Goal: Task Accomplishment & Management: Use online tool/utility

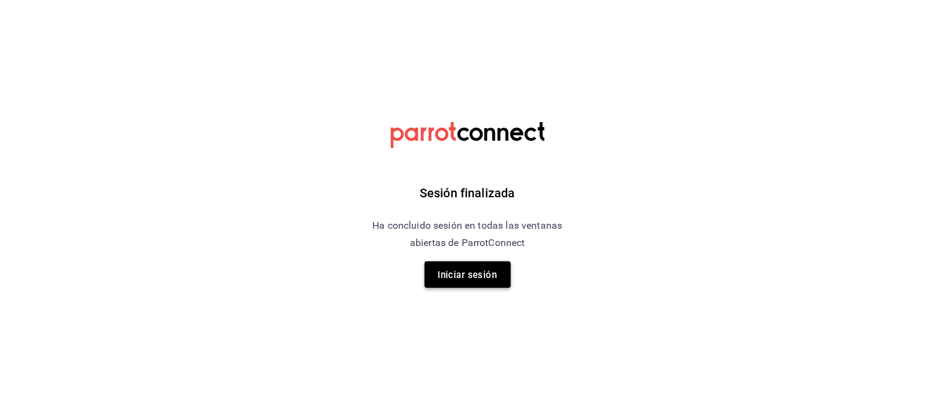
click at [488, 279] on font "Iniciar sesión" at bounding box center [467, 274] width 59 height 11
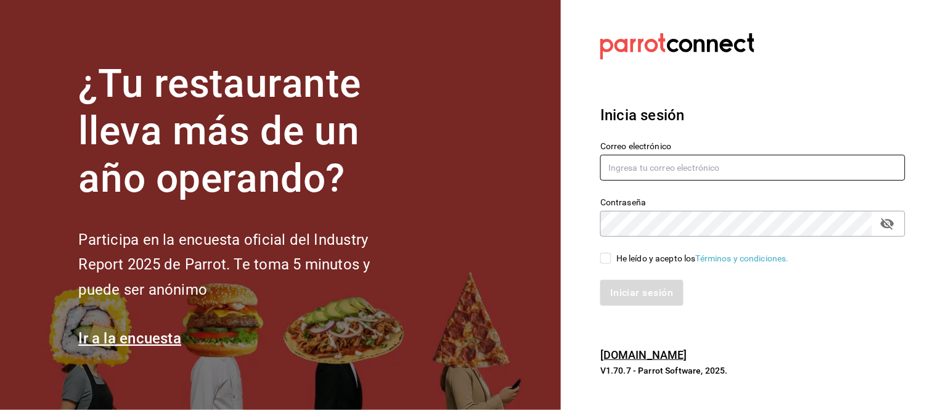
type input "animal.calzada@grupocosteno.com"
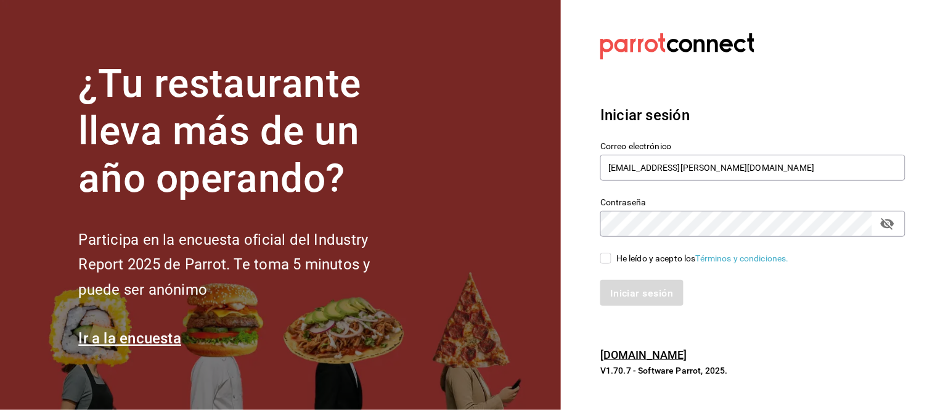
click at [608, 262] on input "He leído y acepto los Términos y condiciones." at bounding box center [605, 258] width 11 height 11
checkbox input "true"
click at [619, 280] on button "Iniciar sesión" at bounding box center [642, 293] width 84 height 26
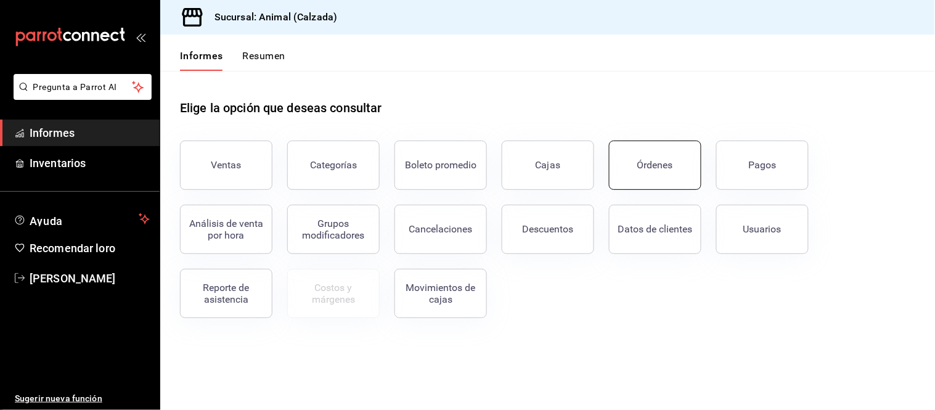
click at [649, 177] on button "Órdenes" at bounding box center [655, 164] width 92 height 49
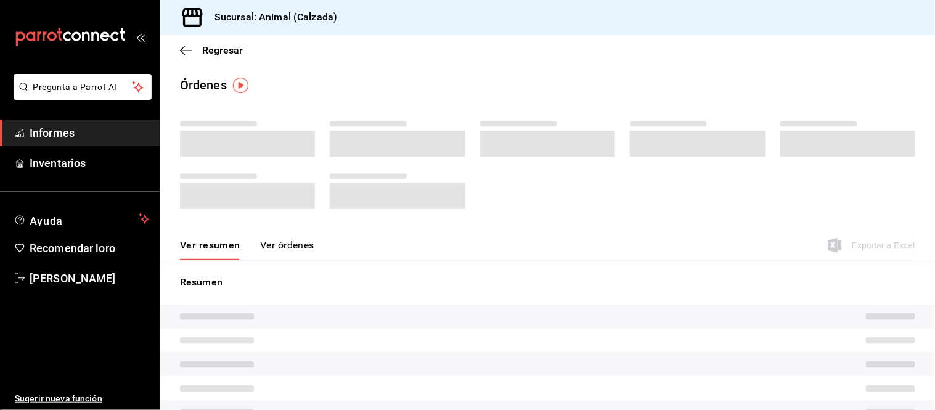
click at [122, 136] on span "Informes" at bounding box center [90, 132] width 120 height 17
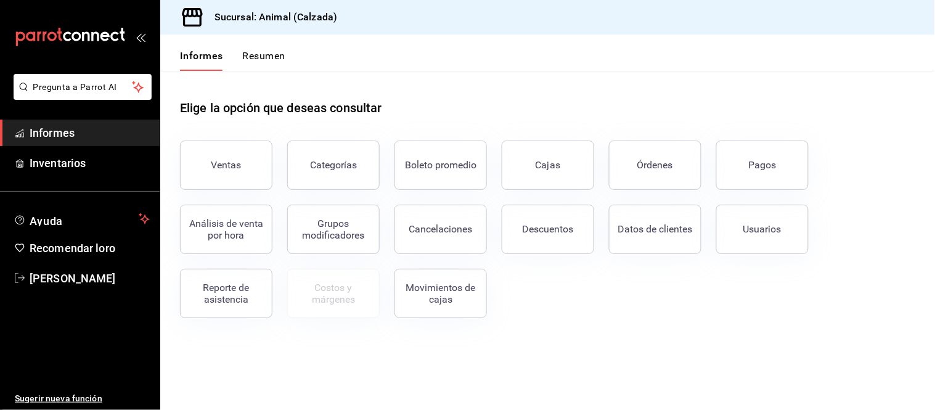
click at [644, 191] on div "Datos de clientes" at bounding box center [647, 222] width 107 height 64
click at [641, 171] on button "Órdenes" at bounding box center [655, 164] width 92 height 49
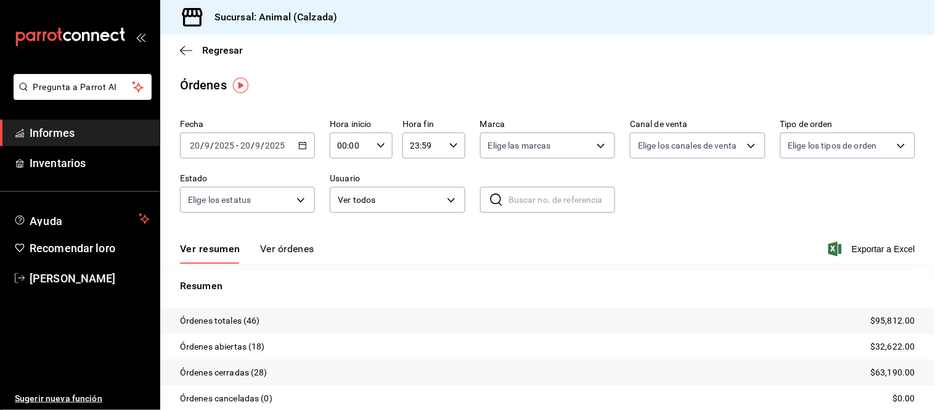
click at [368, 140] on input "00:00" at bounding box center [351, 145] width 42 height 25
click at [342, 191] on font "05" at bounding box center [343, 189] width 10 height 10
type input "05:00"
click at [297, 251] on div at bounding box center [467, 205] width 935 height 410
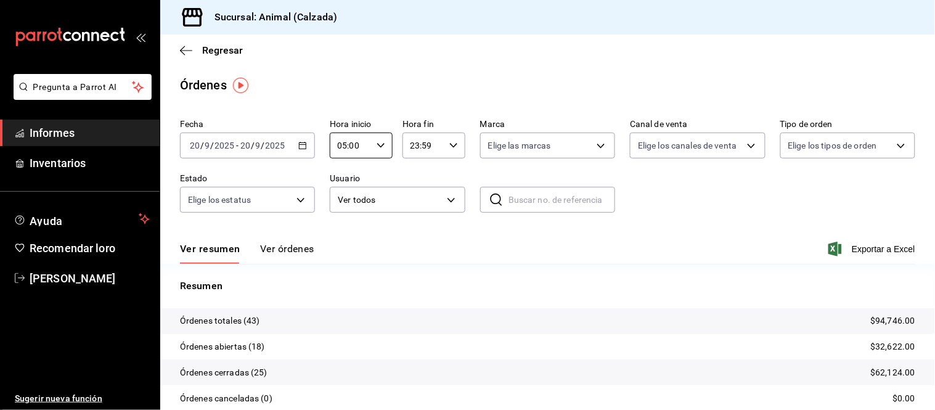
click at [299, 244] on font "Ver órdenes" at bounding box center [287, 249] width 54 height 12
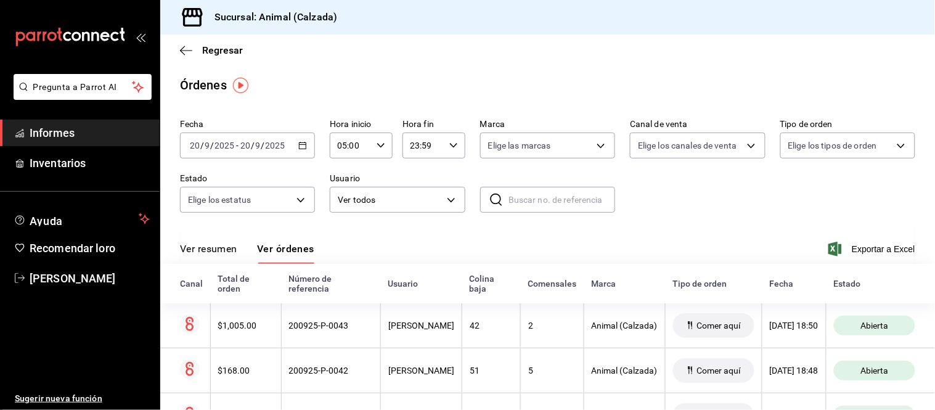
click at [227, 254] on font "Ver resumen" at bounding box center [208, 249] width 57 height 12
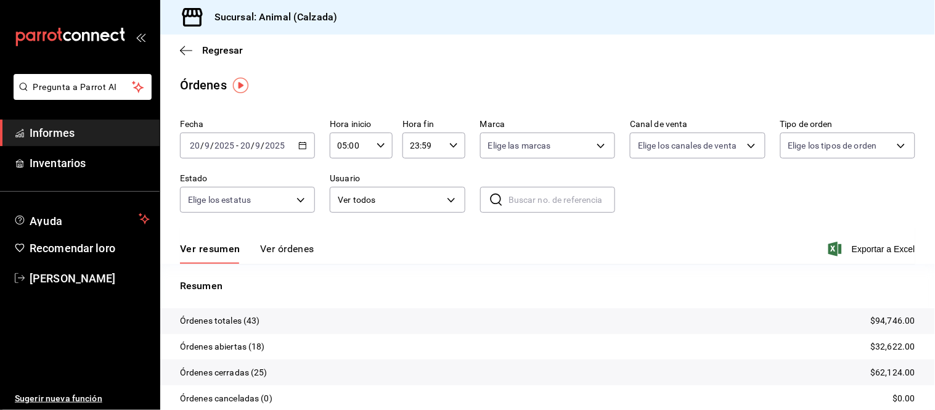
click at [270, 254] on font "Ver órdenes" at bounding box center [287, 249] width 54 height 12
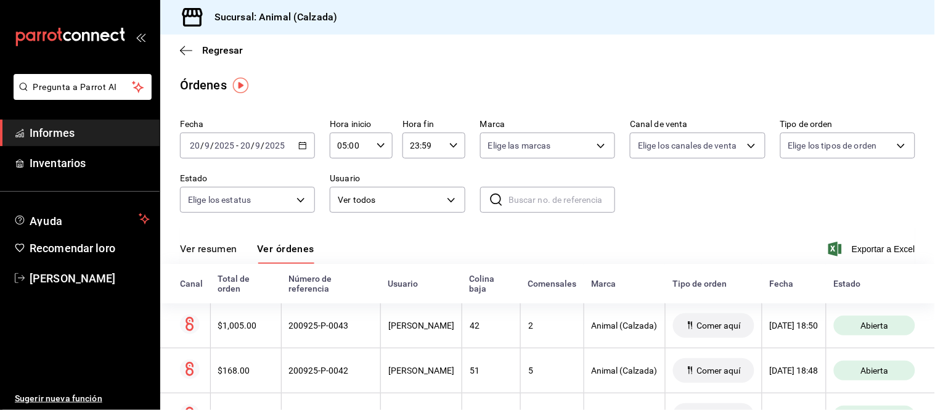
click at [222, 253] on font "Ver resumen" at bounding box center [208, 249] width 57 height 12
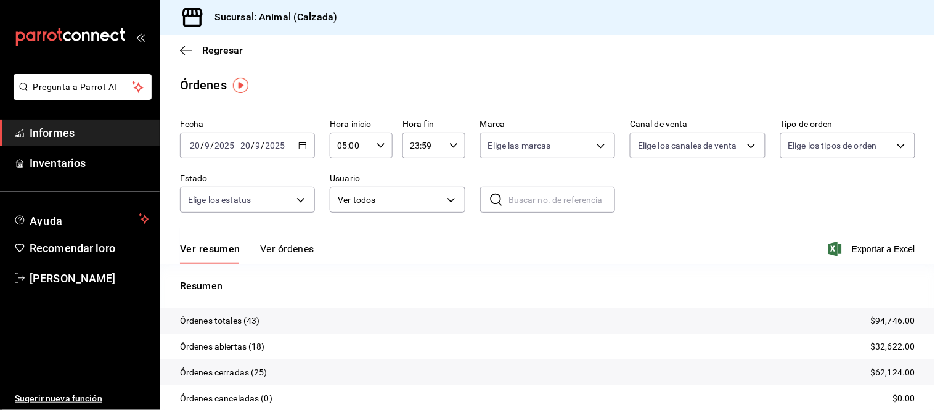
drag, startPoint x: 290, startPoint y: 242, endPoint x: 294, endPoint y: 232, distance: 11.3
click at [290, 243] on font "Ver órdenes" at bounding box center [287, 248] width 54 height 13
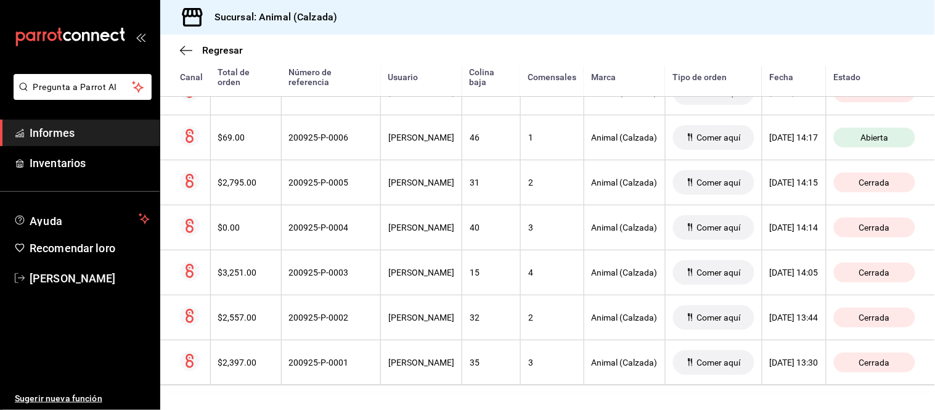
scroll to position [2450, 0]
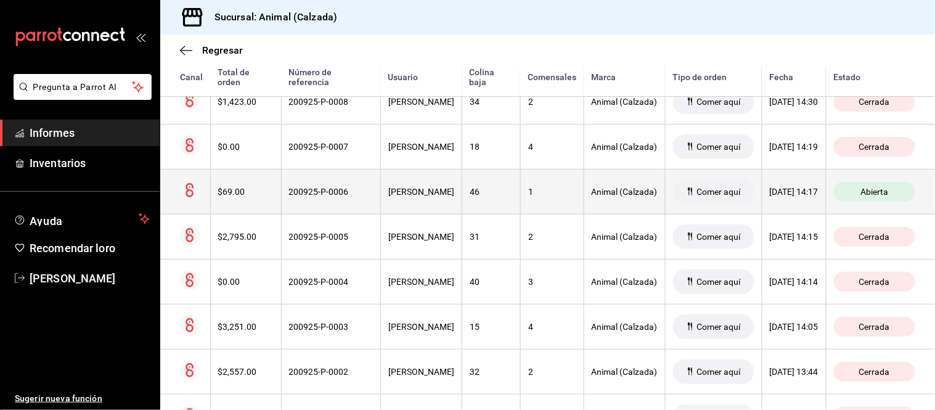
click at [391, 213] on th "[PERSON_NAME]" at bounding box center [421, 191] width 81 height 45
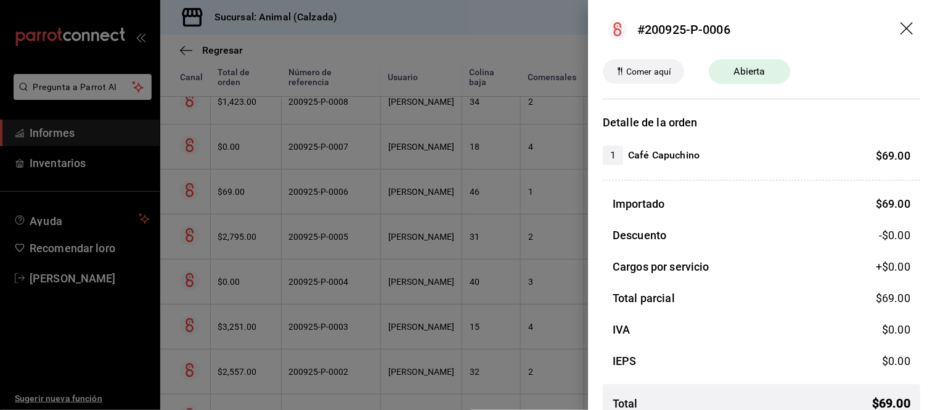
click at [456, 249] on div at bounding box center [467, 205] width 935 height 410
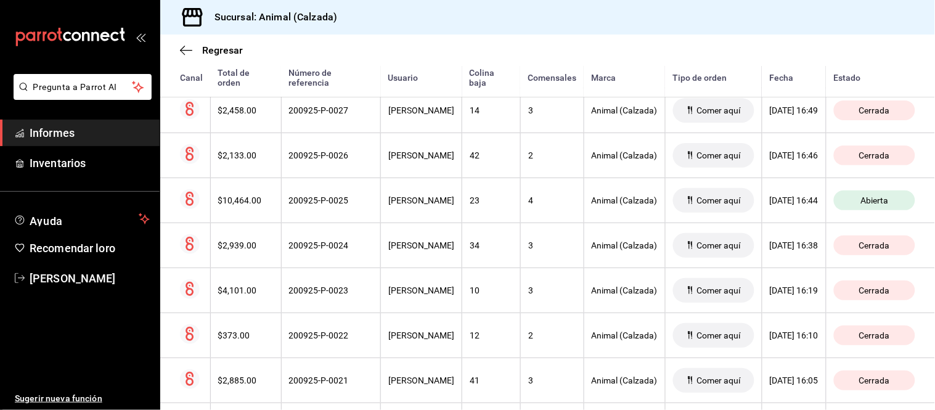
scroll to position [1561, 0]
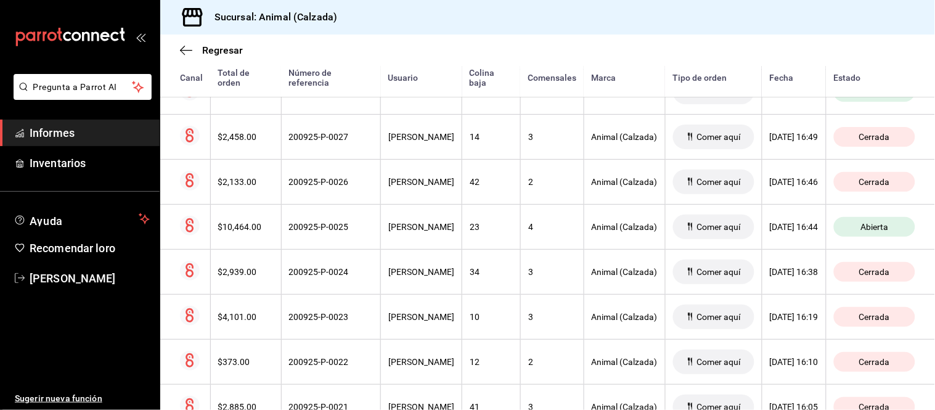
click at [448, 222] on th "[PERSON_NAME]" at bounding box center [421, 226] width 81 height 45
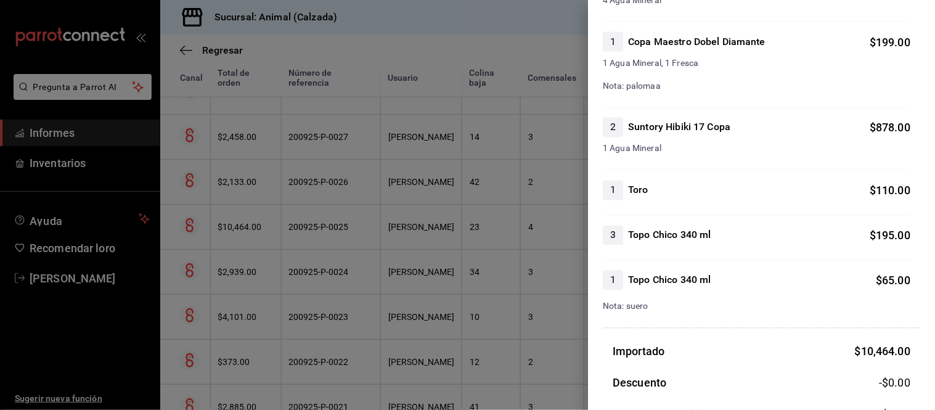
scroll to position [1779, 0]
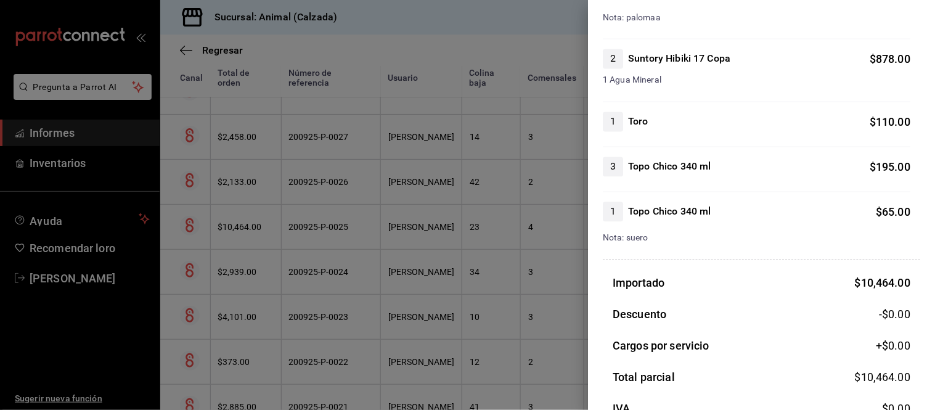
click at [555, 266] on div at bounding box center [467, 205] width 935 height 410
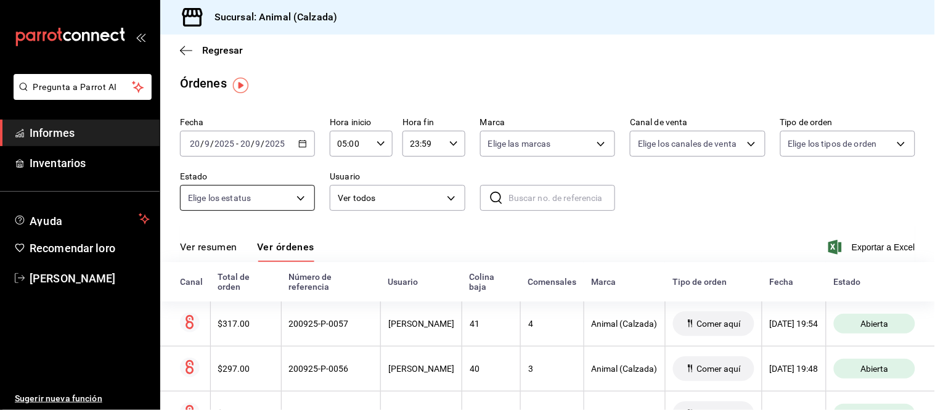
scroll to position [0, 0]
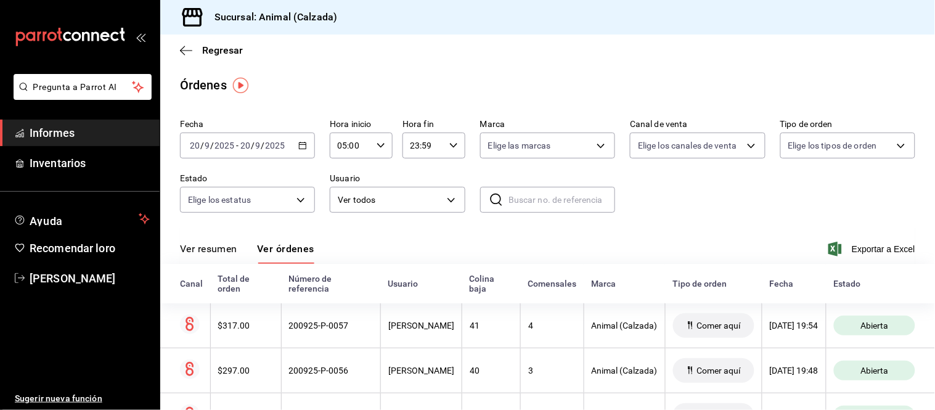
click at [197, 253] on font "Ver resumen" at bounding box center [208, 249] width 57 height 12
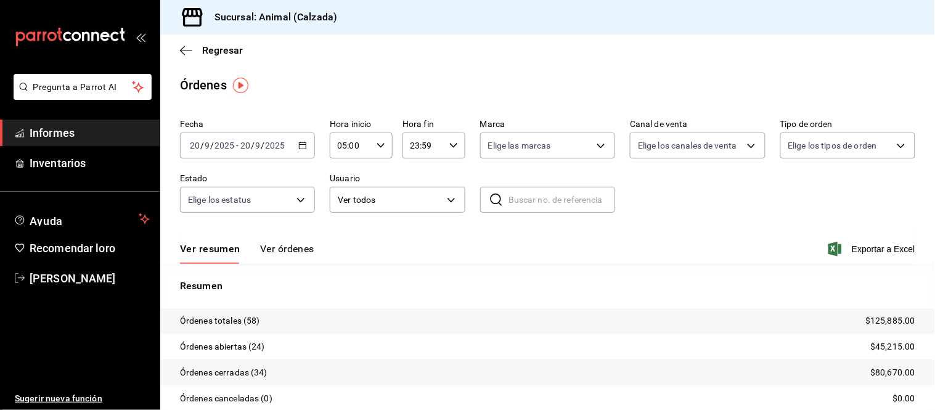
click at [299, 246] on font "Ver órdenes" at bounding box center [287, 249] width 54 height 12
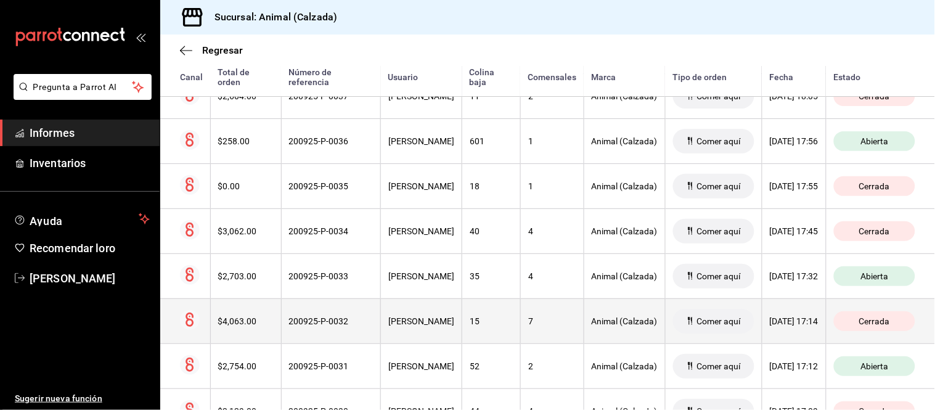
scroll to position [1232, 0]
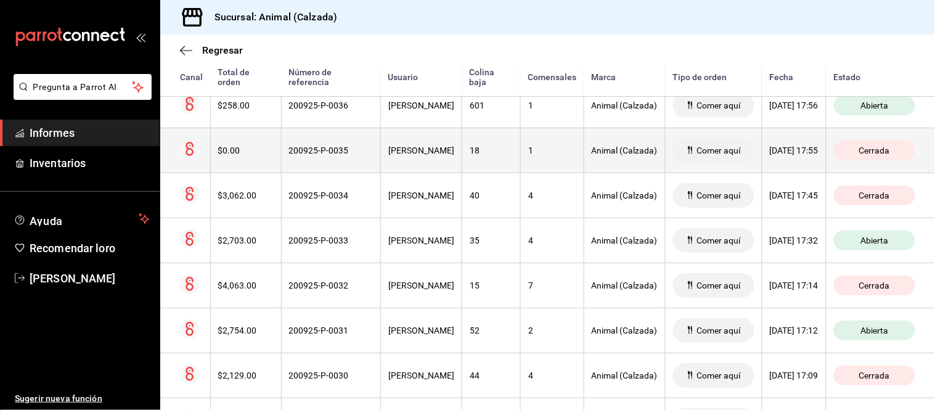
click at [410, 173] on th "Jaime Ochoa" at bounding box center [421, 150] width 81 height 45
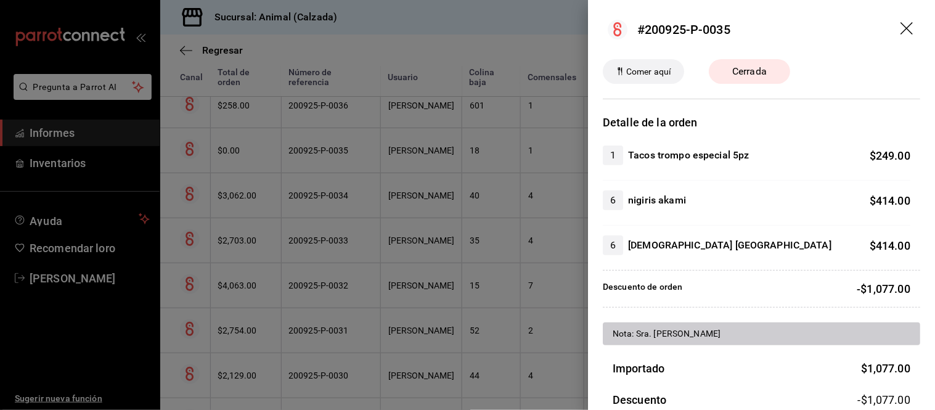
click at [411, 173] on div at bounding box center [467, 205] width 935 height 410
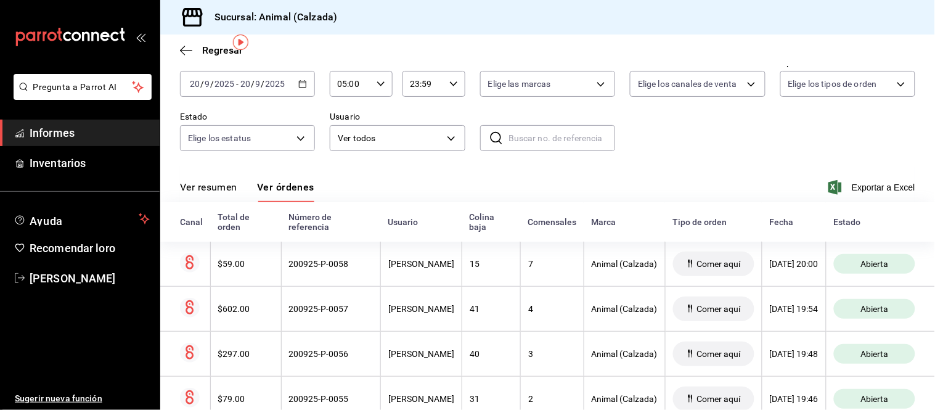
scroll to position [0, 0]
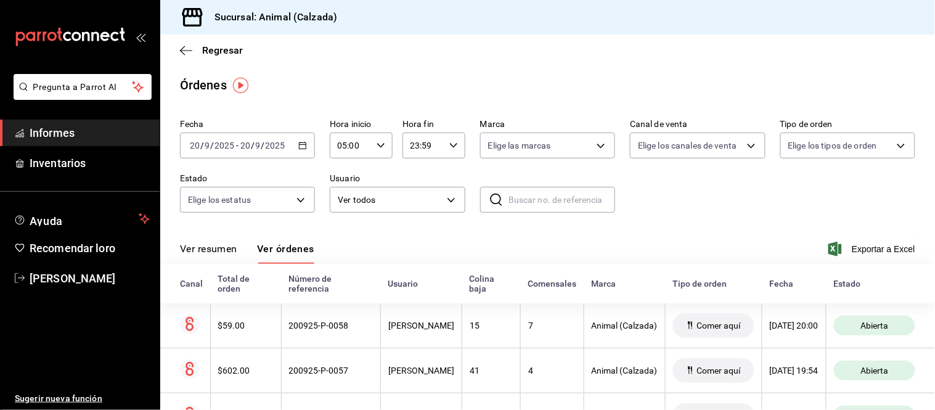
click at [227, 254] on font "Ver resumen" at bounding box center [208, 249] width 57 height 12
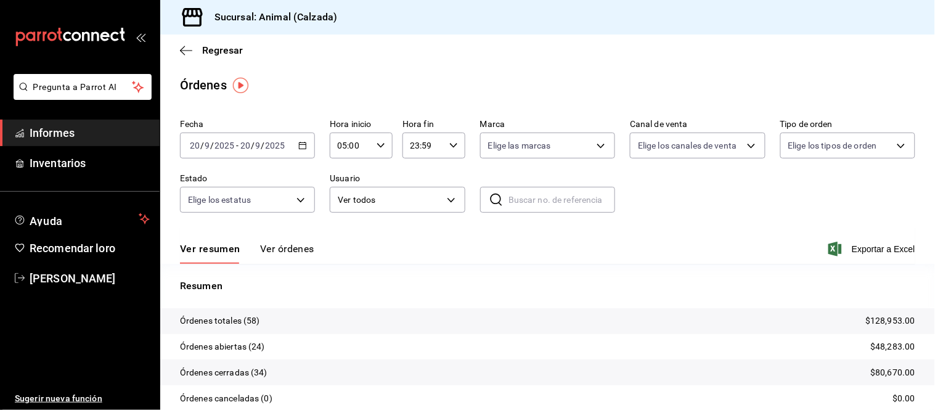
click at [288, 250] on font "Ver órdenes" at bounding box center [287, 249] width 54 height 12
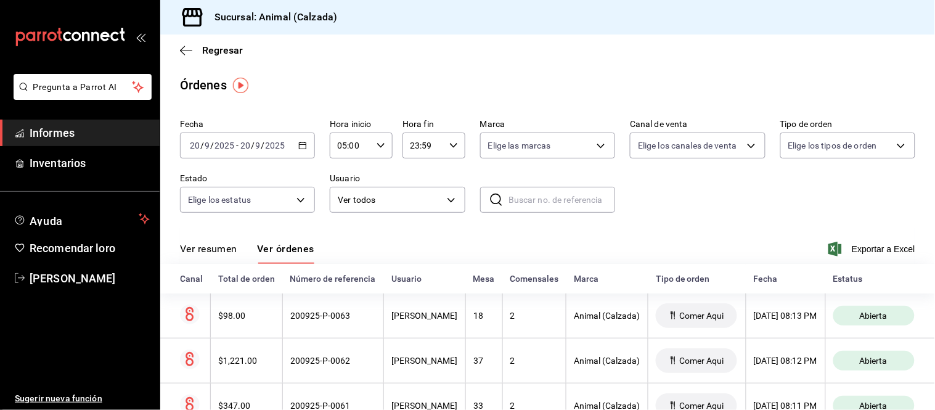
click at [220, 256] on button "Ver resumen" at bounding box center [208, 253] width 57 height 22
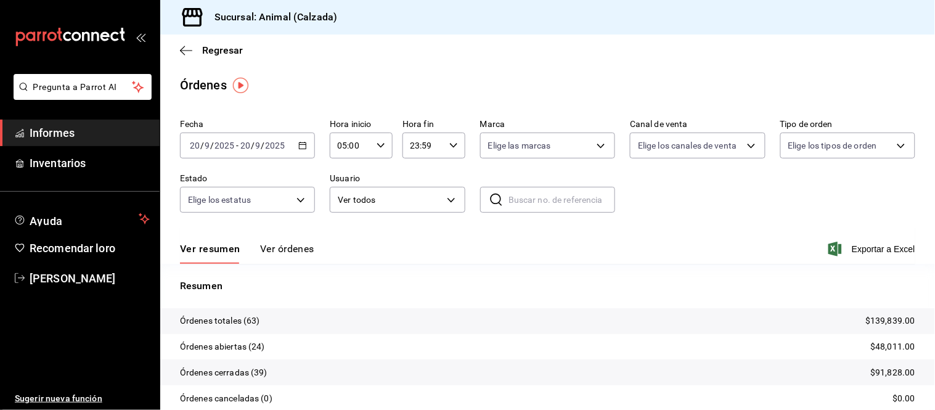
click at [292, 254] on font "Ver órdenes" at bounding box center [287, 249] width 54 height 12
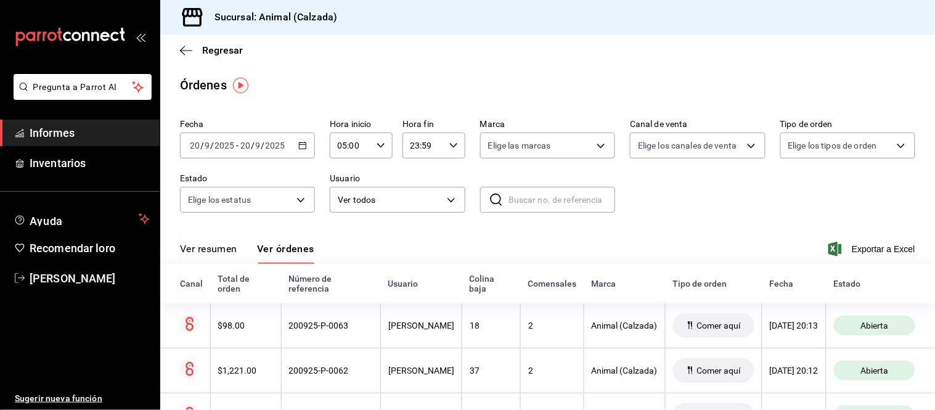
click at [213, 248] on font "Ver resumen" at bounding box center [208, 249] width 57 height 12
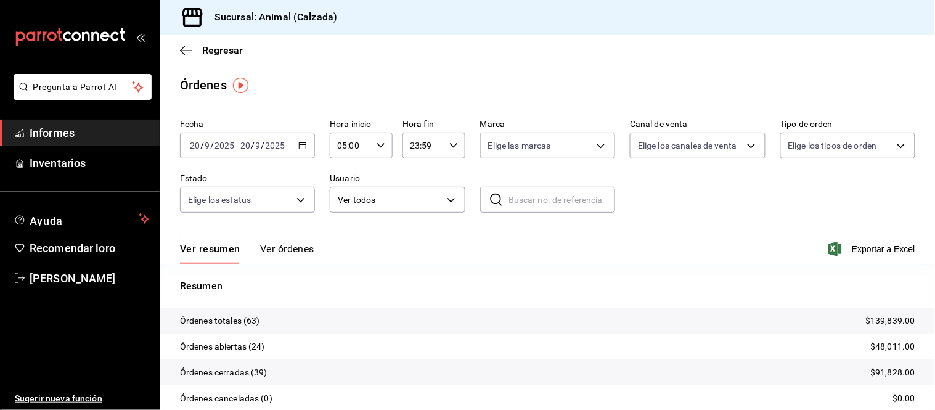
click at [262, 245] on font "Ver órdenes" at bounding box center [287, 249] width 54 height 12
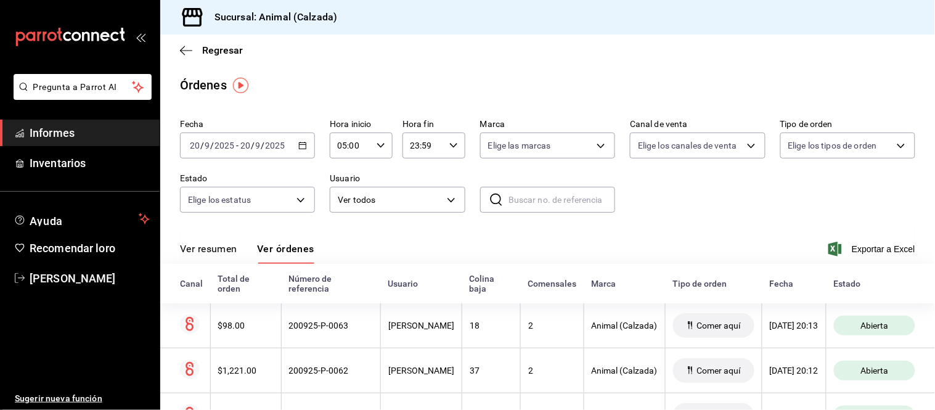
click at [223, 250] on font "Ver resumen" at bounding box center [208, 249] width 57 height 12
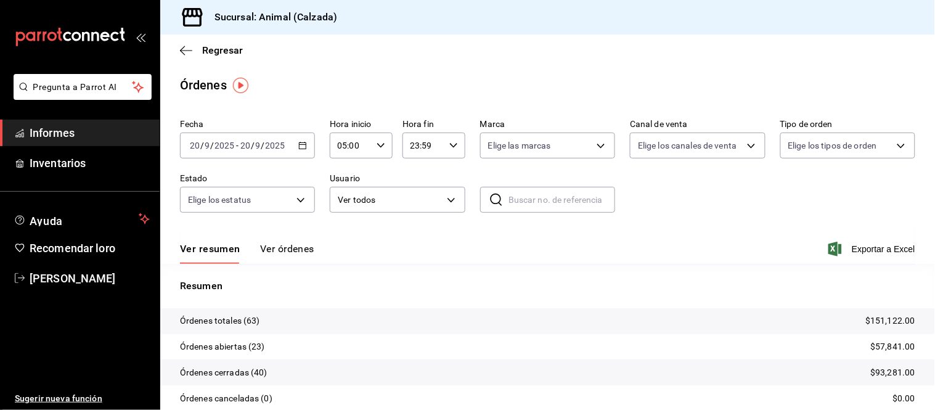
click at [279, 251] on font "Ver órdenes" at bounding box center [287, 249] width 54 height 12
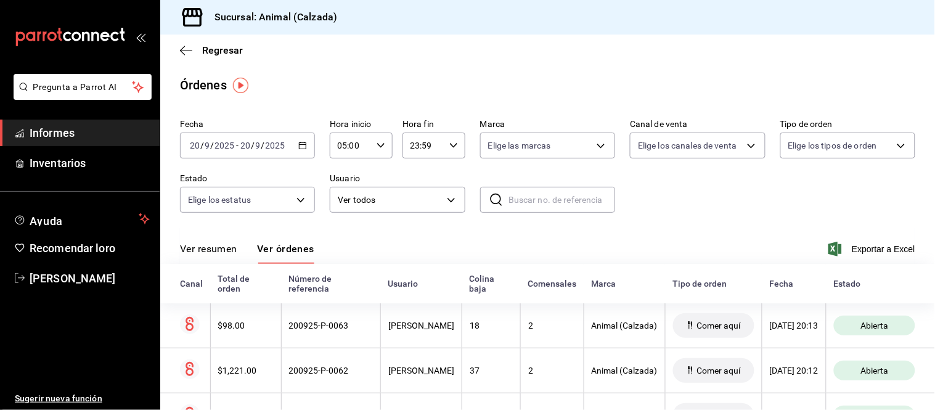
click at [213, 253] on font "Ver resumen" at bounding box center [208, 249] width 57 height 12
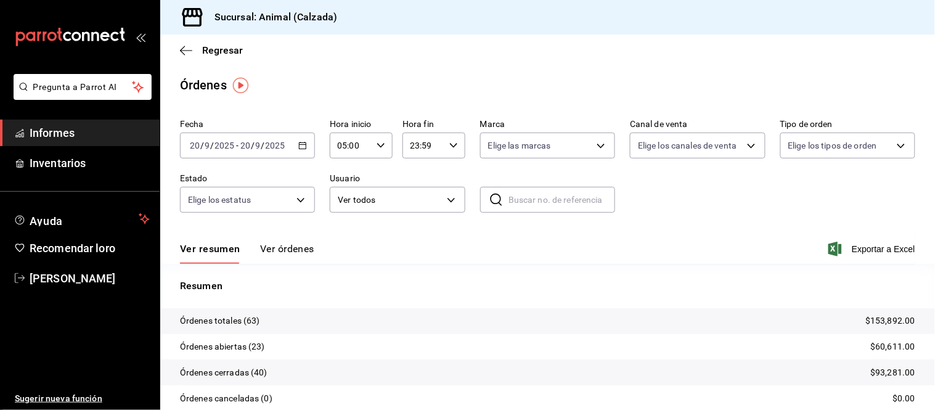
click at [291, 254] on font "Ver órdenes" at bounding box center [287, 249] width 54 height 12
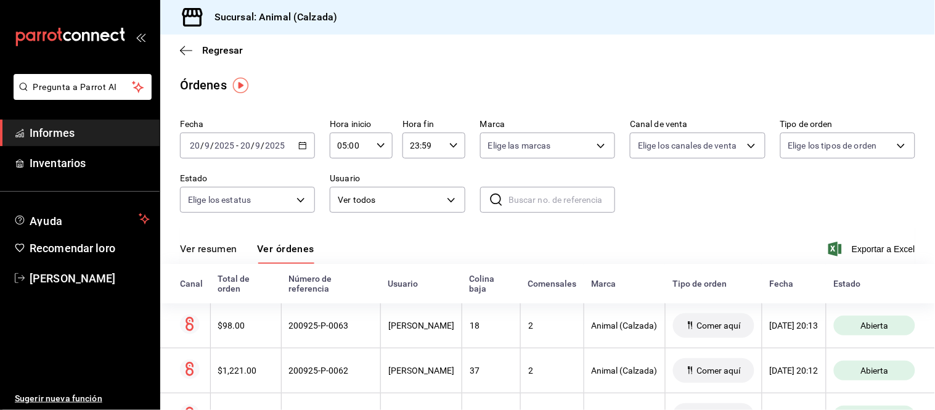
click at [229, 249] on font "Ver resumen" at bounding box center [208, 249] width 57 height 12
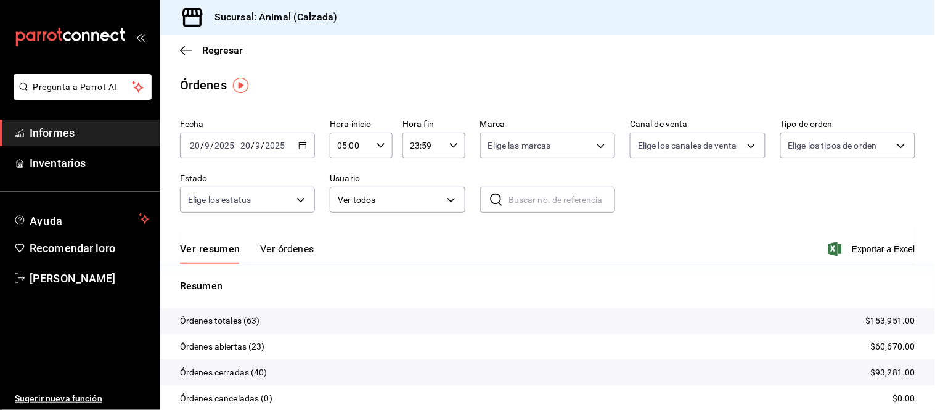
click at [275, 245] on font "Ver órdenes" at bounding box center [287, 249] width 54 height 12
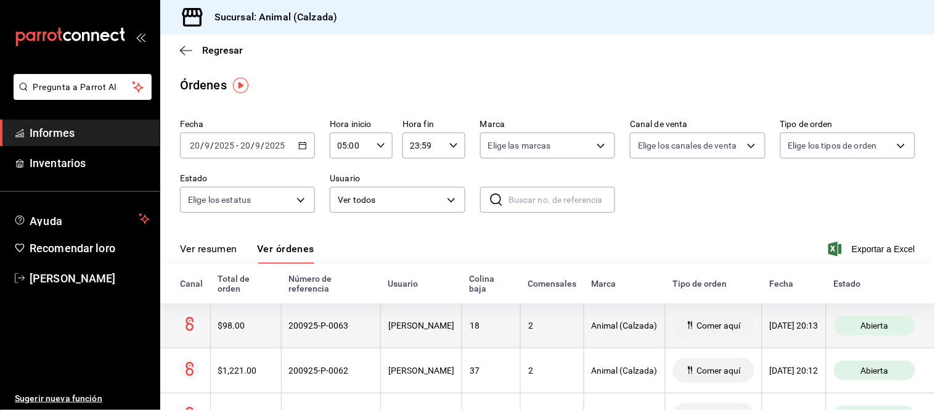
click at [476, 342] on th "18" at bounding box center [491, 325] width 59 height 45
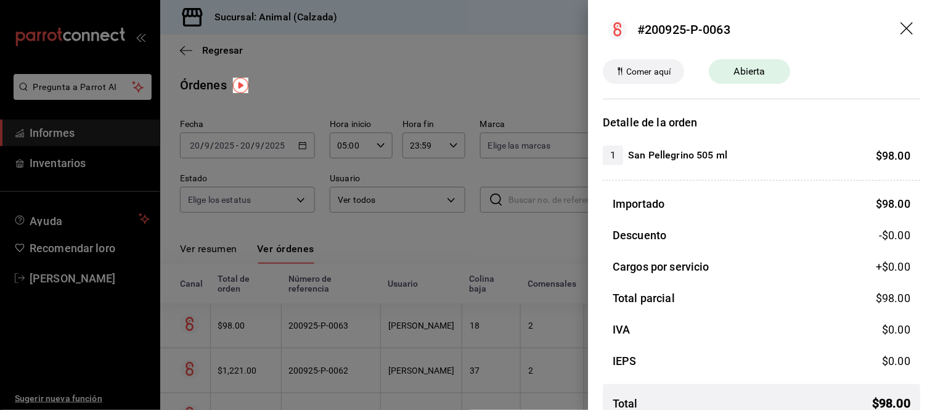
click at [476, 343] on div at bounding box center [467, 205] width 935 height 410
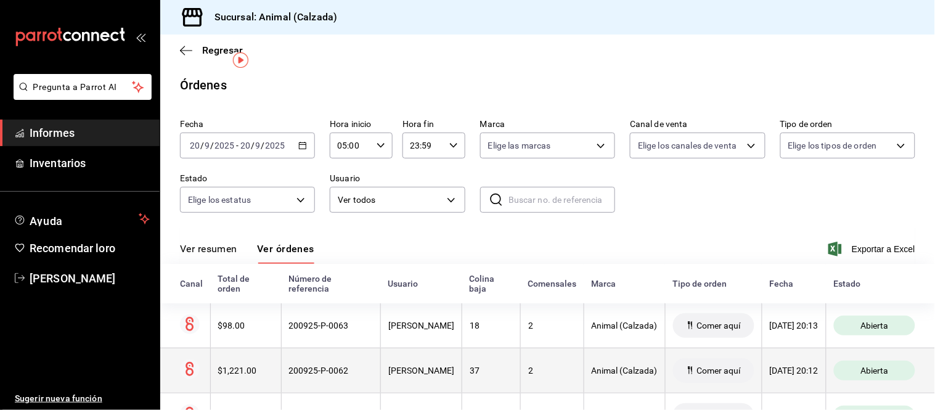
scroll to position [68, 0]
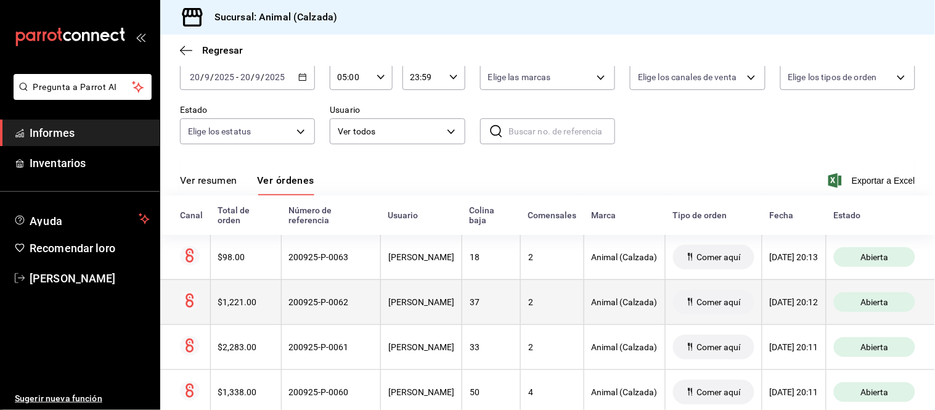
click at [455, 303] on th "Francisco Zapata" at bounding box center [421, 301] width 81 height 45
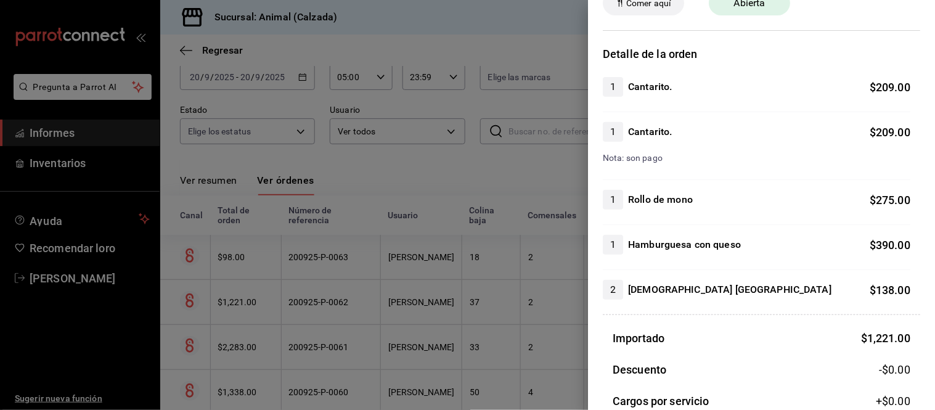
click at [540, 346] on div at bounding box center [467, 205] width 935 height 410
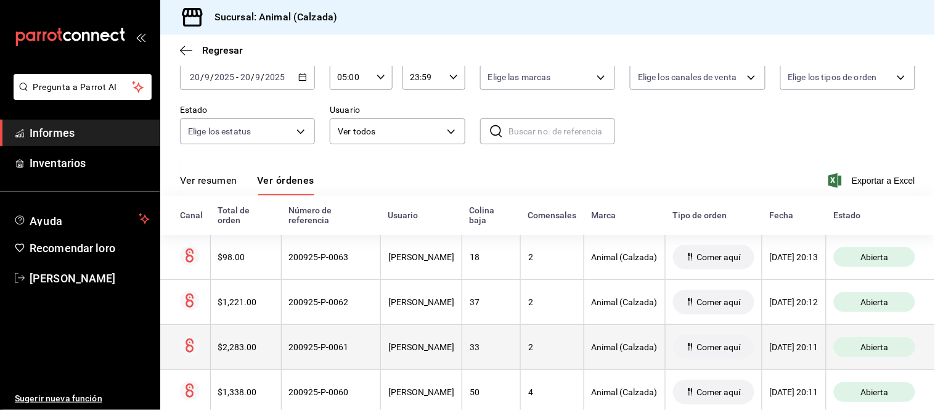
click at [520, 359] on th "2" at bounding box center [551, 346] width 63 height 45
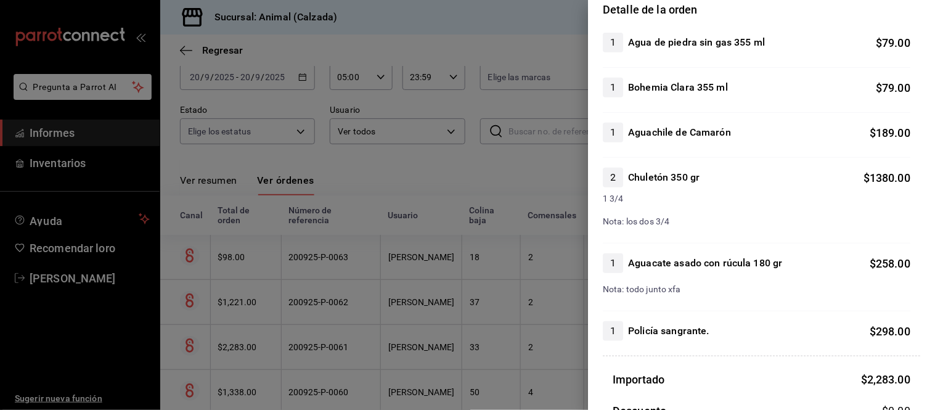
scroll to position [205, 0]
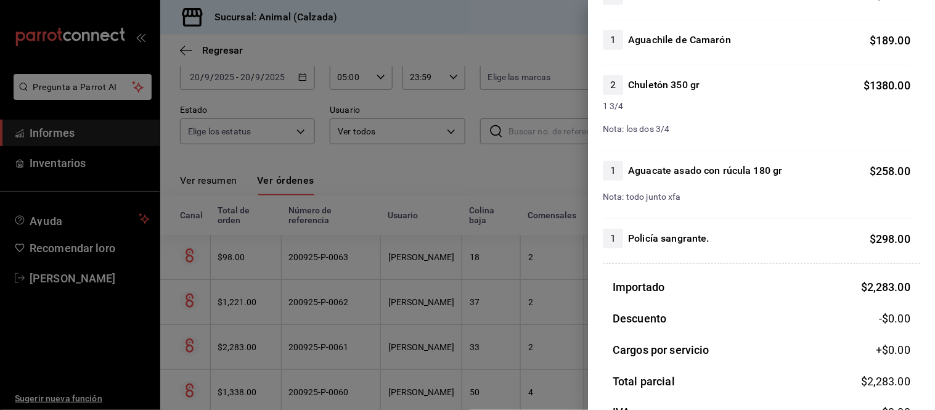
click at [507, 329] on div at bounding box center [467, 205] width 935 height 410
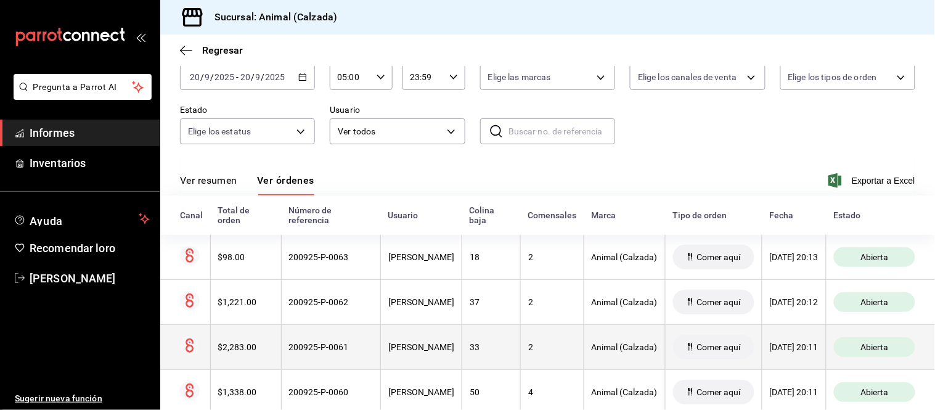
scroll to position [137, 0]
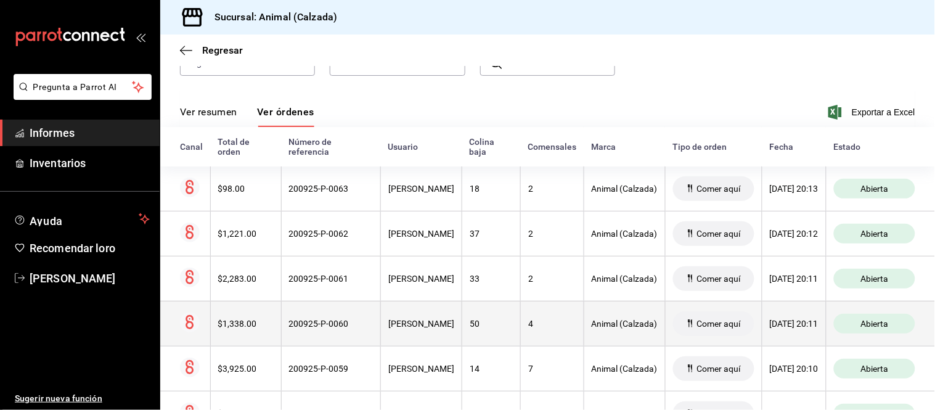
click at [543, 328] on div "4" at bounding box center [552, 324] width 48 height 10
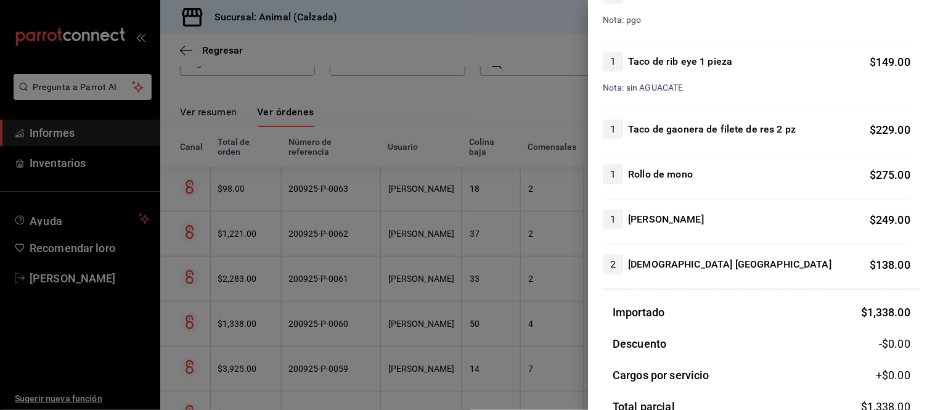
scroll to position [342, 0]
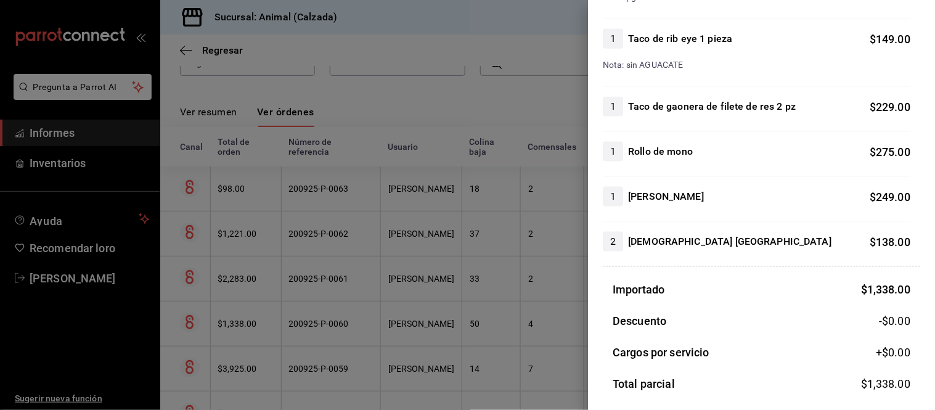
click at [516, 290] on div at bounding box center [467, 205] width 935 height 410
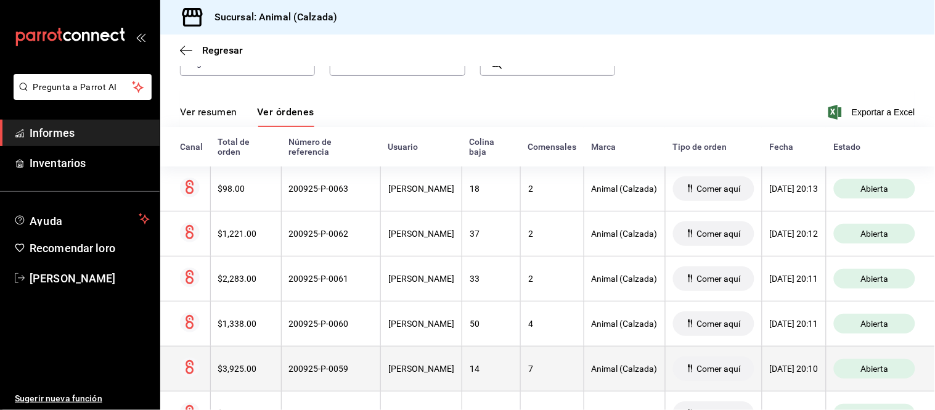
scroll to position [205, 0]
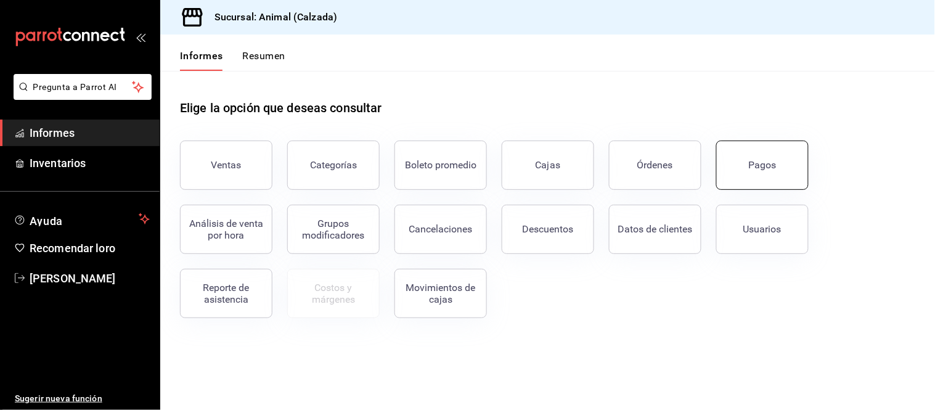
click at [762, 174] on button "Pagos" at bounding box center [762, 164] width 92 height 49
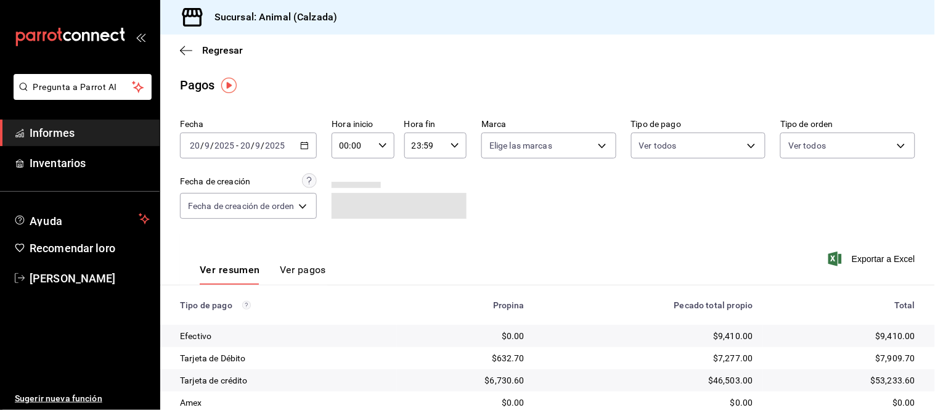
click at [387, 140] on div "00:00 Hora inicio" at bounding box center [362, 145] width 62 height 26
click at [349, 190] on font "05" at bounding box center [349, 189] width 10 height 10
type input "05:00"
click at [481, 260] on div at bounding box center [467, 205] width 935 height 410
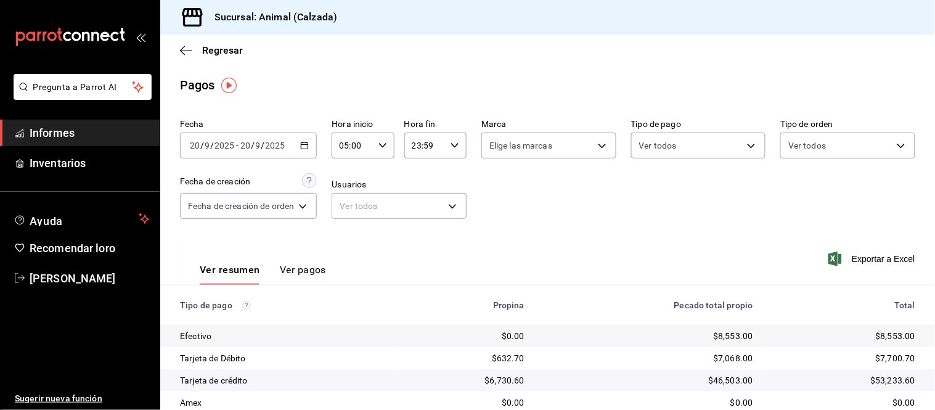
click at [299, 265] on font "Ver pagos" at bounding box center [303, 270] width 46 height 12
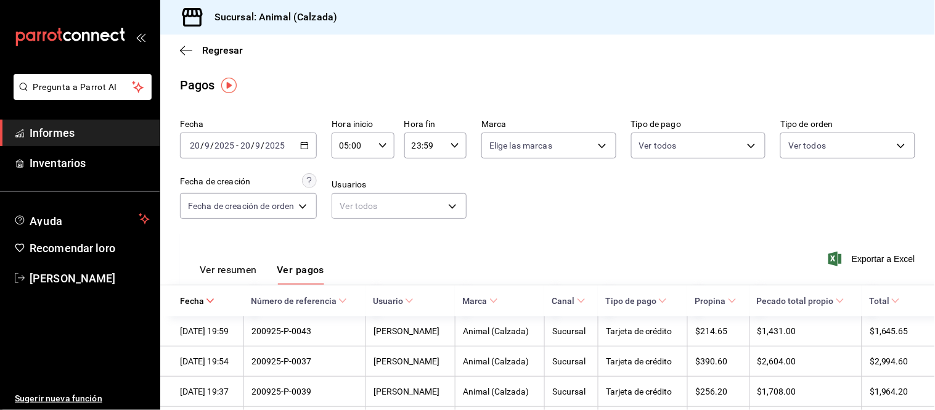
click at [254, 275] on font "Ver resumen" at bounding box center [228, 270] width 57 height 12
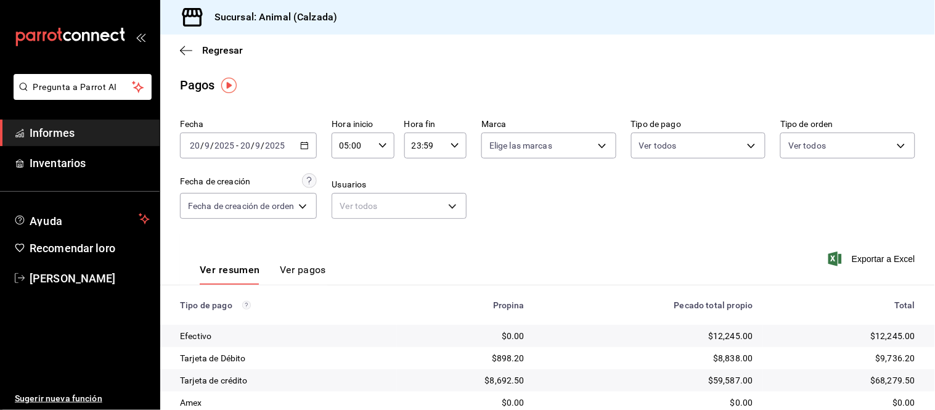
scroll to position [134, 0]
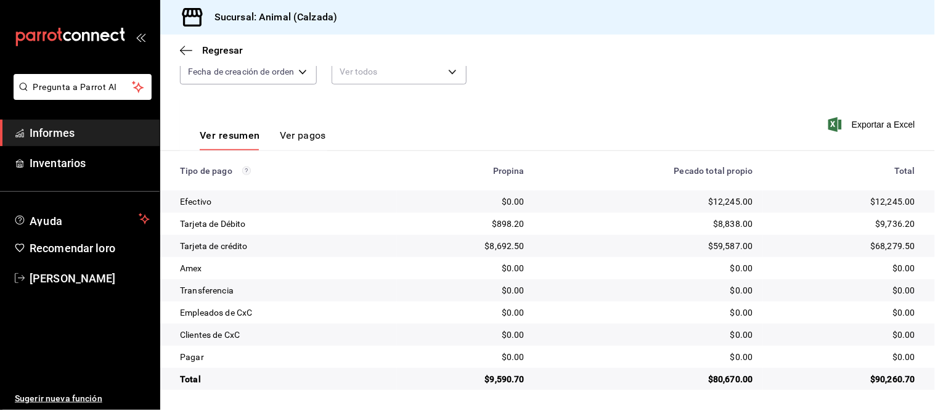
click at [298, 136] on font "Ver pagos" at bounding box center [303, 135] width 46 height 12
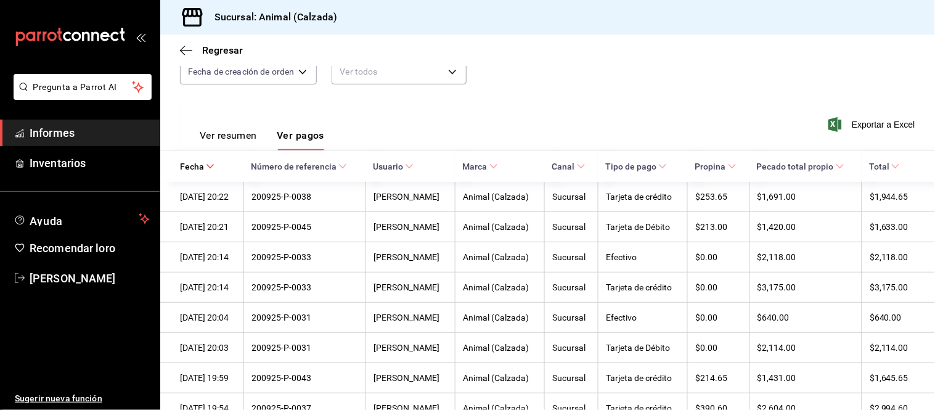
click at [251, 140] on font "Ver resumen" at bounding box center [228, 135] width 57 height 12
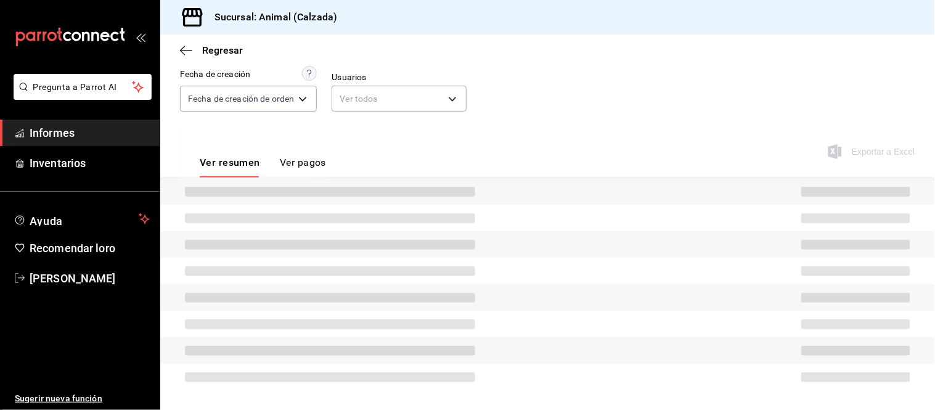
scroll to position [134, 0]
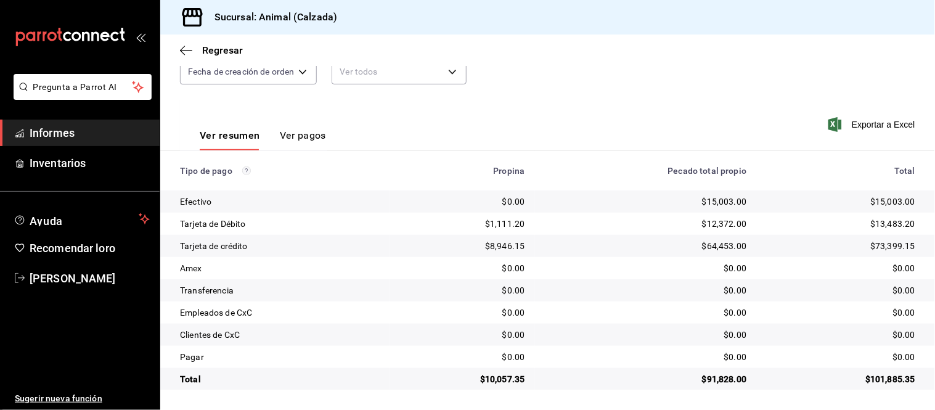
click at [290, 136] on font "Ver pagos" at bounding box center [303, 135] width 46 height 12
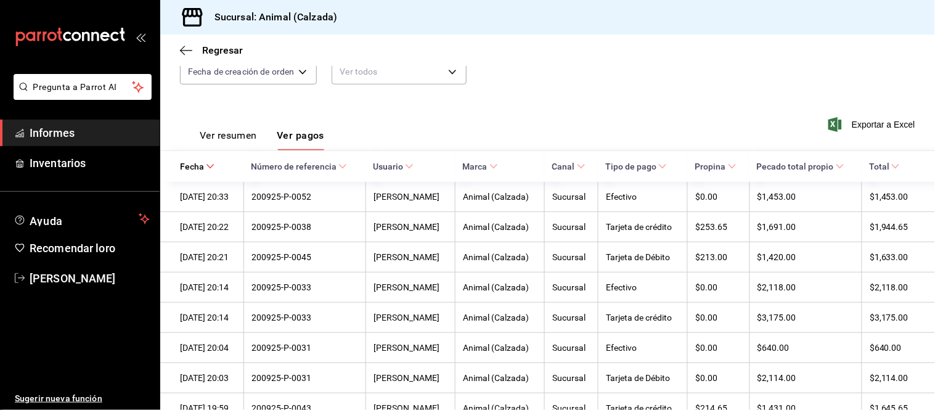
click at [233, 134] on font "Ver resumen" at bounding box center [228, 135] width 57 height 12
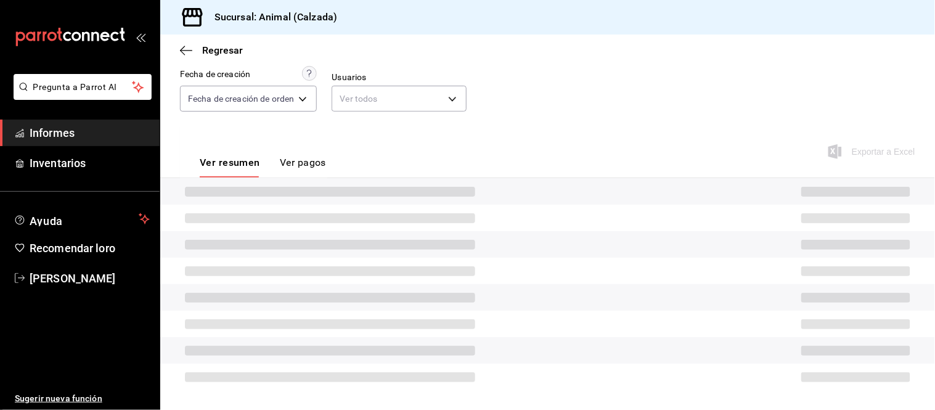
scroll to position [134, 0]
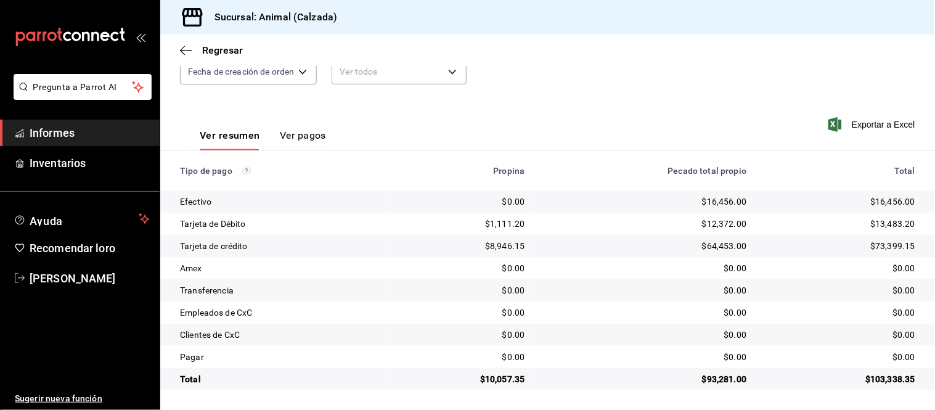
click at [299, 132] on font "Ver pagos" at bounding box center [303, 135] width 46 height 12
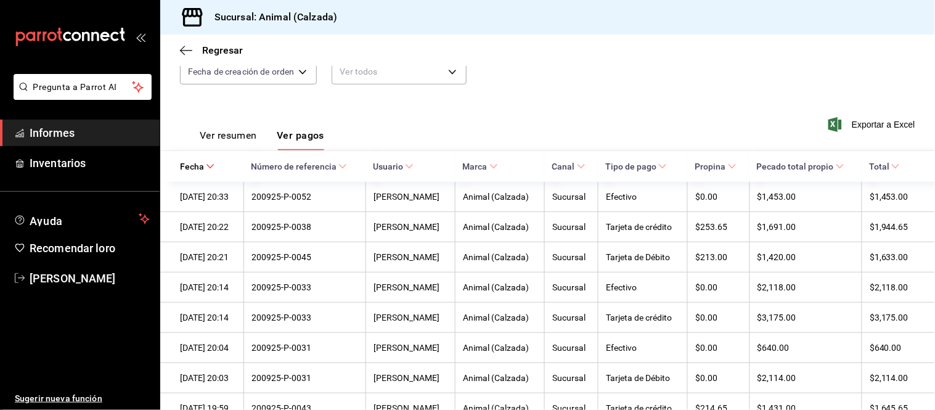
click at [245, 137] on font "Ver resumen" at bounding box center [228, 135] width 57 height 12
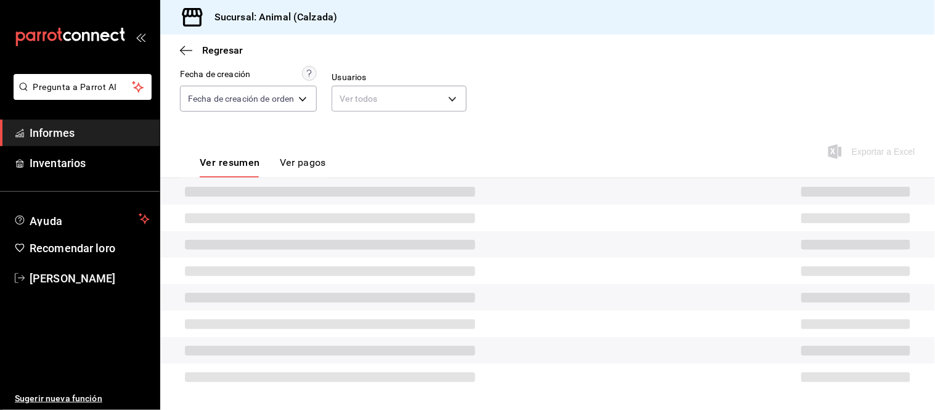
scroll to position [134, 0]
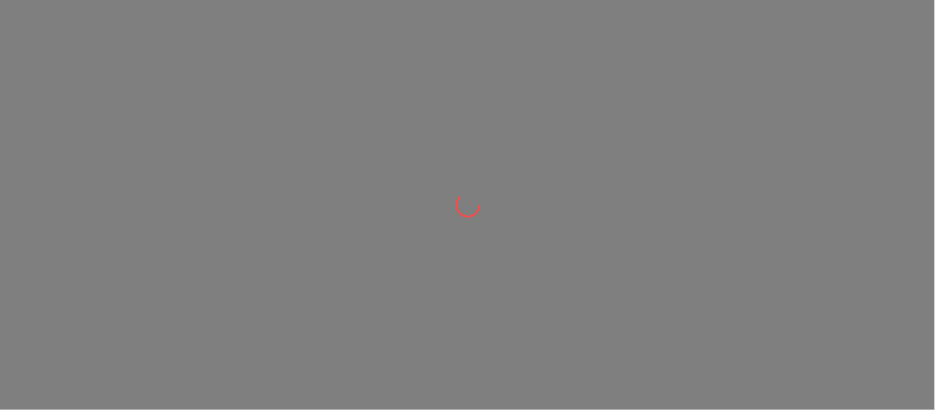
click at [70, 157] on div at bounding box center [467, 205] width 935 height 410
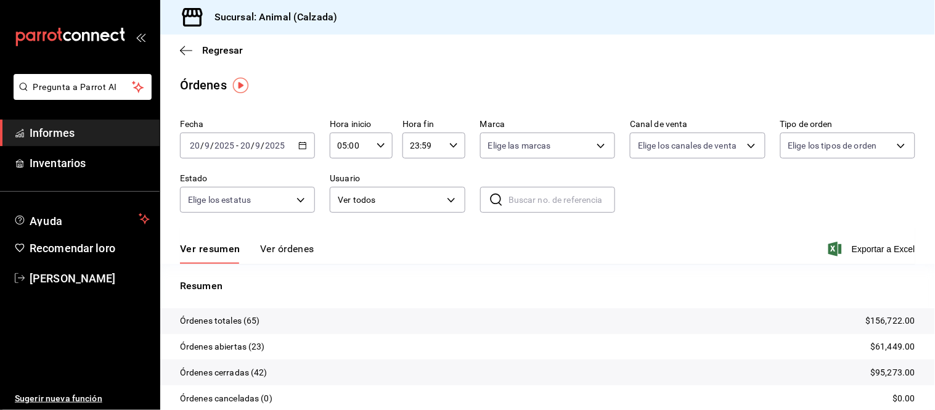
click at [286, 248] on font "Ver órdenes" at bounding box center [287, 249] width 54 height 12
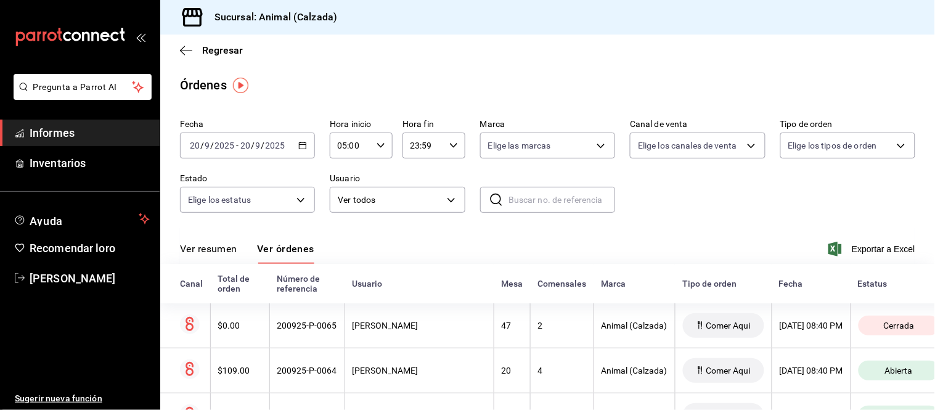
click at [208, 251] on font "Ver resumen" at bounding box center [208, 249] width 57 height 12
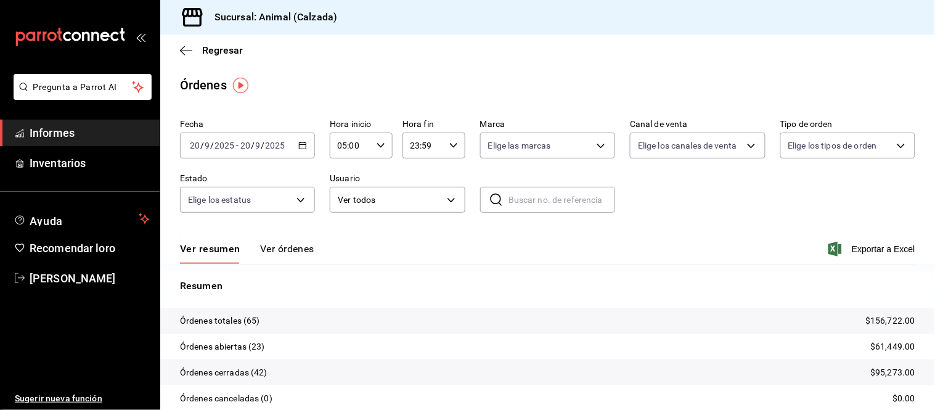
click at [275, 254] on font "Ver órdenes" at bounding box center [287, 249] width 54 height 12
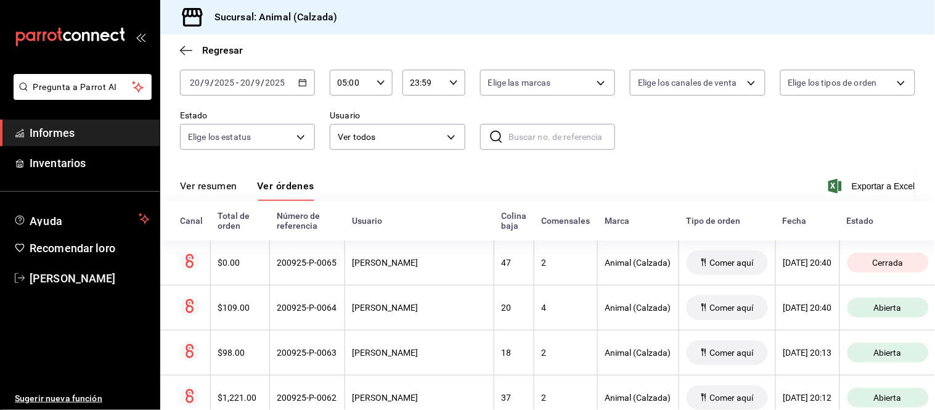
scroll to position [68, 0]
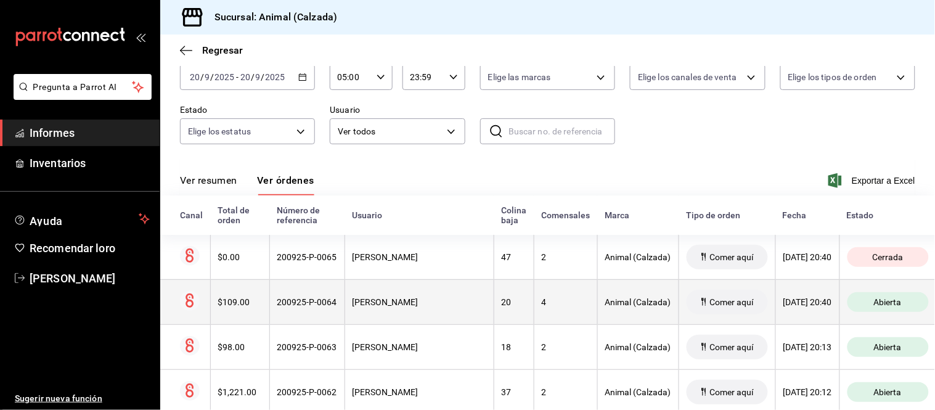
click at [314, 311] on th "200925-P-0064" at bounding box center [306, 301] width 75 height 45
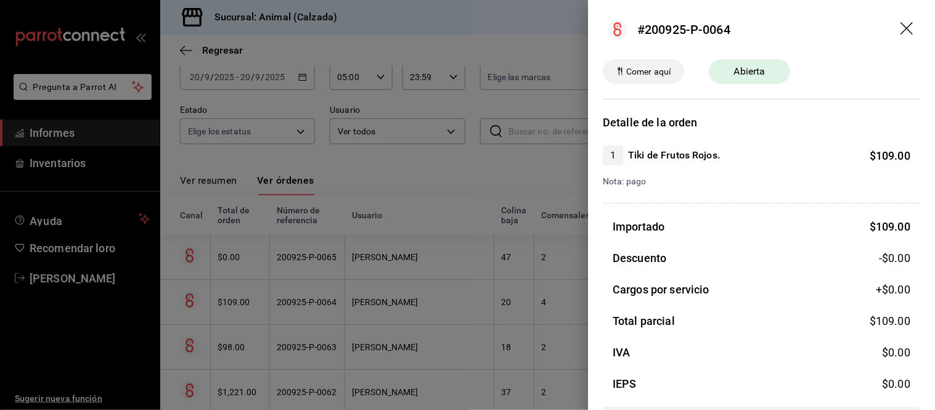
click at [315, 312] on div at bounding box center [467, 205] width 935 height 410
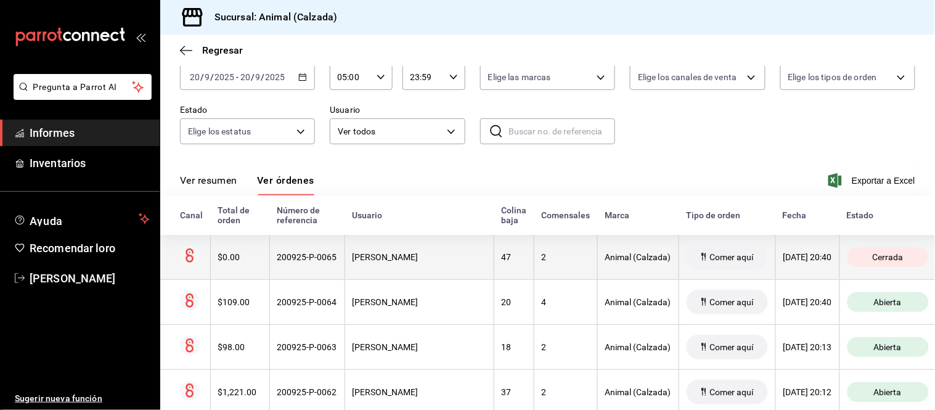
click at [331, 263] on th "200925-P-0065" at bounding box center [306, 257] width 75 height 45
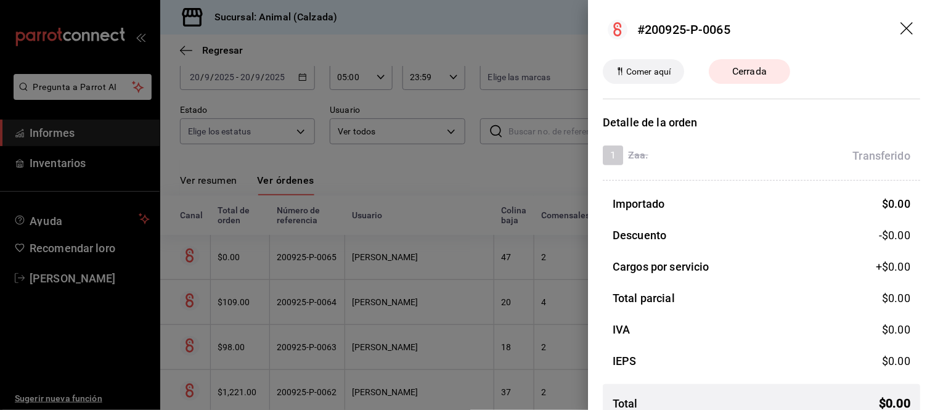
click at [331, 263] on div at bounding box center [467, 205] width 935 height 410
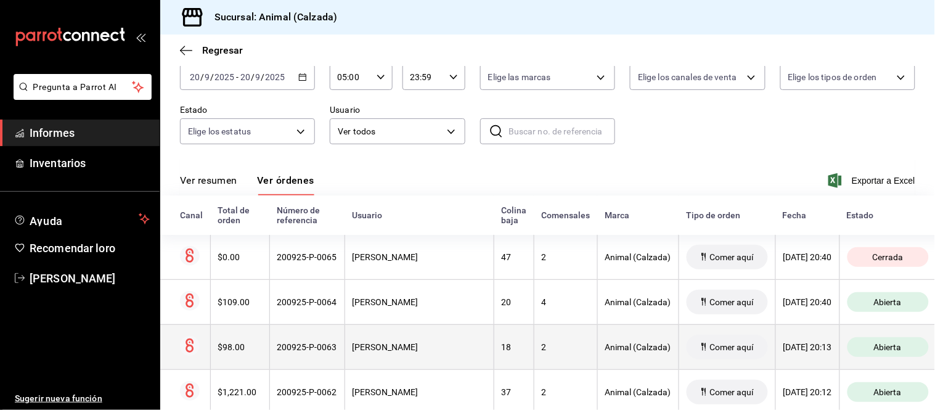
click at [323, 354] on th "200925-P-0063" at bounding box center [306, 346] width 75 height 45
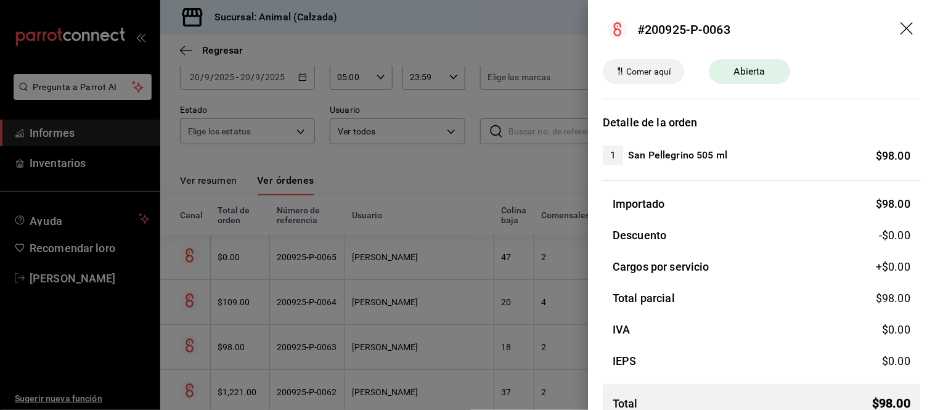
click at [323, 354] on div at bounding box center [467, 205] width 935 height 410
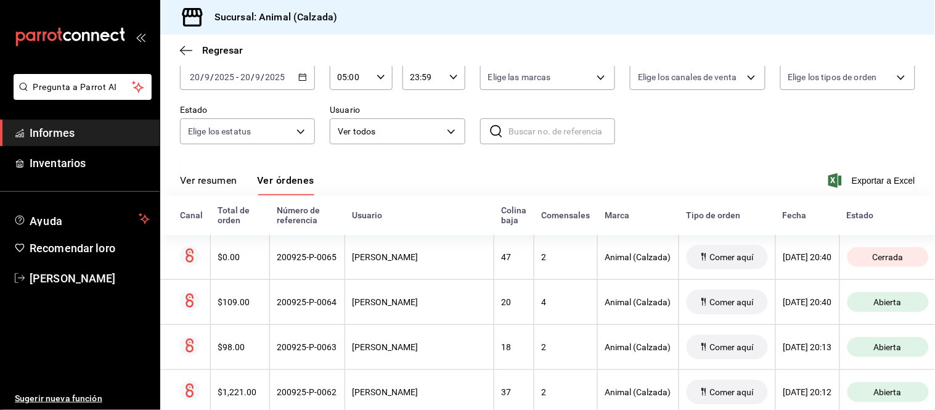
click at [216, 179] on font "Ver resumen" at bounding box center [208, 180] width 57 height 12
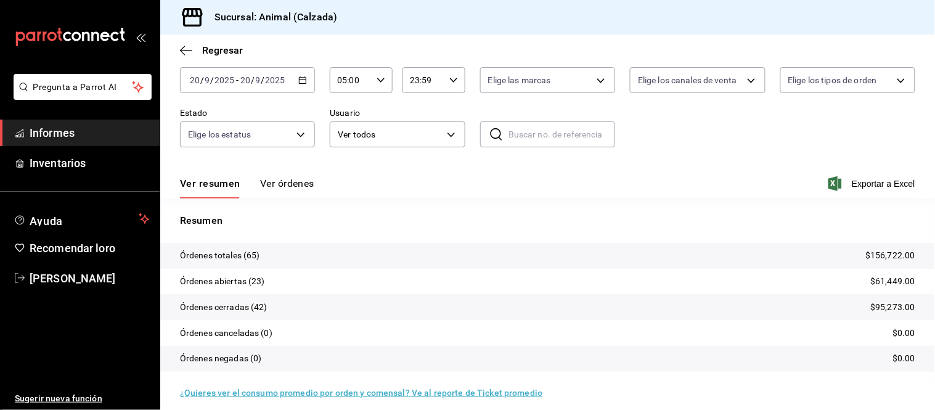
scroll to position [68, 0]
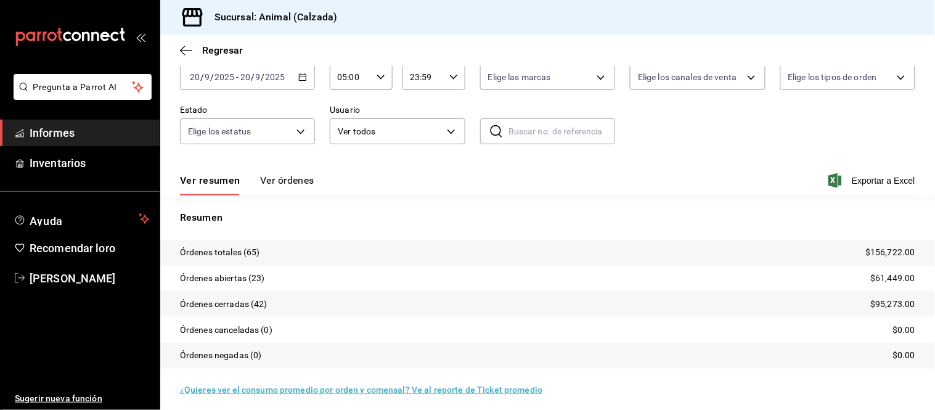
click at [291, 182] on font "Ver órdenes" at bounding box center [287, 180] width 54 height 12
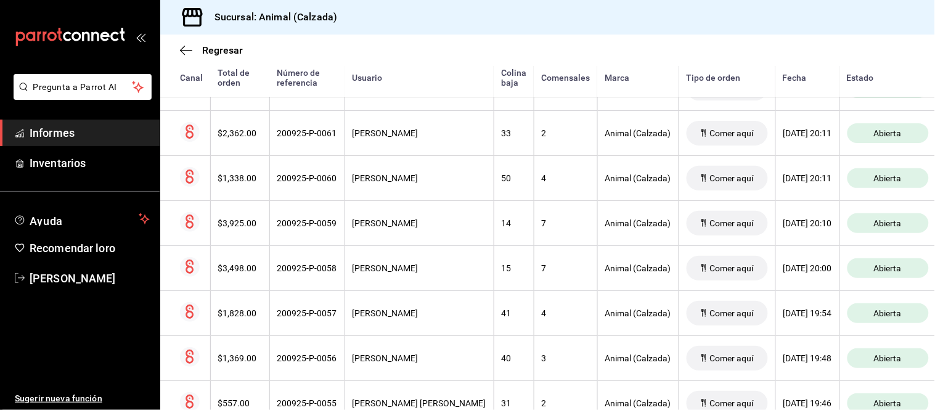
scroll to position [410, 0]
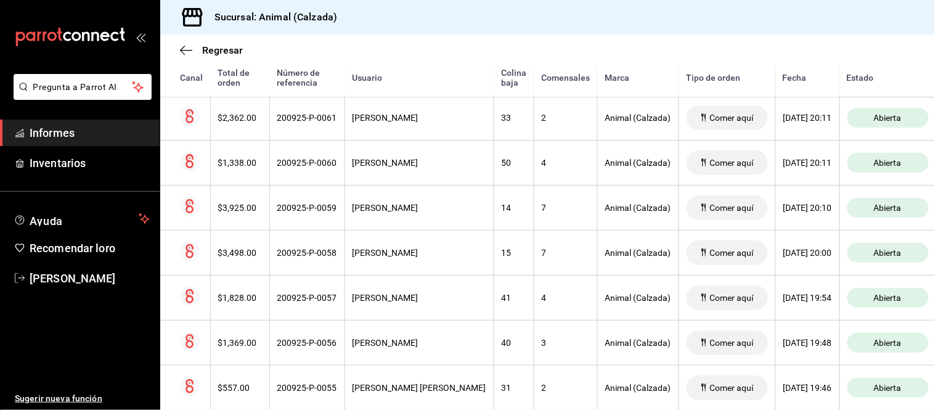
click at [303, 301] on font "200925-P-0057" at bounding box center [307, 298] width 60 height 10
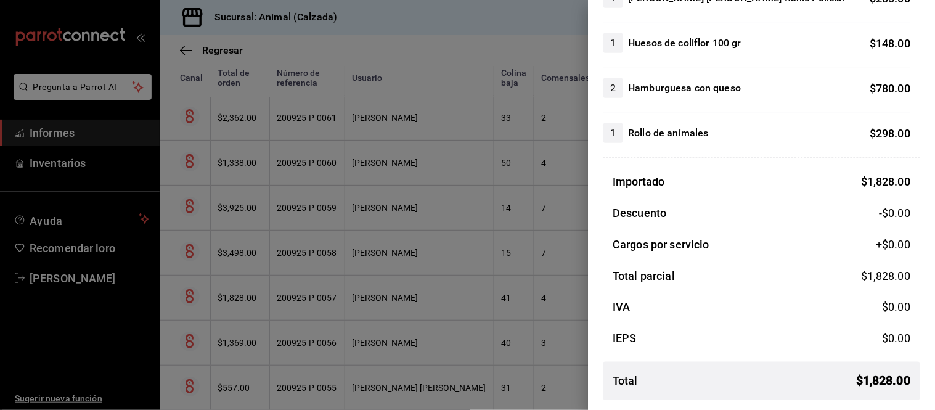
scroll to position [224, 0]
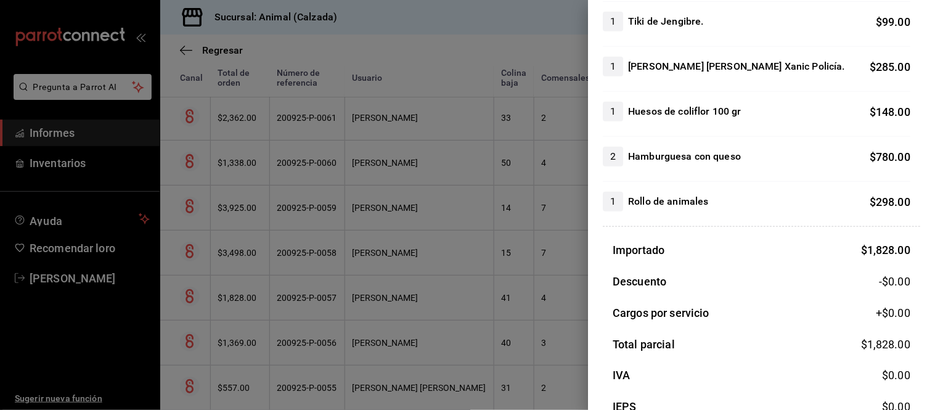
click at [478, 305] on div at bounding box center [467, 205] width 935 height 410
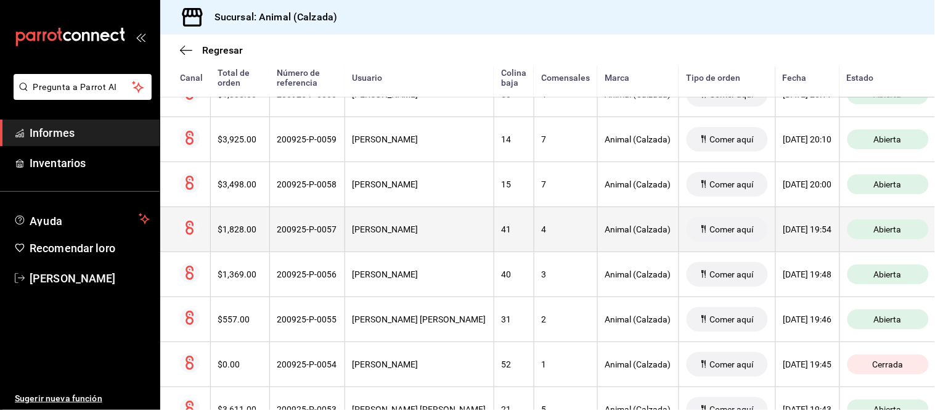
scroll to position [547, 0]
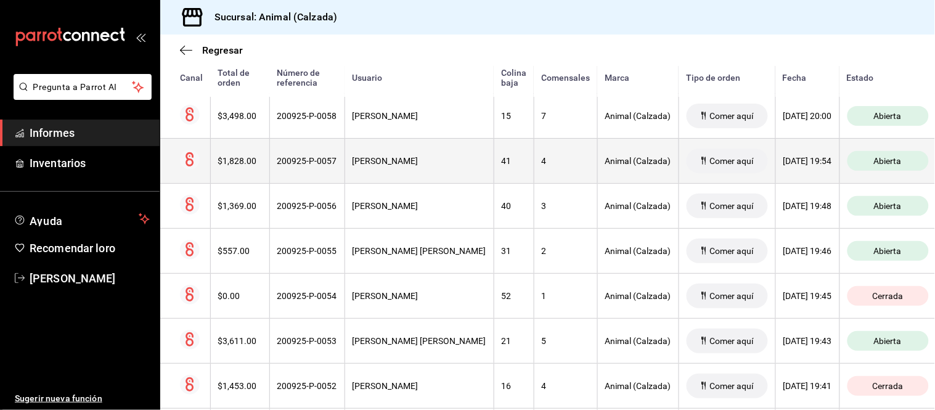
click at [494, 304] on th "52" at bounding box center [514, 295] width 40 height 45
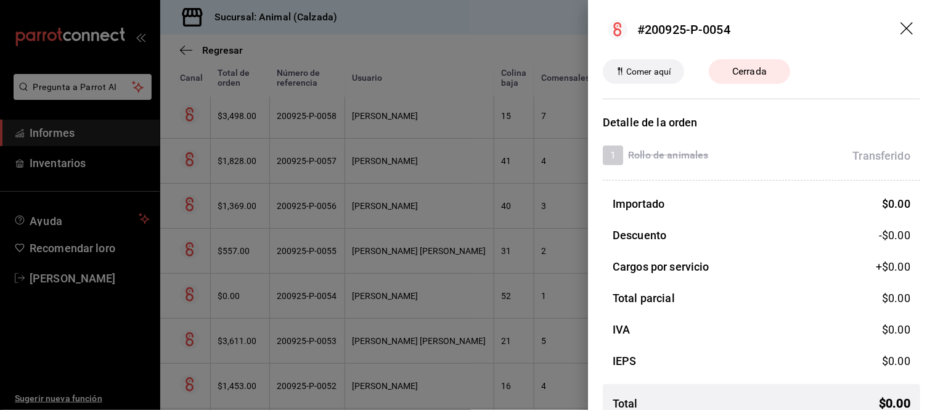
click at [475, 304] on div at bounding box center [467, 205] width 935 height 410
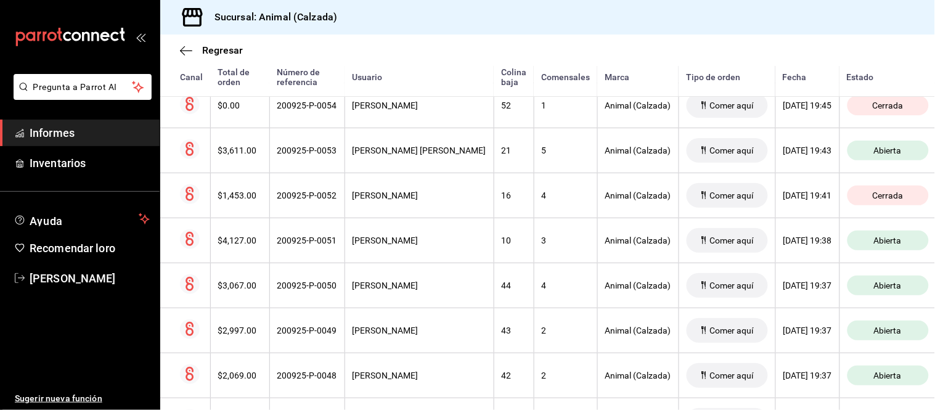
scroll to position [753, 0]
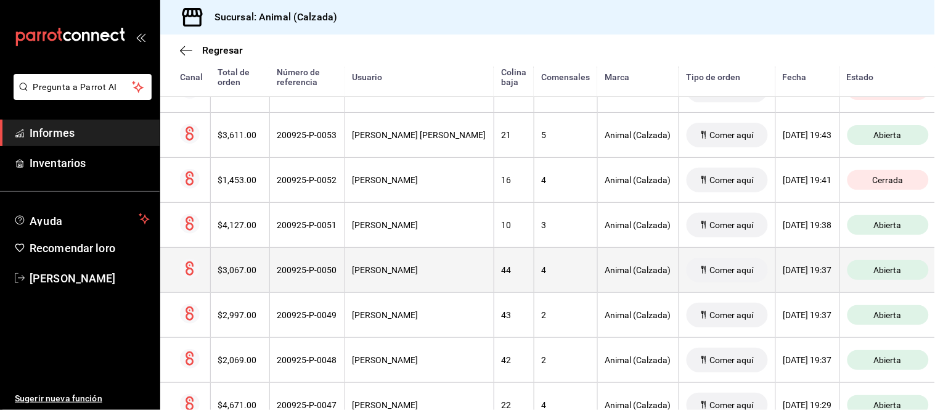
click at [502, 271] on div "44" at bounding box center [514, 270] width 25 height 10
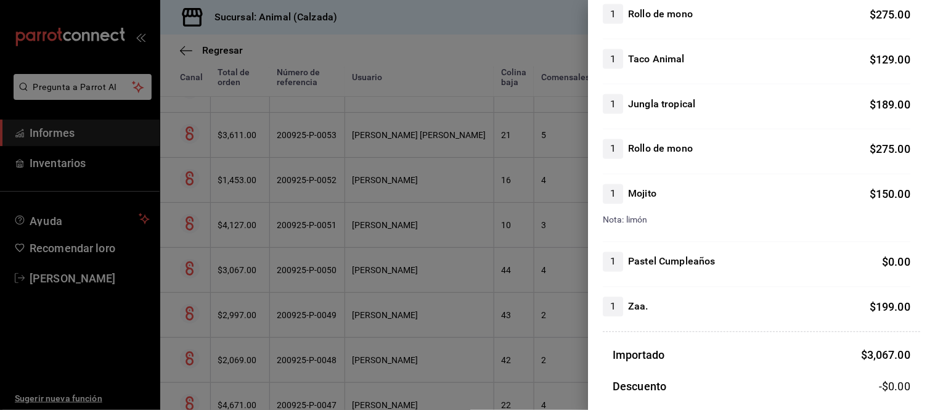
scroll to position [547, 0]
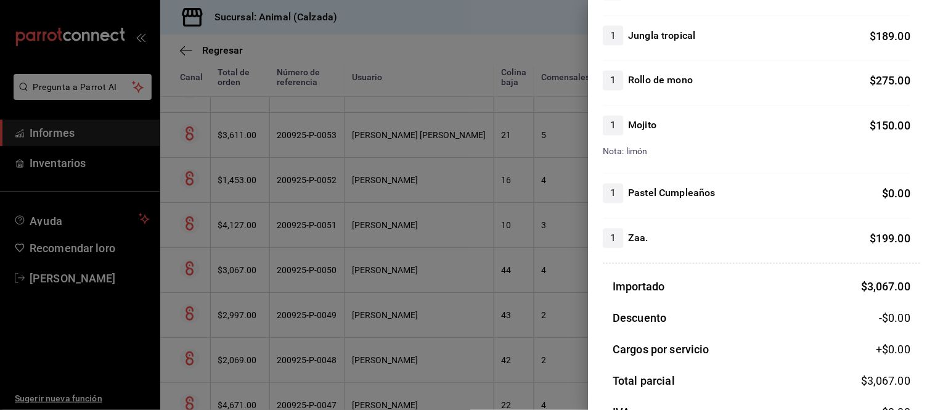
click at [575, 295] on div at bounding box center [467, 205] width 935 height 410
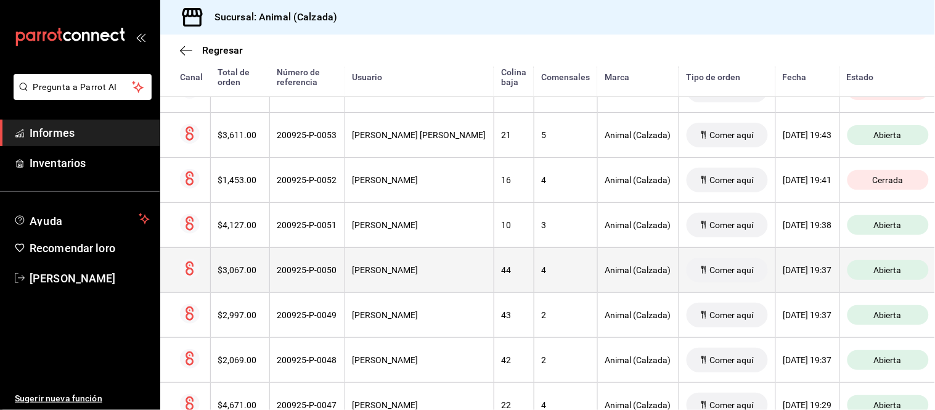
scroll to position [821, 0]
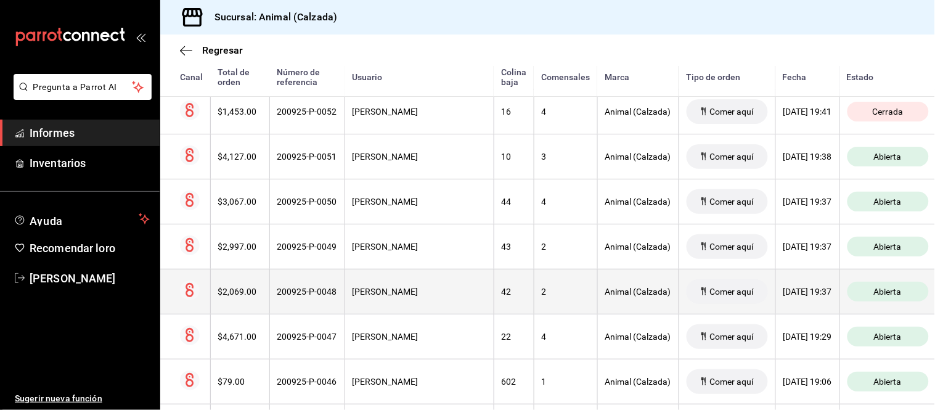
click at [597, 287] on th "Animal (Calzada)" at bounding box center [637, 291] width 81 height 45
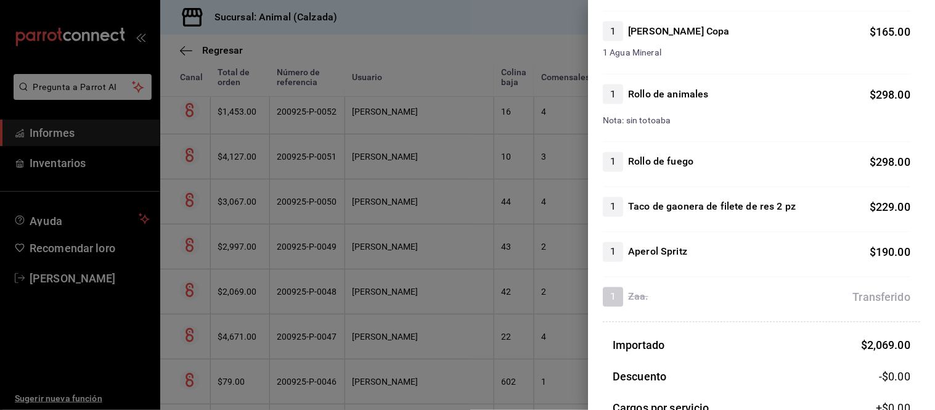
scroll to position [479, 0]
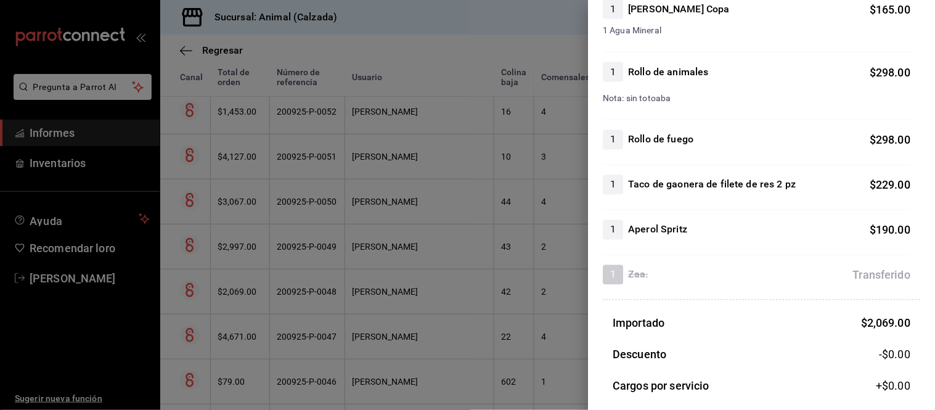
click at [426, 322] on div at bounding box center [467, 205] width 935 height 410
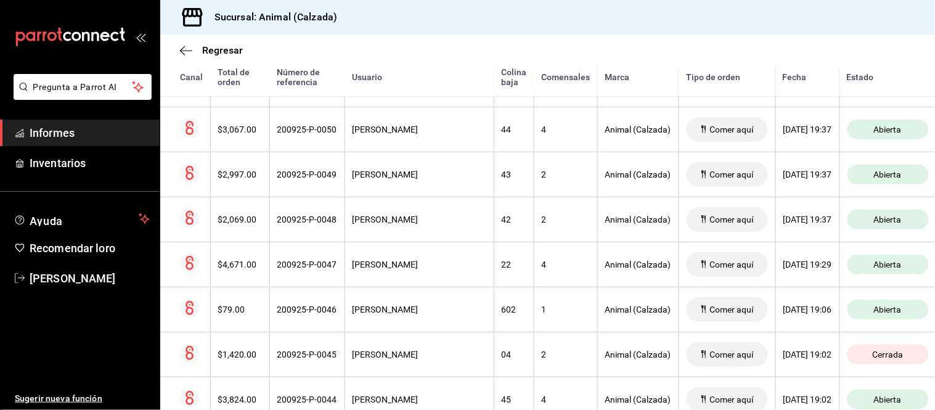
scroll to position [958, 0]
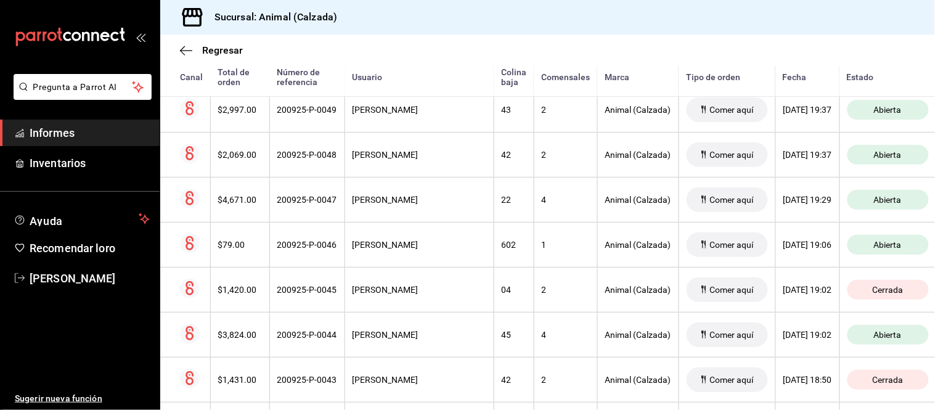
click at [426, 322] on th "LIDIA MORALES" at bounding box center [418, 334] width 149 height 45
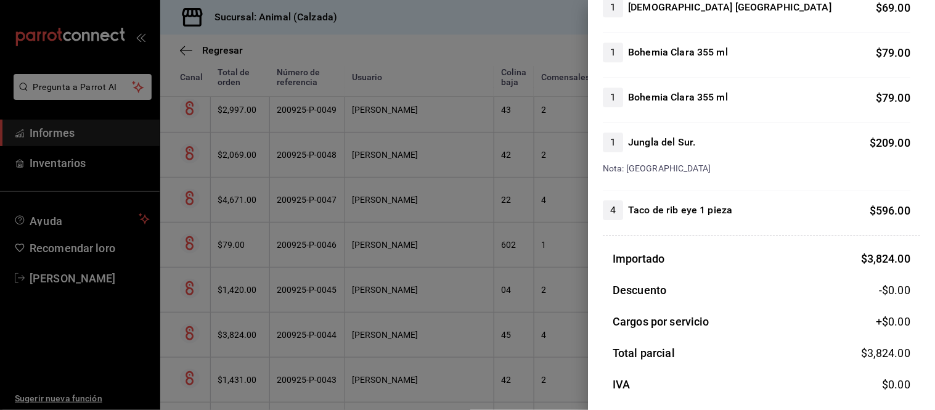
click at [476, 297] on div at bounding box center [467, 205] width 935 height 410
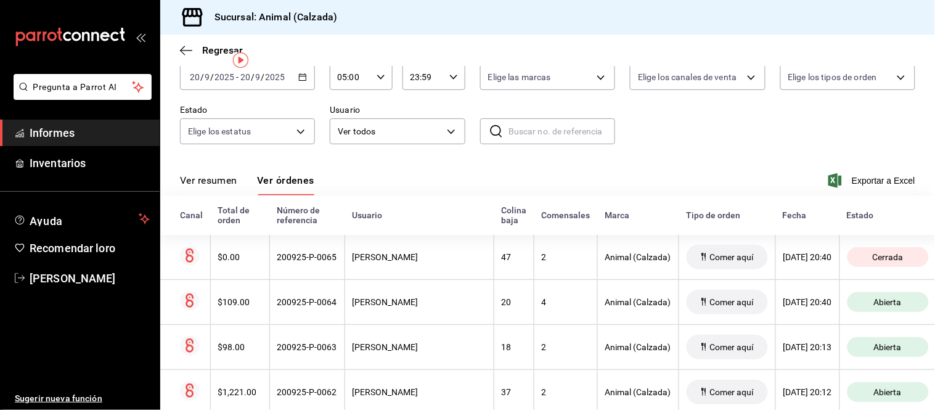
scroll to position [0, 0]
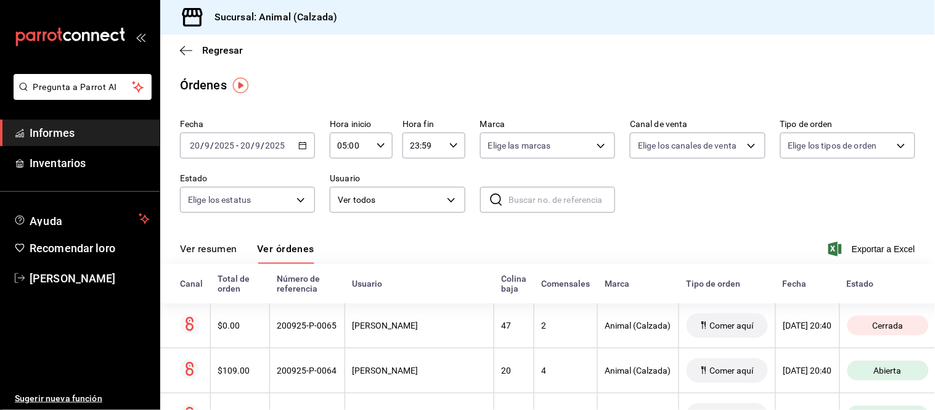
click at [230, 253] on font "Ver resumen" at bounding box center [208, 249] width 57 height 12
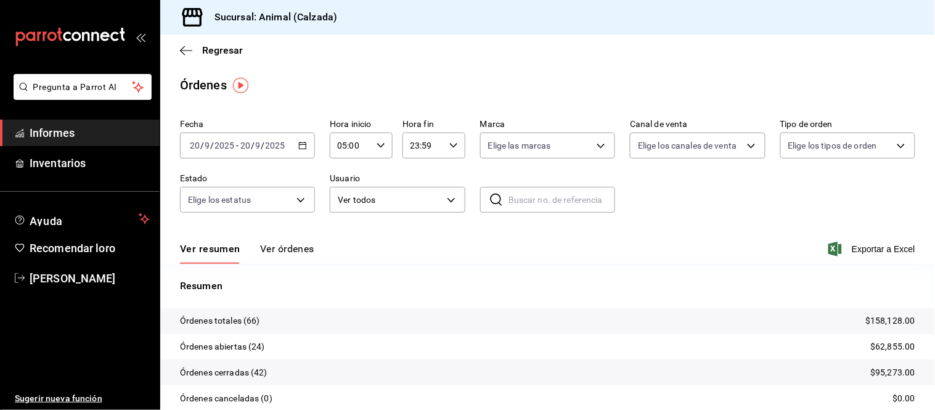
click at [269, 245] on font "Ver órdenes" at bounding box center [287, 249] width 54 height 12
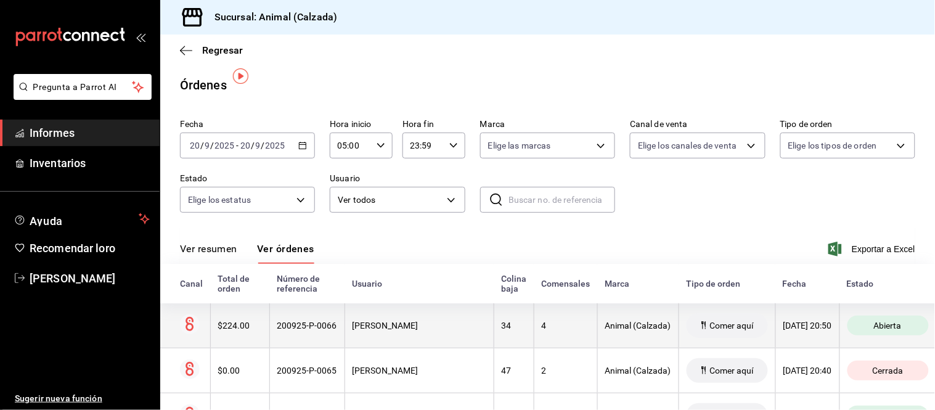
scroll to position [68, 0]
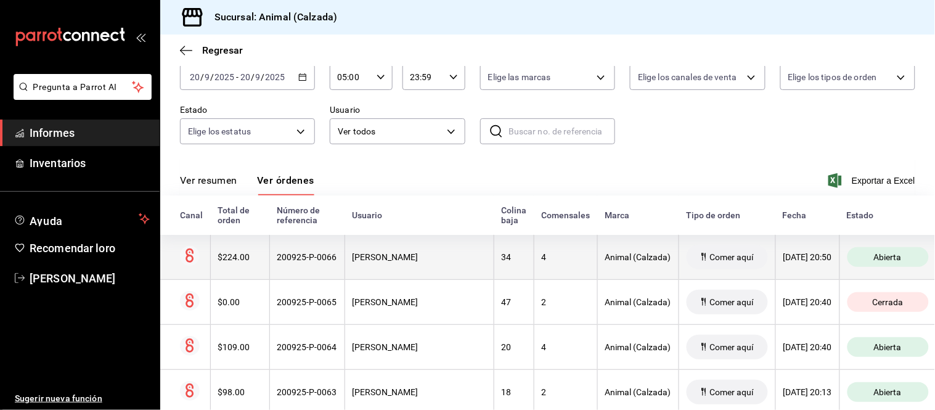
click at [426, 260] on div "Francisco Zapata" at bounding box center [419, 257] width 134 height 10
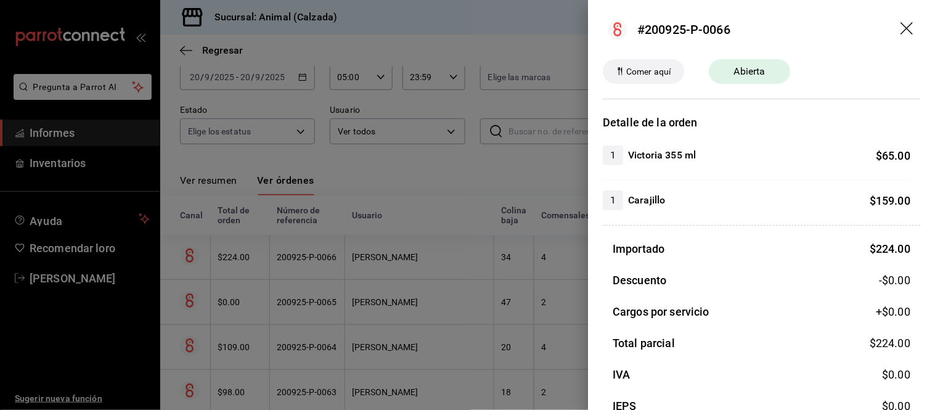
drag, startPoint x: 478, startPoint y: 311, endPoint x: 486, endPoint y: 292, distance: 20.7
click at [476, 312] on div at bounding box center [467, 205] width 935 height 410
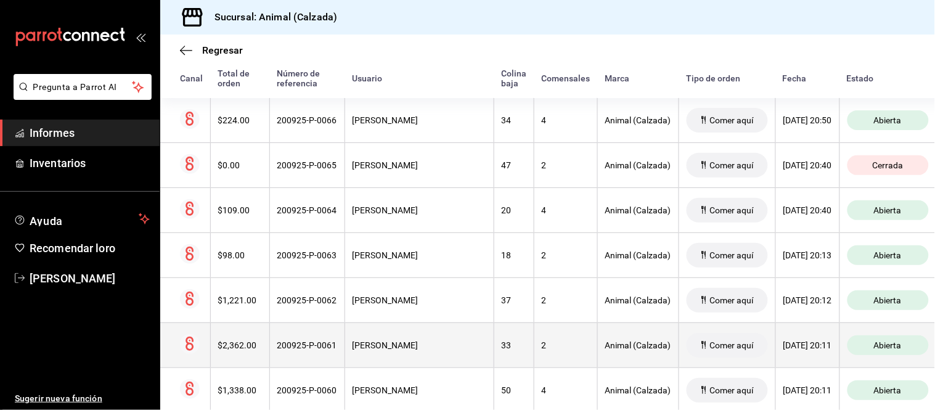
scroll to position [137, 0]
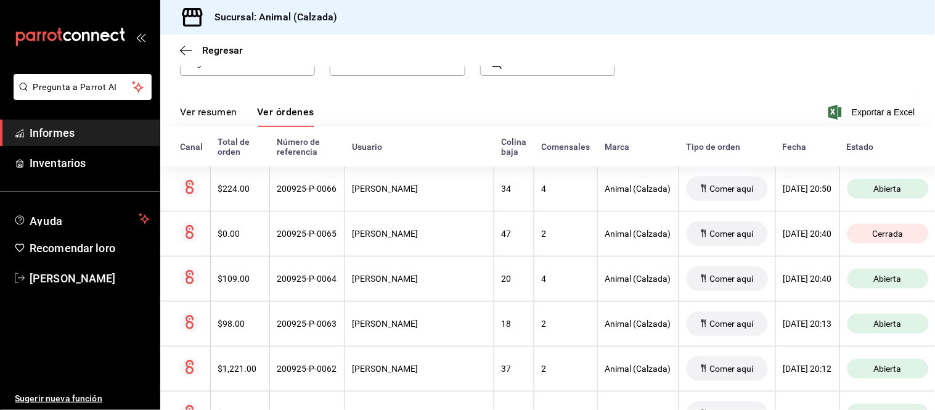
click at [222, 108] on font "Ver resumen" at bounding box center [208, 112] width 57 height 12
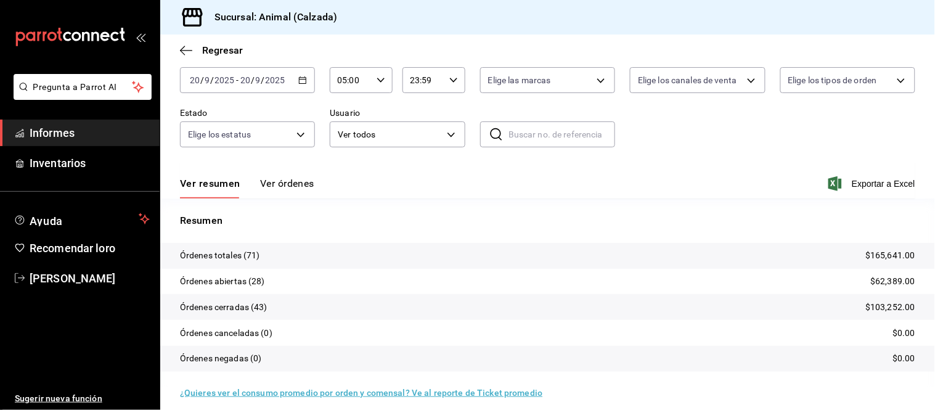
scroll to position [75, 0]
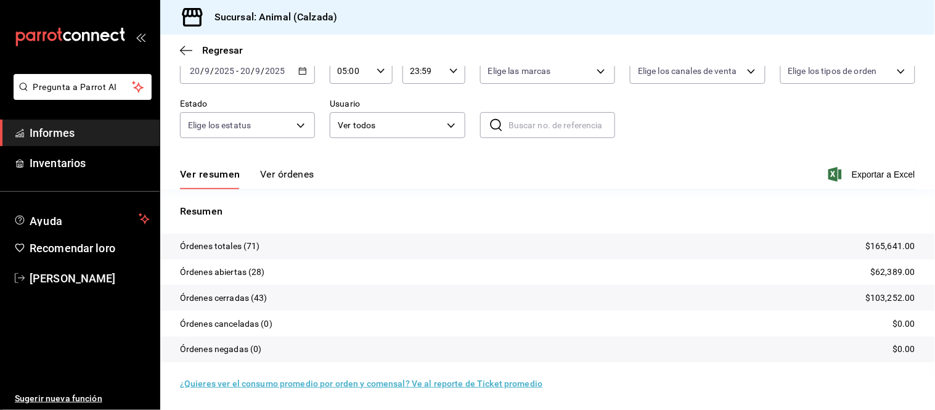
click at [281, 173] on font "Ver órdenes" at bounding box center [287, 174] width 54 height 12
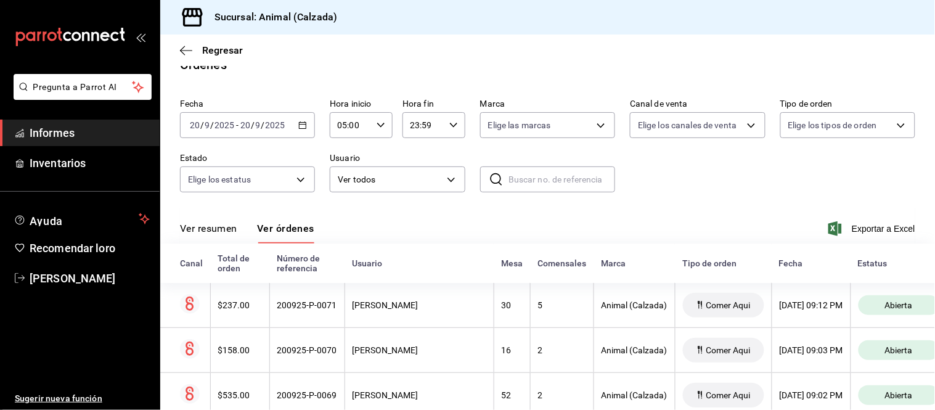
scroll to position [75, 0]
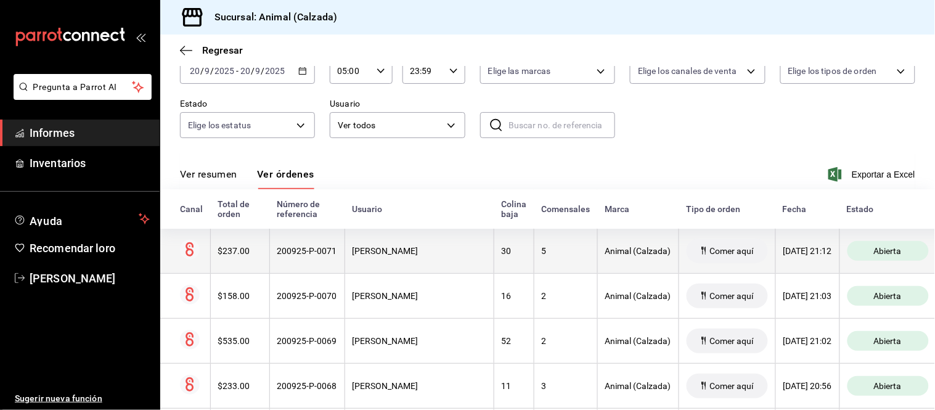
click at [441, 273] on th "[PERSON_NAME]" at bounding box center [418, 251] width 149 height 45
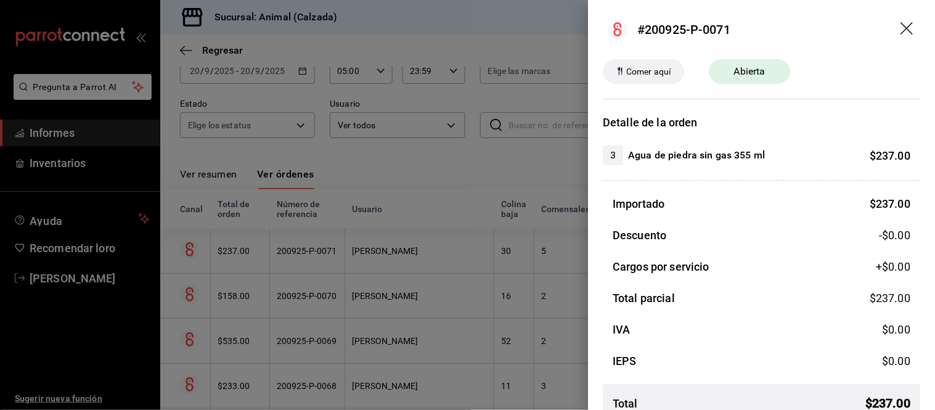
click at [421, 278] on div at bounding box center [467, 205] width 935 height 410
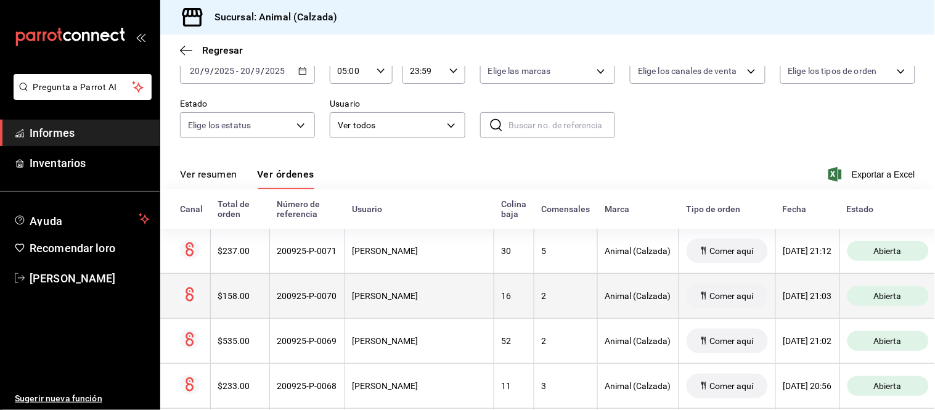
click at [420, 294] on div "VÍCTOR XOLOT" at bounding box center [419, 296] width 134 height 10
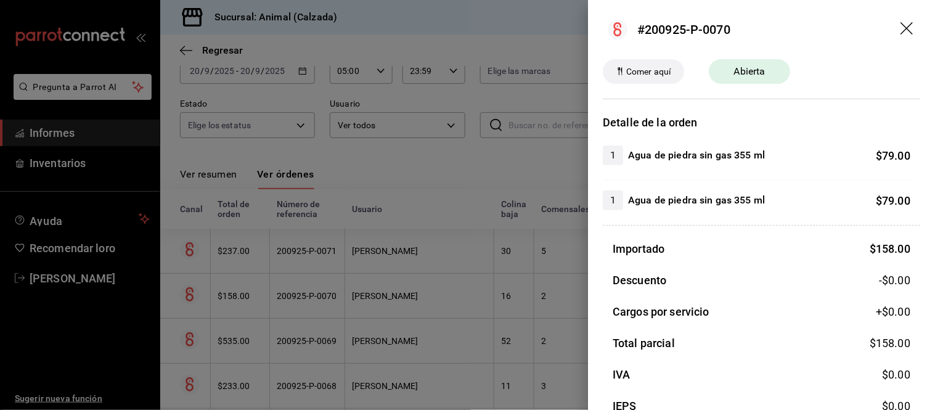
click at [426, 287] on div at bounding box center [467, 205] width 935 height 410
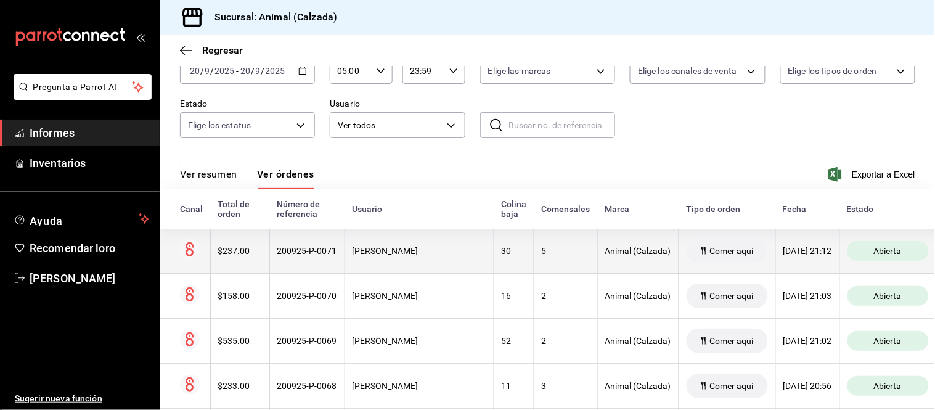
click at [426, 253] on div "Daniel Orzúa" at bounding box center [419, 251] width 134 height 10
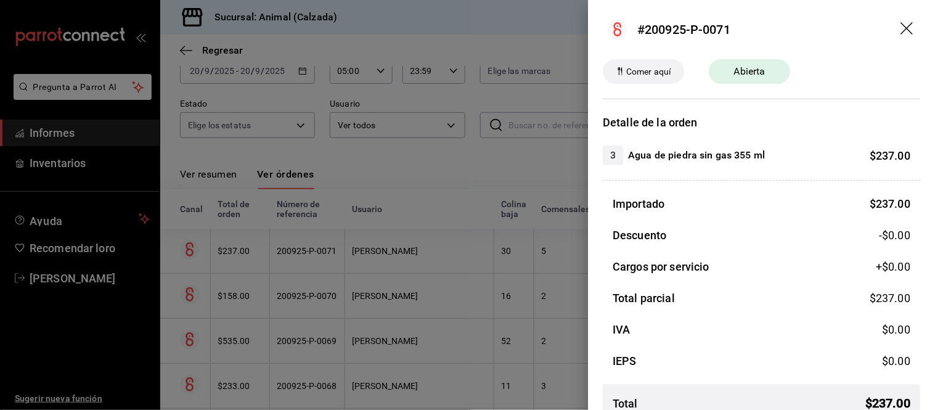
click at [426, 253] on div at bounding box center [467, 205] width 935 height 410
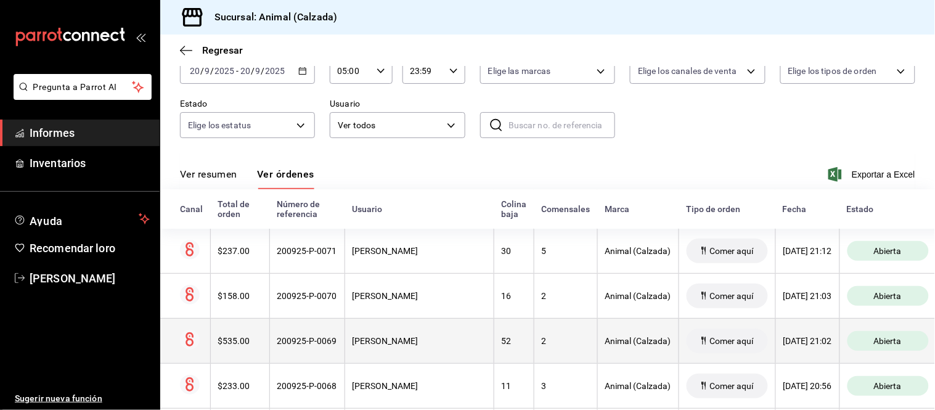
click at [409, 345] on font "LIDIA MORALES" at bounding box center [385, 341] width 66 height 10
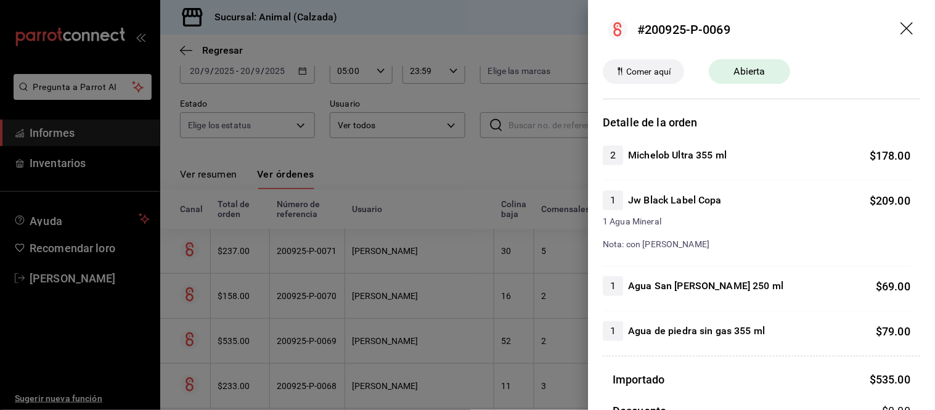
click at [409, 345] on div at bounding box center [467, 205] width 935 height 410
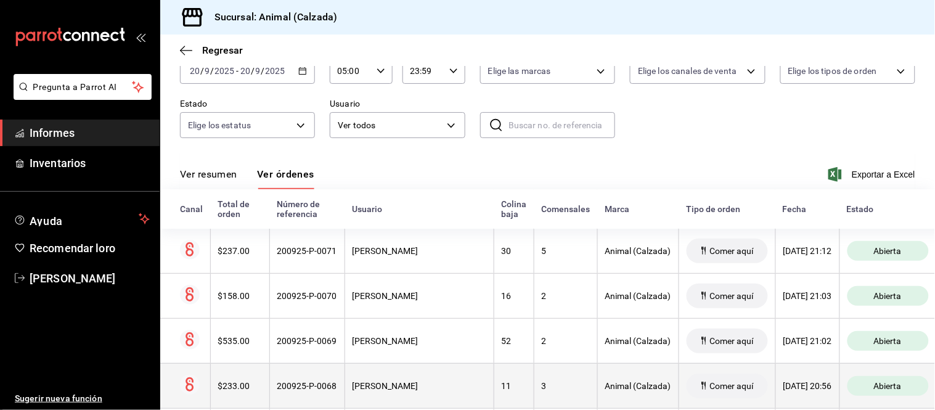
click at [420, 372] on th "VÍCTOR XOLOT" at bounding box center [418, 385] width 149 height 45
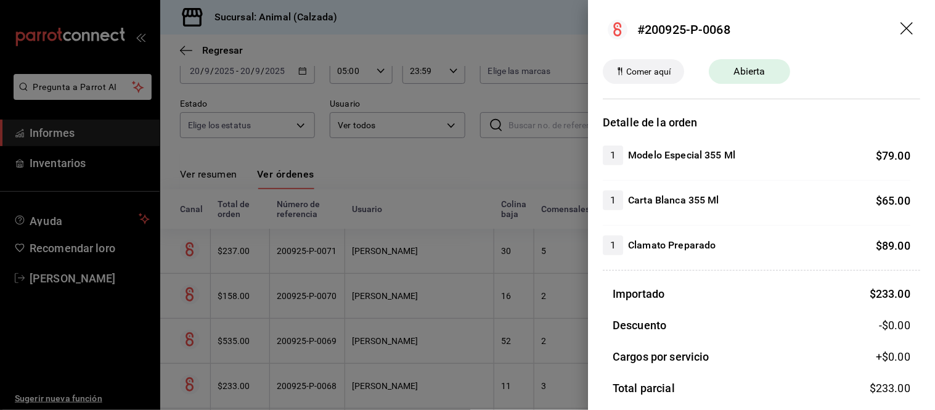
click at [420, 372] on div at bounding box center [467, 205] width 935 height 410
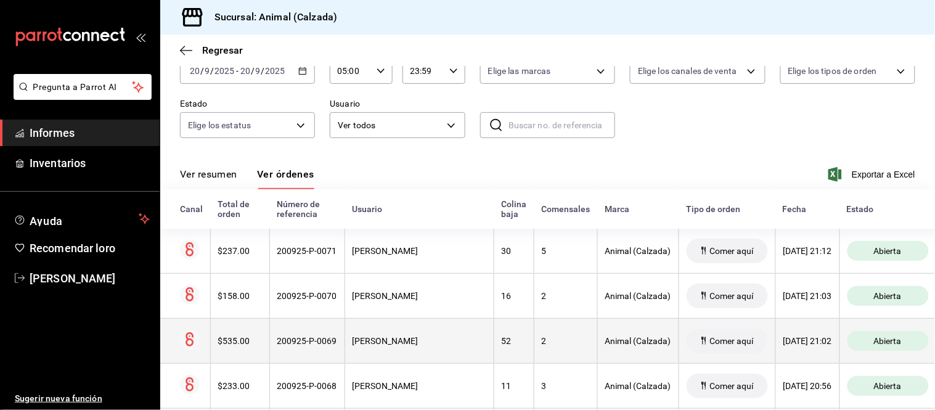
scroll to position [143, 0]
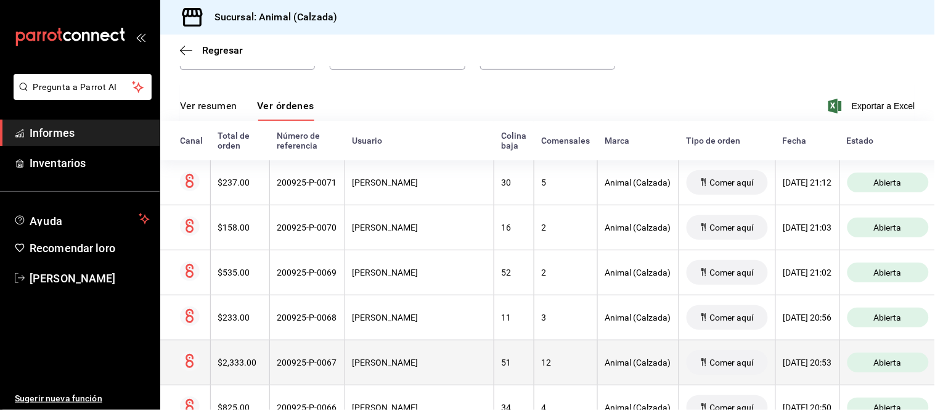
click at [444, 351] on th "LIDIA MORALES" at bounding box center [418, 362] width 149 height 45
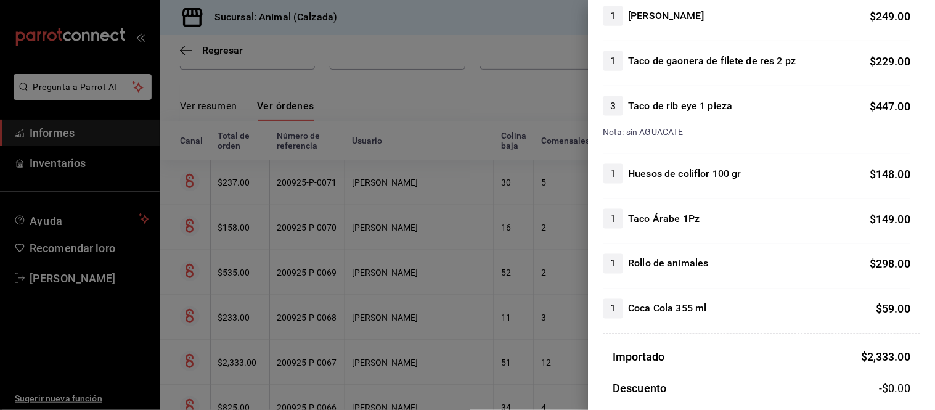
scroll to position [410, 0]
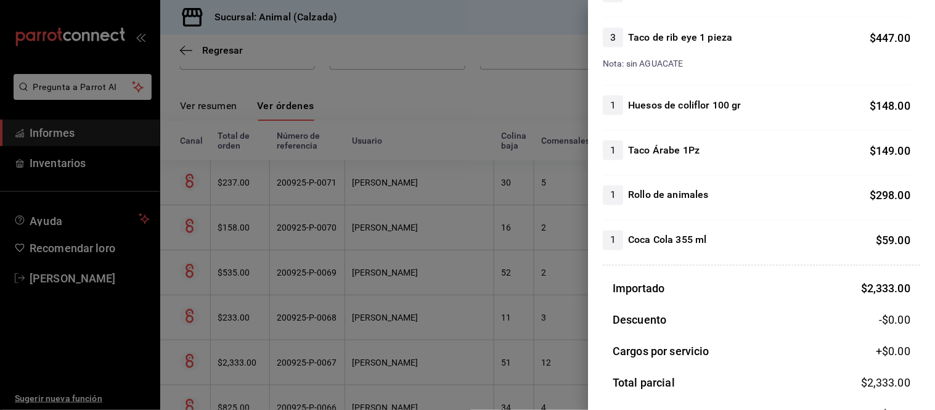
drag, startPoint x: 526, startPoint y: 333, endPoint x: 516, endPoint y: 315, distance: 19.9
click at [522, 333] on div at bounding box center [467, 205] width 935 height 410
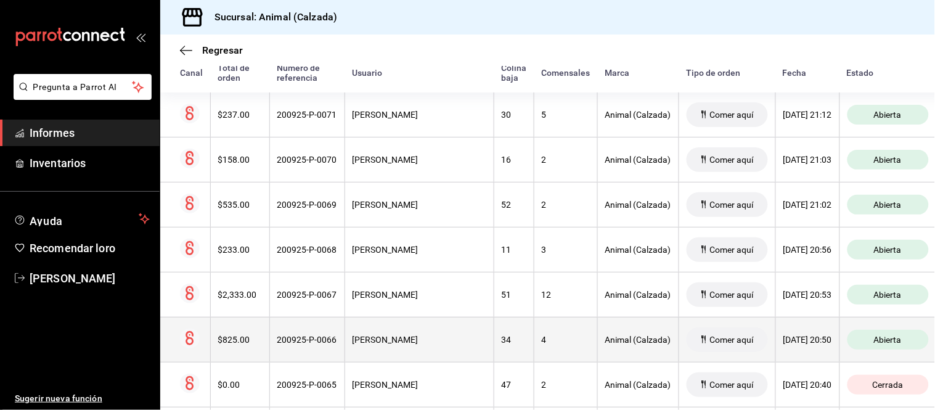
scroll to position [211, 0]
click at [425, 347] on th "Francisco Zapata" at bounding box center [418, 338] width 149 height 45
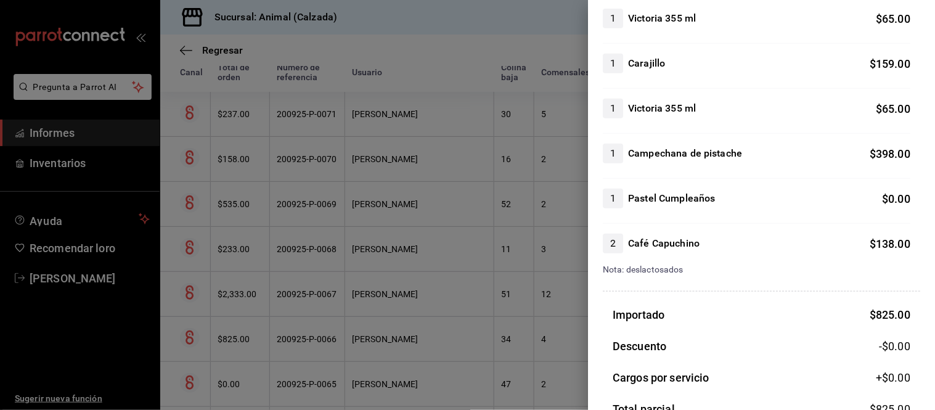
scroll to position [68, 0]
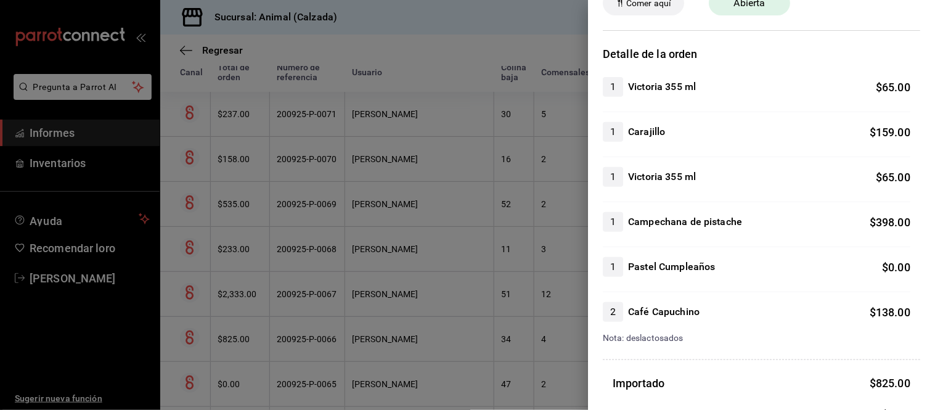
click at [333, 307] on div at bounding box center [467, 205] width 935 height 410
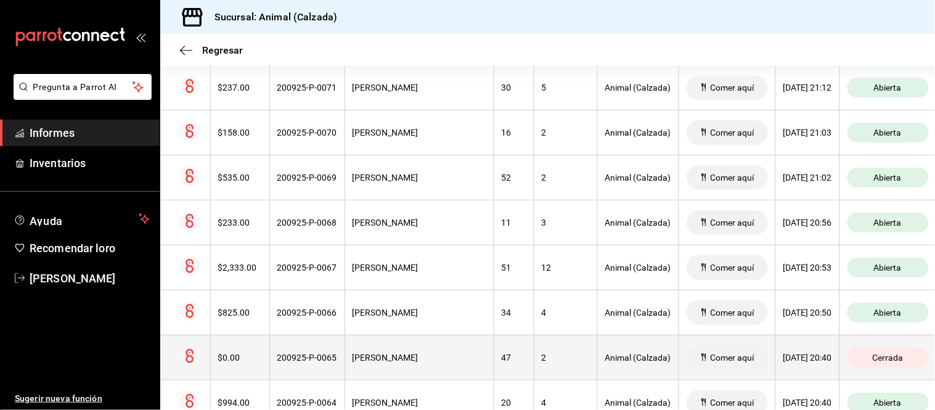
scroll to position [280, 0]
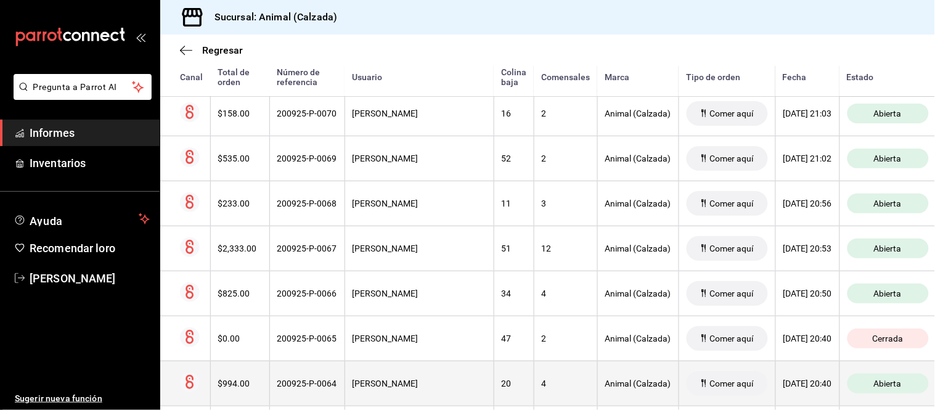
click at [432, 383] on div "Jair Moya" at bounding box center [419, 383] width 134 height 10
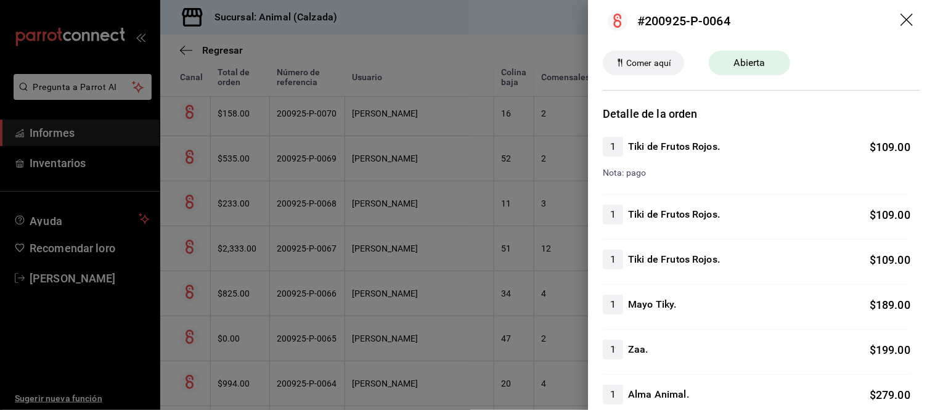
scroll to position [0, 0]
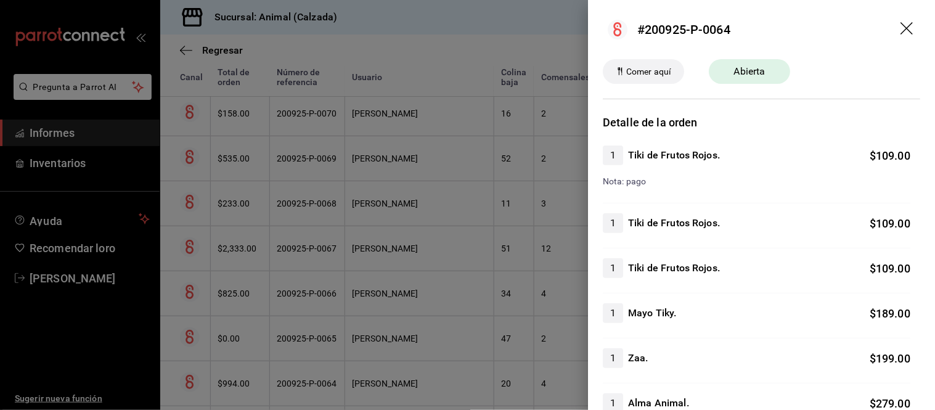
click at [476, 306] on div at bounding box center [467, 205] width 935 height 410
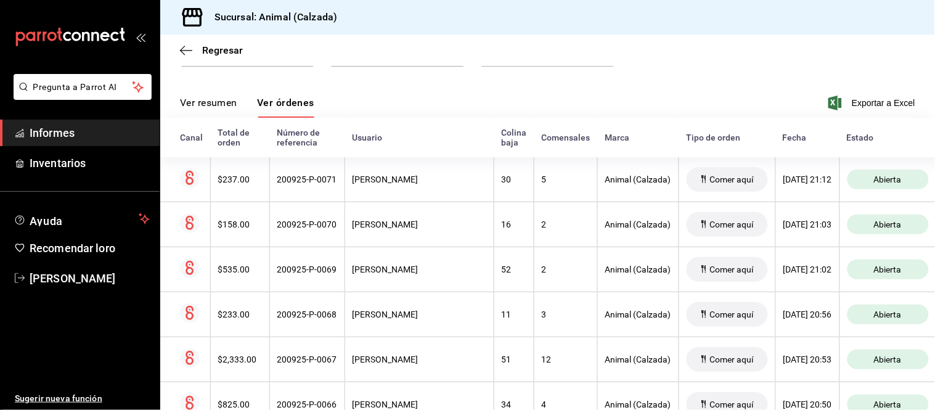
scroll to position [143, 0]
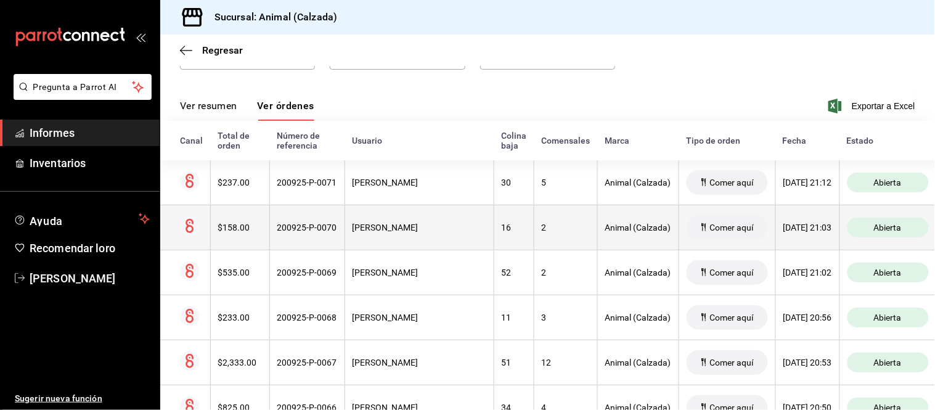
click at [427, 247] on th "VÍCTOR XOLOT" at bounding box center [418, 227] width 149 height 45
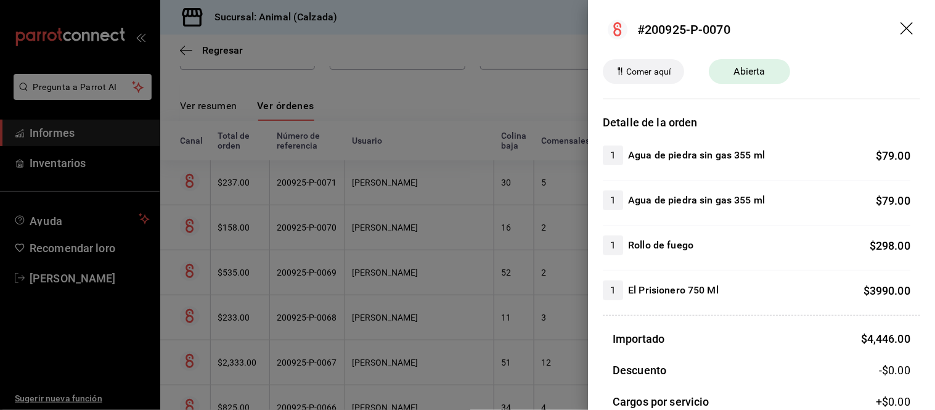
click at [427, 247] on div at bounding box center [467, 205] width 935 height 410
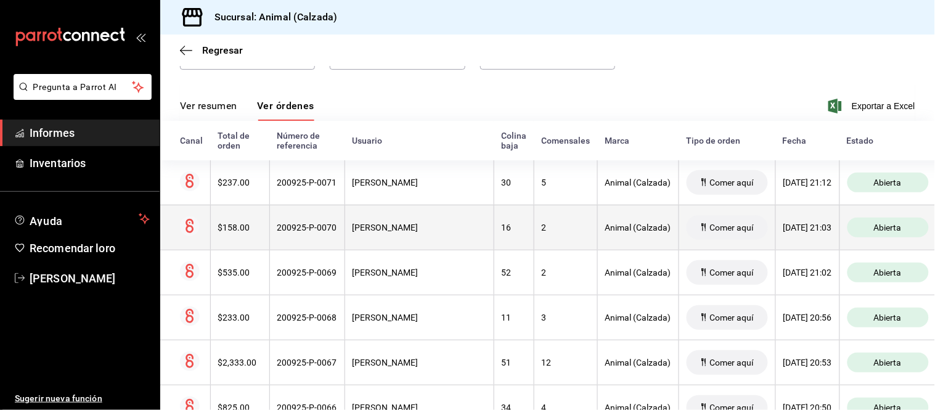
click at [422, 230] on div "VÍCTOR XOLOT" at bounding box center [419, 227] width 134 height 10
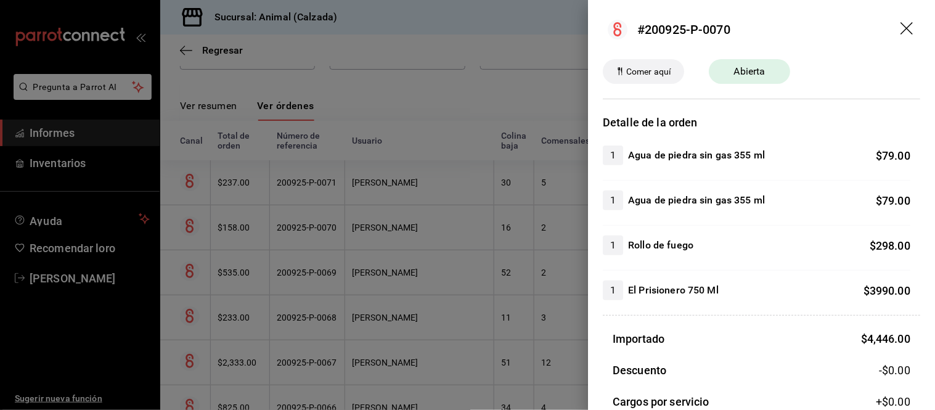
click at [407, 240] on div at bounding box center [467, 205] width 935 height 410
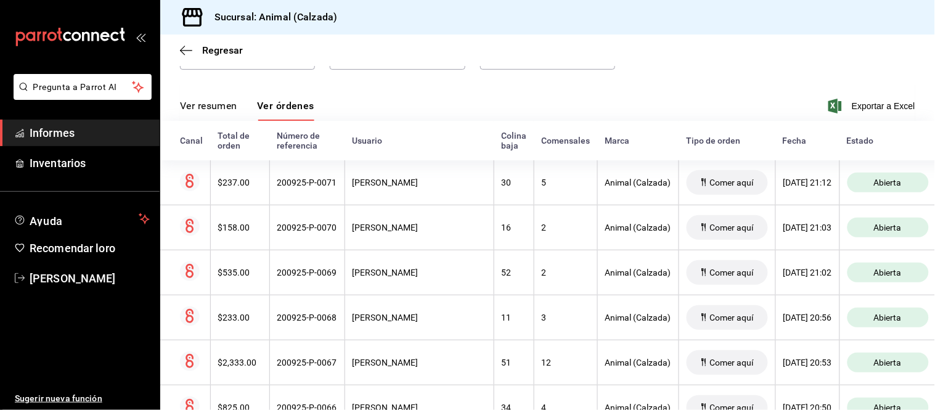
click at [204, 99] on div "Ver resumen Ver órdenes Exportar a Excel" at bounding box center [547, 102] width 735 height 36
click at [204, 113] on button "Ver resumen" at bounding box center [208, 110] width 57 height 22
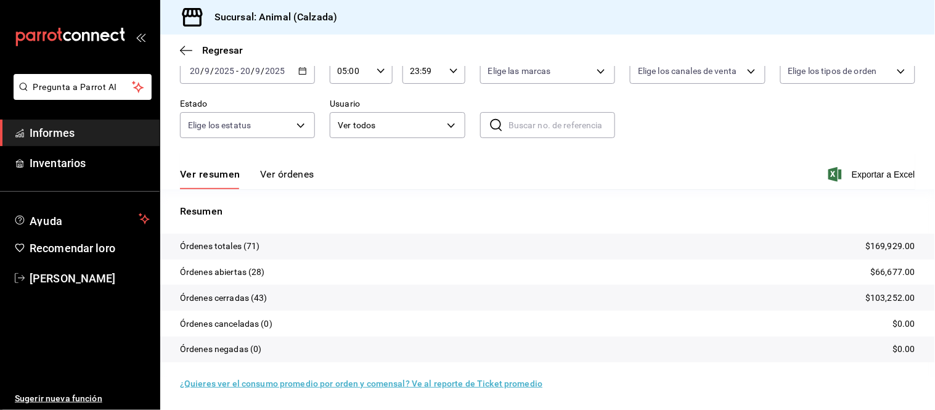
click at [291, 169] on font "Ver órdenes" at bounding box center [287, 174] width 54 height 12
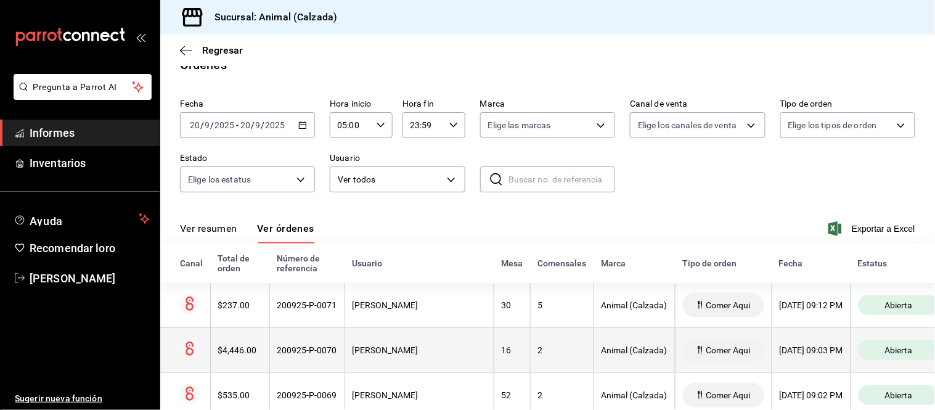
scroll to position [75, 0]
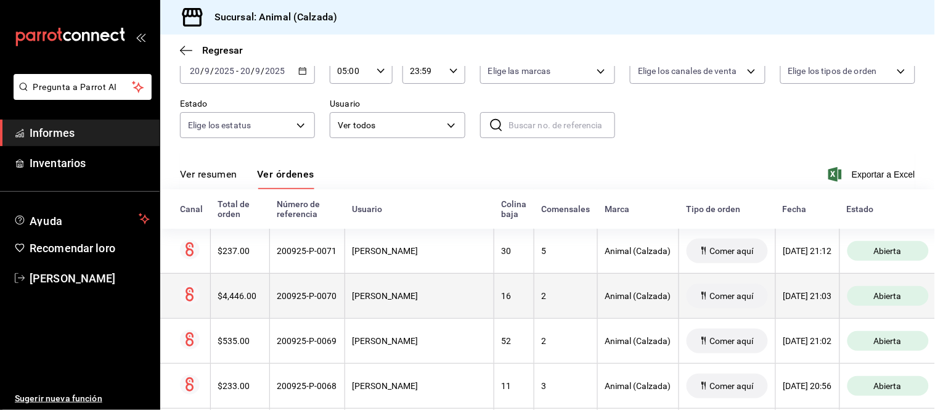
click at [423, 311] on th "VÍCTOR XOLOT" at bounding box center [418, 295] width 149 height 45
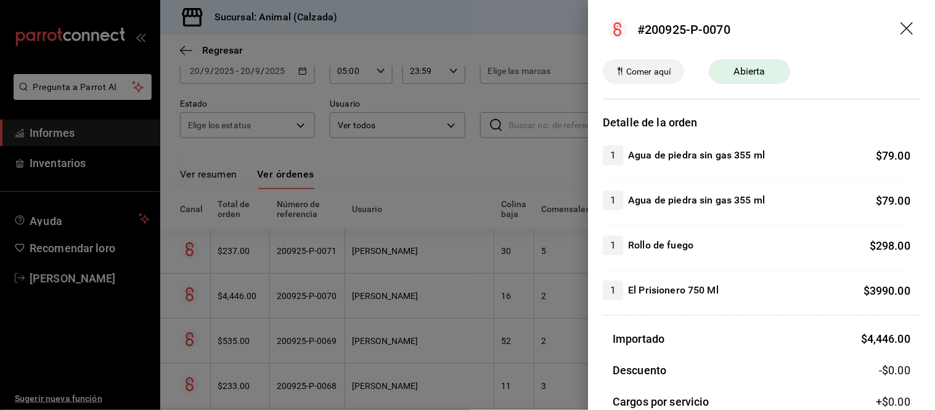
click at [422, 312] on div at bounding box center [467, 205] width 935 height 410
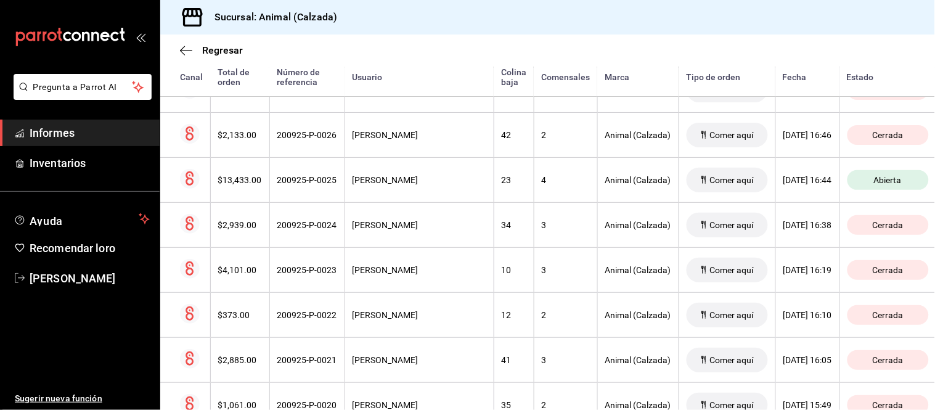
scroll to position [2123, 0]
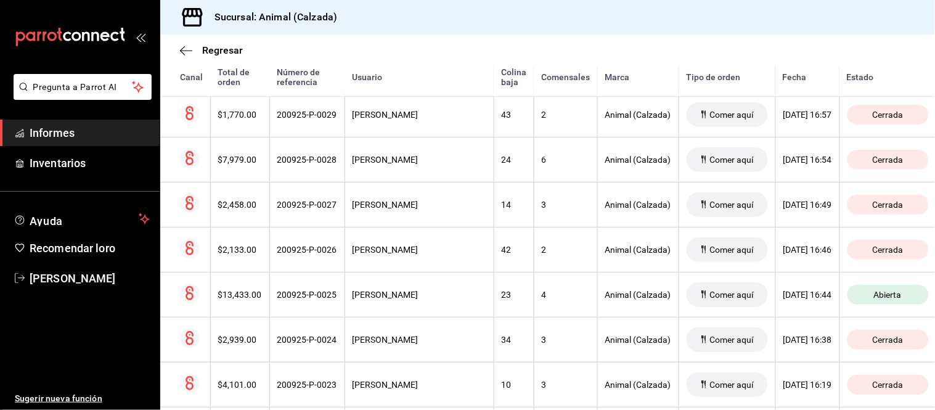
click at [421, 312] on th "José Miguel De Ambrosio" at bounding box center [418, 294] width 149 height 45
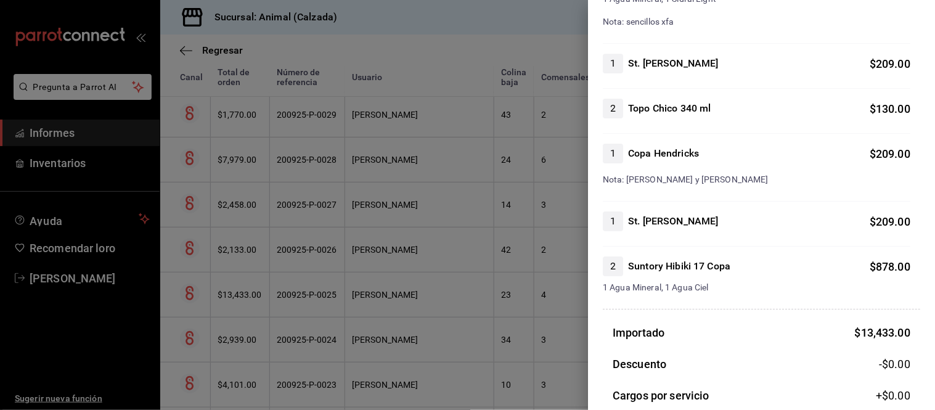
scroll to position [2190, 0]
click at [534, 340] on div at bounding box center [467, 205] width 935 height 410
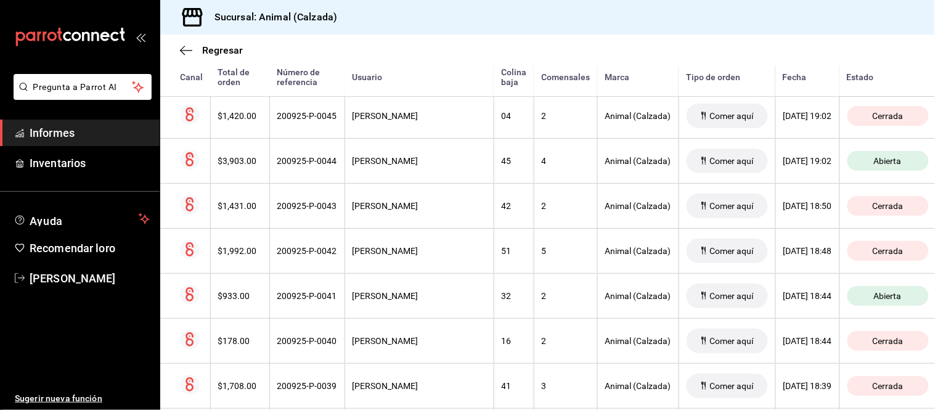
scroll to position [1370, 0]
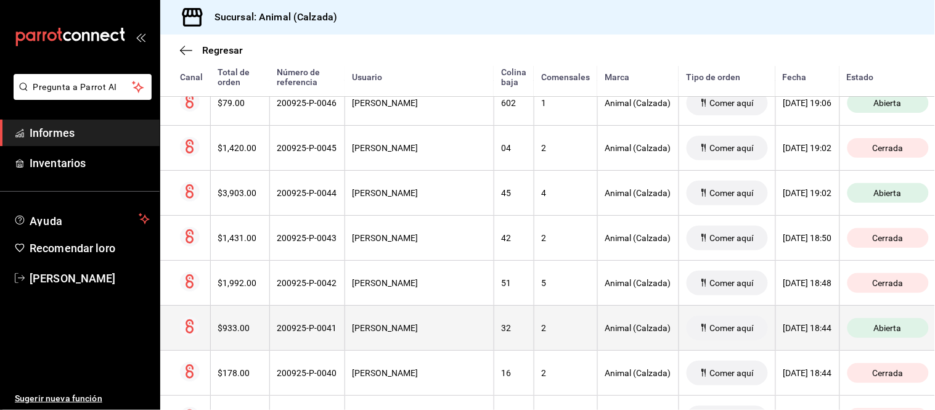
click at [420, 322] on th "José Miguel De Ambrosio" at bounding box center [418, 327] width 149 height 45
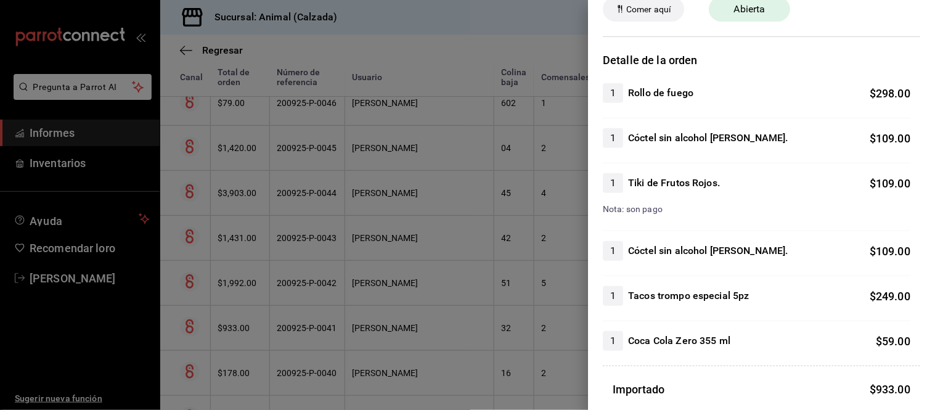
scroll to position [205, 0]
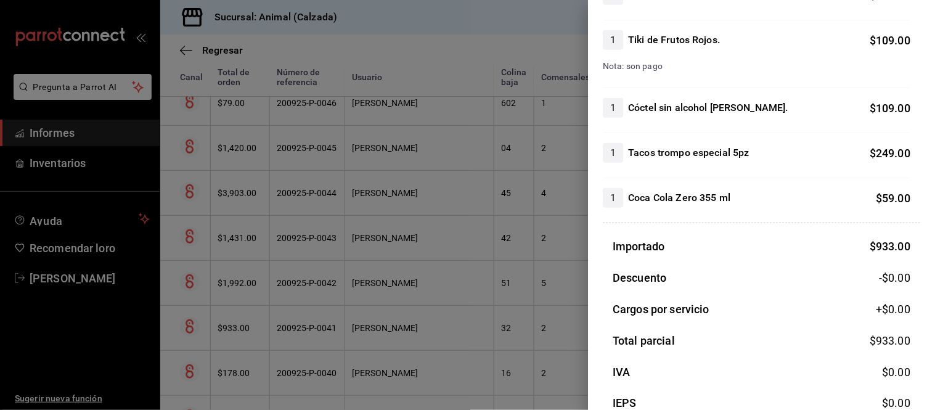
click at [448, 344] on div at bounding box center [467, 205] width 935 height 410
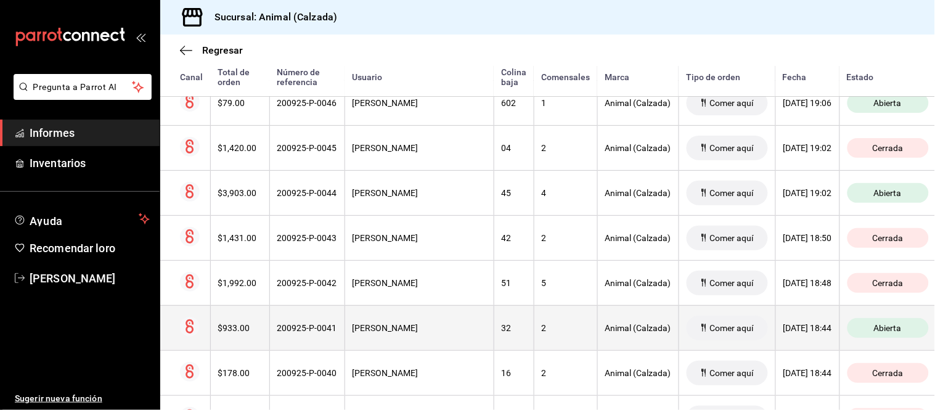
scroll to position [1301, 0]
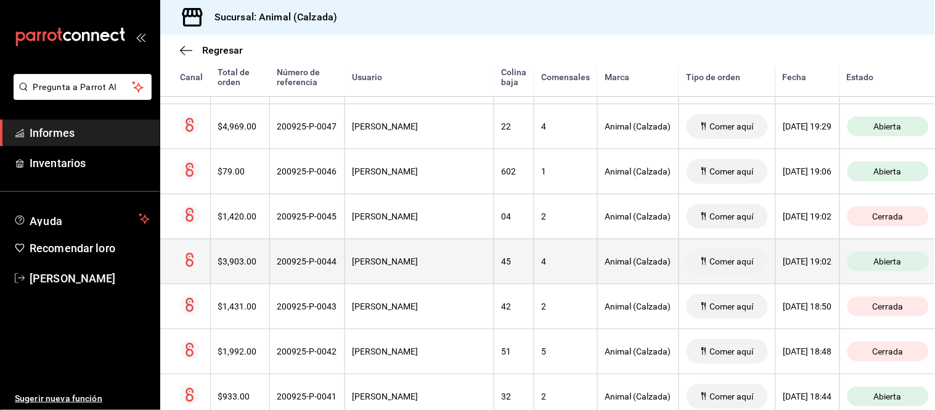
click at [455, 258] on th "[PERSON_NAME]" at bounding box center [418, 260] width 149 height 45
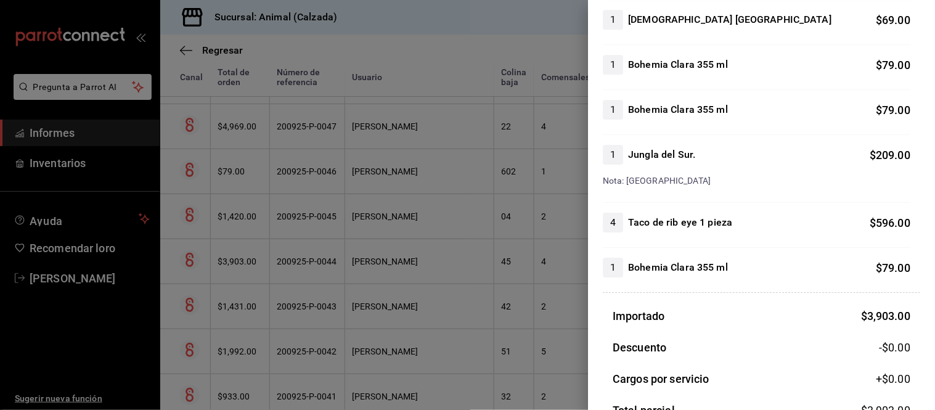
scroll to position [958, 0]
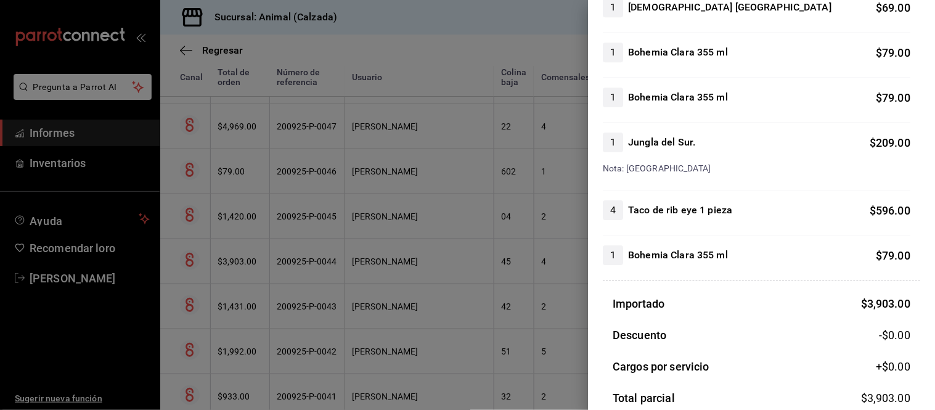
click at [345, 253] on div at bounding box center [467, 205] width 935 height 410
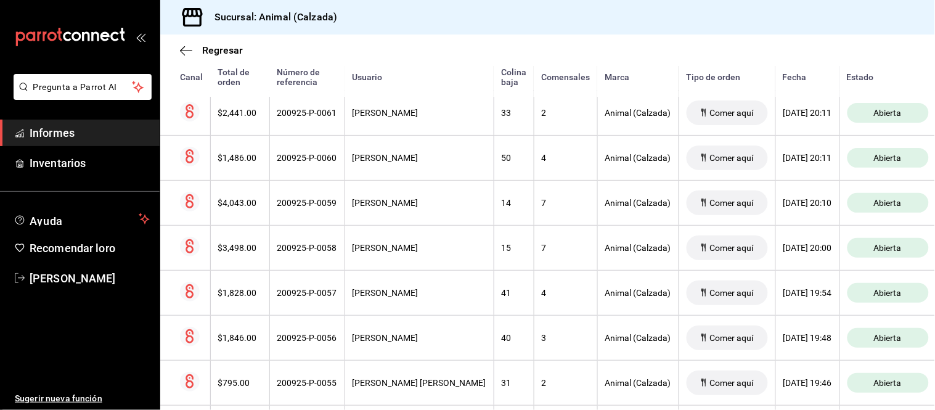
scroll to position [617, 0]
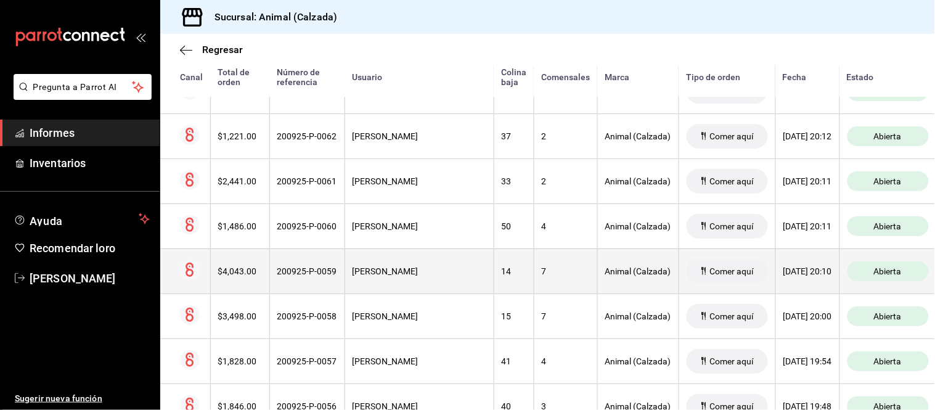
click at [372, 275] on font "VÍCTOR XOLOT" at bounding box center [385, 271] width 66 height 10
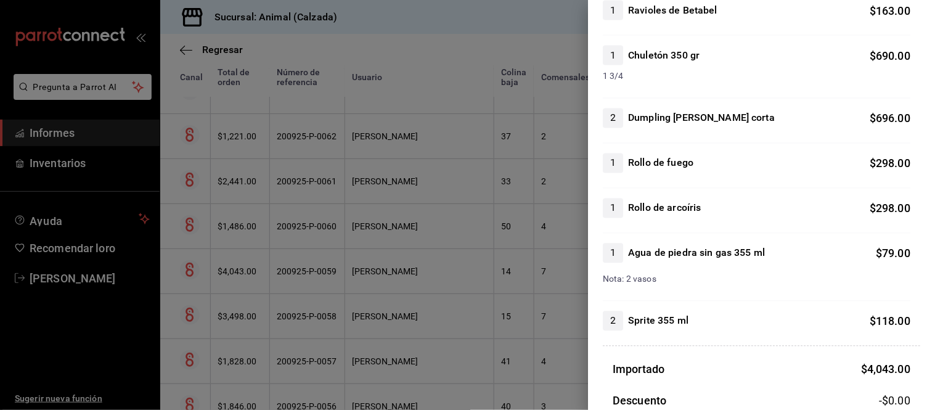
scroll to position [547, 0]
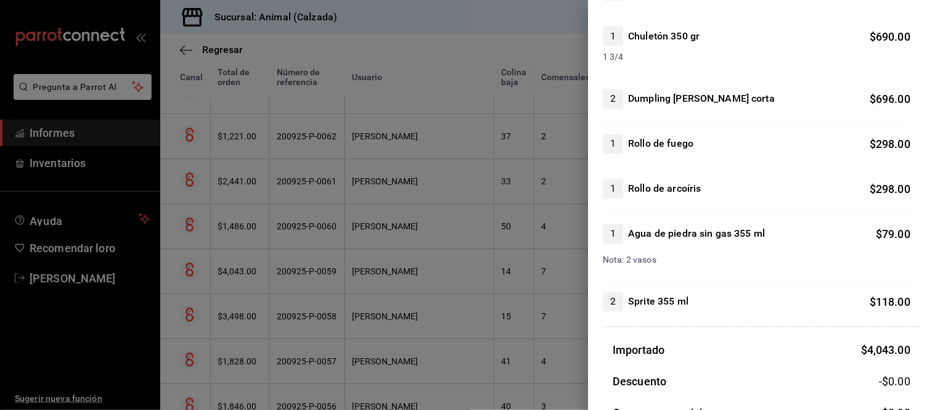
drag, startPoint x: 243, startPoint y: 240, endPoint x: 242, endPoint y: 222, distance: 17.9
click at [242, 240] on div at bounding box center [467, 205] width 935 height 410
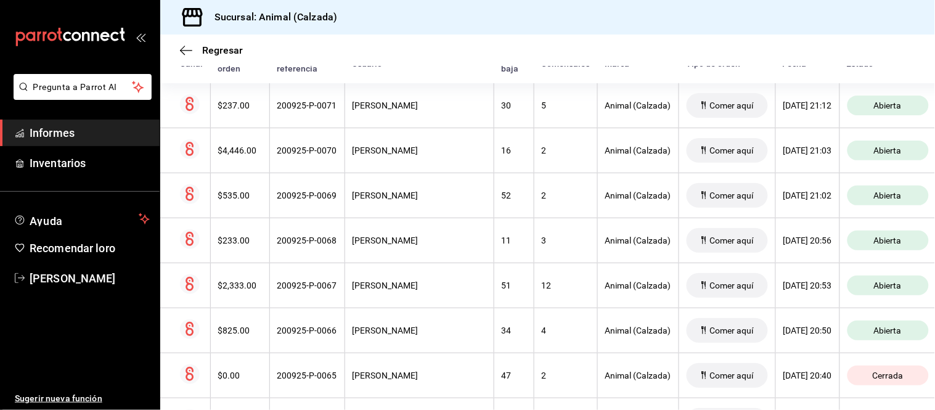
scroll to position [206, 0]
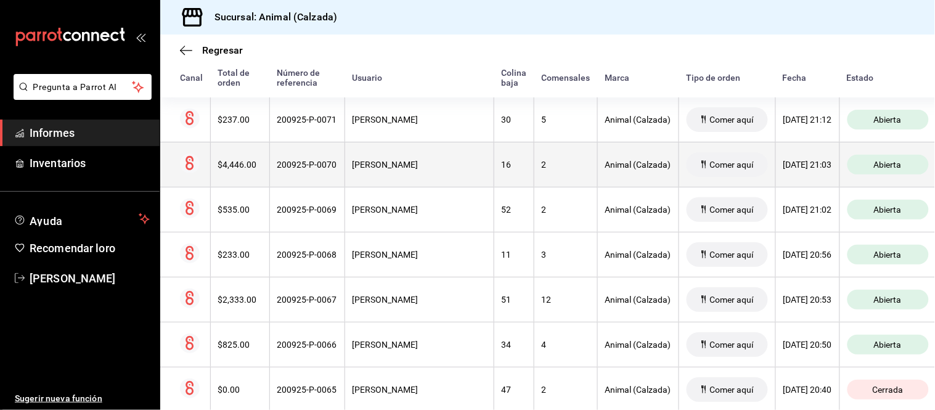
click at [310, 158] on th "200925-P-0070" at bounding box center [306, 164] width 75 height 45
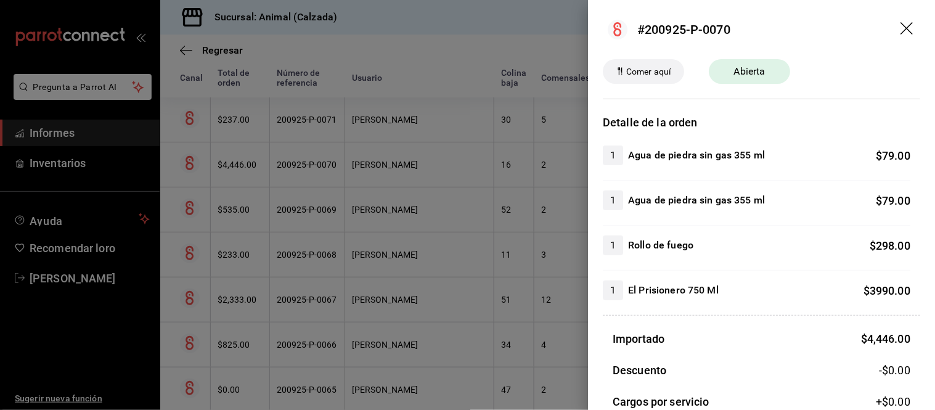
drag, startPoint x: 505, startPoint y: 261, endPoint x: 478, endPoint y: 249, distance: 29.5
click at [503, 263] on div at bounding box center [467, 205] width 935 height 410
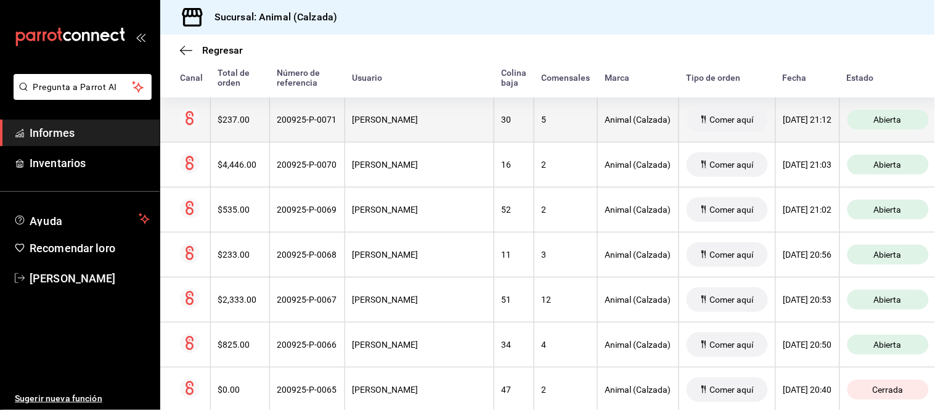
click at [348, 121] on th "[PERSON_NAME]" at bounding box center [418, 119] width 149 height 45
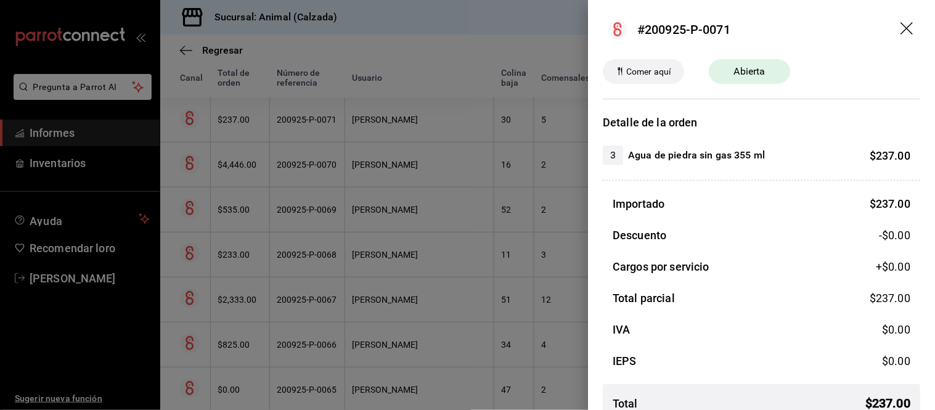
click at [343, 134] on div at bounding box center [467, 205] width 935 height 410
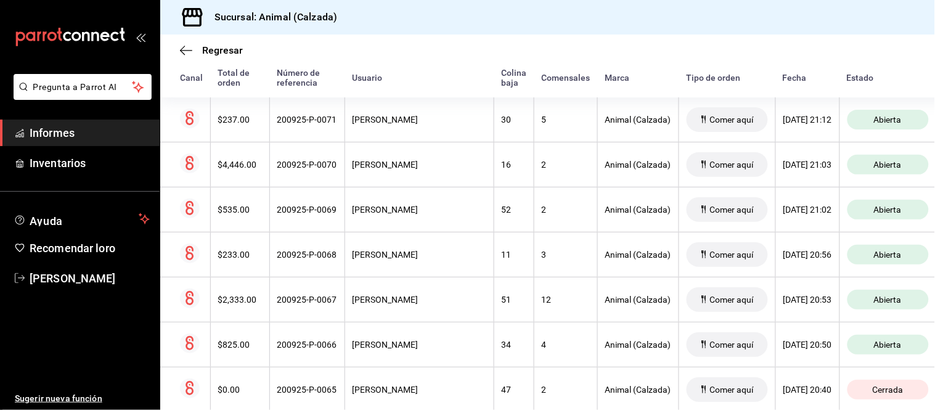
scroll to position [137, 0]
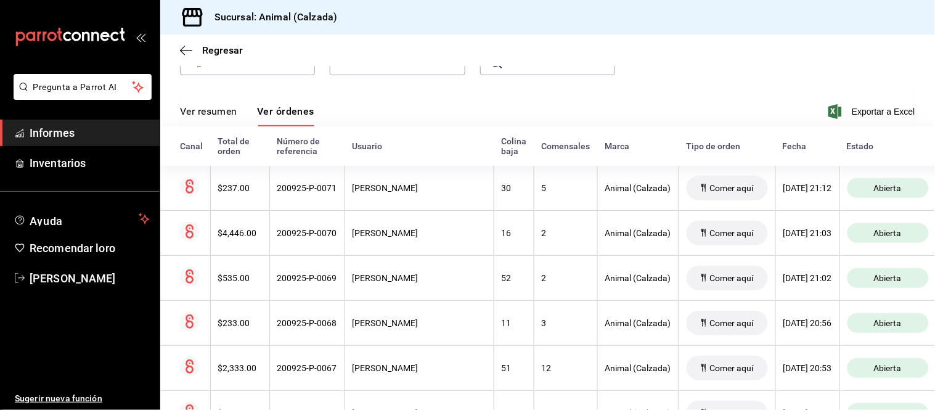
click at [227, 106] on font "Ver resumen" at bounding box center [208, 111] width 57 height 12
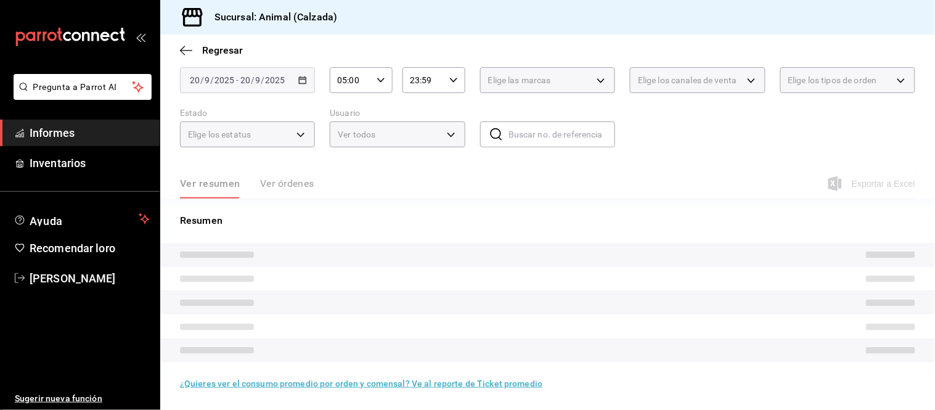
scroll to position [75, 0]
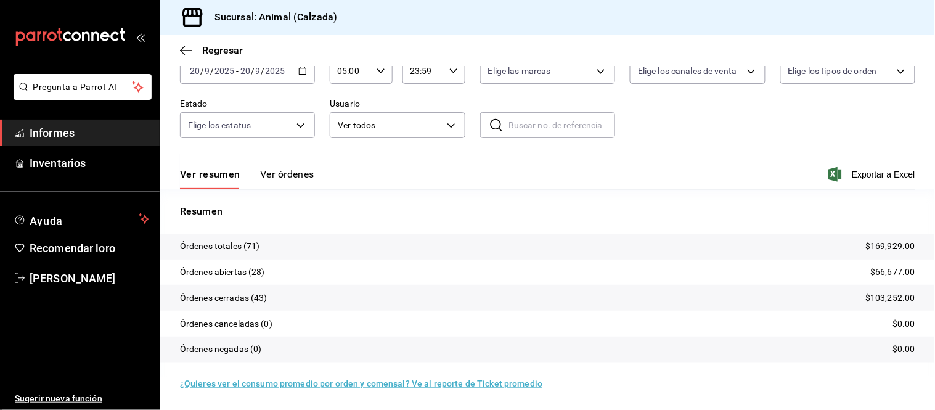
click at [279, 163] on div "Ver resumen Ver órdenes Exportar a Excel" at bounding box center [547, 171] width 735 height 36
click at [280, 184] on button "Ver órdenes" at bounding box center [287, 179] width 54 height 22
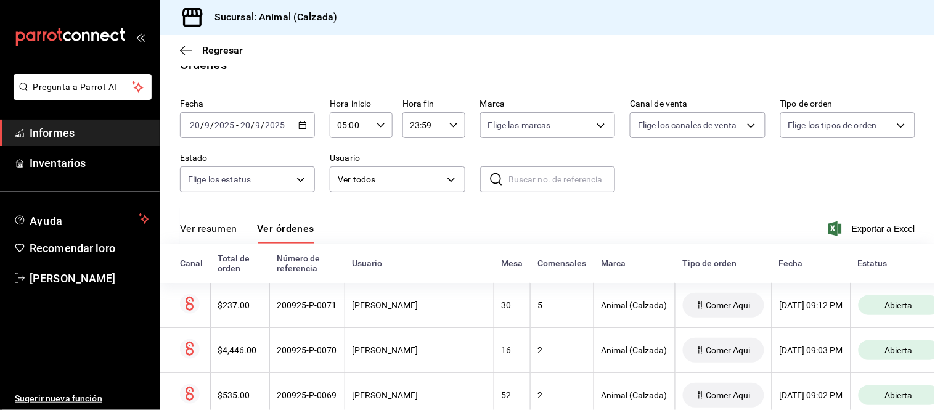
scroll to position [75, 0]
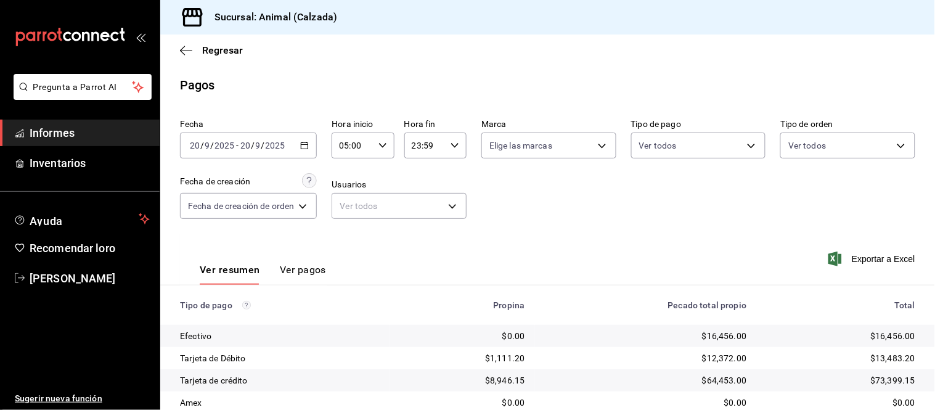
scroll to position [134, 0]
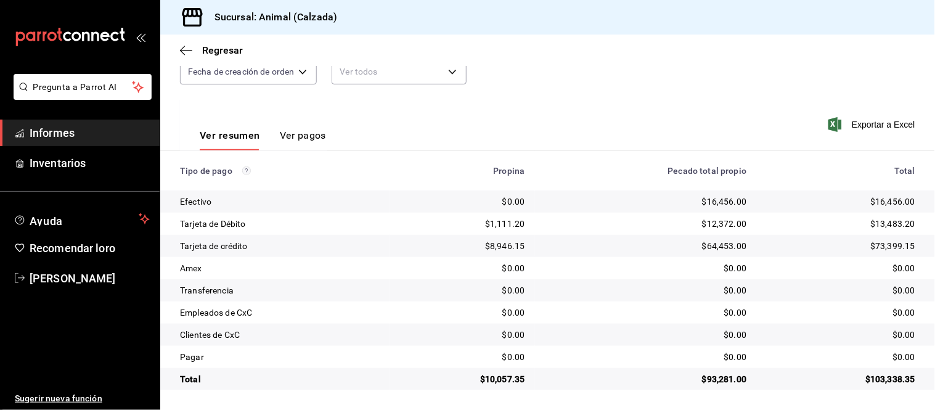
click at [308, 136] on font "Ver pagos" at bounding box center [303, 135] width 46 height 12
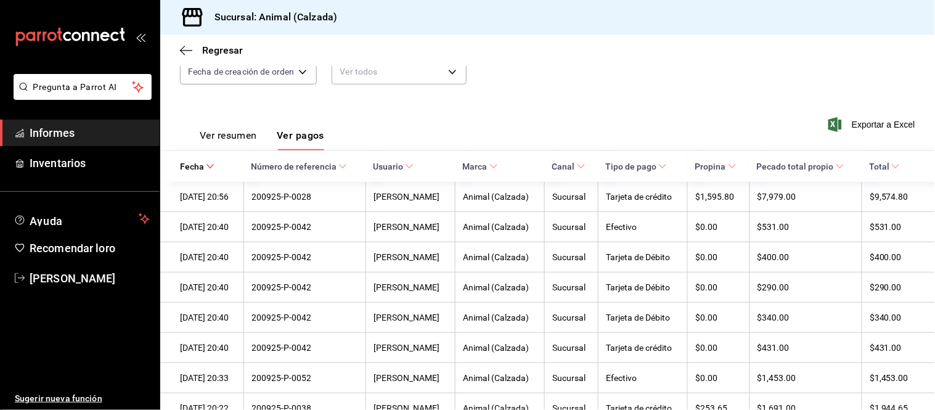
click at [246, 133] on font "Ver resumen" at bounding box center [228, 135] width 57 height 12
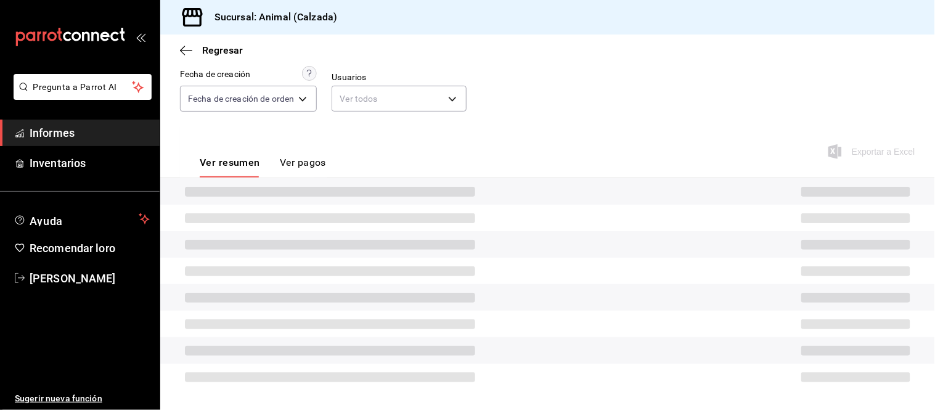
scroll to position [134, 0]
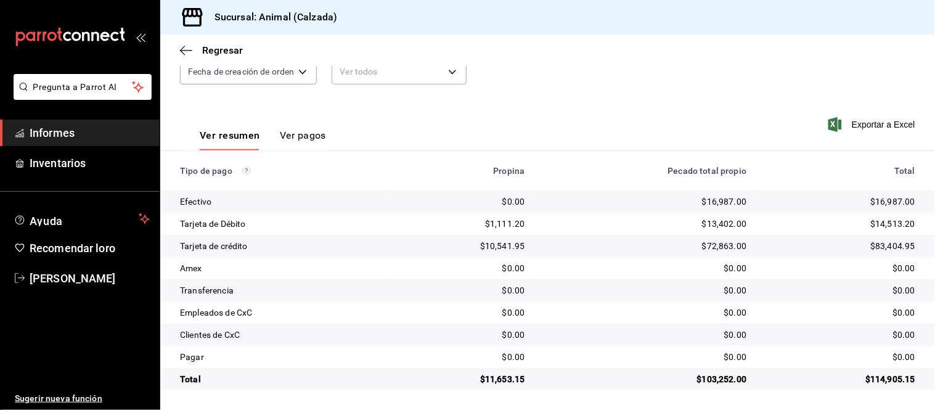
click at [285, 133] on font "Ver pagos" at bounding box center [303, 135] width 46 height 12
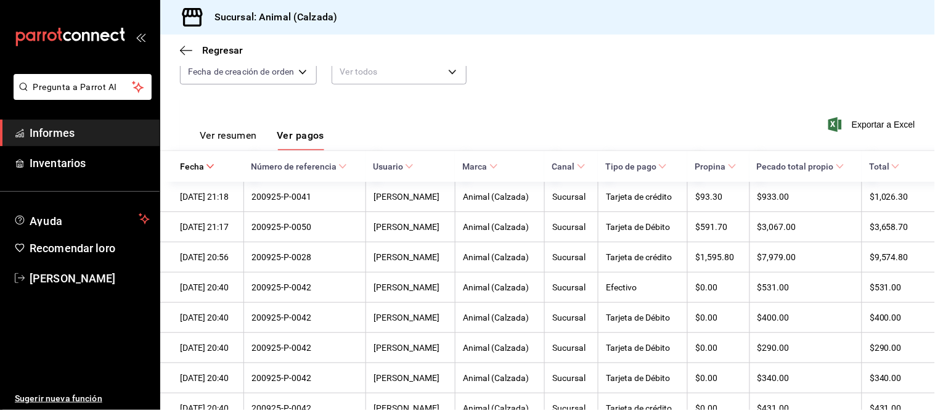
click at [251, 134] on font "Ver resumen" at bounding box center [228, 135] width 57 height 12
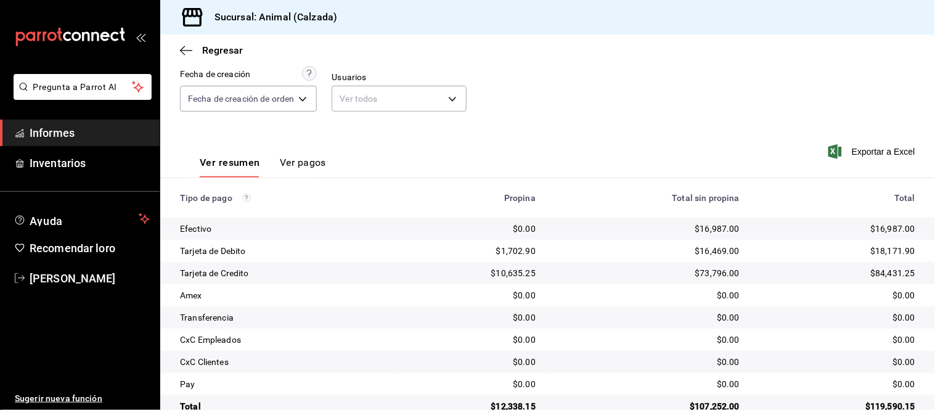
scroll to position [134, 0]
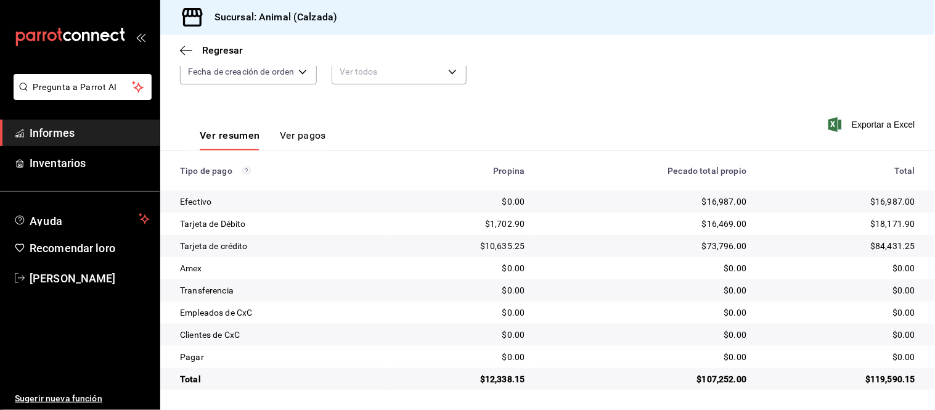
click at [299, 137] on font "Ver pagos" at bounding box center [303, 135] width 46 height 12
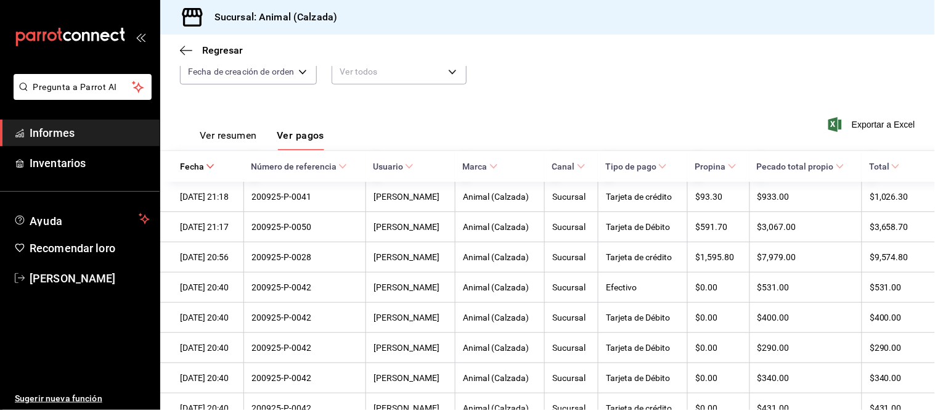
click at [210, 134] on font "Ver resumen" at bounding box center [228, 135] width 57 height 12
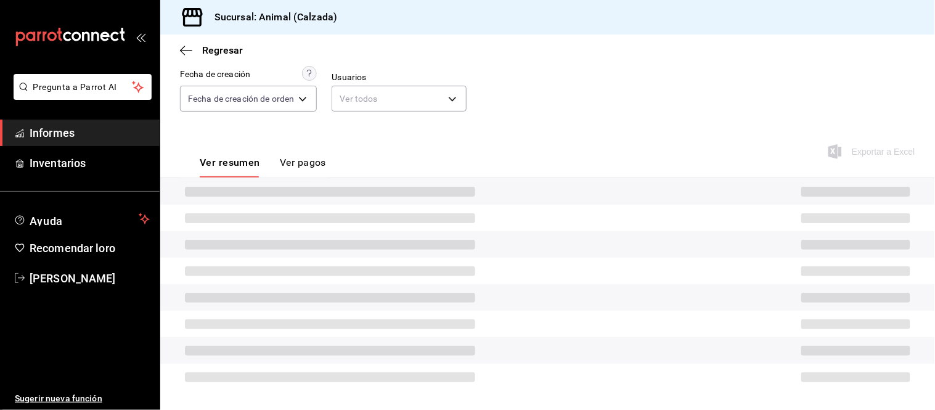
scroll to position [134, 0]
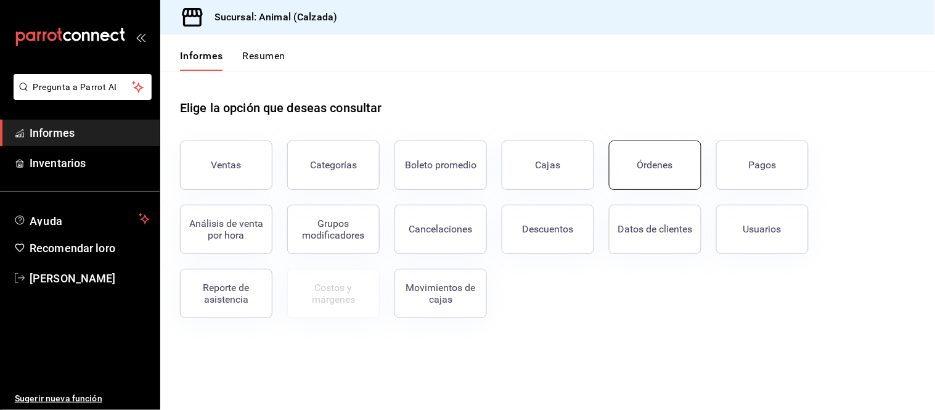
click at [654, 173] on button "Órdenes" at bounding box center [655, 164] width 92 height 49
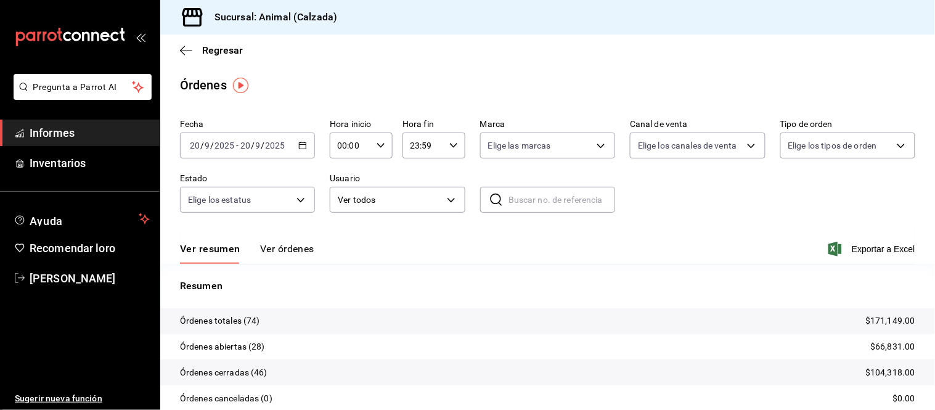
click at [380, 145] on icon "button" at bounding box center [380, 145] width 9 height 9
click at [343, 185] on font "05" at bounding box center [343, 189] width 10 height 10
type input "05:00"
click at [287, 246] on div at bounding box center [467, 205] width 935 height 410
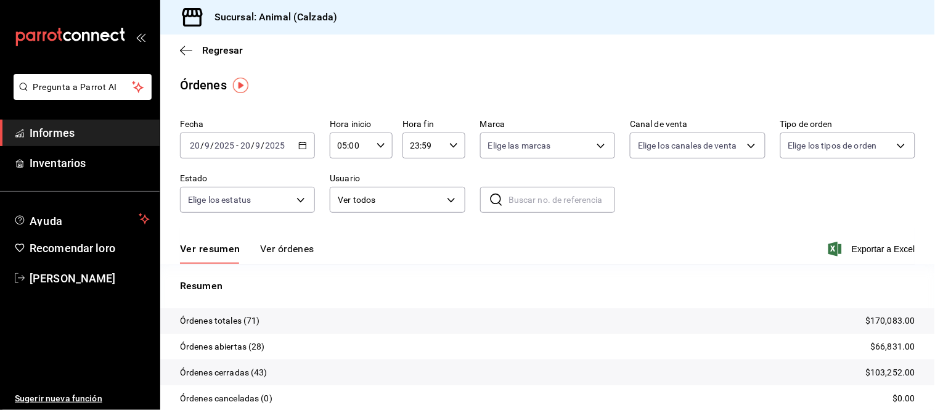
click at [262, 253] on font "Ver órdenes" at bounding box center [287, 249] width 54 height 12
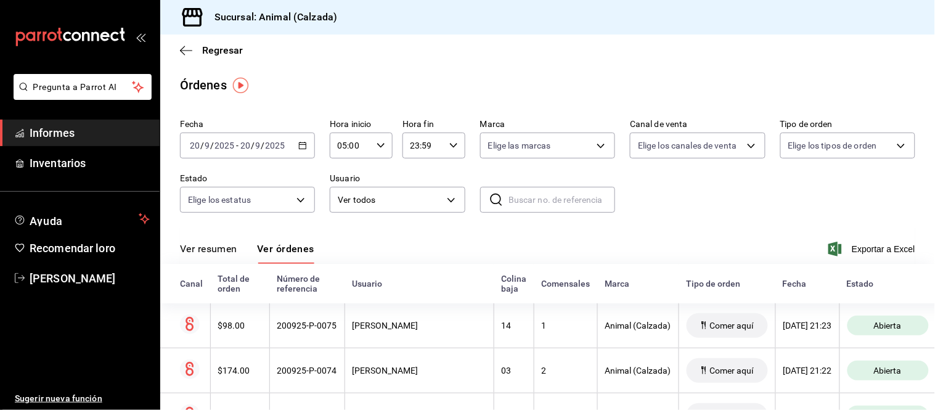
click at [218, 249] on font "Ver resumen" at bounding box center [208, 249] width 57 height 12
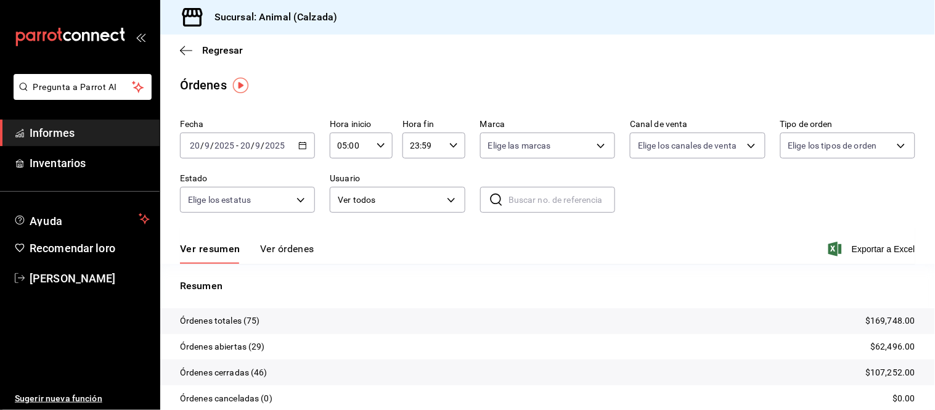
click at [272, 244] on font "Ver órdenes" at bounding box center [287, 249] width 54 height 12
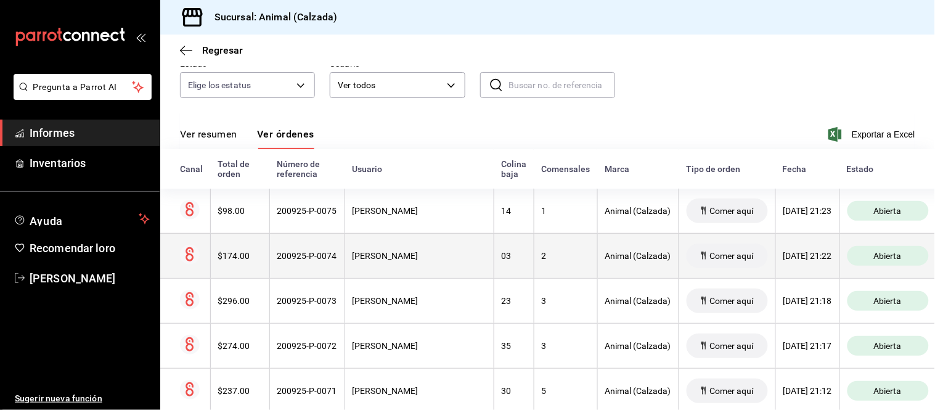
scroll to position [137, 0]
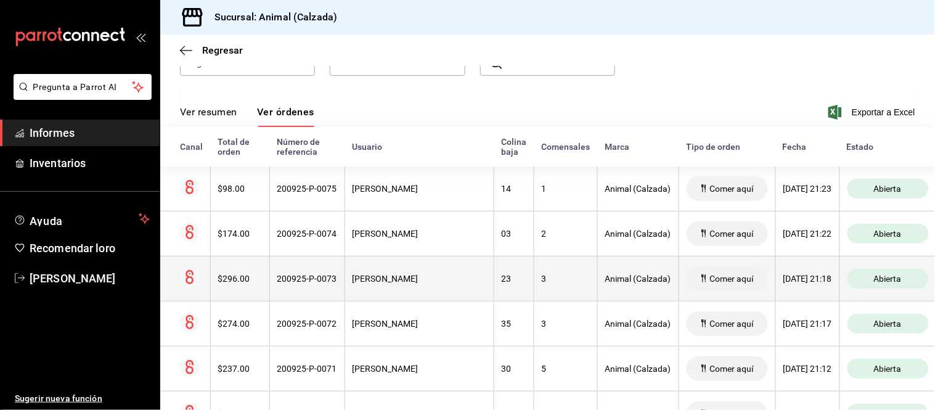
click at [379, 292] on th "Francisco Zapata" at bounding box center [418, 278] width 149 height 45
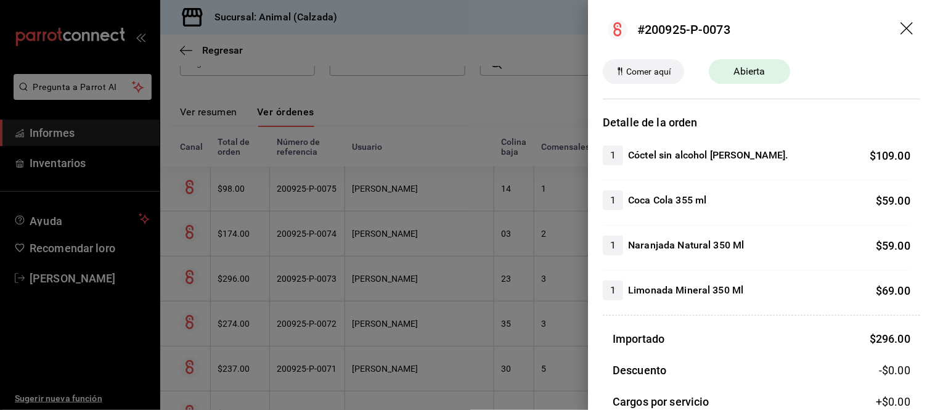
click at [379, 292] on div at bounding box center [467, 205] width 935 height 410
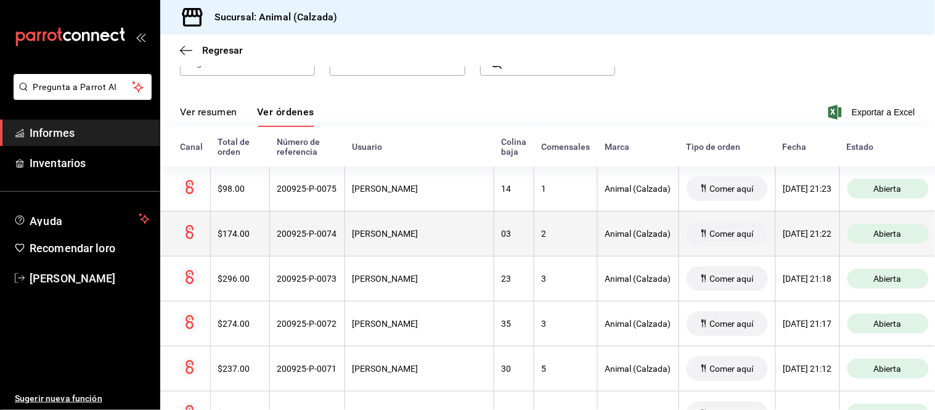
click at [404, 245] on th "VÍCTOR XOLOT" at bounding box center [418, 233] width 149 height 45
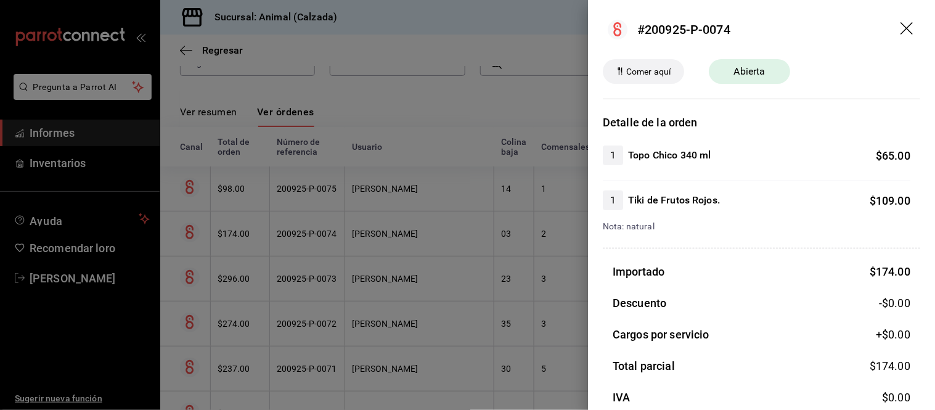
click at [404, 245] on div at bounding box center [467, 205] width 935 height 410
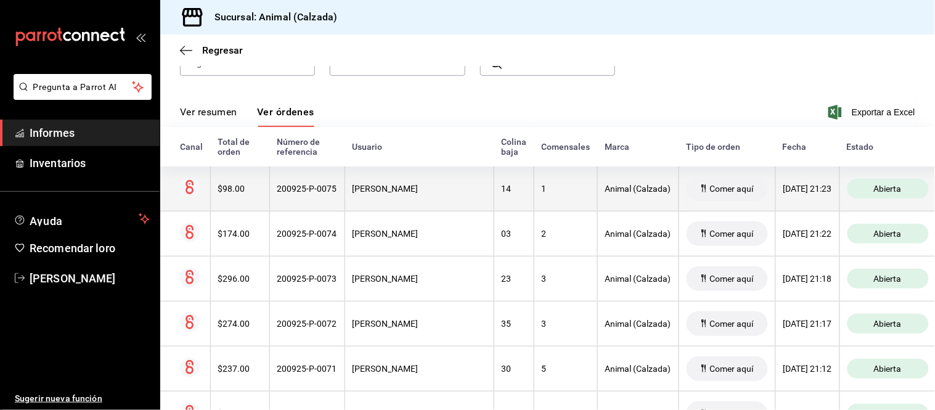
click at [407, 205] on th "Jaime Ochoa" at bounding box center [418, 188] width 149 height 45
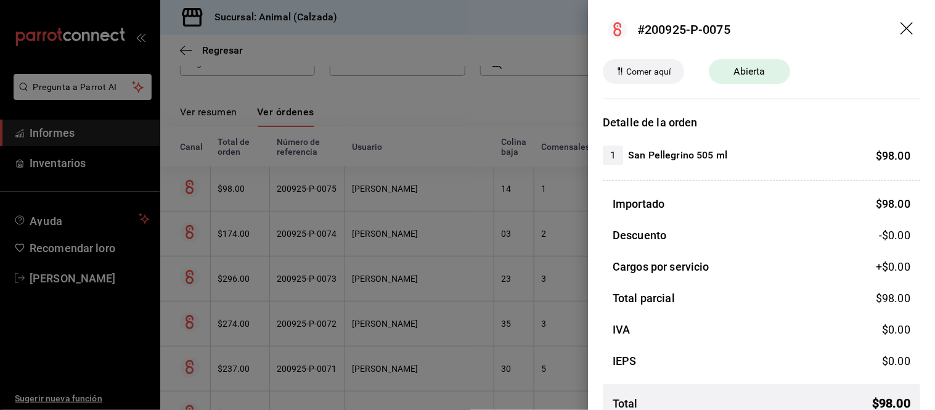
click at [407, 205] on div at bounding box center [467, 205] width 935 height 410
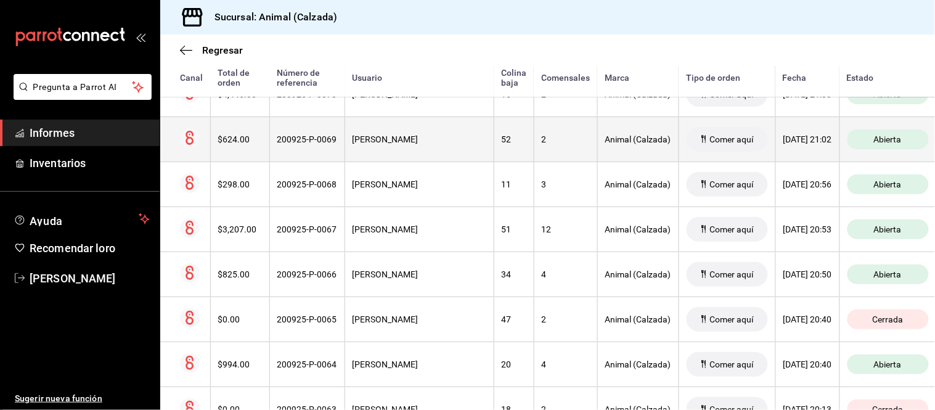
scroll to position [410, 0]
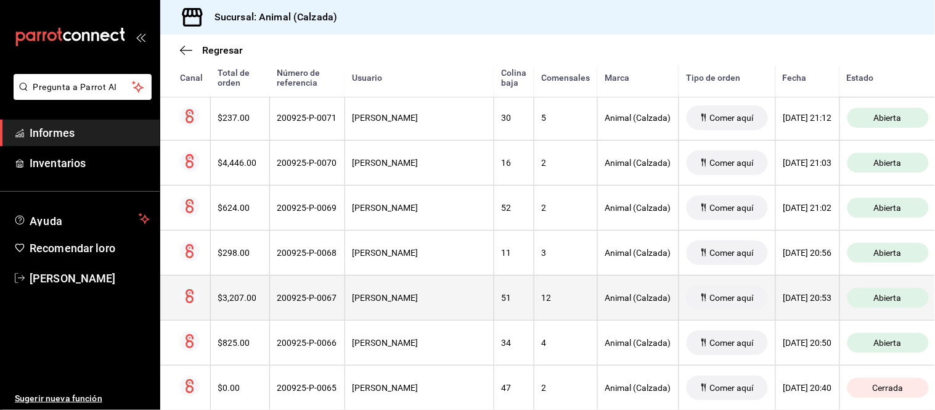
click at [403, 301] on font "LIDIA MORALES" at bounding box center [385, 298] width 66 height 10
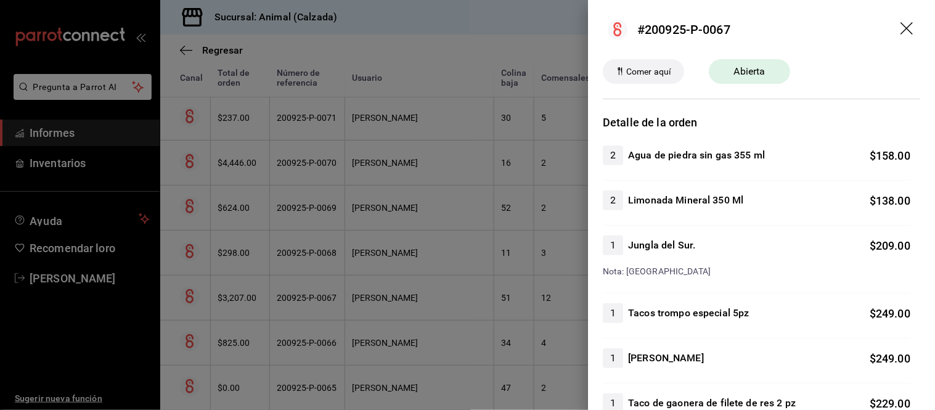
click at [403, 301] on div at bounding box center [467, 205] width 935 height 410
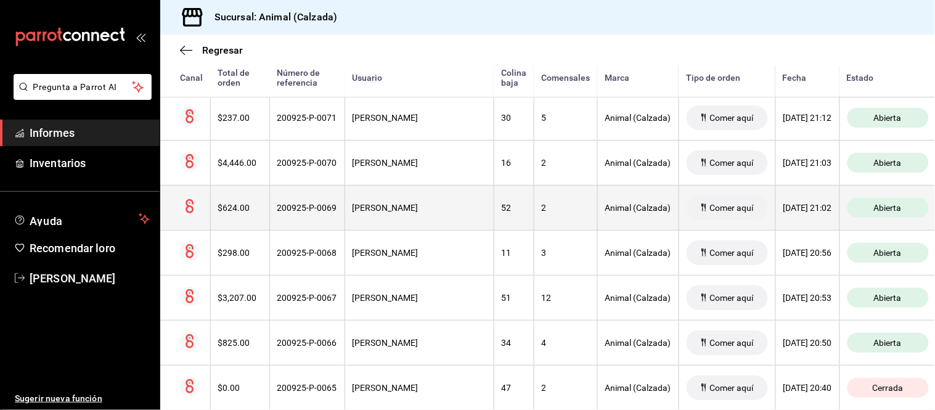
click at [417, 210] on div "LIDIA MORALES" at bounding box center [419, 208] width 134 height 10
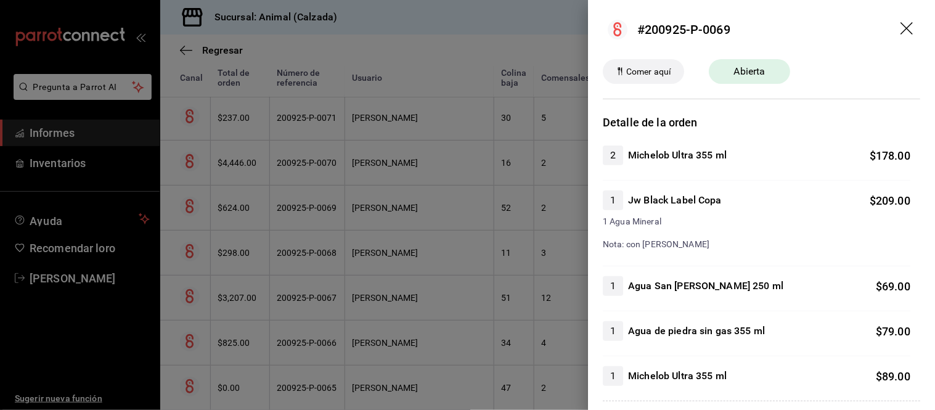
click at [417, 210] on div at bounding box center [467, 205] width 935 height 410
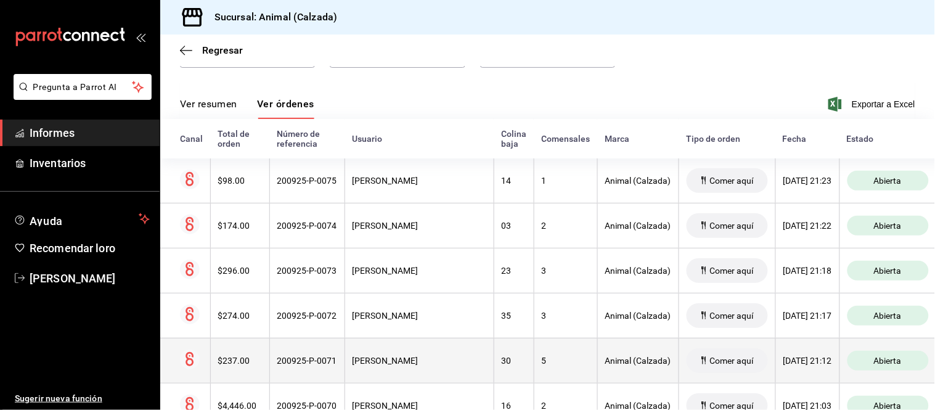
scroll to position [137, 0]
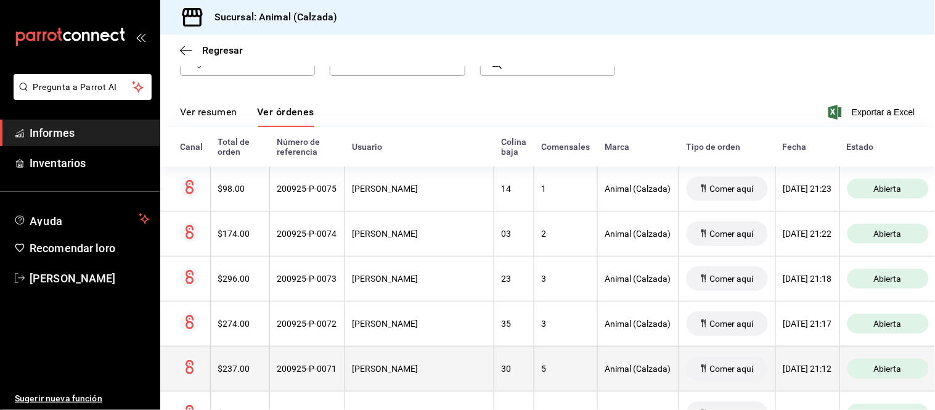
click at [416, 197] on th "Jaime Ochoa" at bounding box center [418, 188] width 149 height 45
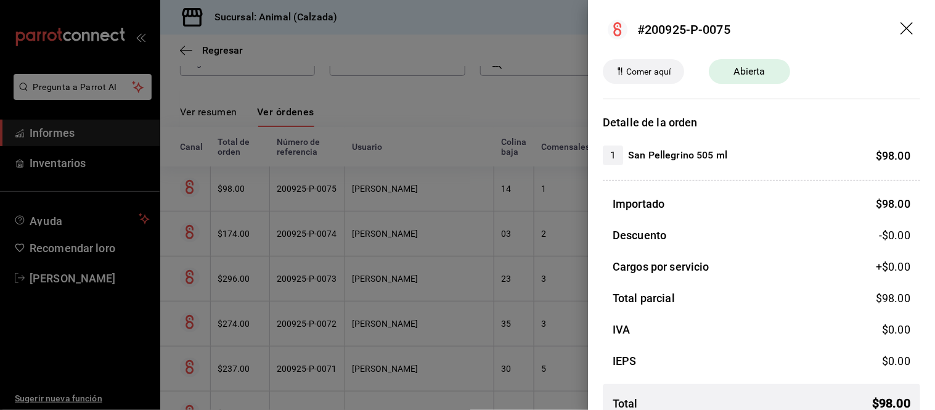
click at [416, 197] on div at bounding box center [467, 205] width 935 height 410
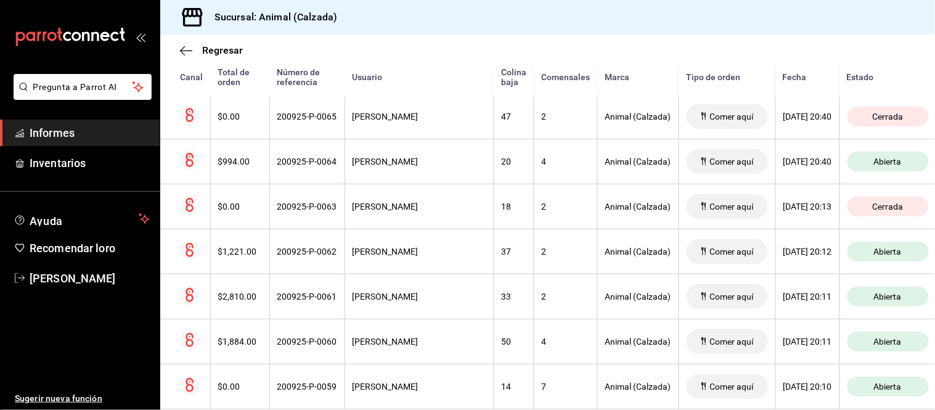
scroll to position [685, 0]
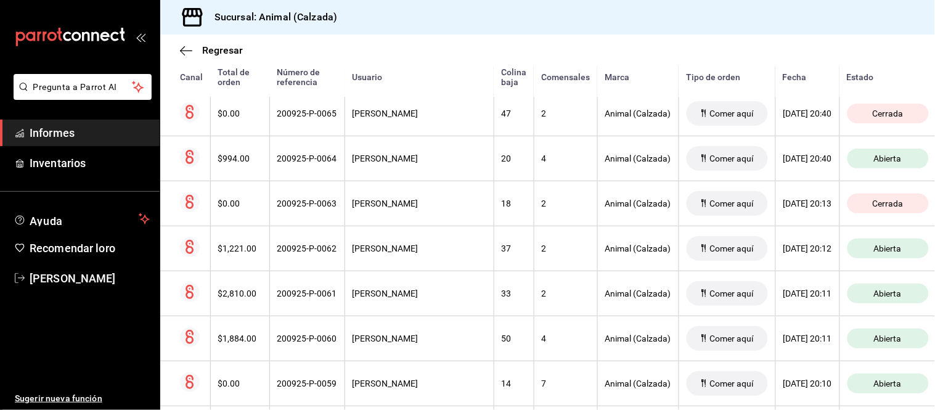
click at [416, 197] on th "[PERSON_NAME]" at bounding box center [418, 203] width 149 height 45
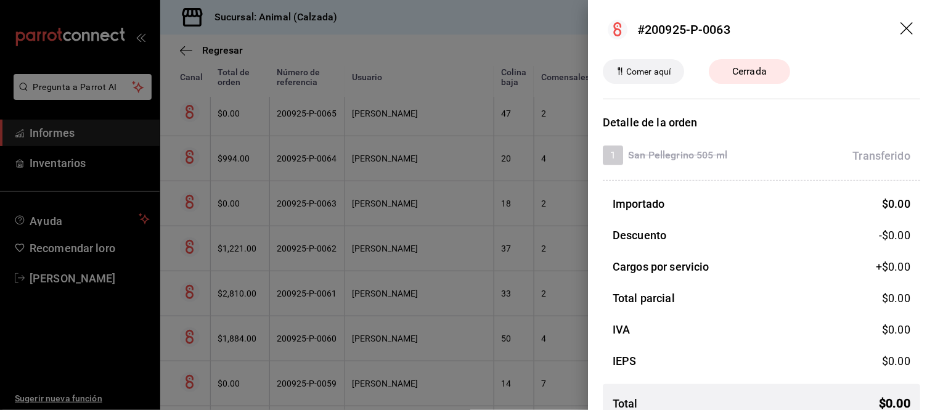
click at [416, 197] on div at bounding box center [467, 205] width 935 height 410
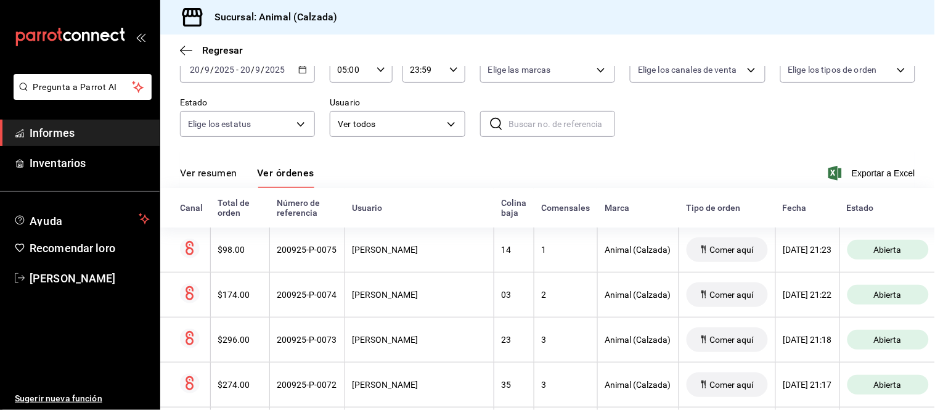
scroll to position [68, 0]
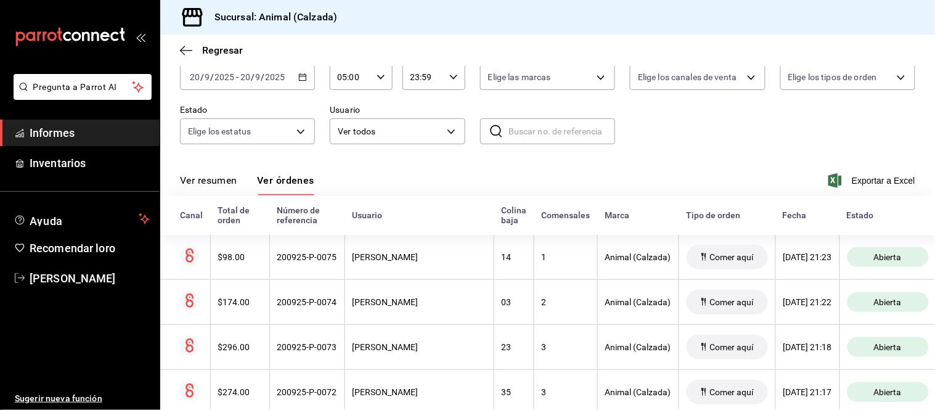
click at [219, 176] on font "Ver resumen" at bounding box center [208, 180] width 57 height 12
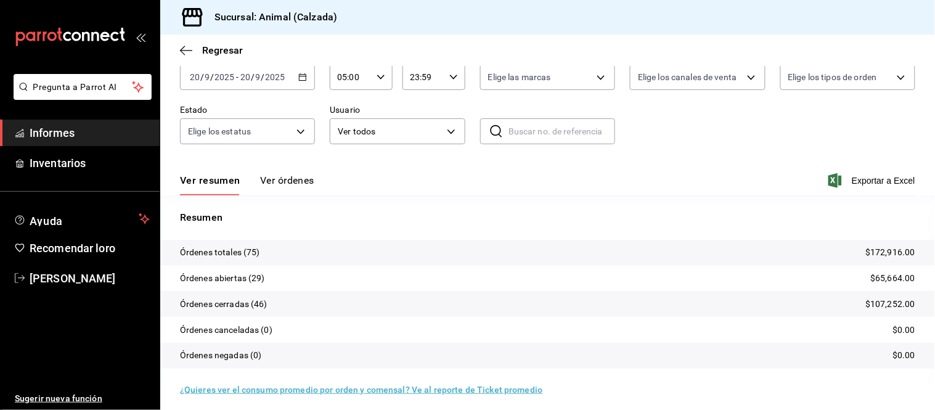
click at [286, 182] on font "Ver órdenes" at bounding box center [287, 180] width 54 height 12
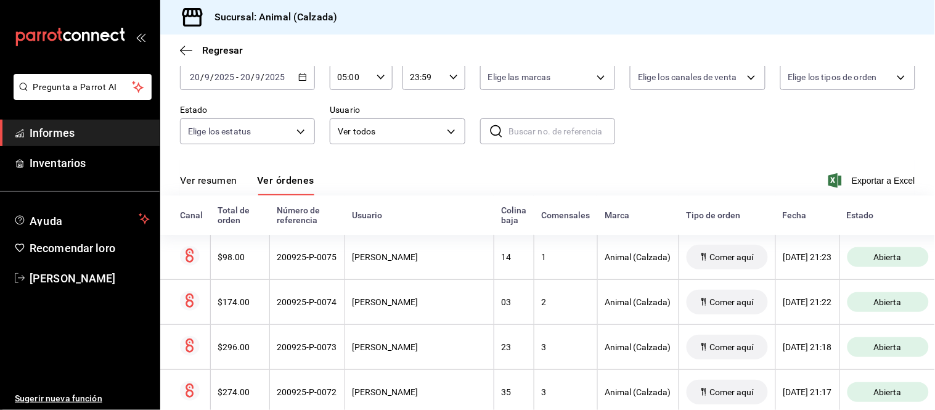
click at [229, 180] on font "Ver resumen" at bounding box center [208, 180] width 57 height 12
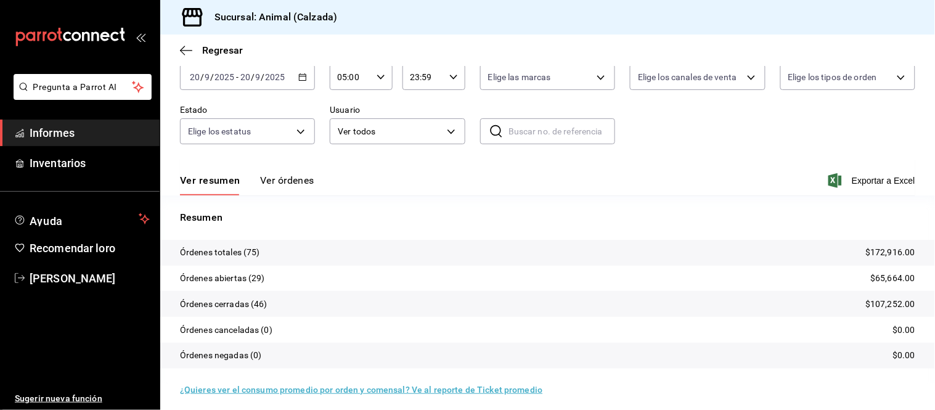
click at [279, 187] on button "Ver órdenes" at bounding box center [287, 185] width 54 height 22
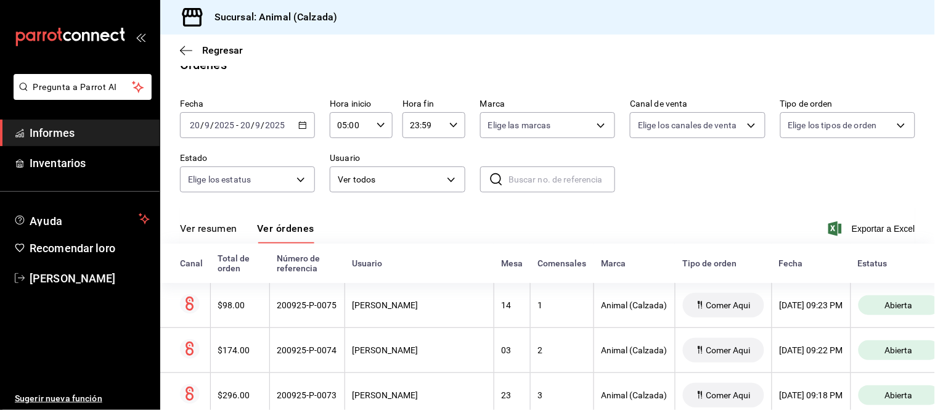
scroll to position [68, 0]
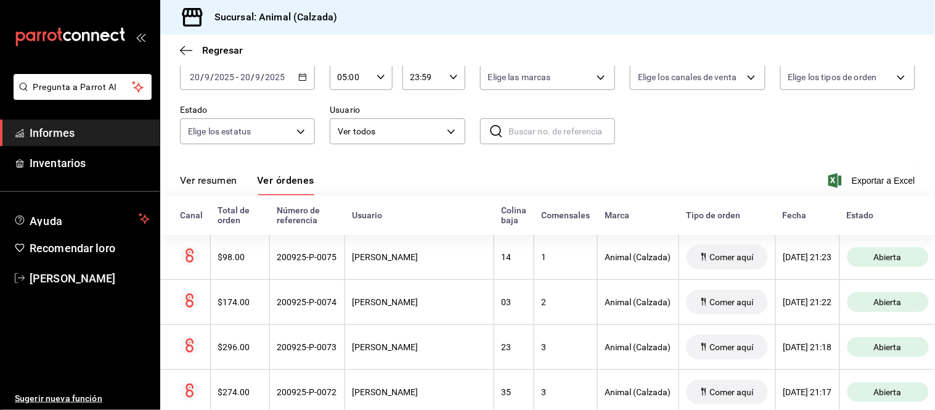
click at [227, 189] on button "Ver resumen" at bounding box center [208, 185] width 57 height 22
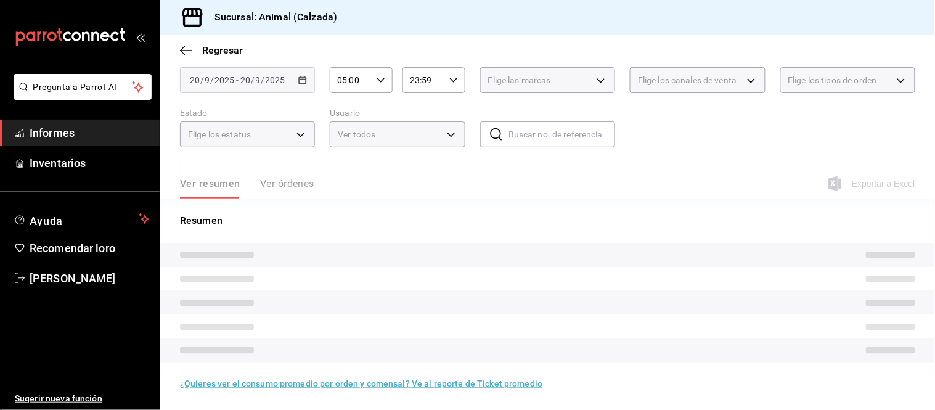
scroll to position [68, 0]
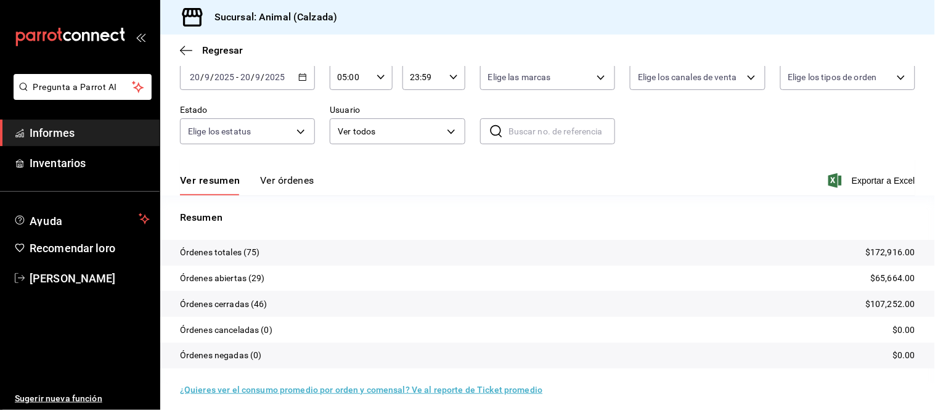
click at [271, 185] on font "Ver órdenes" at bounding box center [287, 180] width 54 height 12
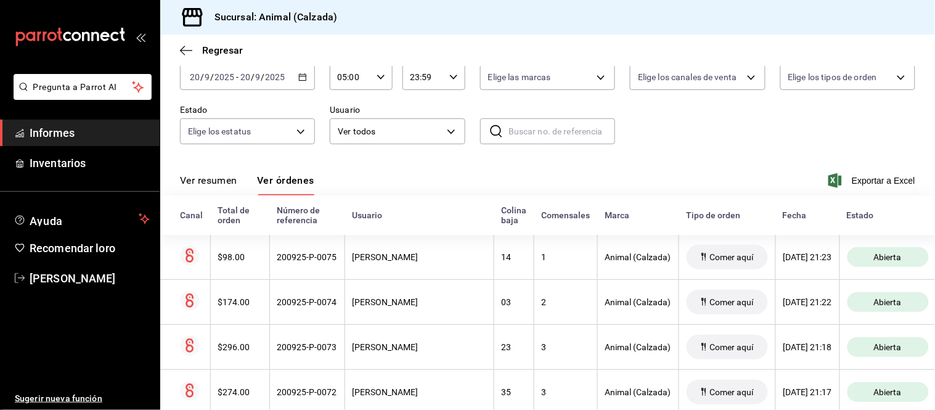
click at [224, 181] on font "Ver resumen" at bounding box center [208, 180] width 57 height 12
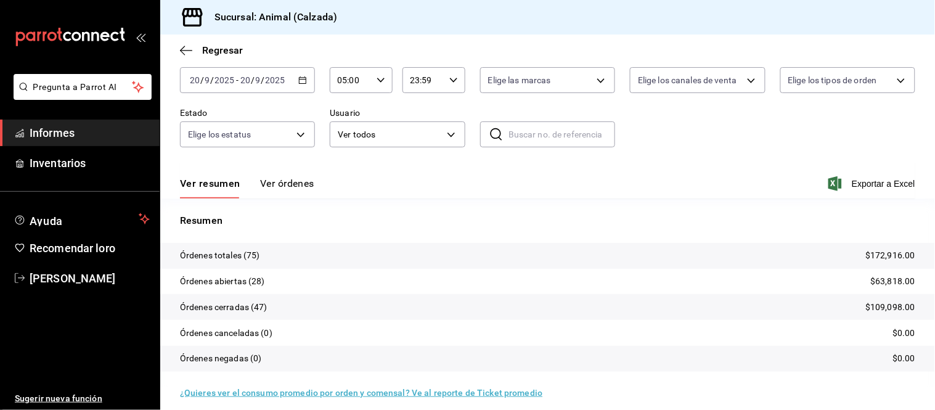
scroll to position [68, 0]
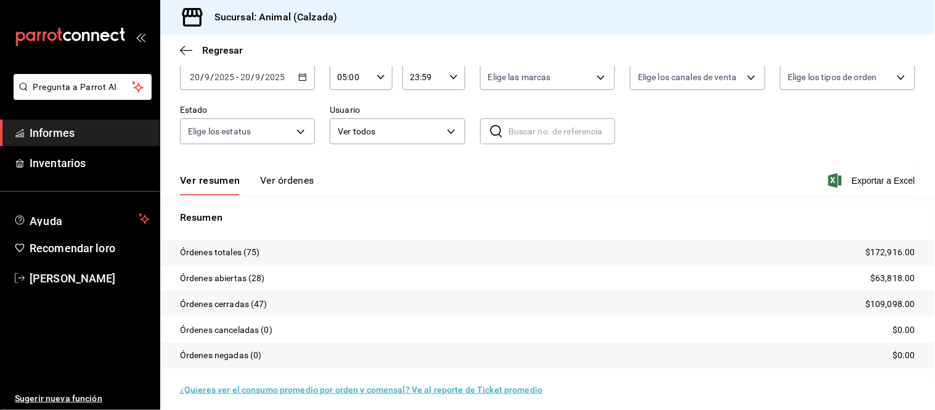
click at [280, 180] on font "Ver órdenes" at bounding box center [287, 180] width 54 height 12
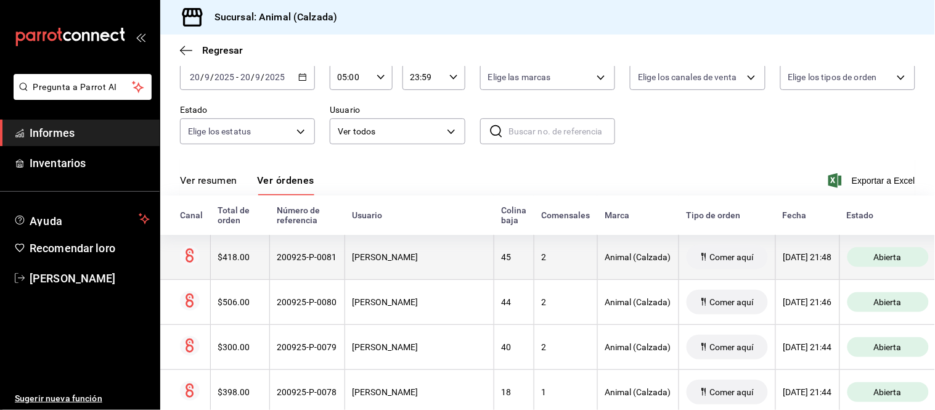
scroll to position [137, 0]
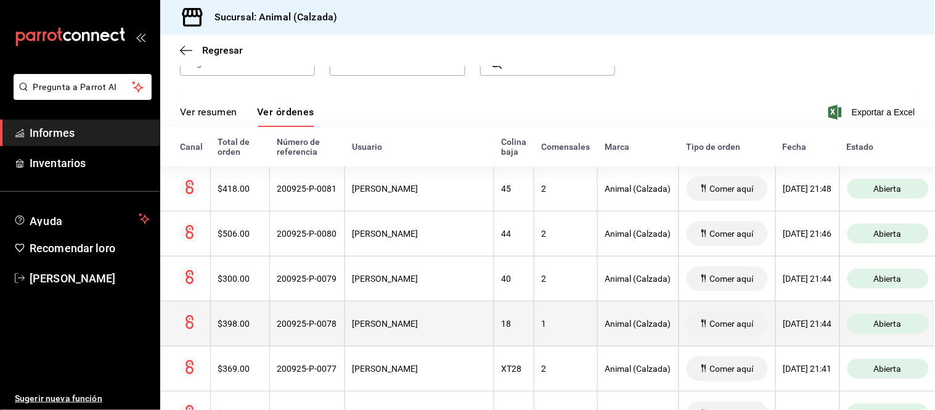
click at [397, 315] on th "Jaime Ochoa" at bounding box center [418, 323] width 149 height 45
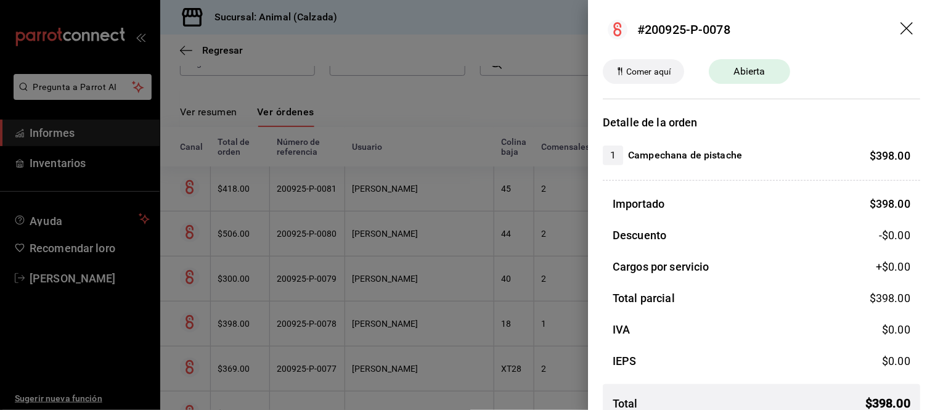
click at [389, 317] on div at bounding box center [467, 205] width 935 height 410
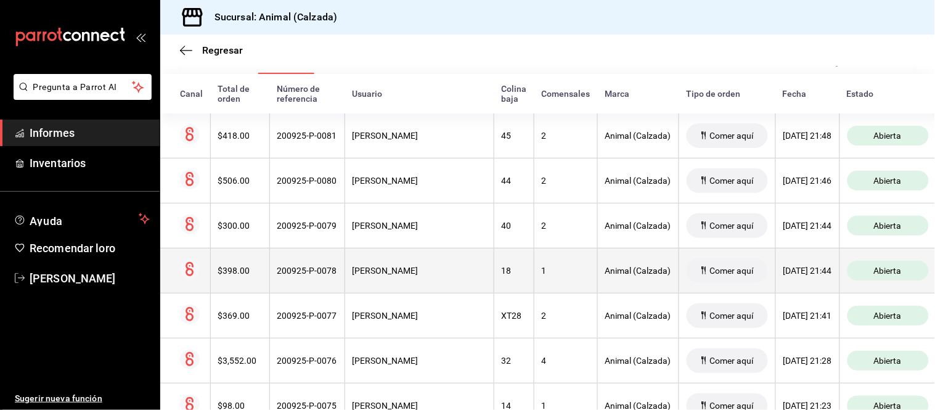
scroll to position [205, 0]
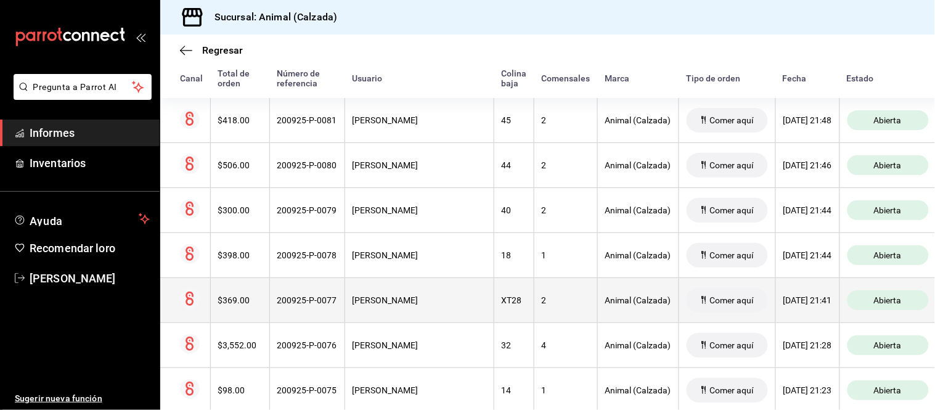
click at [416, 296] on th "Daniel Orzúa" at bounding box center [418, 299] width 149 height 45
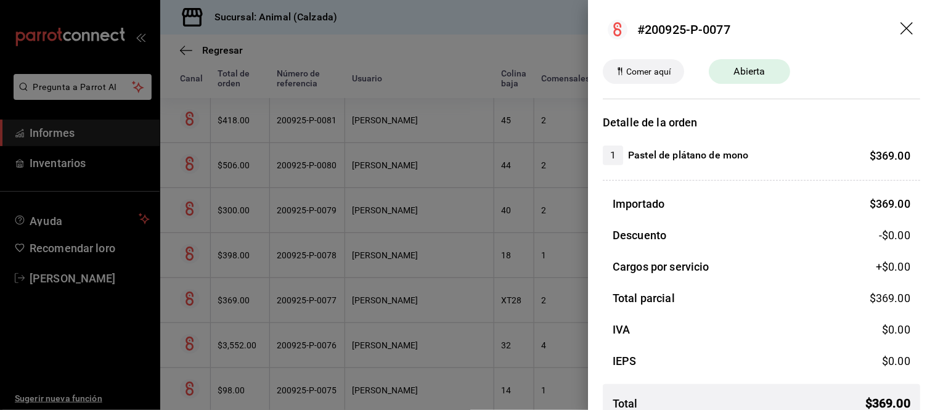
click at [474, 275] on div at bounding box center [467, 205] width 935 height 410
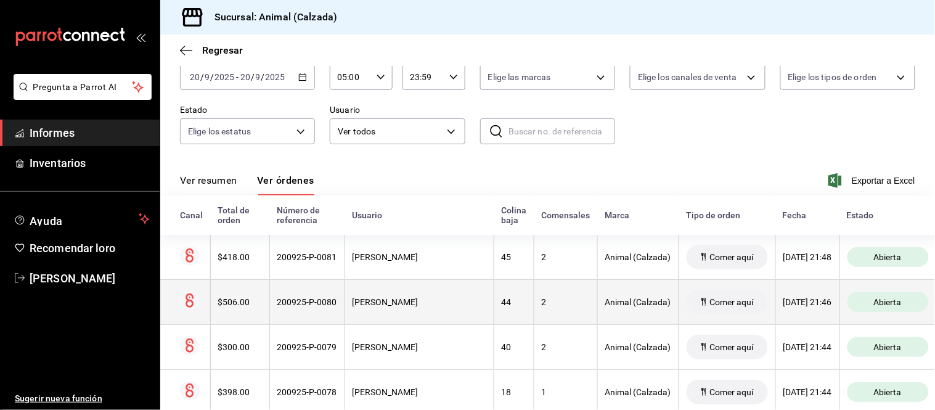
scroll to position [137, 0]
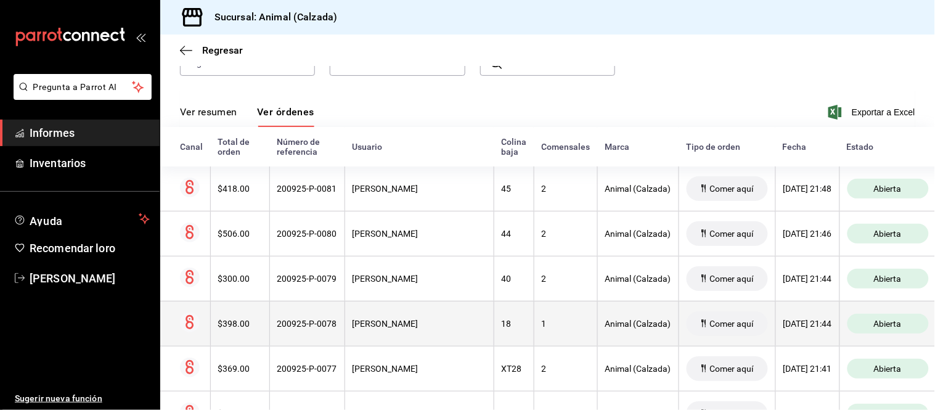
click at [430, 334] on th "Jaime Ochoa" at bounding box center [418, 323] width 149 height 45
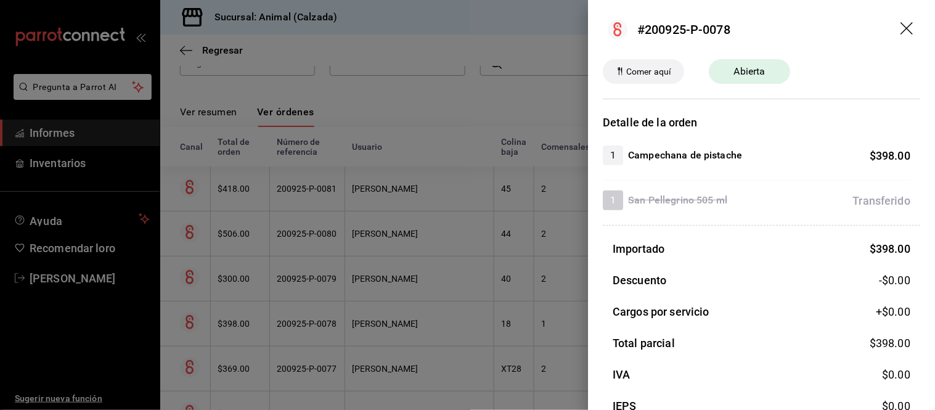
click at [439, 328] on div at bounding box center [467, 205] width 935 height 410
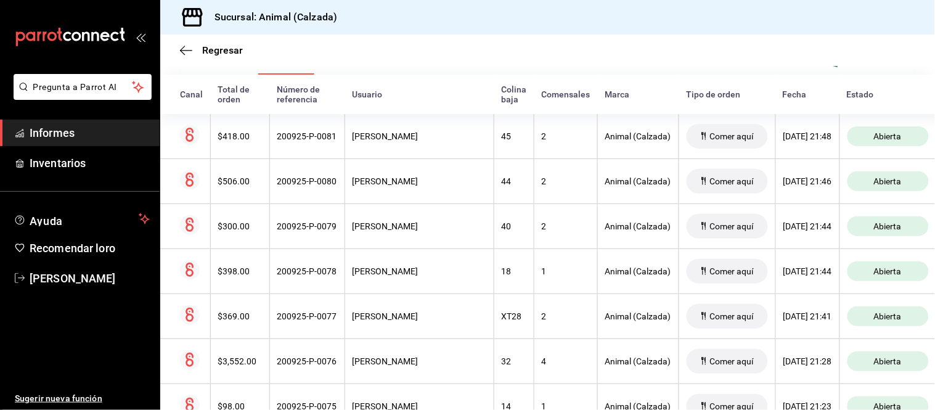
scroll to position [205, 0]
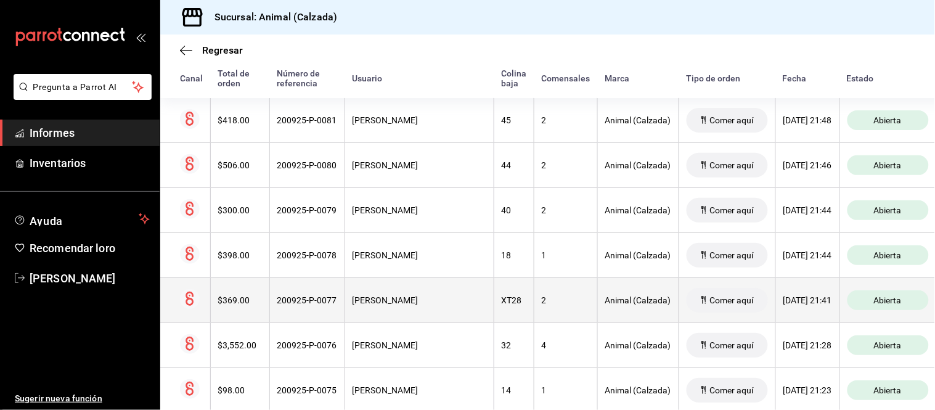
click at [436, 305] on div "[PERSON_NAME]" at bounding box center [419, 300] width 134 height 10
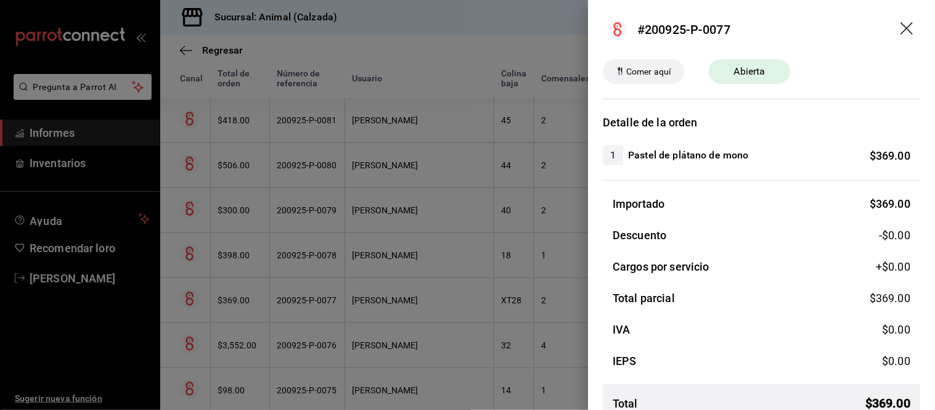
click at [436, 306] on div at bounding box center [467, 205] width 935 height 410
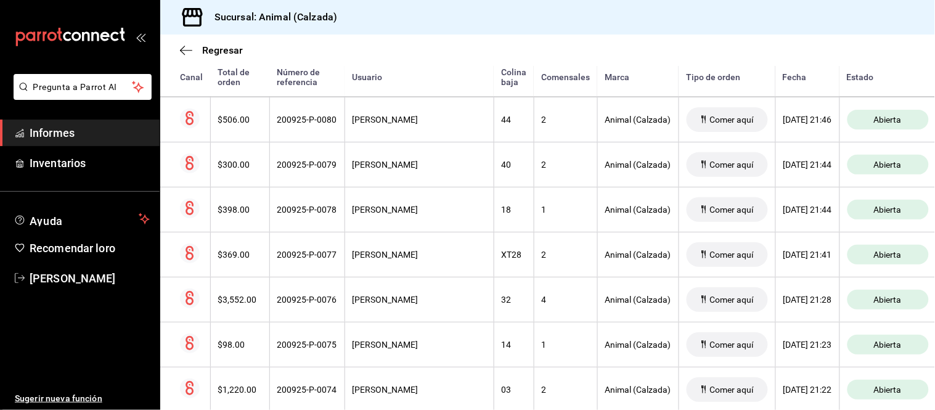
scroll to position [342, 0]
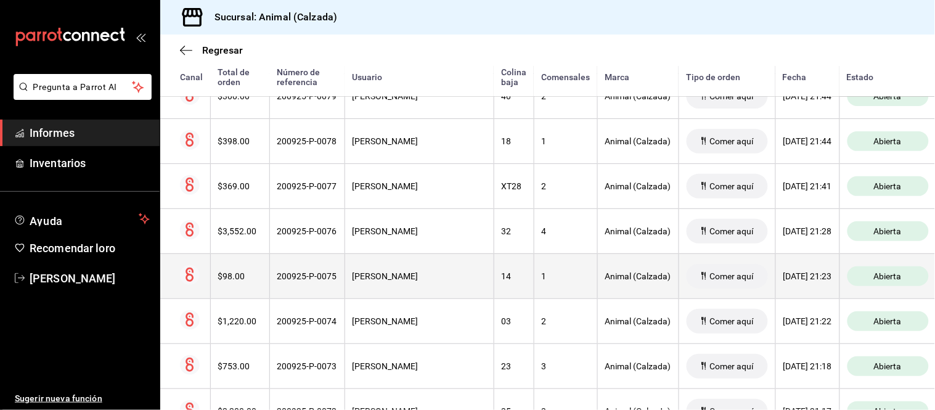
click at [434, 290] on th "Jaime Ochoa" at bounding box center [418, 275] width 149 height 45
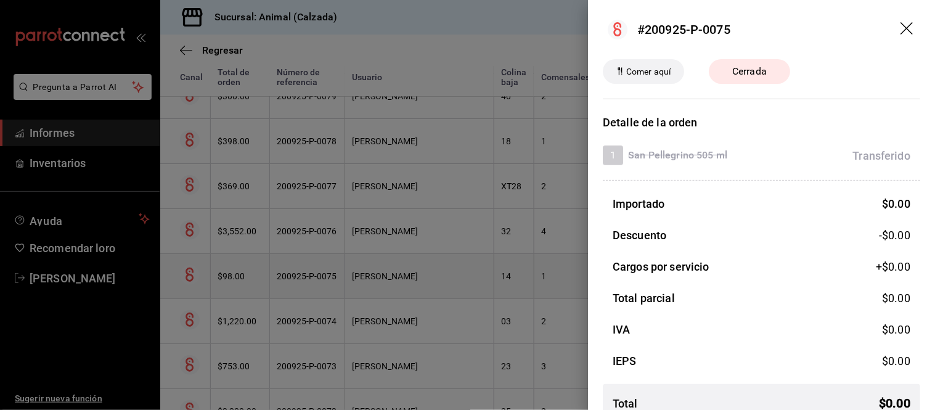
click at [434, 290] on div at bounding box center [467, 205] width 935 height 410
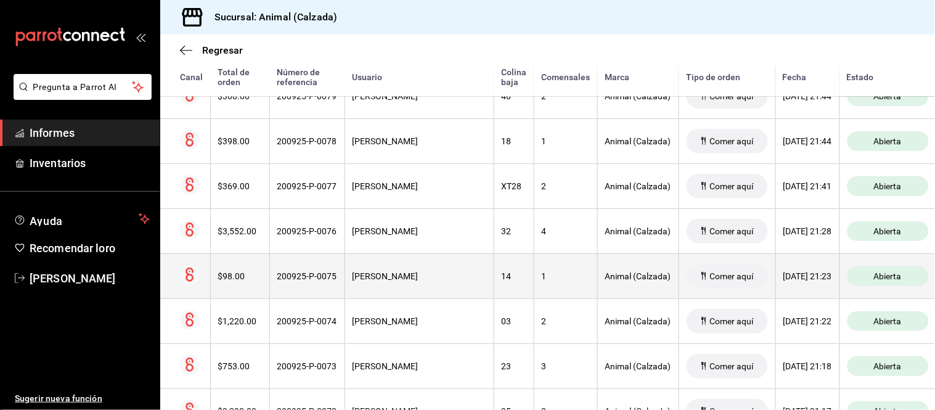
click at [434, 290] on th "Jaime Ochoa" at bounding box center [418, 275] width 149 height 45
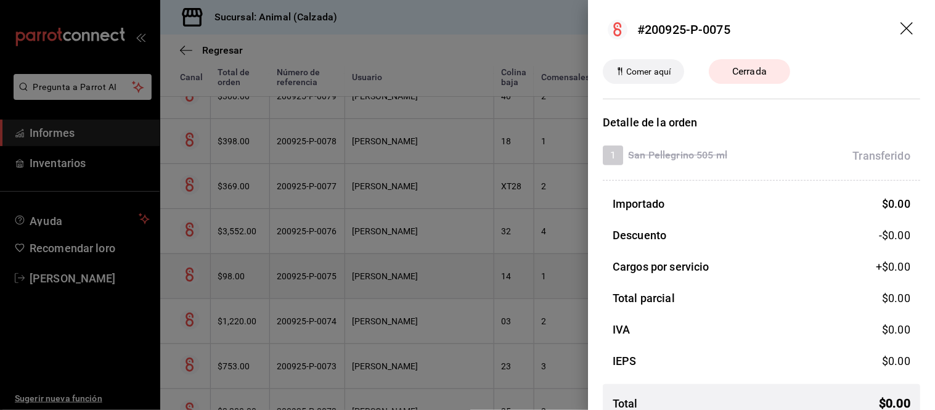
click at [434, 290] on div at bounding box center [467, 205] width 935 height 410
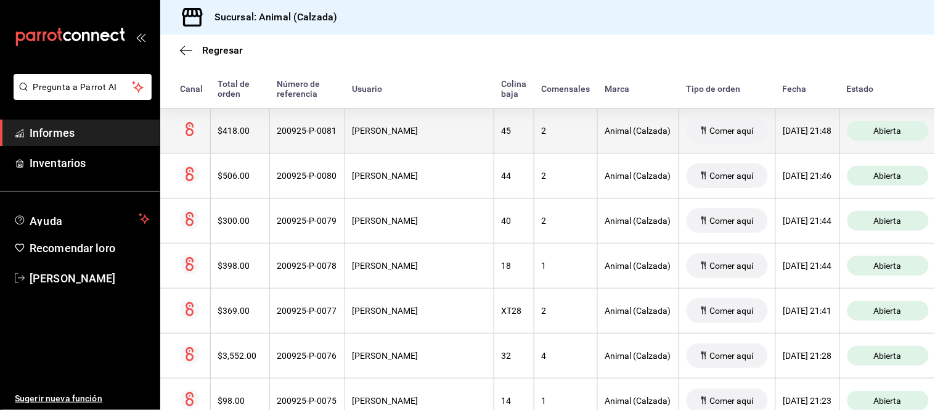
scroll to position [68, 0]
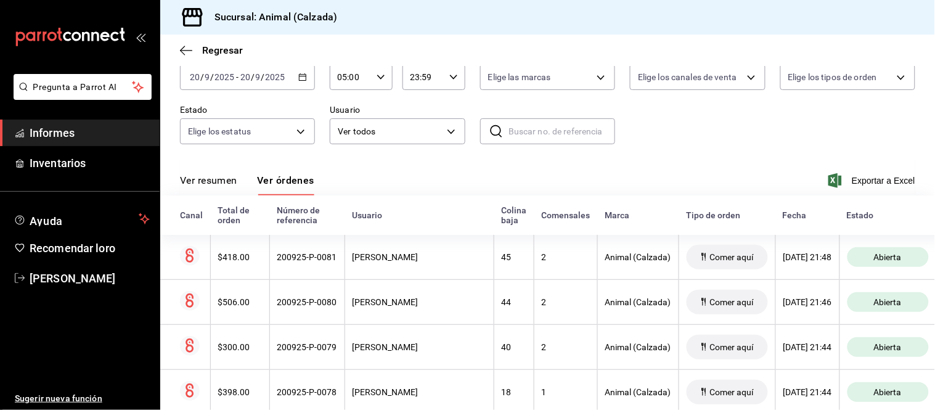
click at [211, 173] on div "Ver resumen Ver órdenes Exportar a Excel" at bounding box center [547, 177] width 735 height 36
click at [222, 183] on font "Ver resumen" at bounding box center [208, 180] width 57 height 12
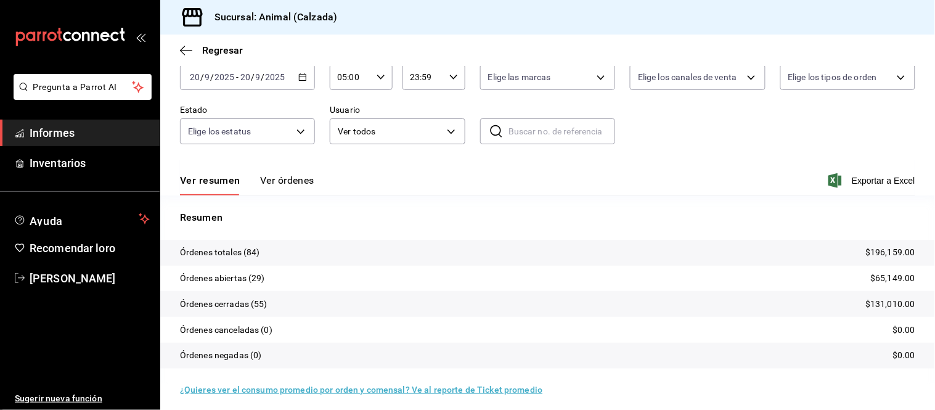
click at [280, 182] on font "Ver órdenes" at bounding box center [287, 180] width 54 height 12
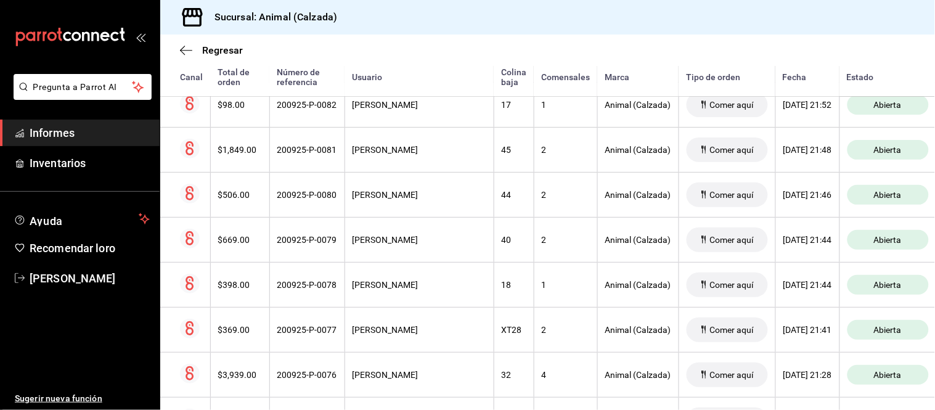
scroll to position [342, 0]
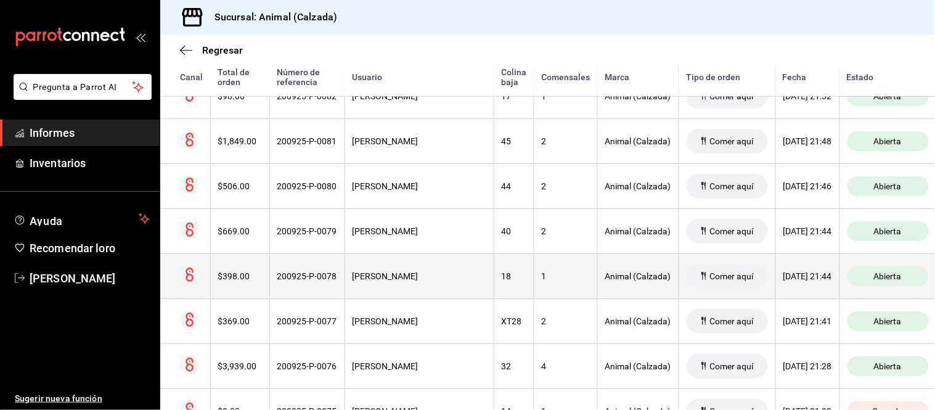
click at [410, 290] on th "[PERSON_NAME]" at bounding box center [418, 275] width 149 height 45
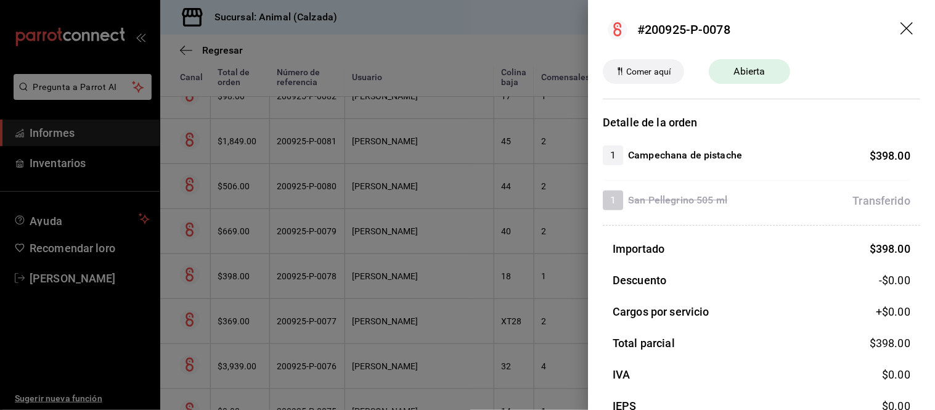
click at [410, 290] on div at bounding box center [467, 205] width 935 height 410
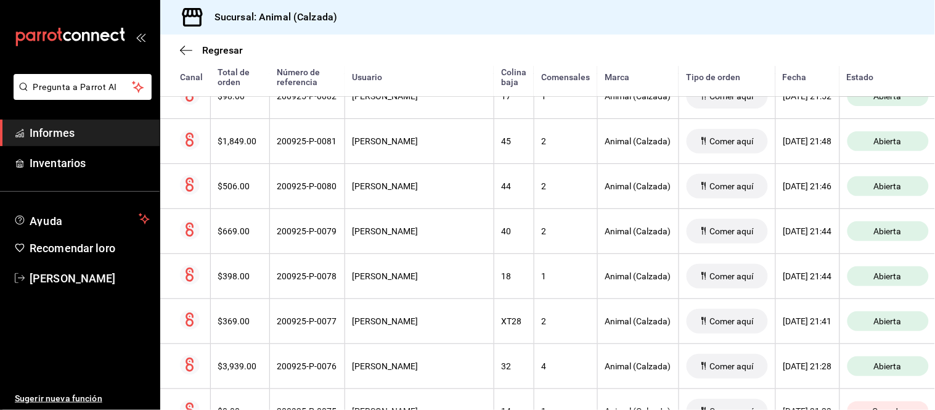
click at [410, 290] on th "[PERSON_NAME]" at bounding box center [418, 275] width 149 height 45
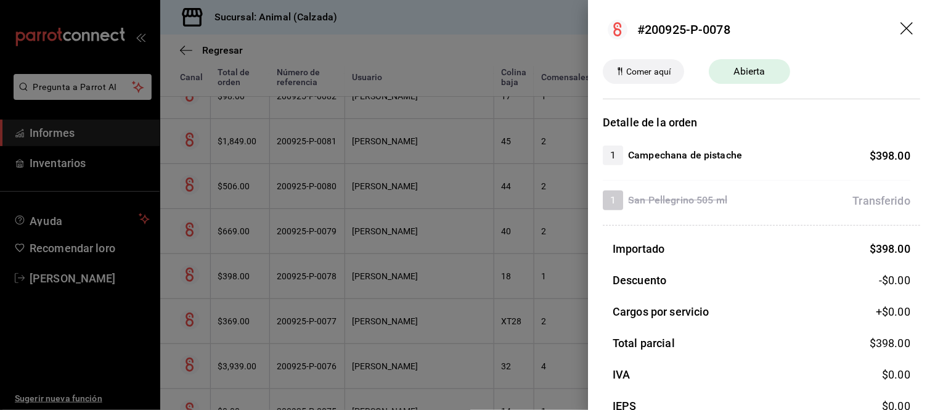
click at [410, 290] on div at bounding box center [467, 205] width 935 height 410
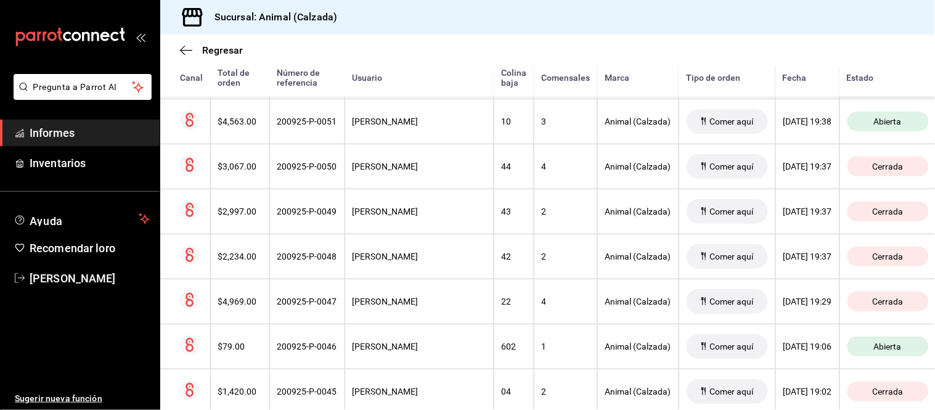
scroll to position [1848, 0]
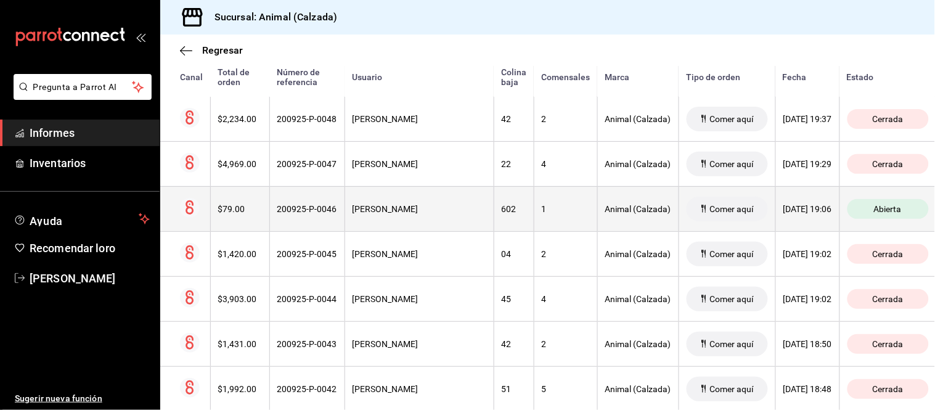
click at [401, 214] on div "[PERSON_NAME]" at bounding box center [419, 209] width 134 height 10
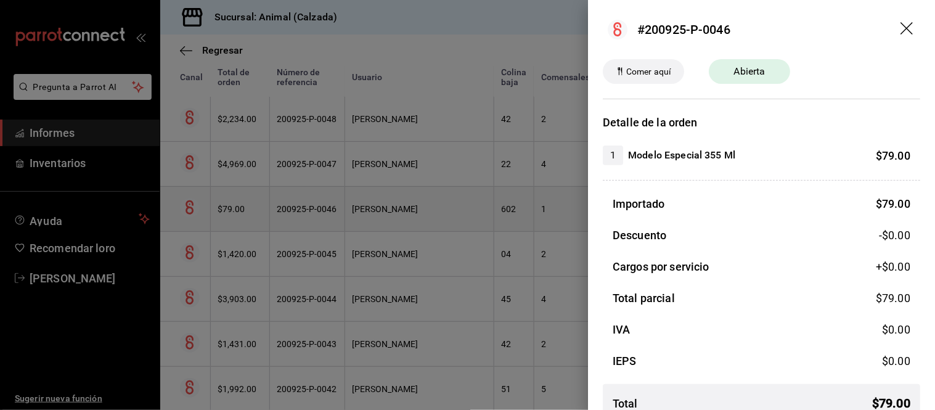
click at [401, 214] on div at bounding box center [467, 205] width 935 height 410
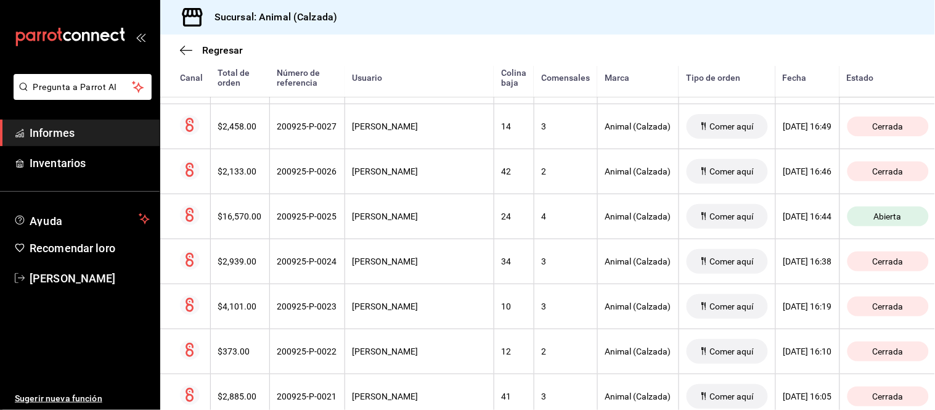
scroll to position [2776, 0]
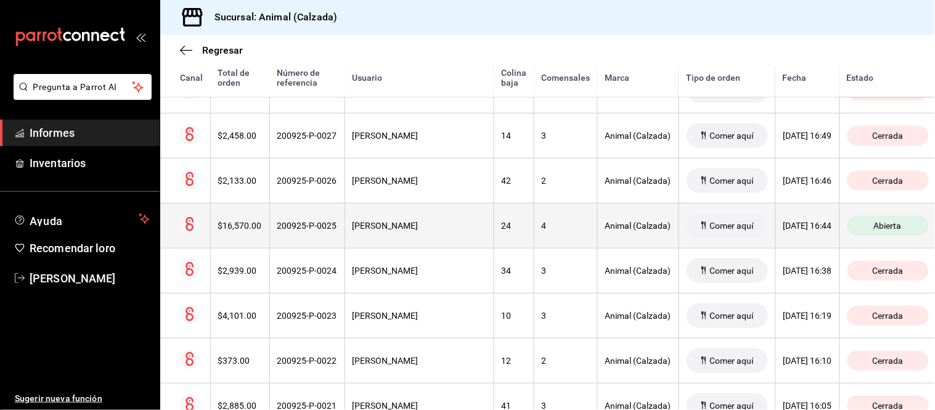
click at [396, 222] on th "José Miguel De Ambrosio" at bounding box center [418, 225] width 149 height 45
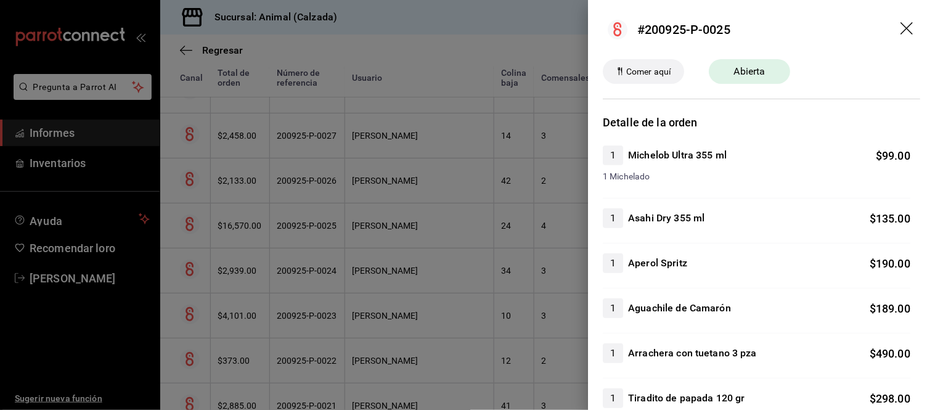
click at [396, 222] on div at bounding box center [467, 205] width 935 height 410
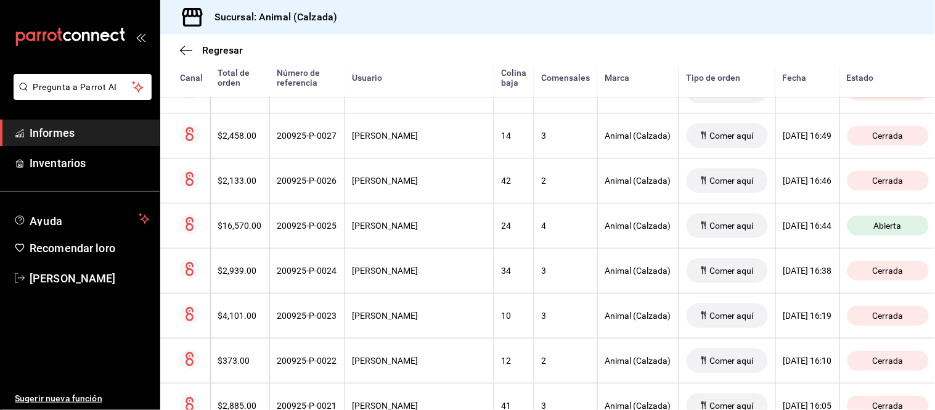
click at [396, 222] on th "José Miguel De Ambrosio" at bounding box center [418, 225] width 149 height 45
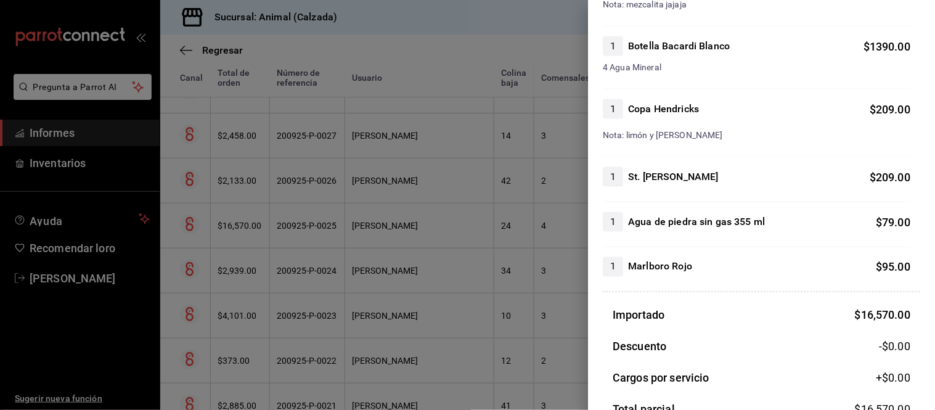
scroll to position [2759, 0]
click at [429, 302] on div at bounding box center [467, 205] width 935 height 410
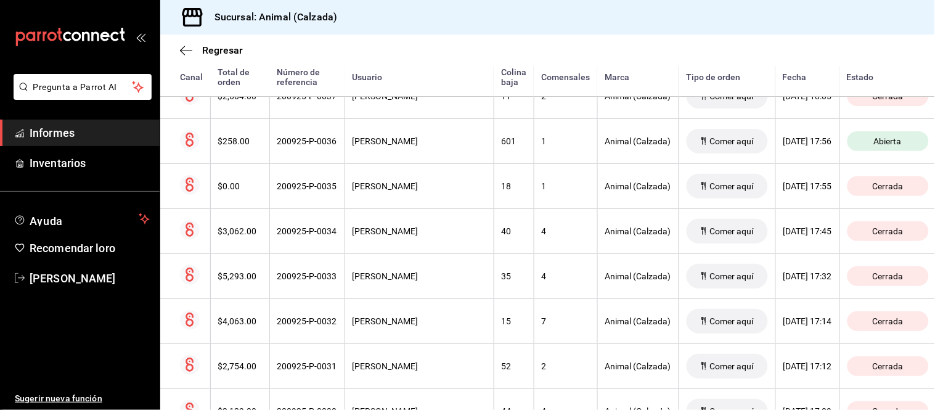
scroll to position [2297, 0]
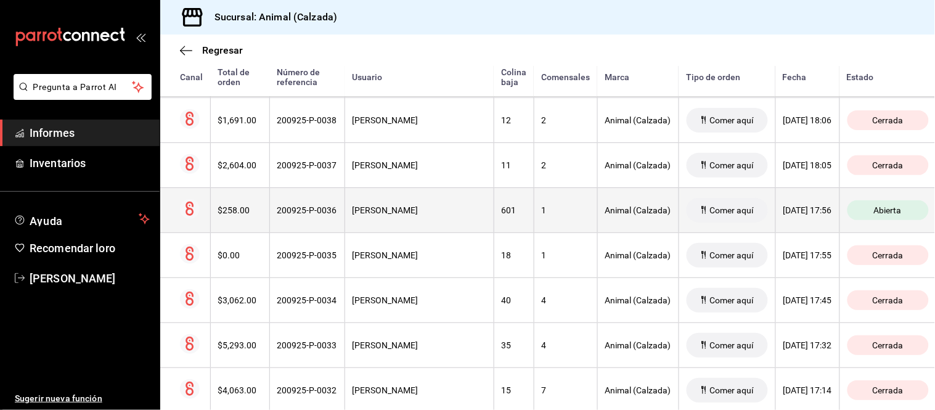
click at [396, 224] on th "Jaime Ochoa" at bounding box center [418, 209] width 149 height 45
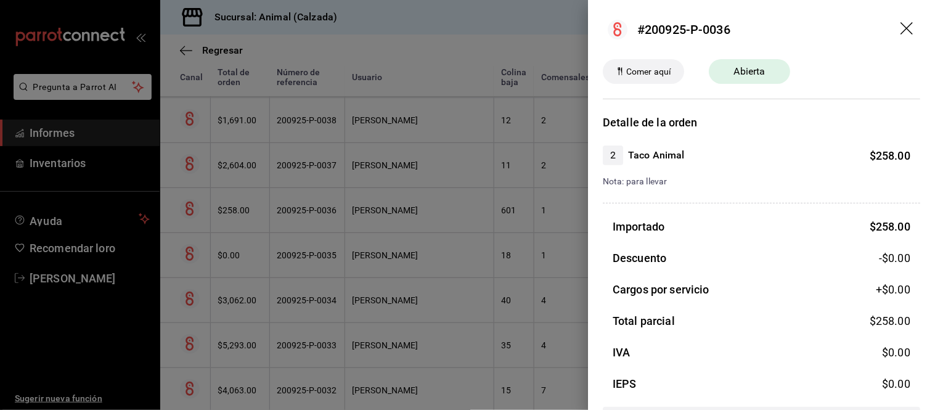
click at [396, 224] on div at bounding box center [467, 205] width 935 height 410
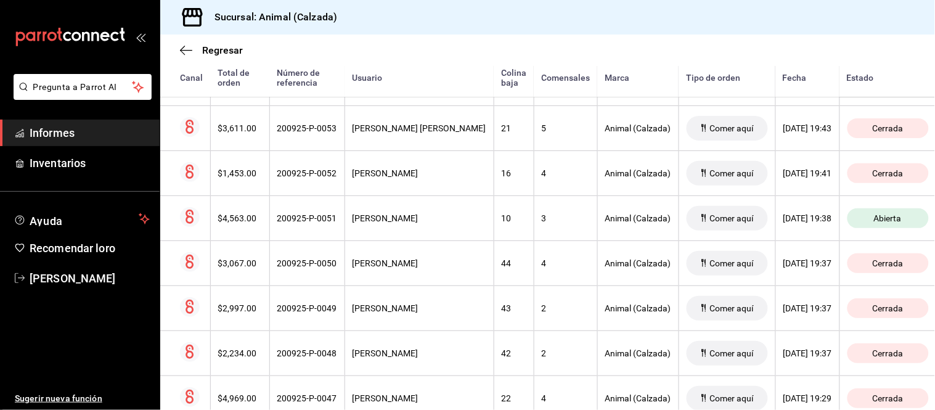
scroll to position [1612, 0]
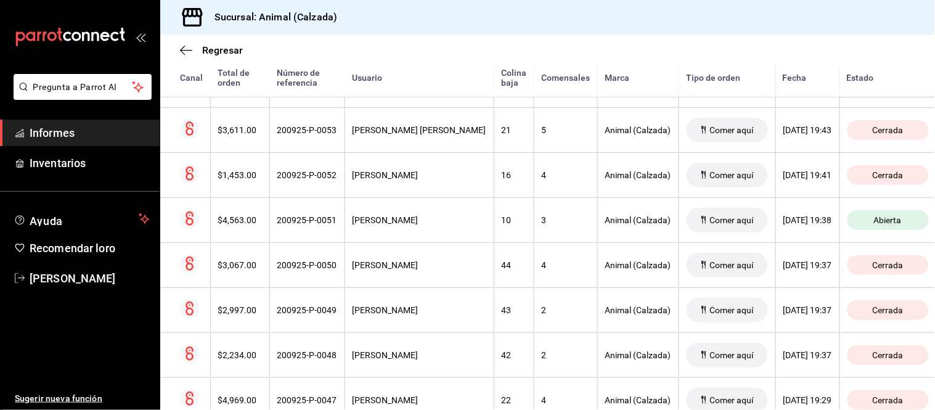
click at [395, 238] on th "VÍCTOR XOLOT" at bounding box center [418, 219] width 149 height 45
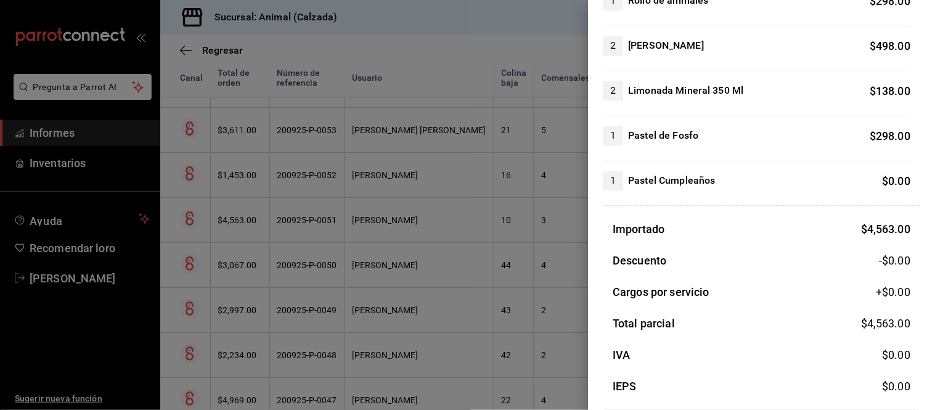
scroll to position [624, 0]
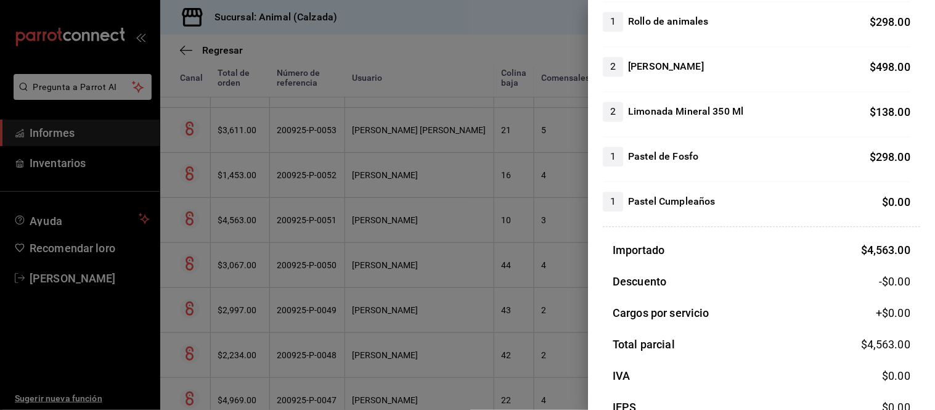
click at [337, 319] on div at bounding box center [467, 205] width 935 height 410
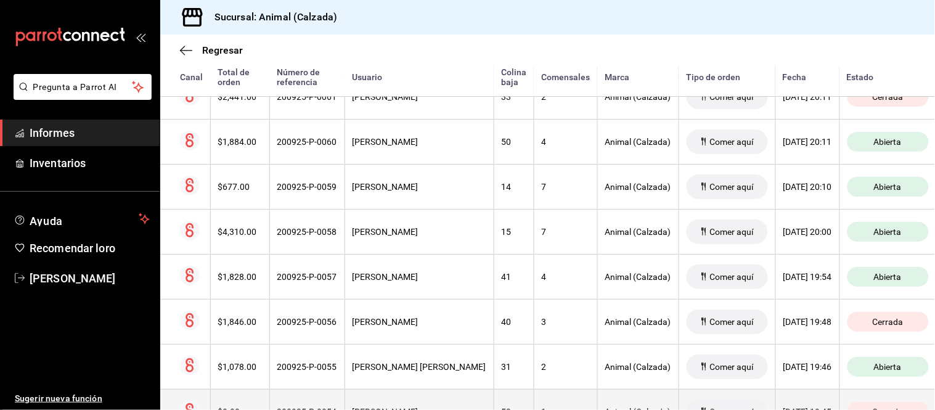
scroll to position [1271, 0]
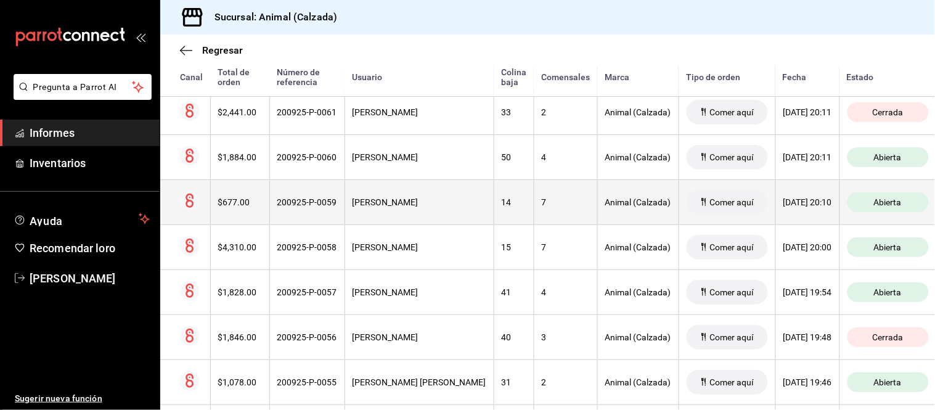
click at [417, 195] on th "VÍCTOR XOLOT" at bounding box center [418, 201] width 149 height 45
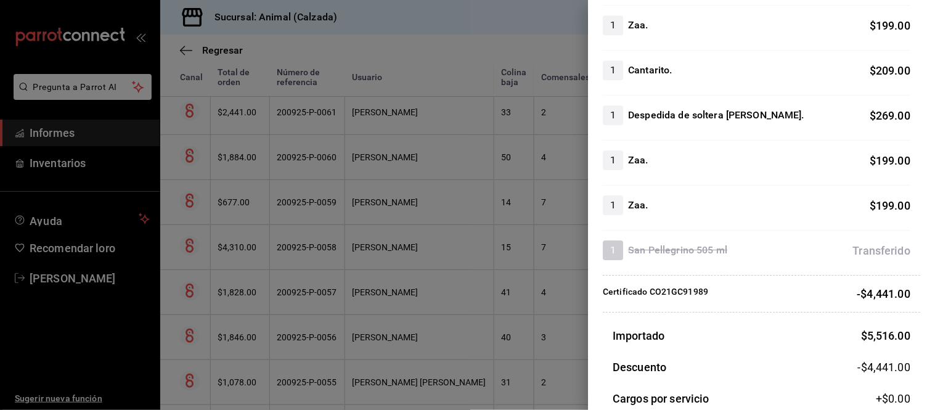
scroll to position [958, 0]
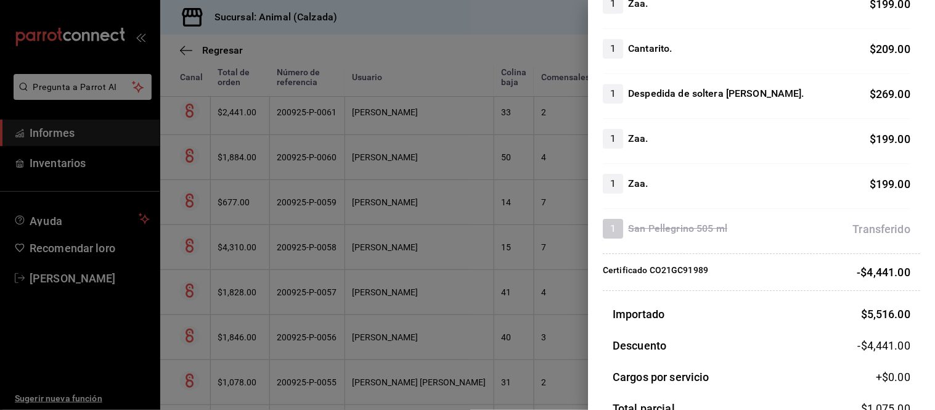
click at [461, 264] on div at bounding box center [467, 205] width 935 height 410
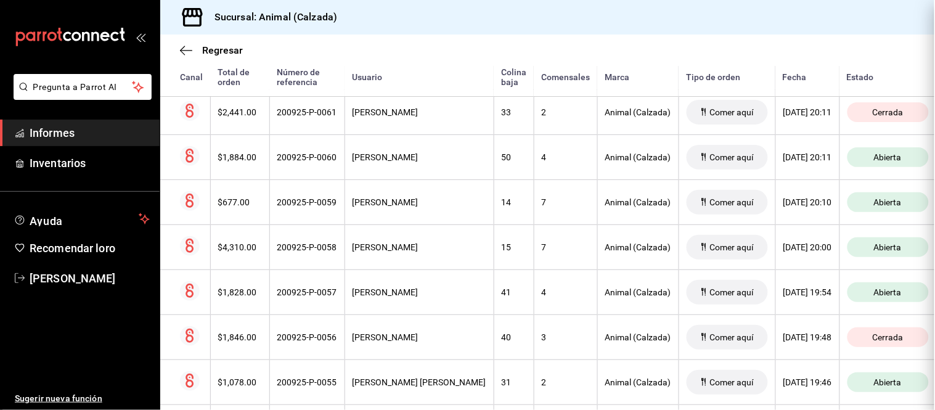
scroll to position [0, 0]
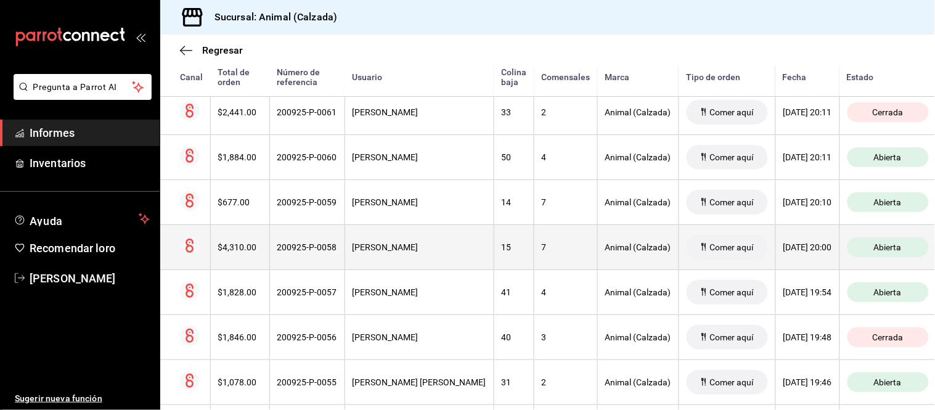
click at [421, 251] on div "VÍCTOR XOLOT" at bounding box center [419, 247] width 134 height 10
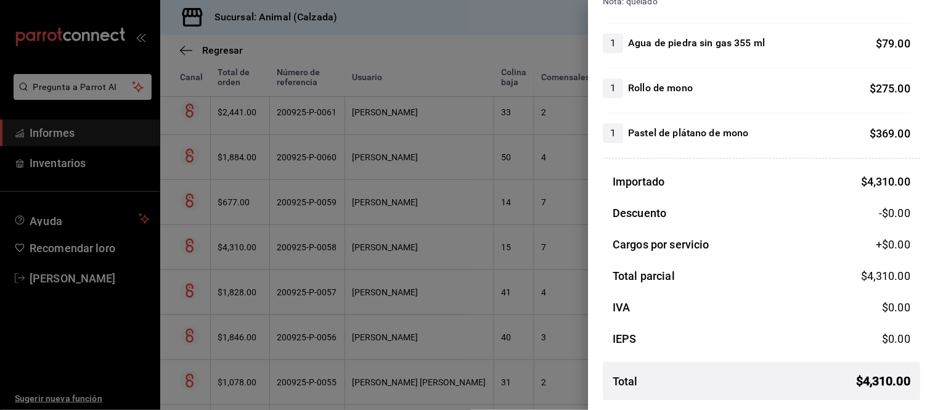
scroll to position [846, 0]
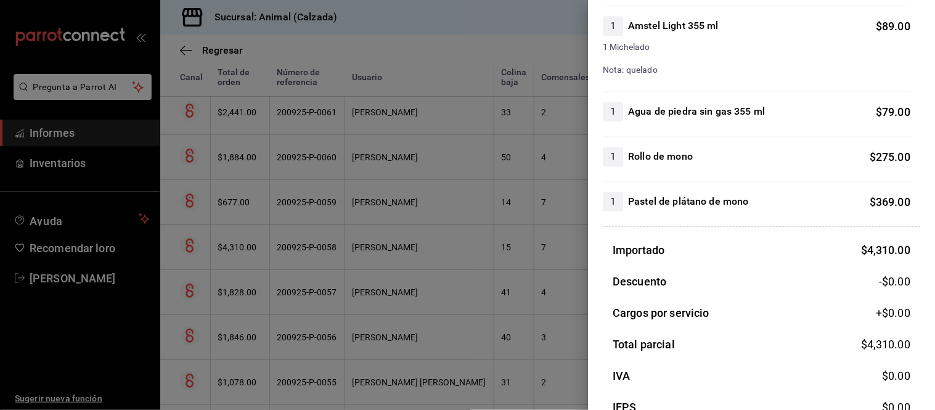
click at [483, 298] on div at bounding box center [467, 205] width 935 height 410
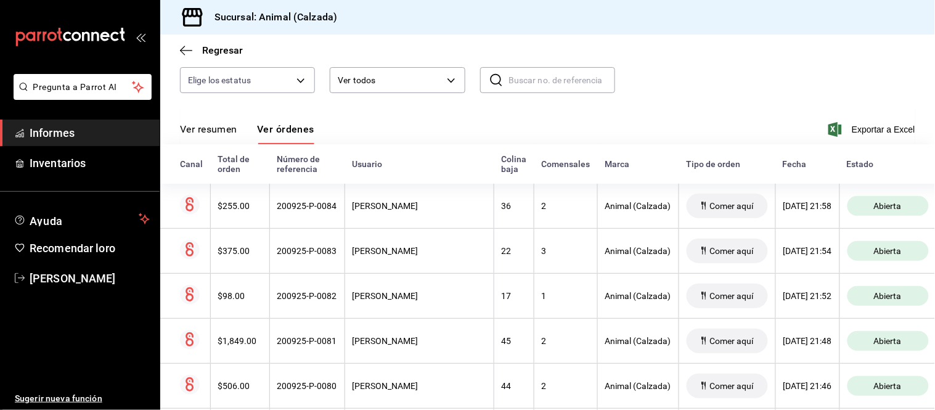
scroll to position [107, 0]
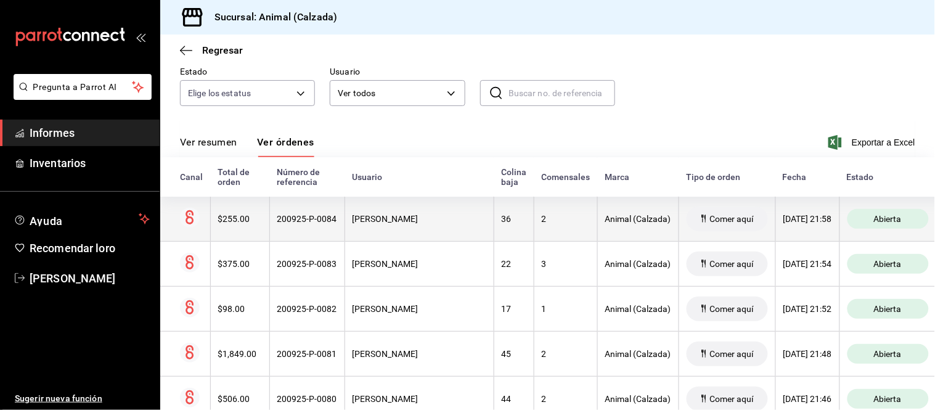
click at [395, 218] on font "Francisco Zapata" at bounding box center [385, 219] width 66 height 10
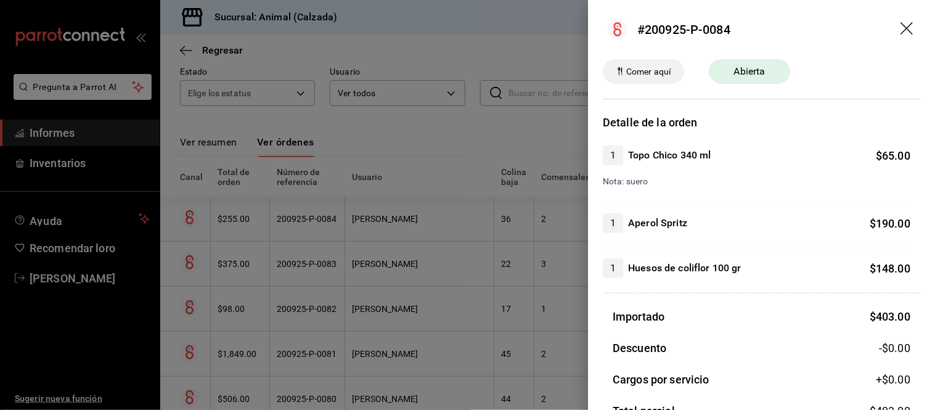
click at [487, 248] on div at bounding box center [467, 205] width 935 height 410
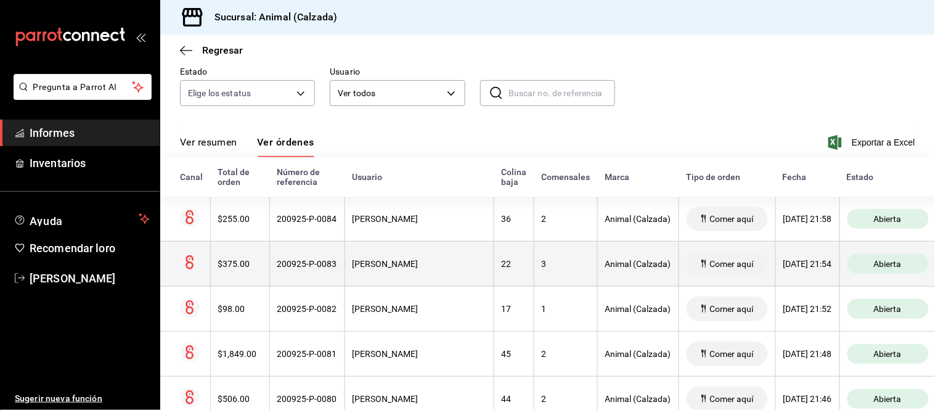
click at [436, 282] on th "José Miguel De Ambrosio" at bounding box center [418, 263] width 149 height 45
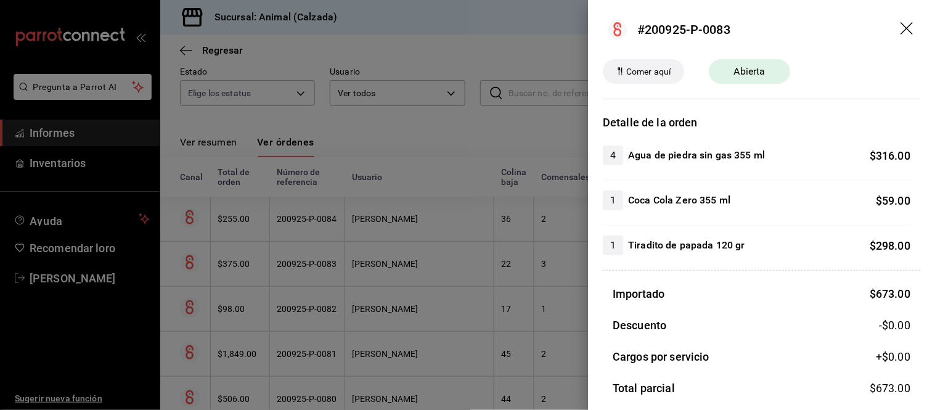
click at [437, 282] on div at bounding box center [467, 205] width 935 height 410
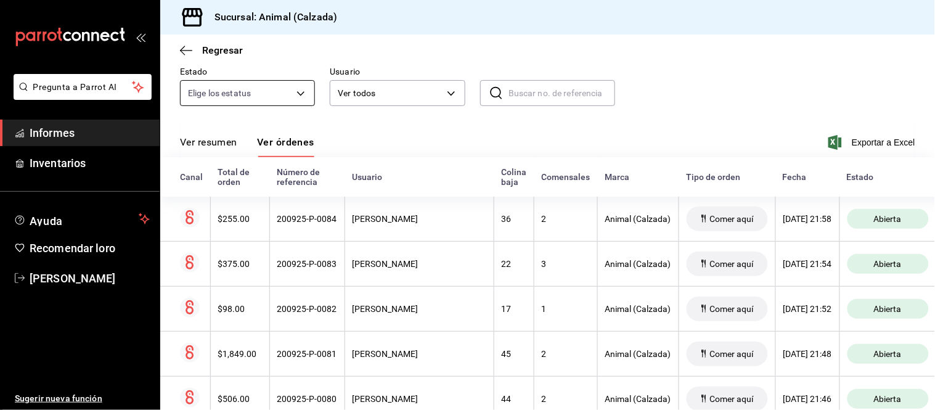
click at [203, 139] on font "Ver resumen" at bounding box center [208, 142] width 57 height 12
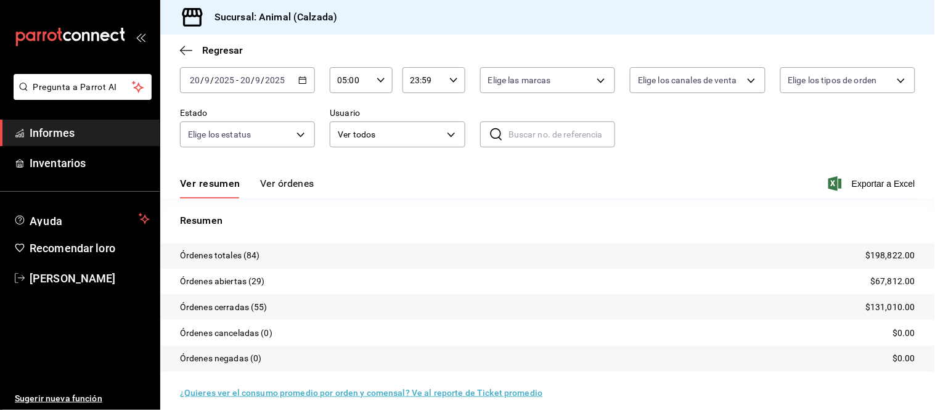
scroll to position [75, 0]
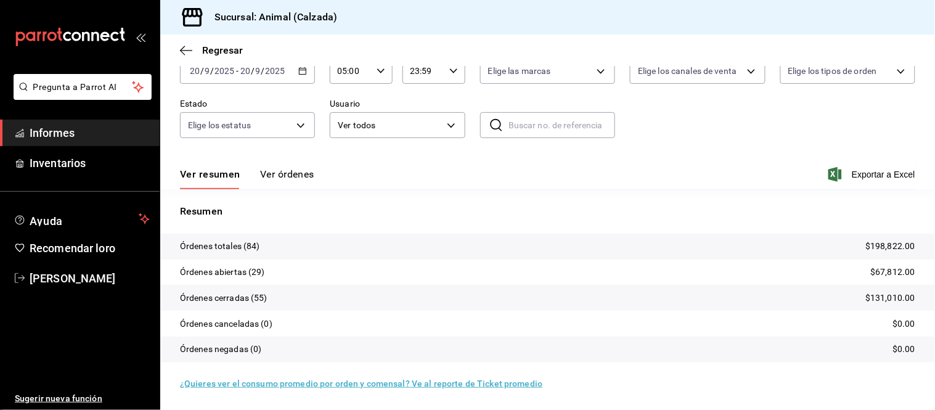
click at [275, 176] on font "Ver órdenes" at bounding box center [287, 174] width 54 height 12
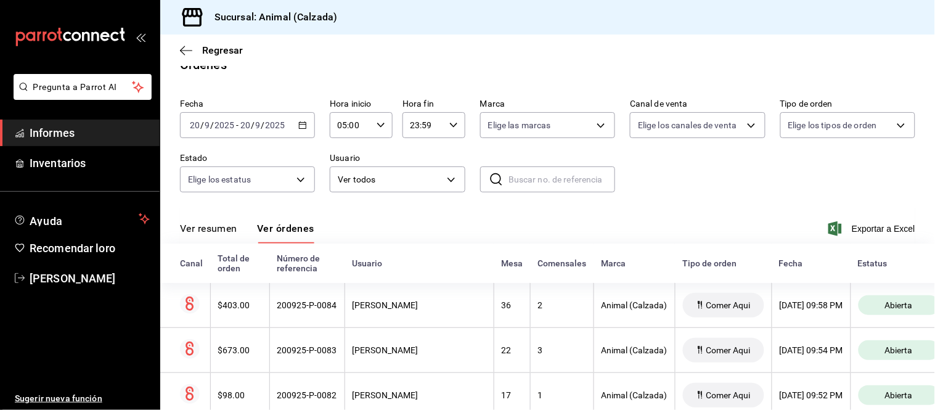
scroll to position [75, 0]
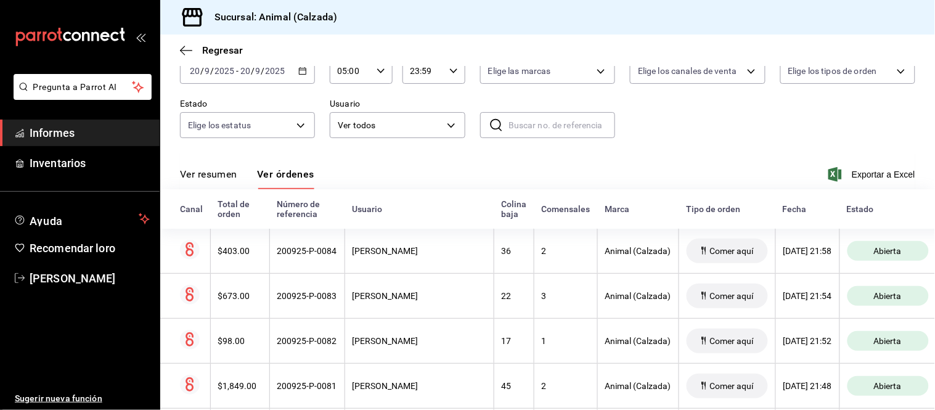
click at [232, 168] on font "Ver resumen" at bounding box center [208, 174] width 57 height 13
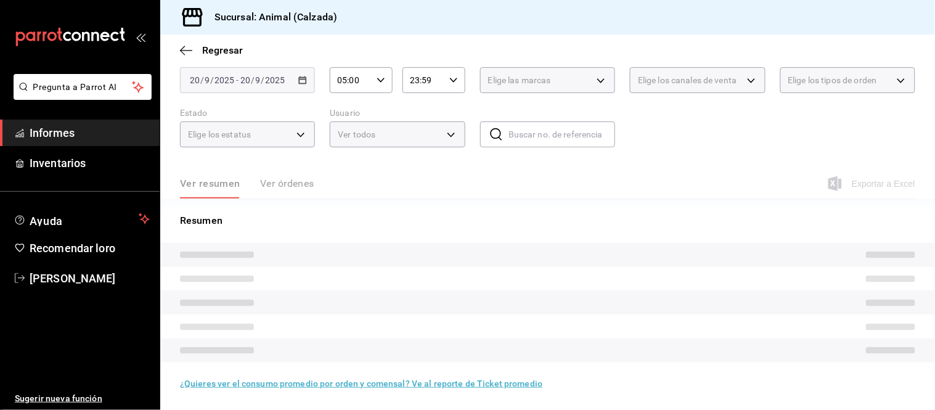
scroll to position [75, 0]
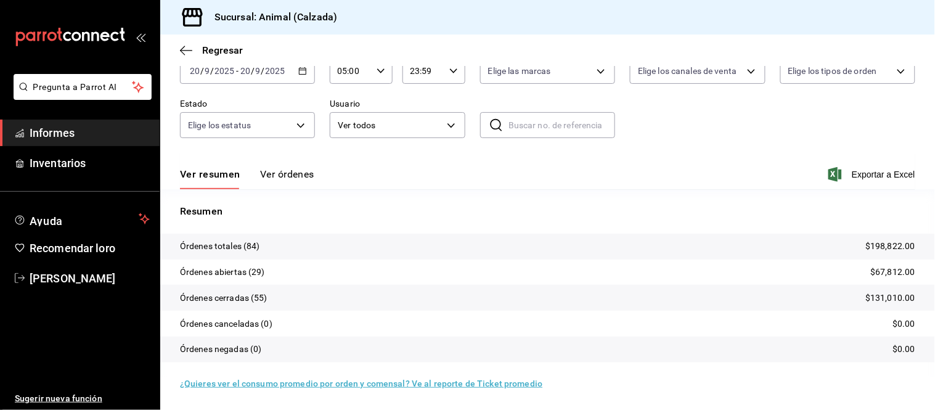
click at [293, 174] on font "Ver órdenes" at bounding box center [287, 174] width 54 height 12
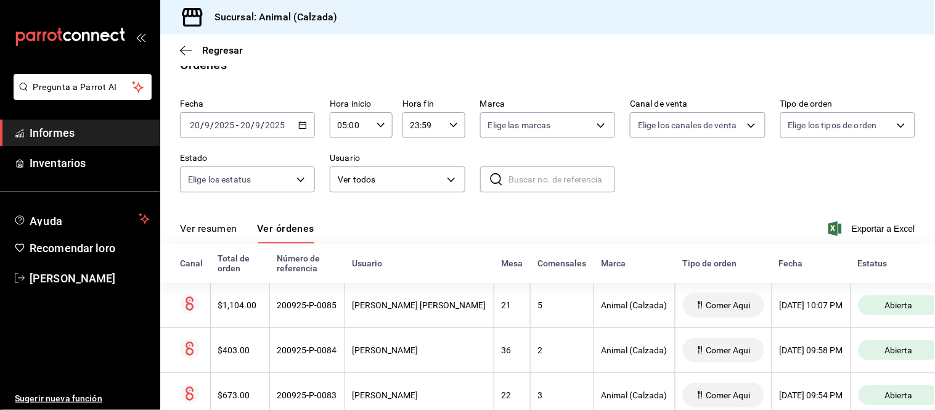
scroll to position [75, 0]
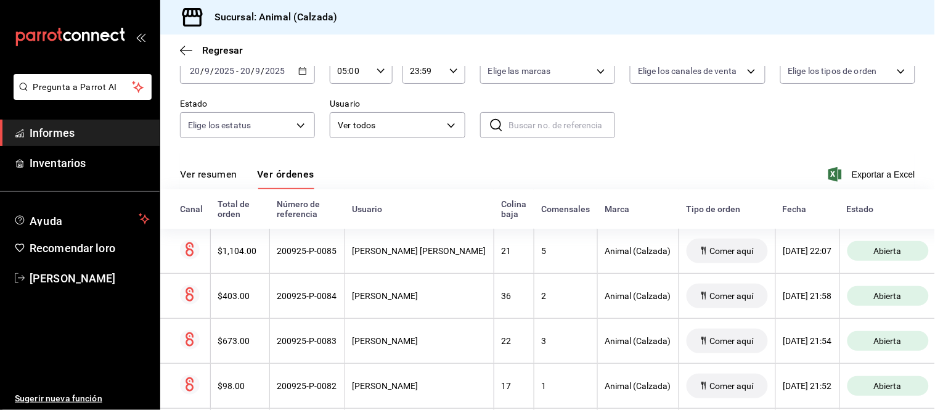
click at [219, 176] on font "Ver resumen" at bounding box center [208, 174] width 57 height 12
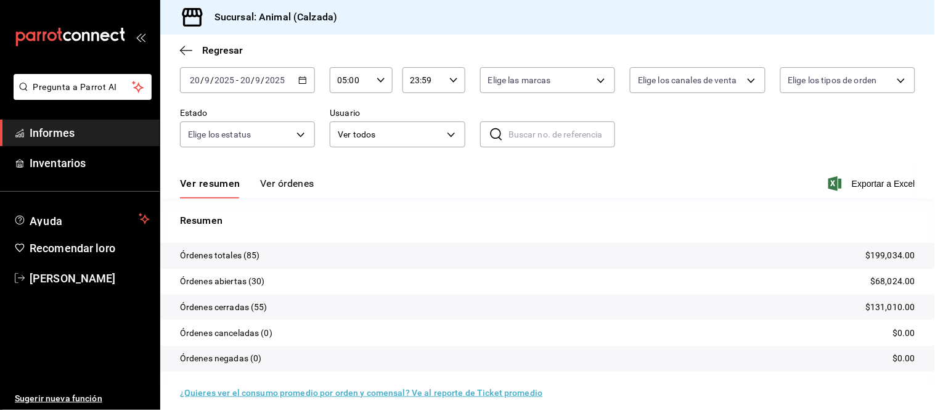
scroll to position [75, 0]
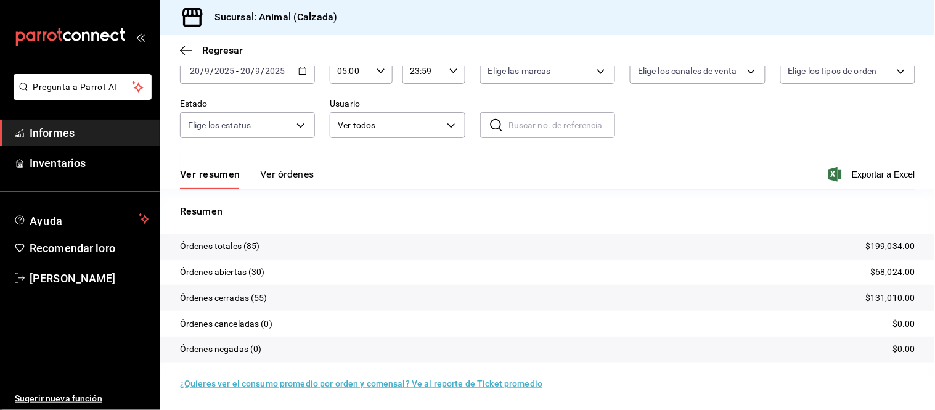
click at [304, 169] on font "Ver órdenes" at bounding box center [287, 174] width 54 height 12
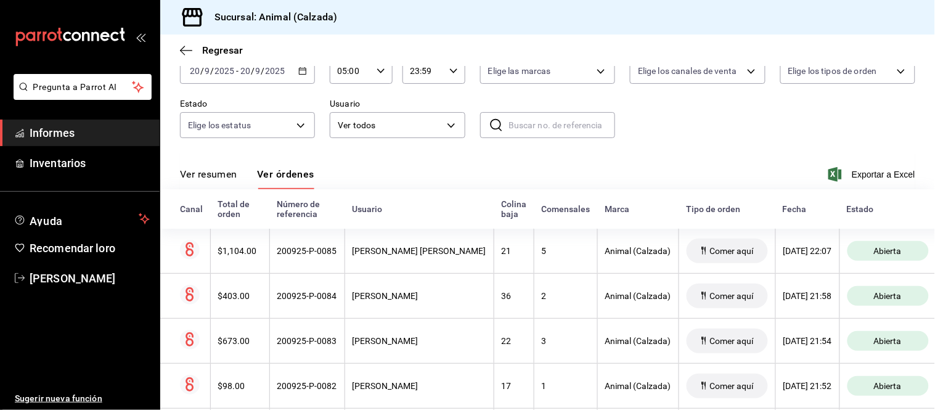
click at [218, 174] on font "Ver resumen" at bounding box center [208, 174] width 57 height 12
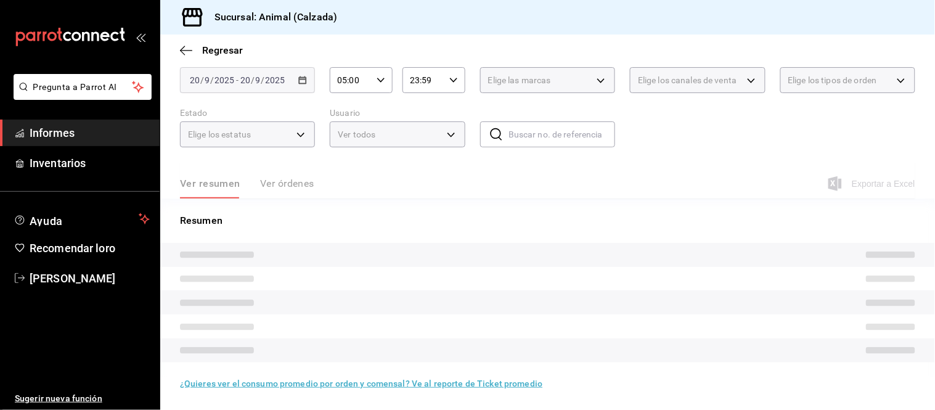
scroll to position [75, 0]
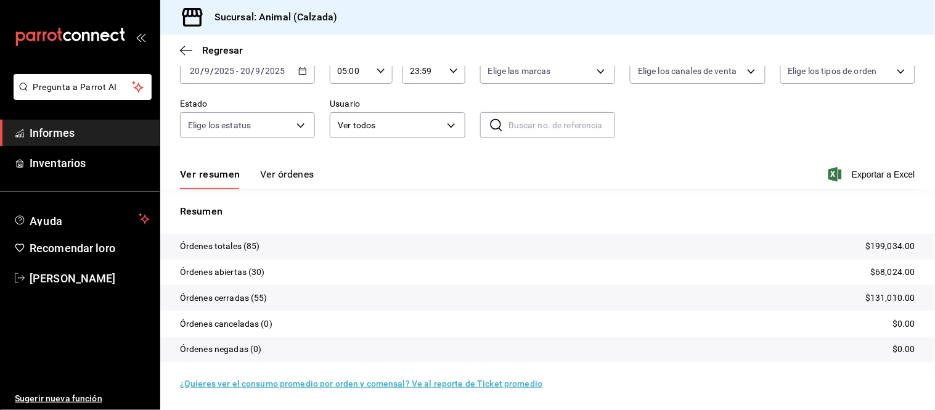
click at [288, 182] on button "Ver órdenes" at bounding box center [287, 179] width 54 height 22
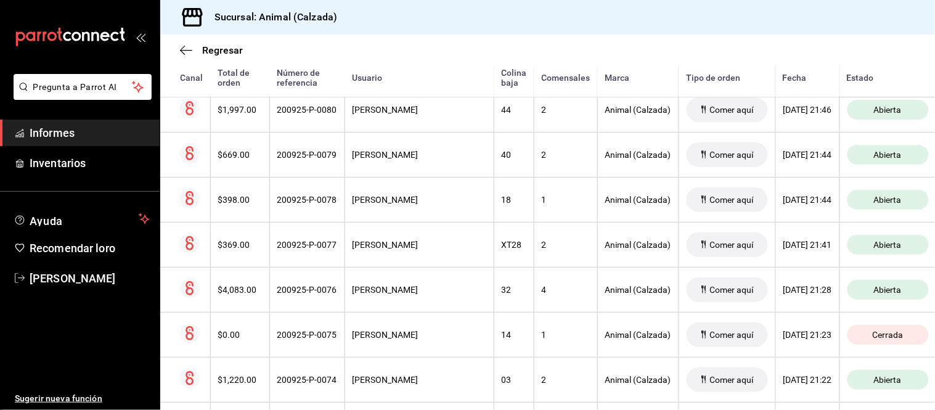
scroll to position [553, 0]
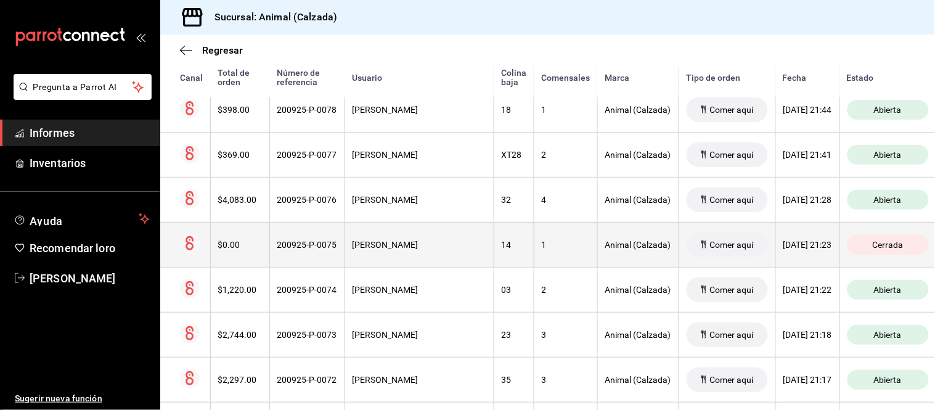
click at [404, 250] on div "Jaime Ochoa" at bounding box center [419, 245] width 134 height 10
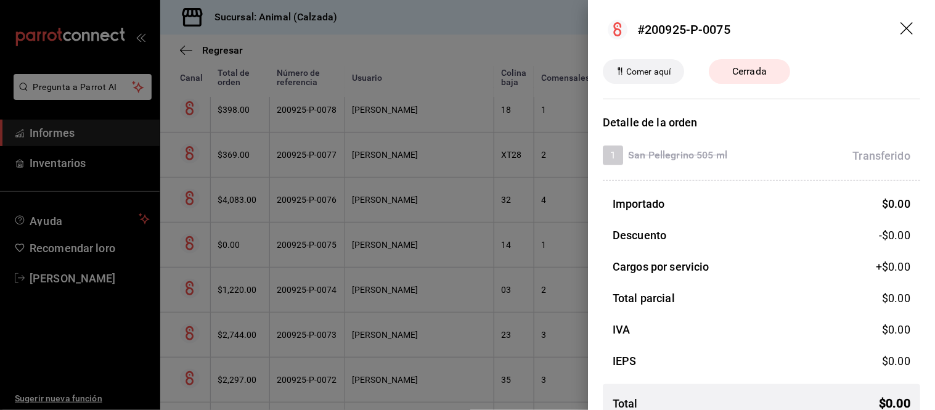
click at [890, 20] on header "#200925-P-0075" at bounding box center [761, 29] width 347 height 59
click at [900, 25] on icon "arrastrar" at bounding box center [906, 28] width 12 height 12
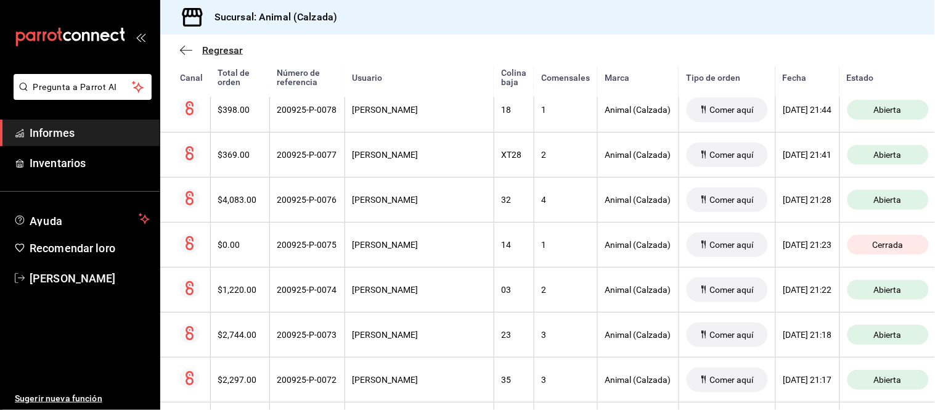
click at [188, 52] on icon "button" at bounding box center [186, 50] width 12 height 11
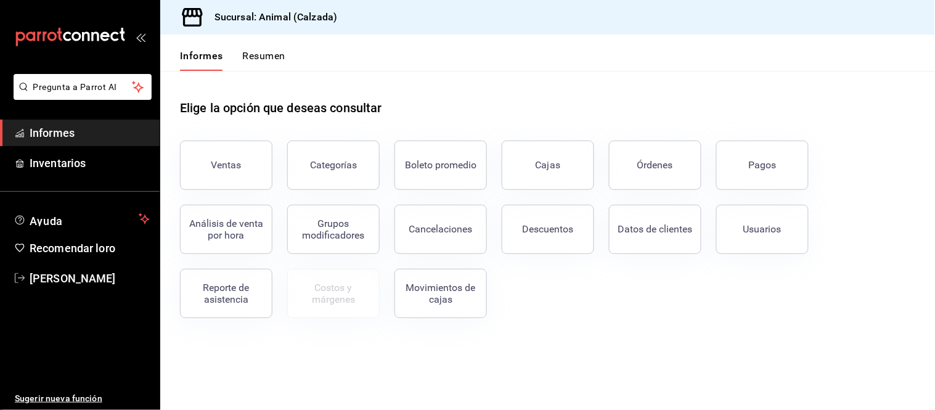
click at [550, 218] on button "Descuentos" at bounding box center [548, 229] width 92 height 49
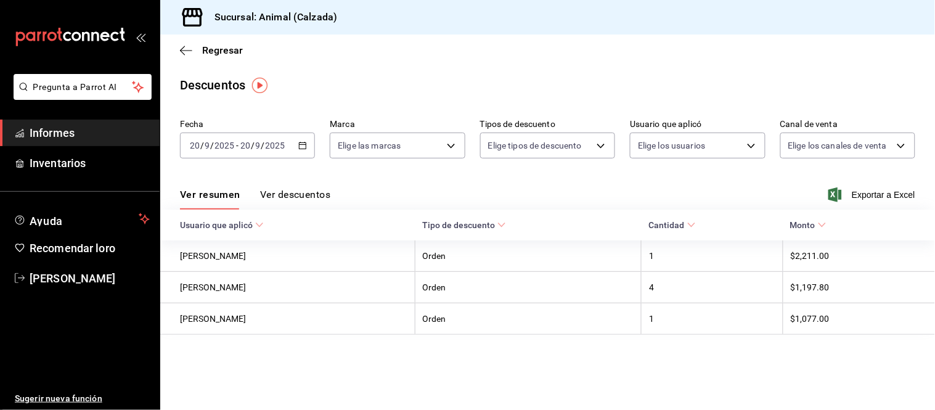
click at [298, 197] on font "Ver descuentos" at bounding box center [295, 195] width 70 height 12
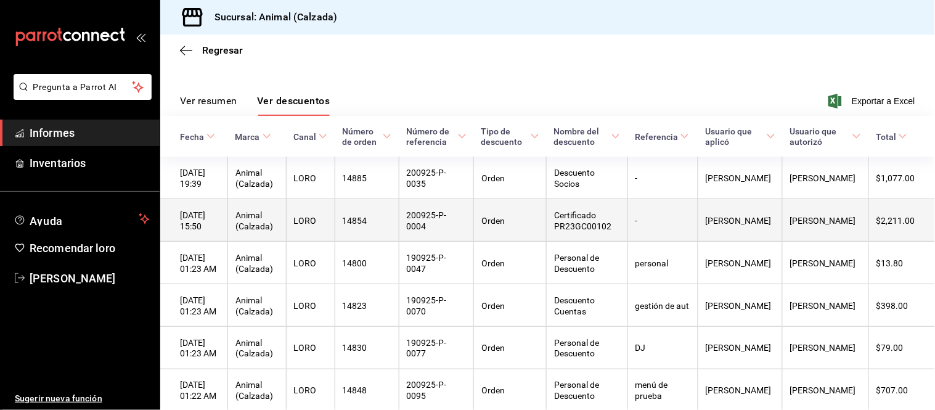
scroll to position [25, 0]
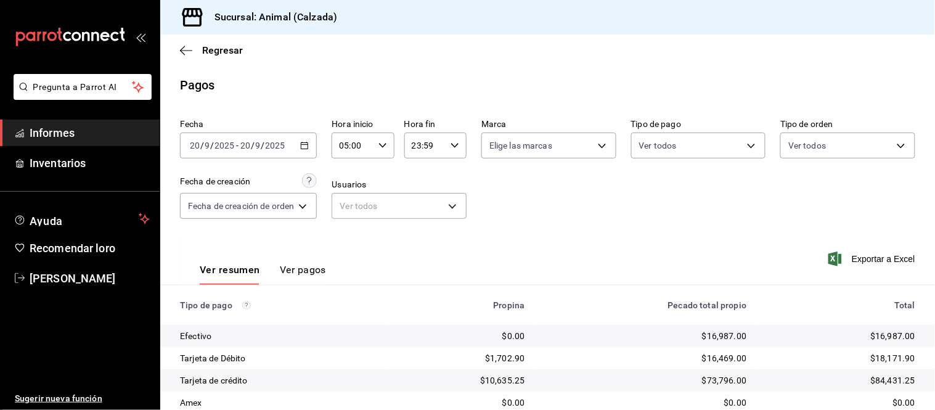
scroll to position [134, 0]
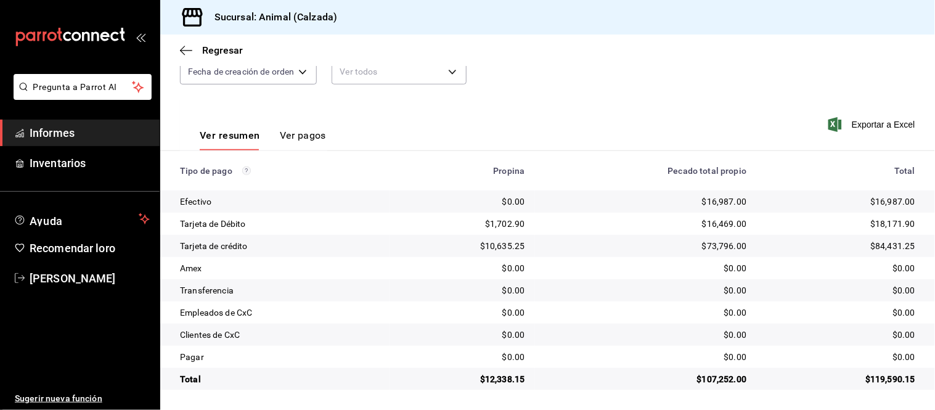
click at [311, 141] on font "Ver pagos" at bounding box center [303, 135] width 46 height 12
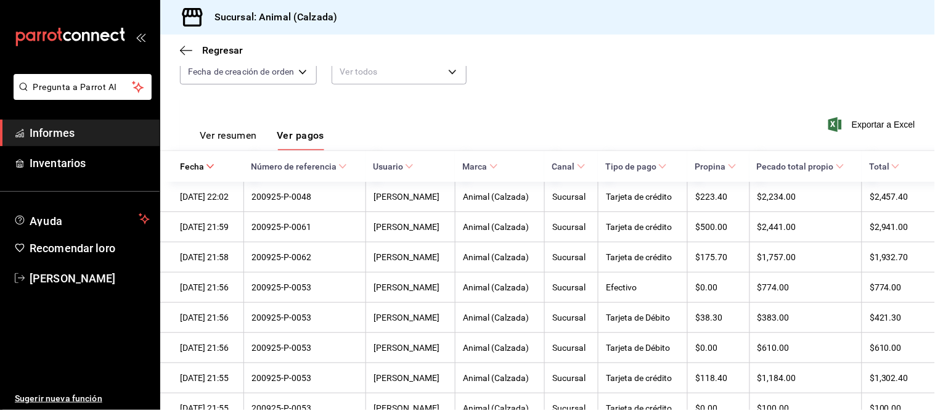
click at [245, 136] on font "Ver resumen" at bounding box center [228, 135] width 57 height 12
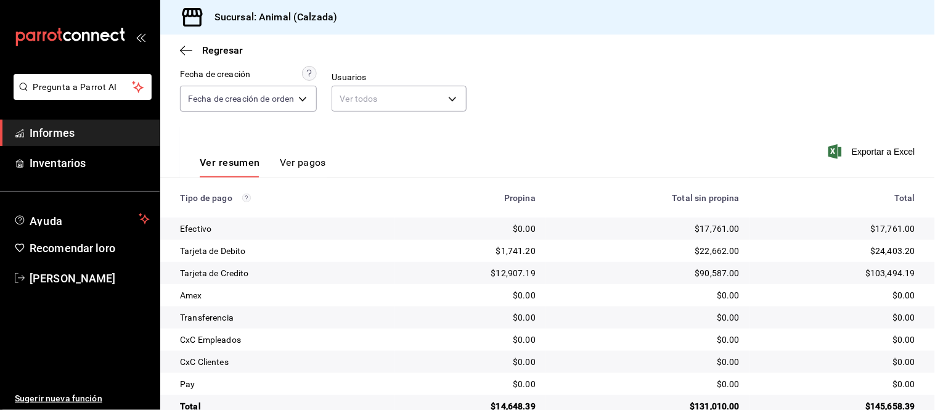
scroll to position [134, 0]
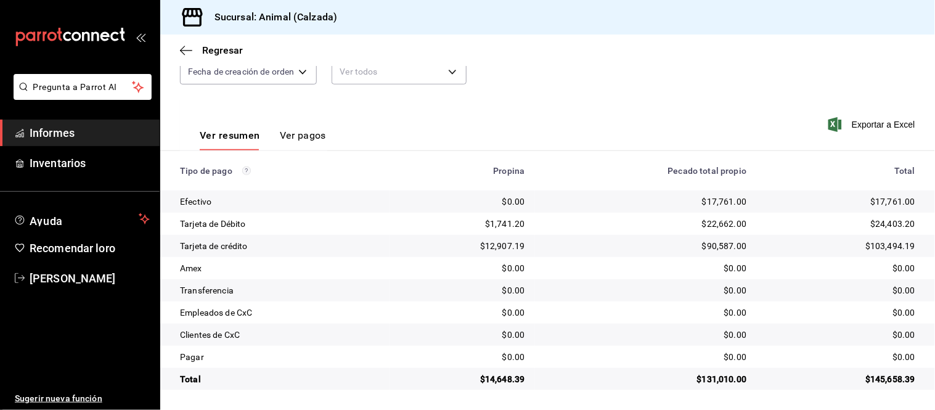
click at [295, 147] on button "Ver pagos" at bounding box center [303, 140] width 46 height 22
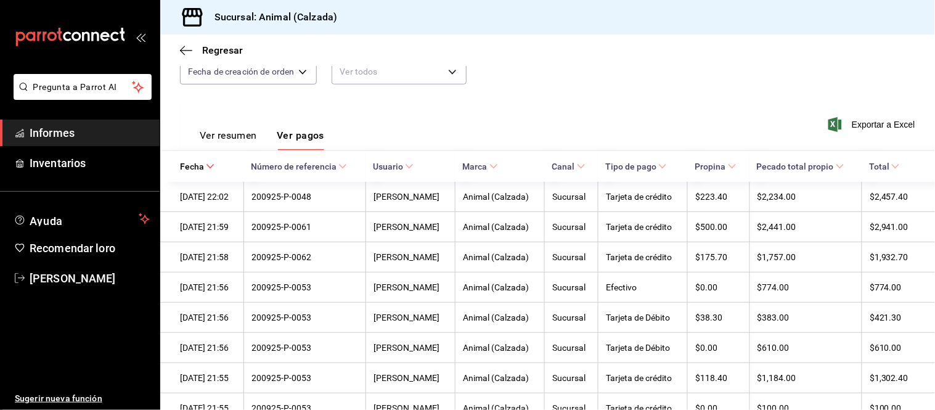
click at [248, 140] on font "Ver resumen" at bounding box center [228, 135] width 57 height 12
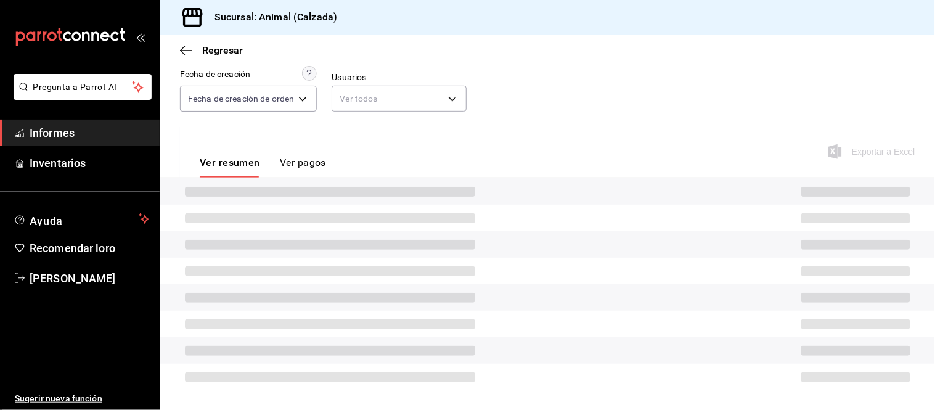
scroll to position [134, 0]
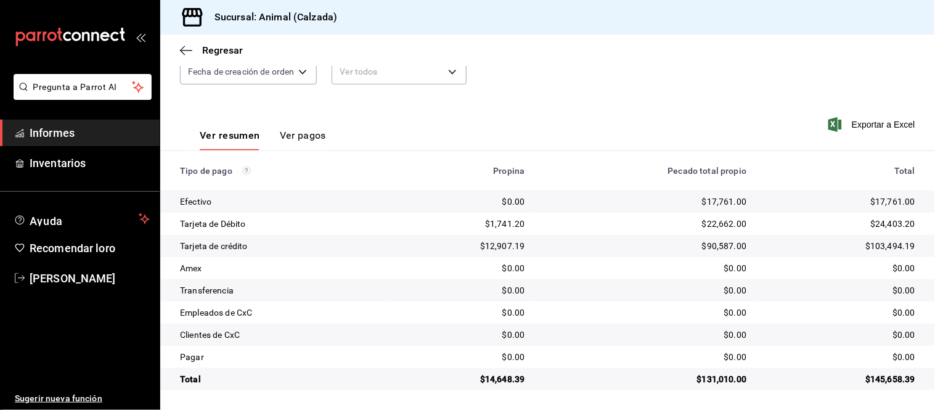
click at [319, 144] on button "Ver pagos" at bounding box center [303, 140] width 46 height 22
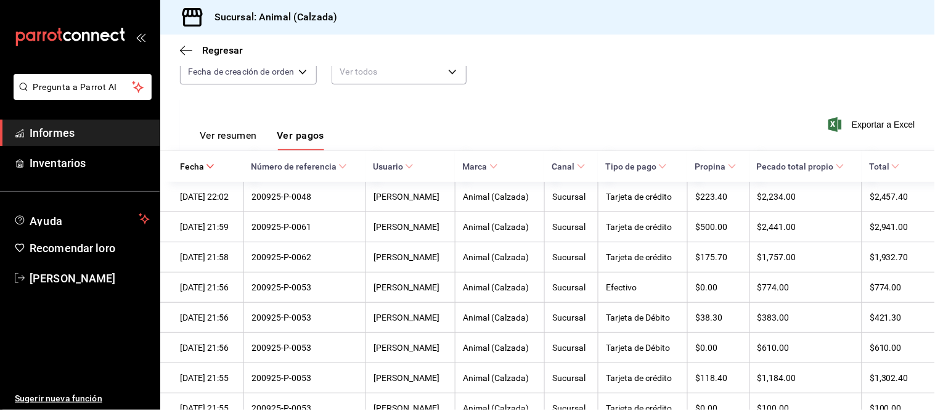
click at [248, 144] on button "Ver resumen" at bounding box center [228, 140] width 57 height 22
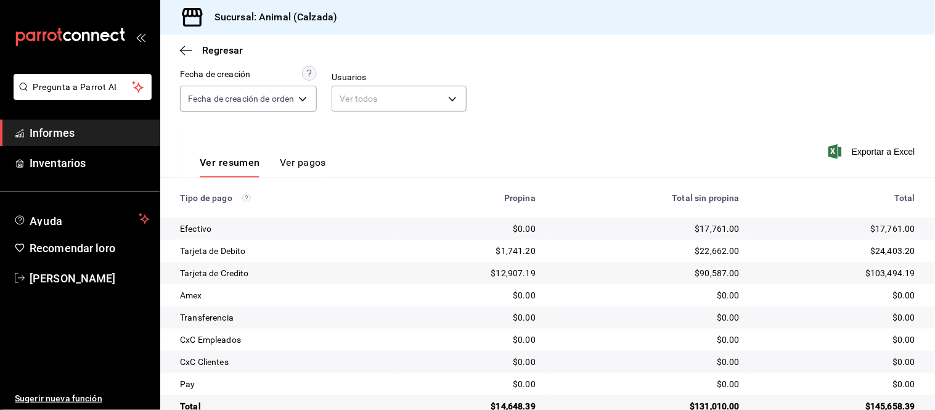
scroll to position [134, 0]
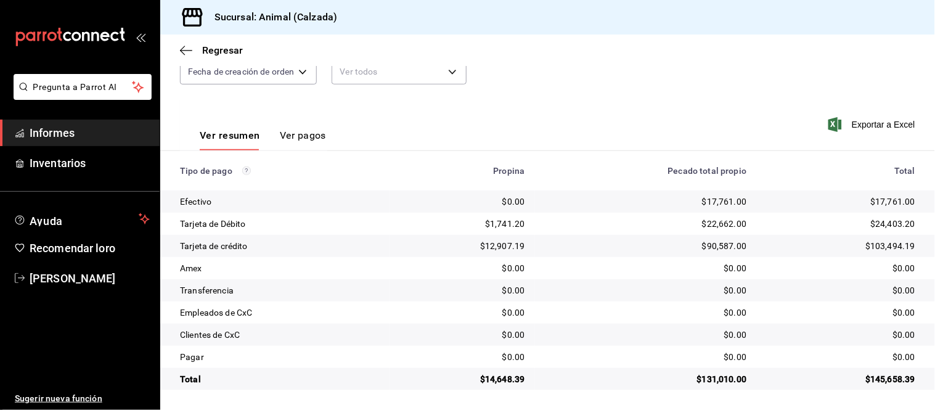
click at [281, 134] on font "Ver pagos" at bounding box center [303, 135] width 46 height 12
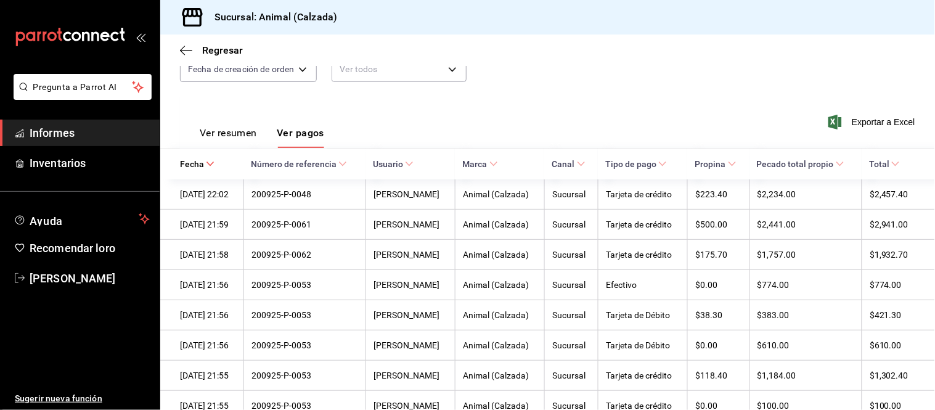
click at [219, 139] on font "Ver resumen" at bounding box center [228, 133] width 57 height 12
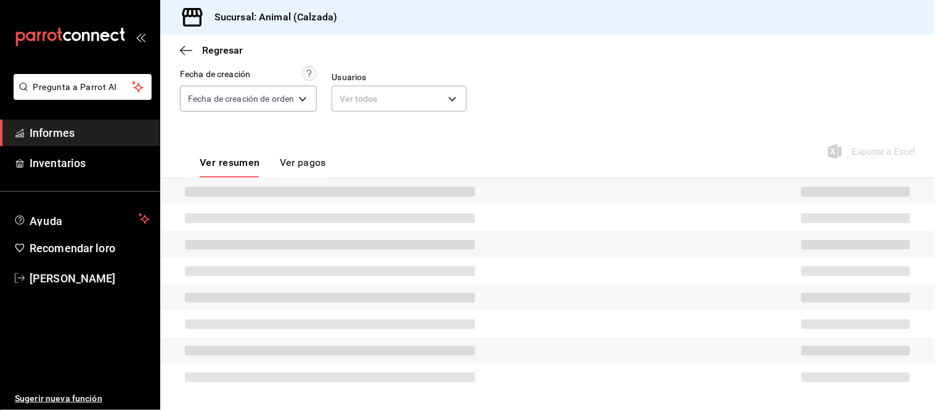
scroll to position [134, 0]
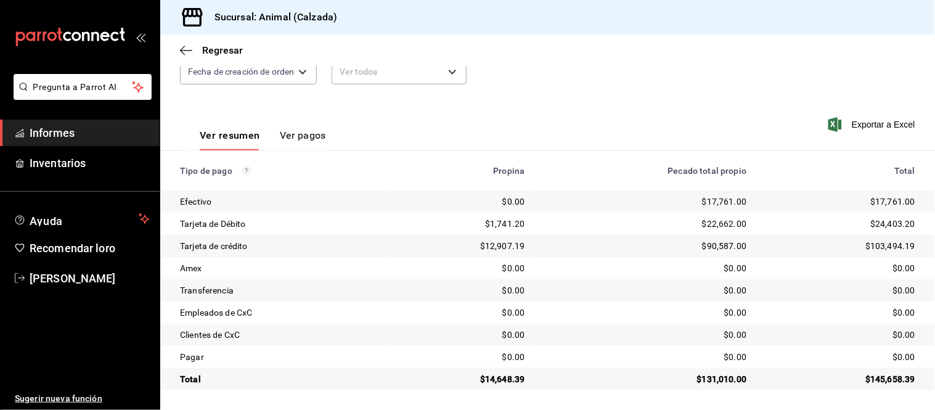
click at [317, 134] on font "Ver pagos" at bounding box center [303, 135] width 46 height 12
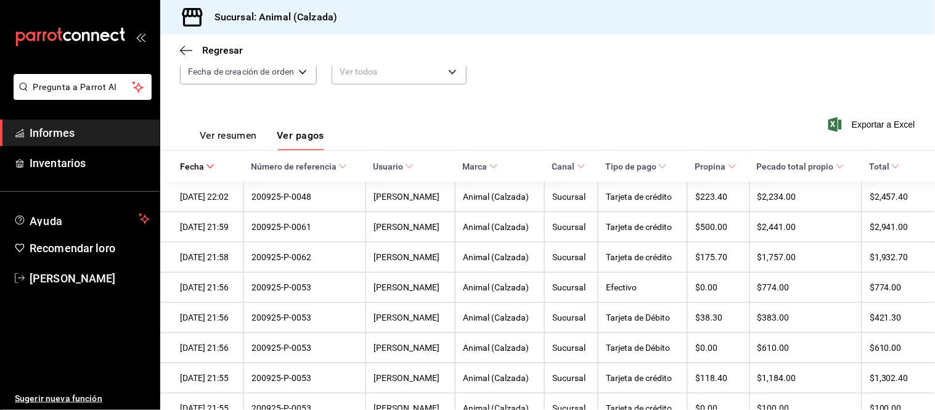
click at [232, 134] on font "Ver resumen" at bounding box center [228, 135] width 57 height 12
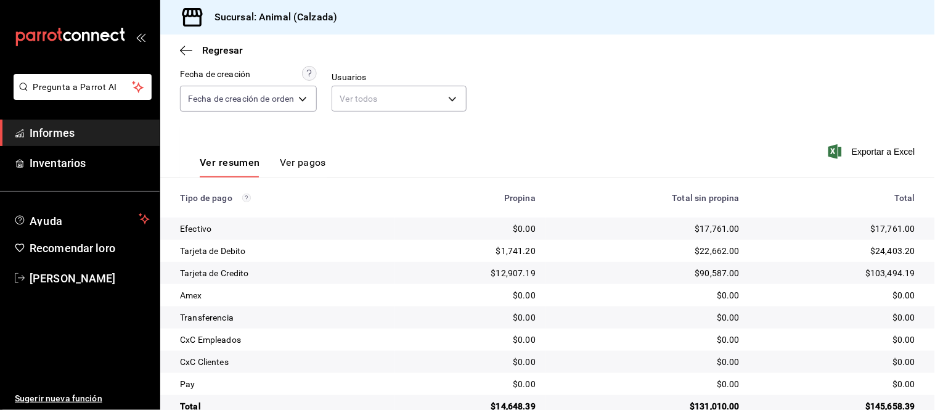
scroll to position [134, 0]
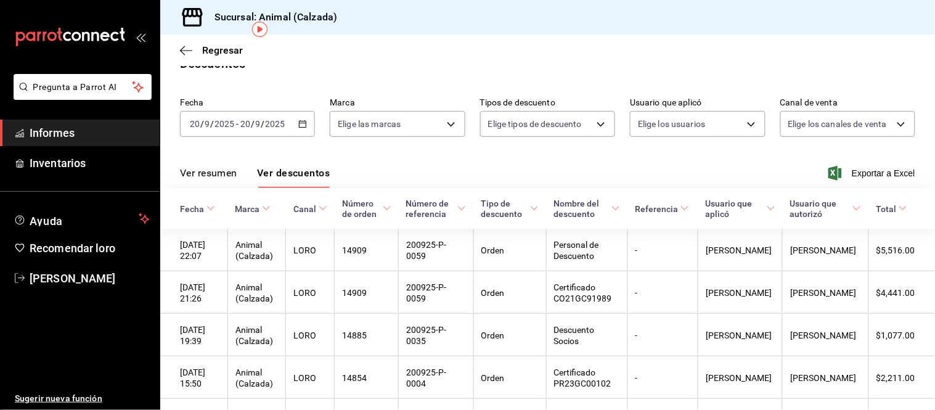
scroll to position [71, 0]
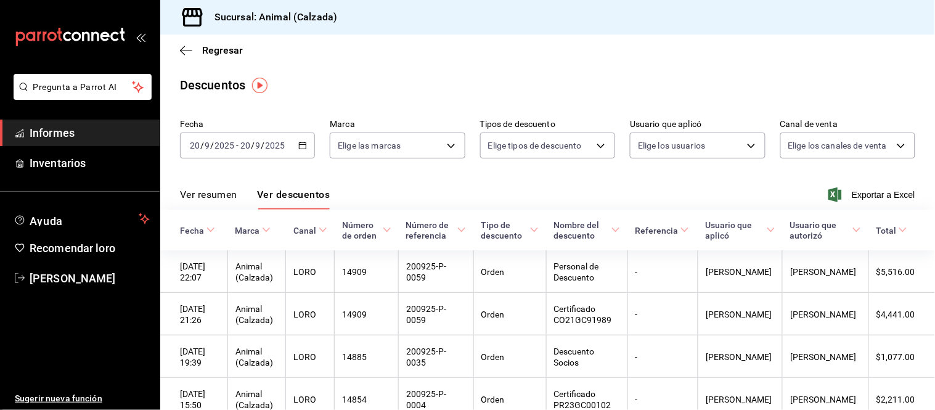
click at [120, 129] on span "Informes" at bounding box center [90, 132] width 120 height 17
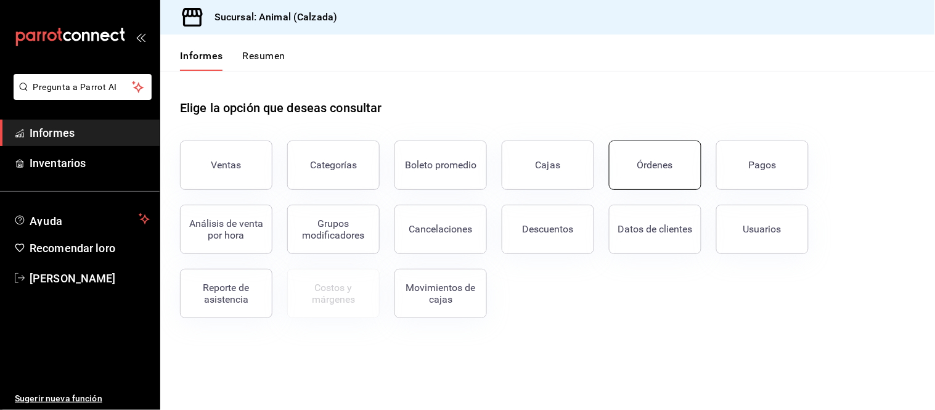
click at [657, 163] on font "Órdenes" at bounding box center [655, 165] width 36 height 12
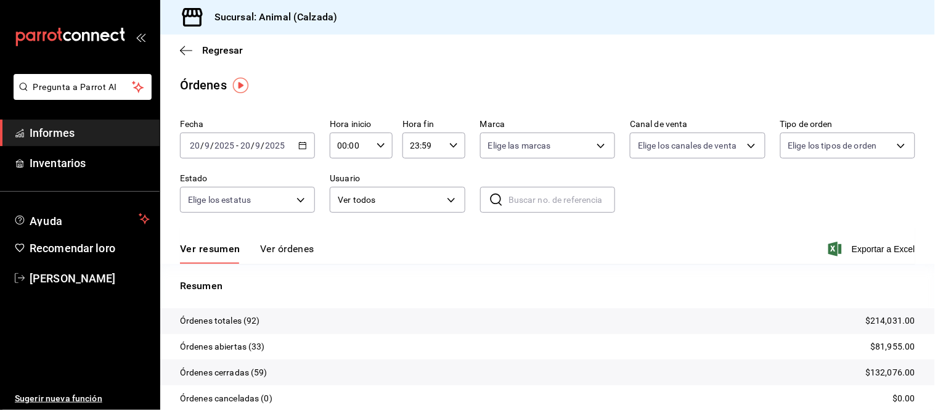
click at [298, 245] on font "Ver órdenes" at bounding box center [287, 249] width 54 height 12
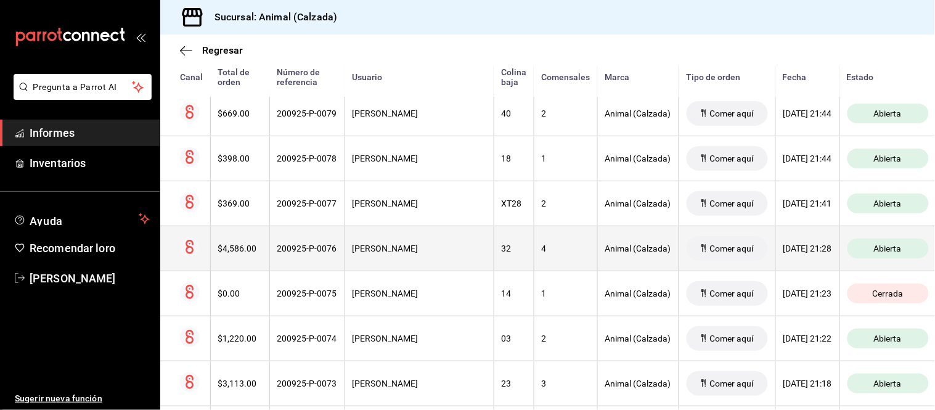
scroll to position [753, 0]
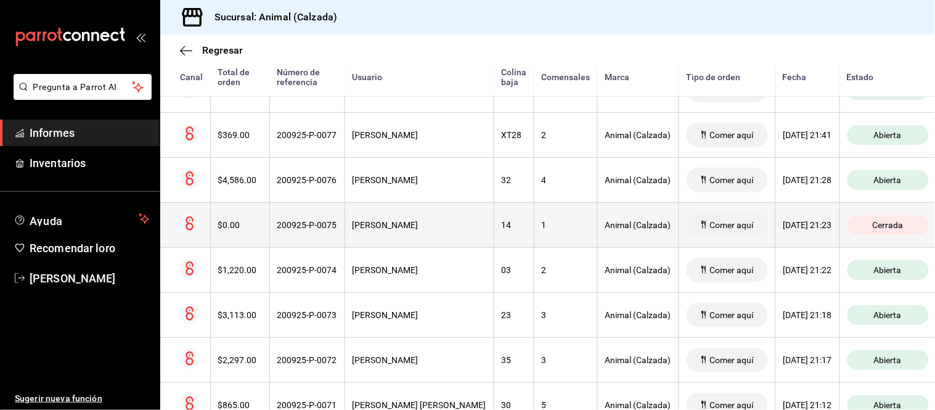
click at [495, 231] on th "14" at bounding box center [514, 224] width 40 height 45
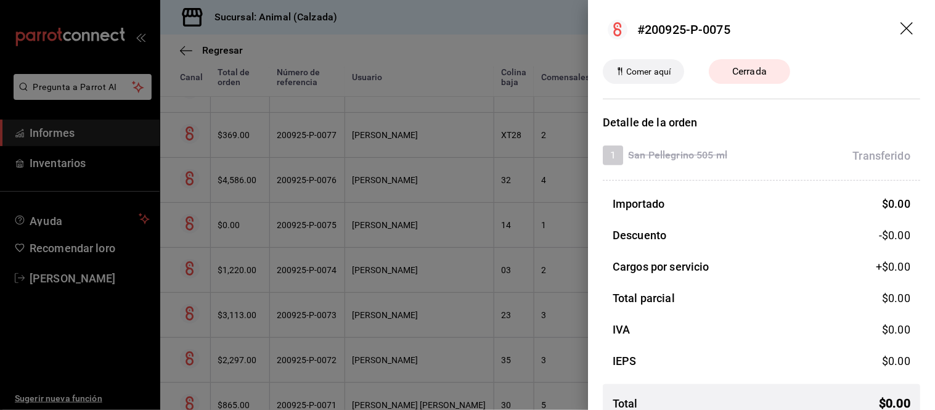
click at [298, 185] on div at bounding box center [467, 205] width 935 height 410
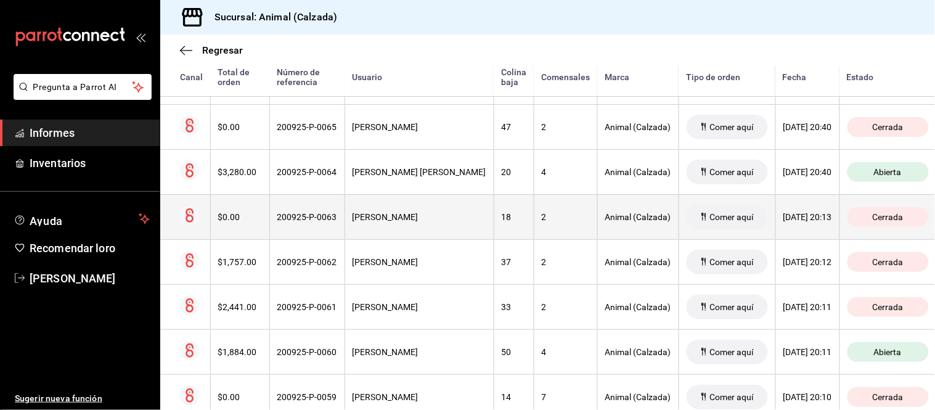
scroll to position [1232, 0]
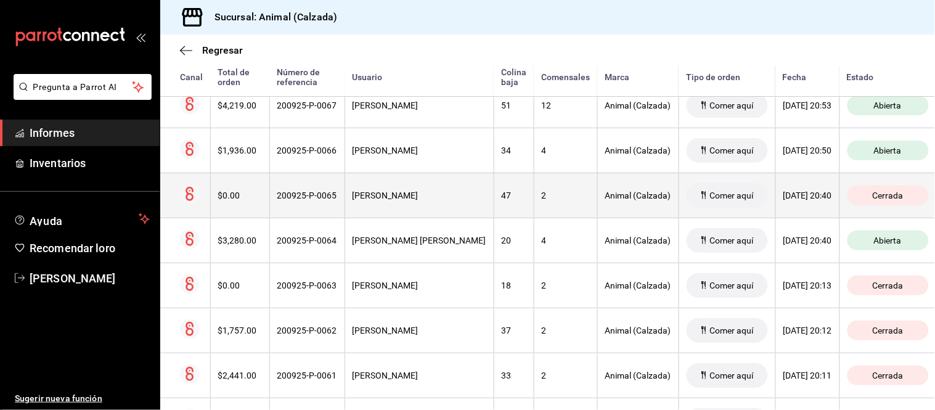
click at [367, 188] on th "Jair Moya" at bounding box center [418, 195] width 149 height 45
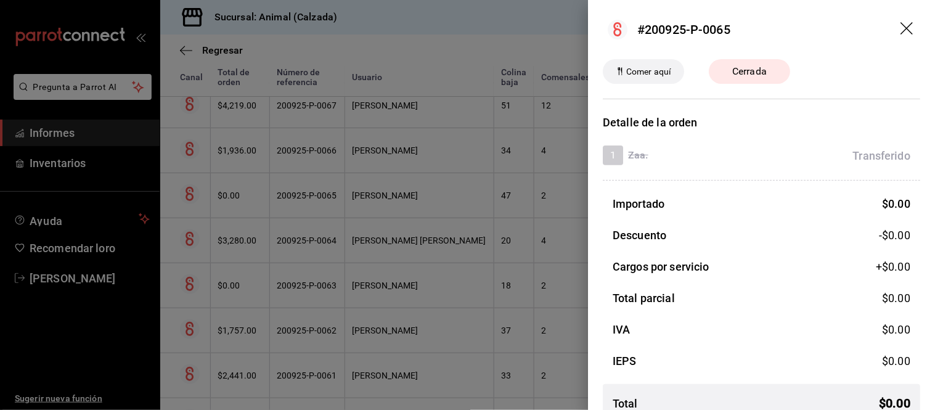
click at [401, 189] on div at bounding box center [467, 205] width 935 height 410
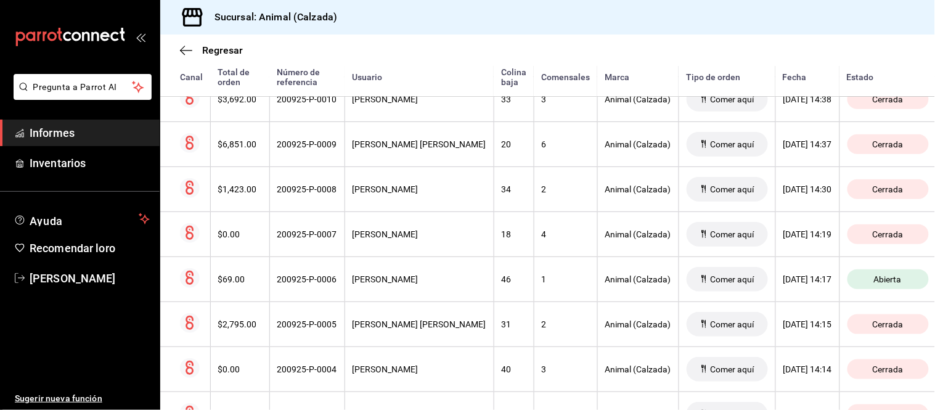
scroll to position [3753, 0]
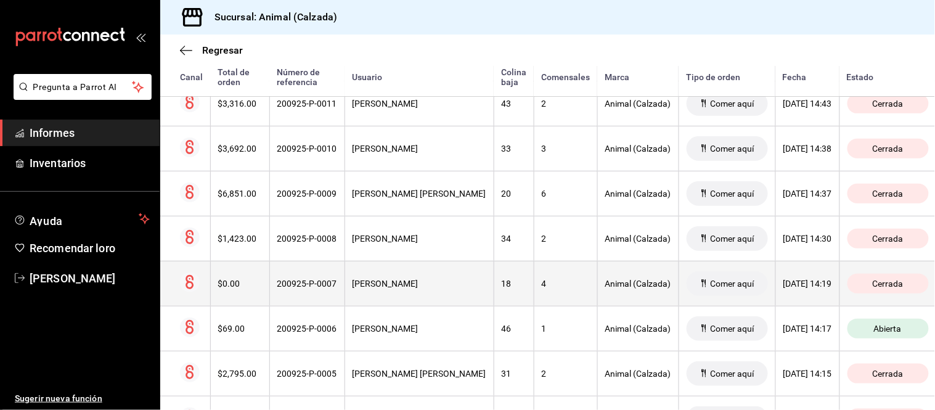
click at [399, 279] on th "Jair Moya" at bounding box center [418, 283] width 149 height 45
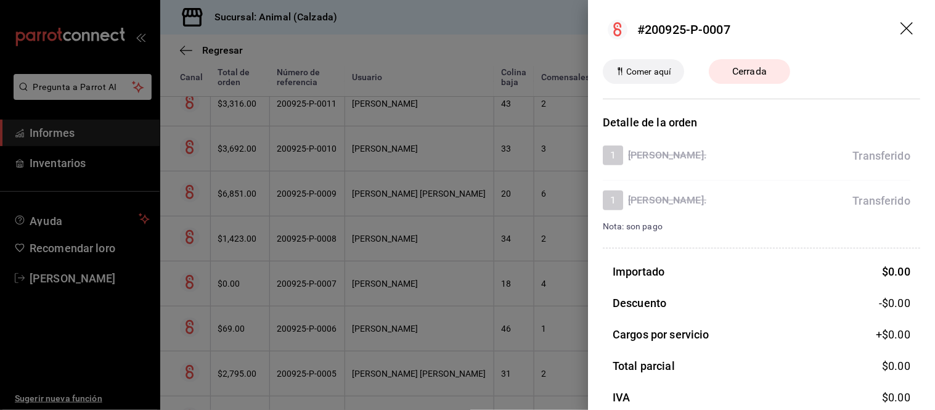
click at [409, 257] on div at bounding box center [467, 205] width 935 height 410
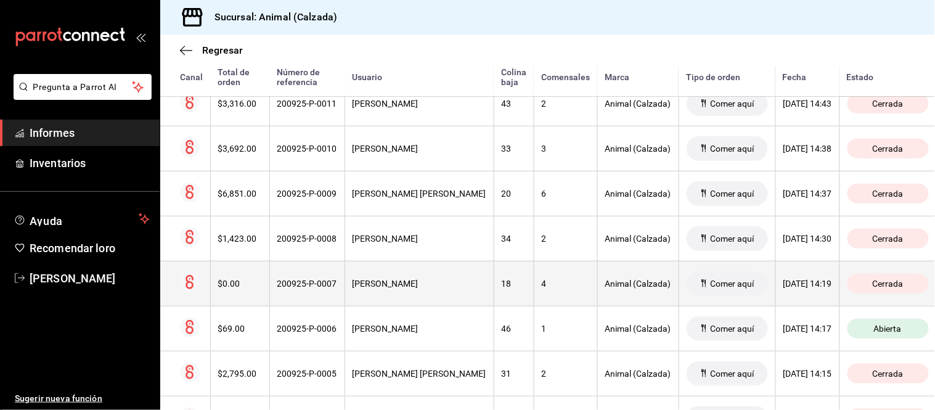
click at [417, 278] on th "Jair Moya" at bounding box center [418, 283] width 149 height 45
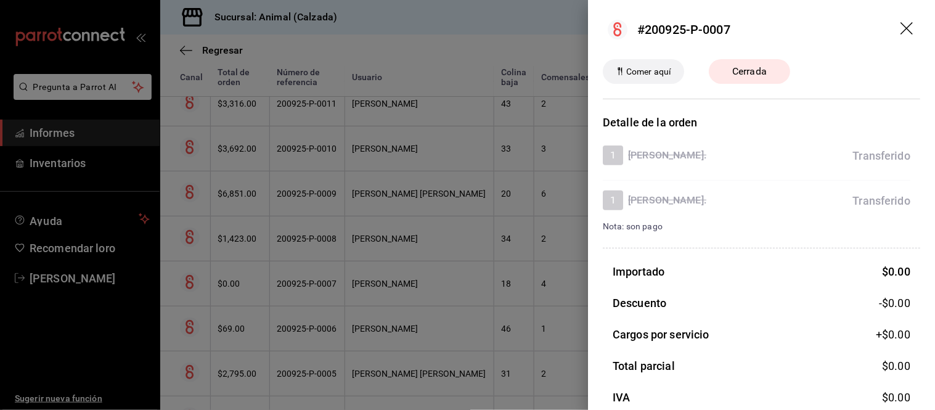
drag, startPoint x: 519, startPoint y: 262, endPoint x: 504, endPoint y: 264, distance: 14.8
click at [519, 262] on div at bounding box center [467, 205] width 935 height 410
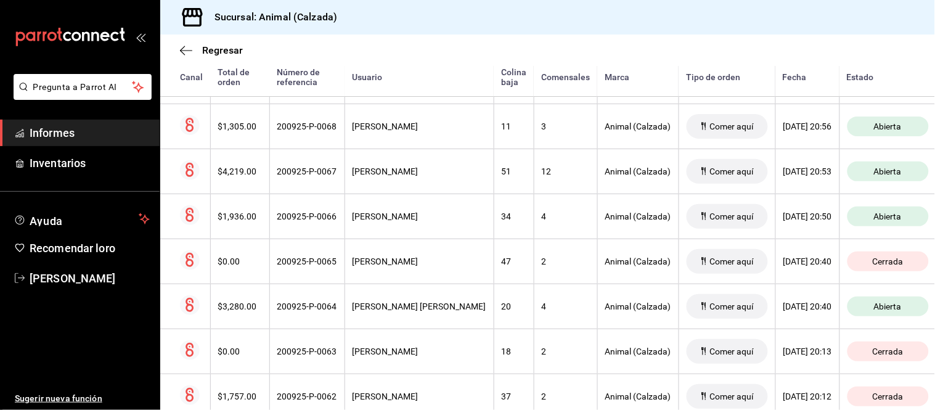
scroll to position [1151, 0]
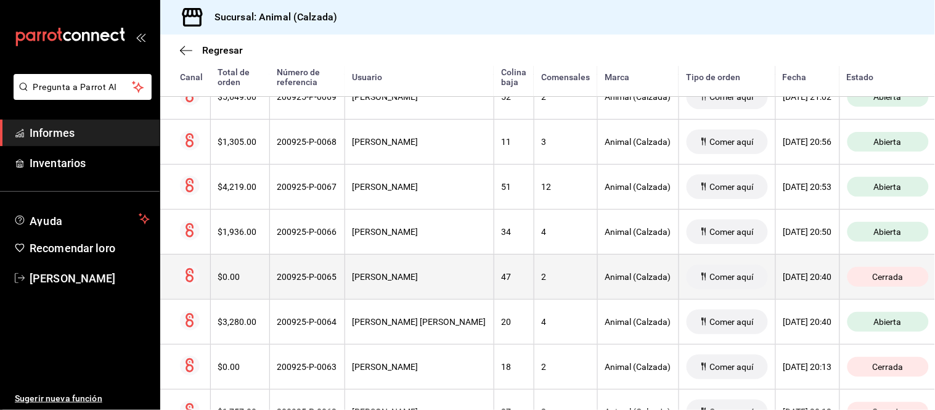
click at [448, 281] on div "Jair Moya" at bounding box center [419, 277] width 134 height 10
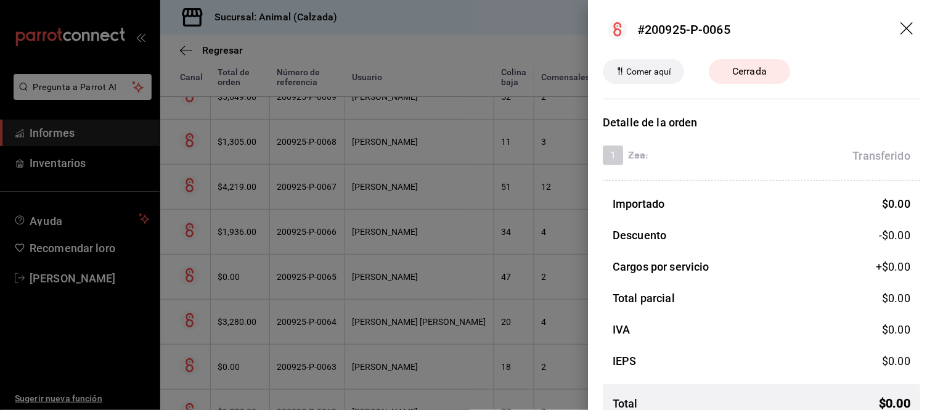
click at [448, 281] on div at bounding box center [467, 205] width 935 height 410
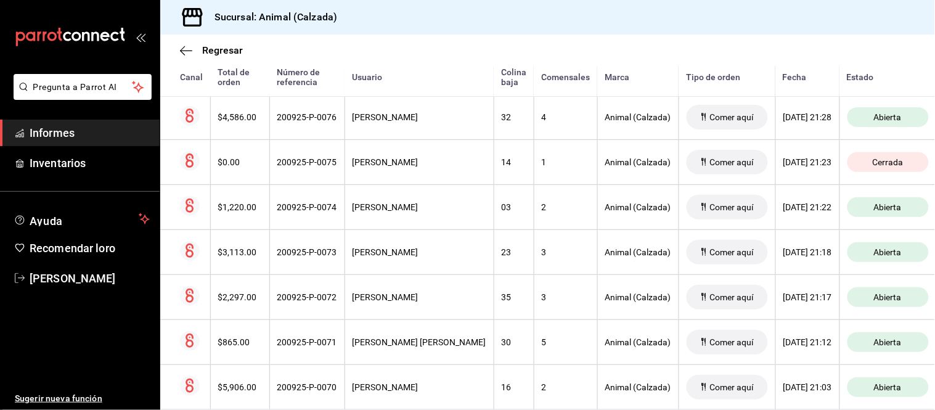
scroll to position [809, 0]
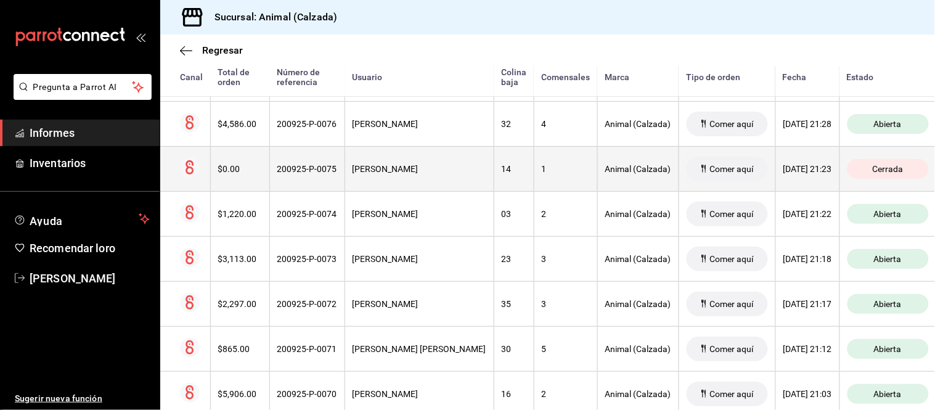
click at [442, 173] on div "Jaime Ochoa" at bounding box center [419, 169] width 134 height 10
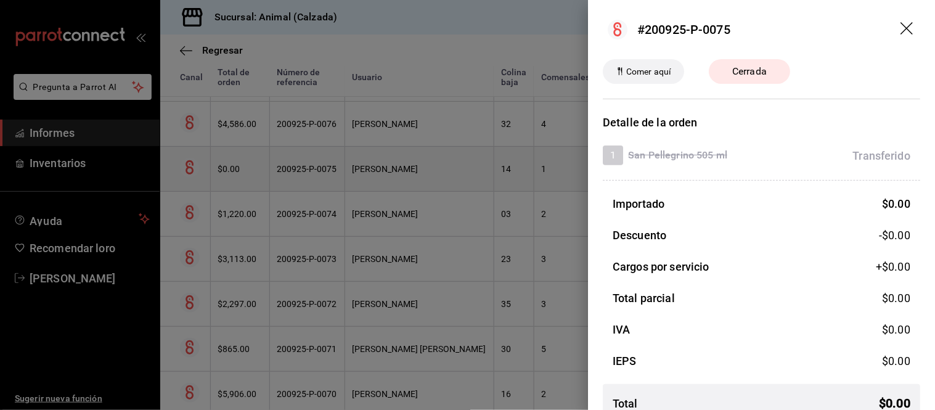
click at [442, 173] on div at bounding box center [467, 205] width 935 height 410
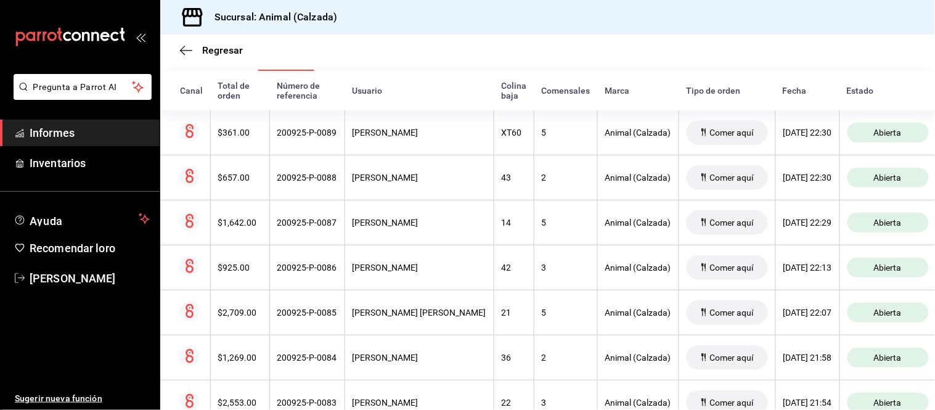
scroll to position [124, 0]
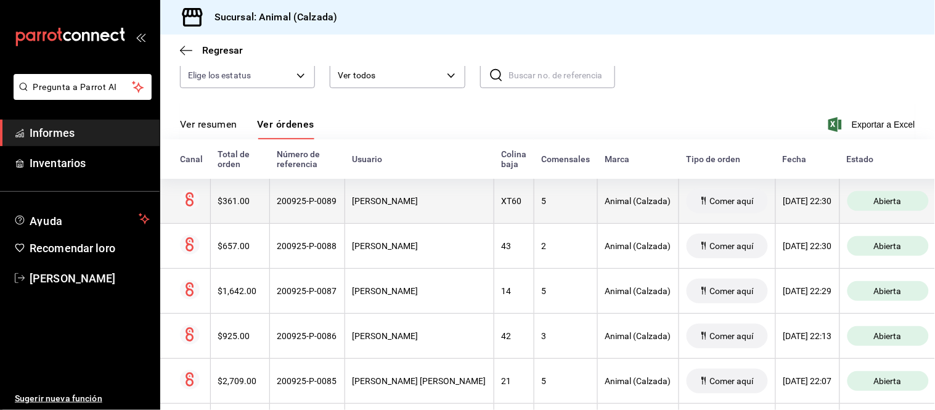
click at [449, 202] on div "Luis Gutiérrez" at bounding box center [419, 201] width 134 height 10
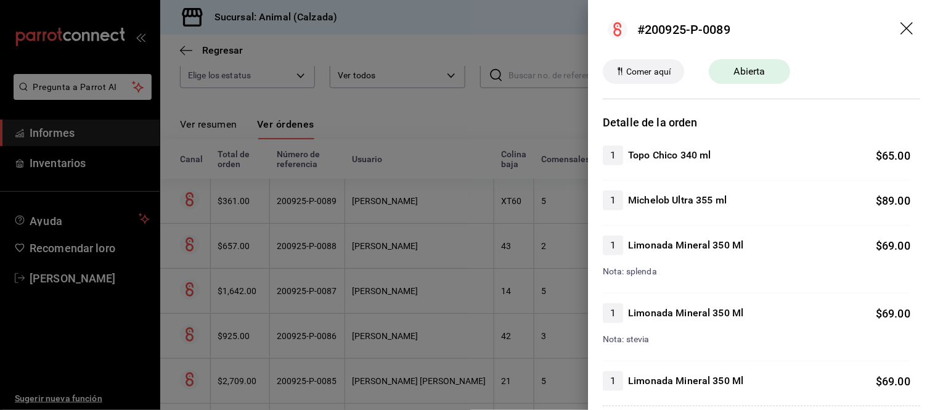
click at [436, 206] on div at bounding box center [467, 205] width 935 height 410
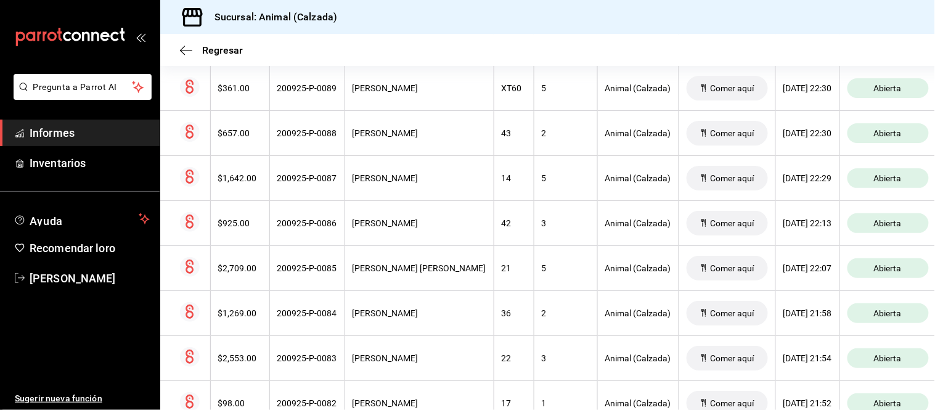
scroll to position [261, 0]
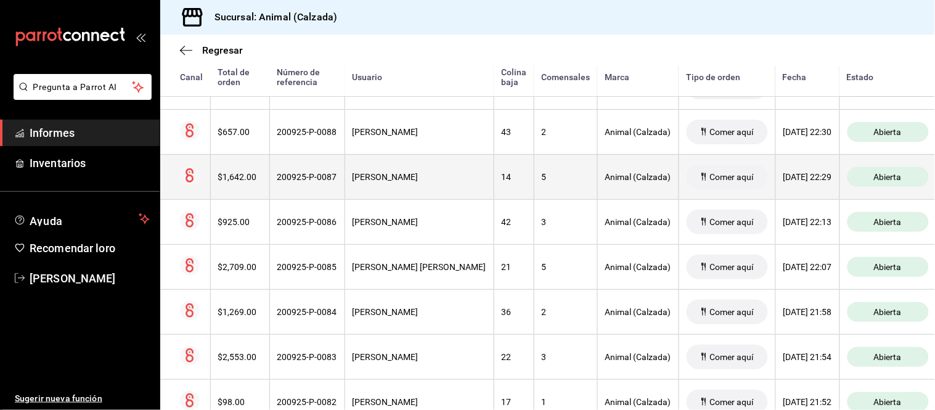
click at [448, 191] on th "VÍCTOR XOLOT" at bounding box center [418, 176] width 149 height 45
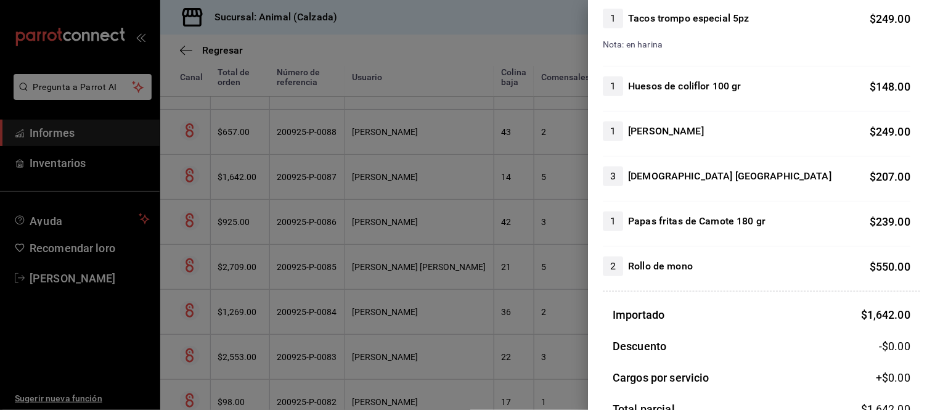
scroll to position [0, 0]
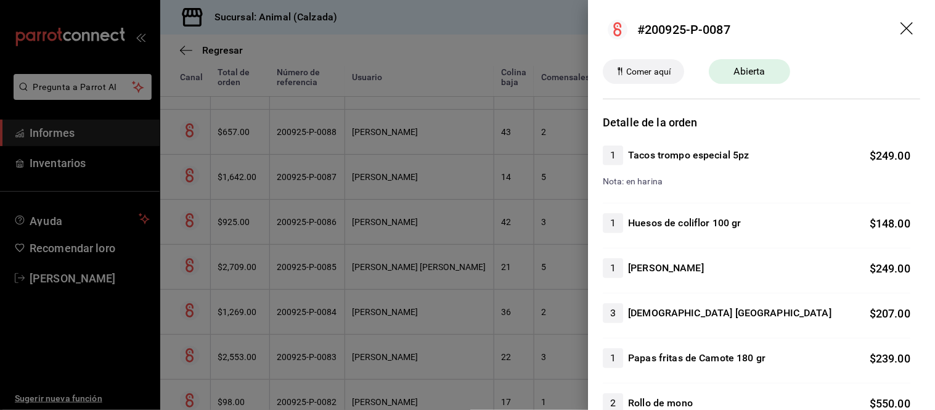
click at [471, 295] on div at bounding box center [467, 205] width 935 height 410
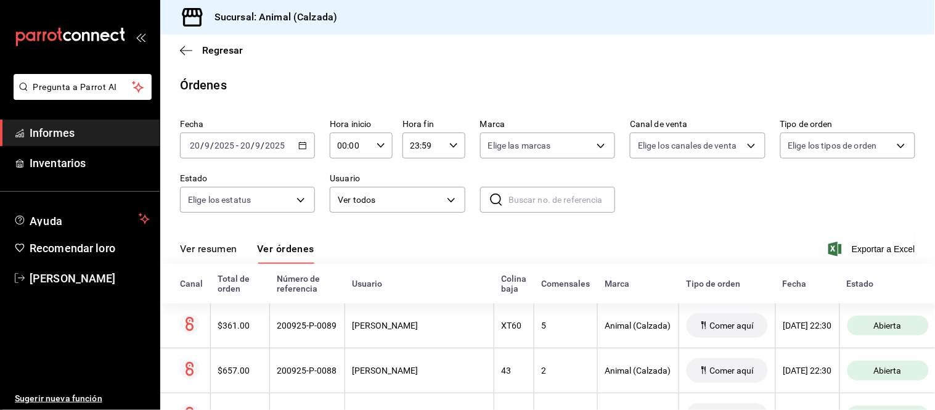
scroll to position [205, 0]
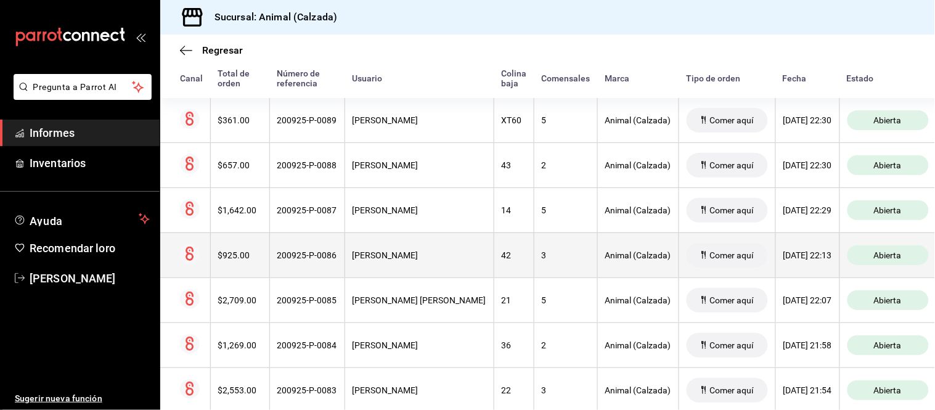
click at [455, 254] on th "LIDIA MORALES" at bounding box center [418, 254] width 149 height 45
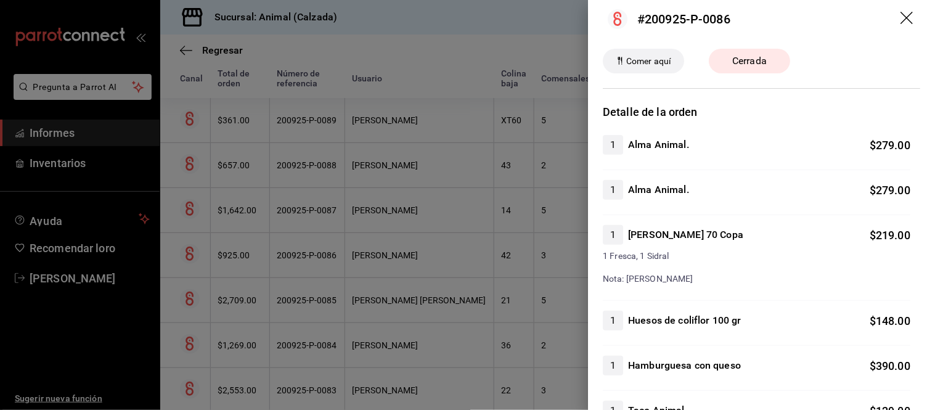
scroll to position [0, 0]
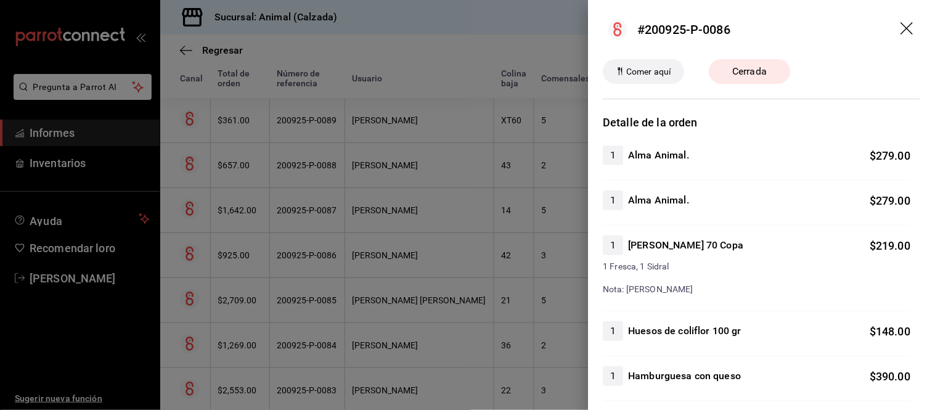
click at [409, 77] on div at bounding box center [467, 205] width 935 height 410
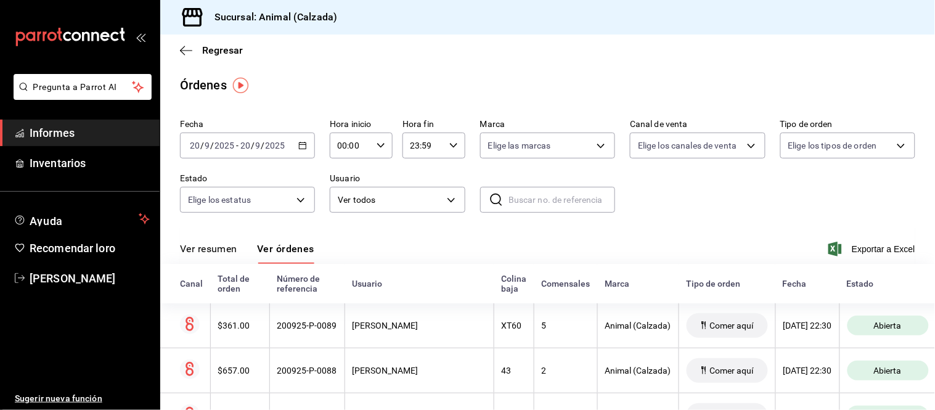
click at [214, 253] on font "Ver resumen" at bounding box center [208, 249] width 57 height 12
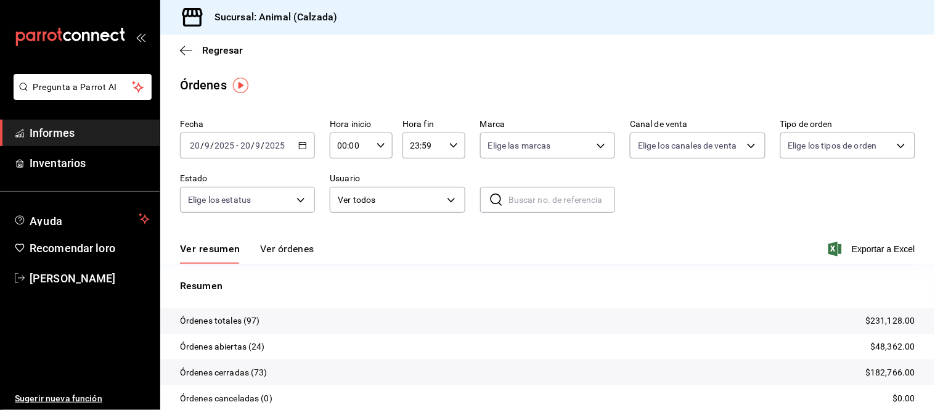
click at [303, 256] on button "Ver órdenes" at bounding box center [287, 253] width 54 height 22
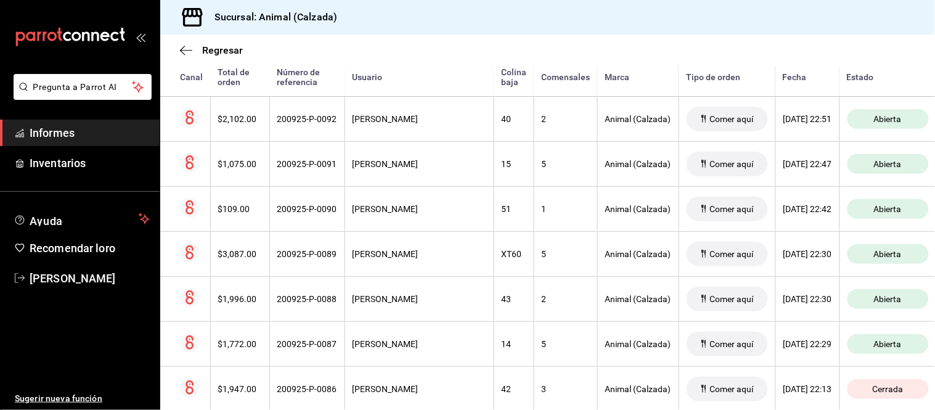
scroll to position [342, 0]
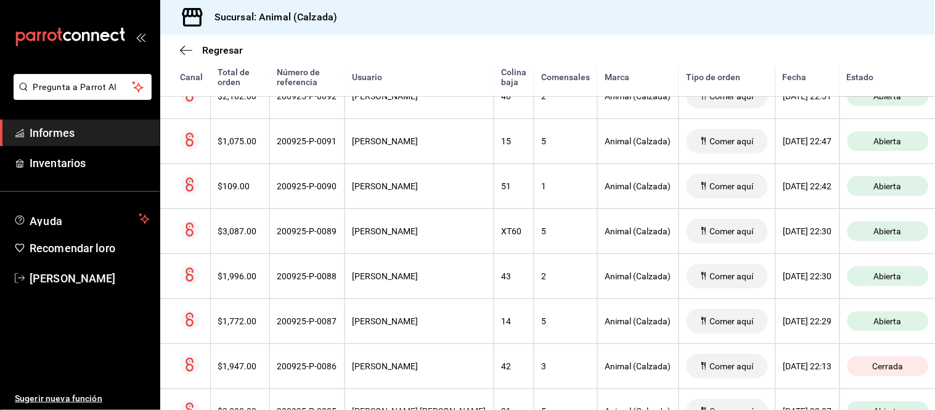
click at [378, 319] on font "VÍCTOR XOLOT" at bounding box center [385, 321] width 66 height 10
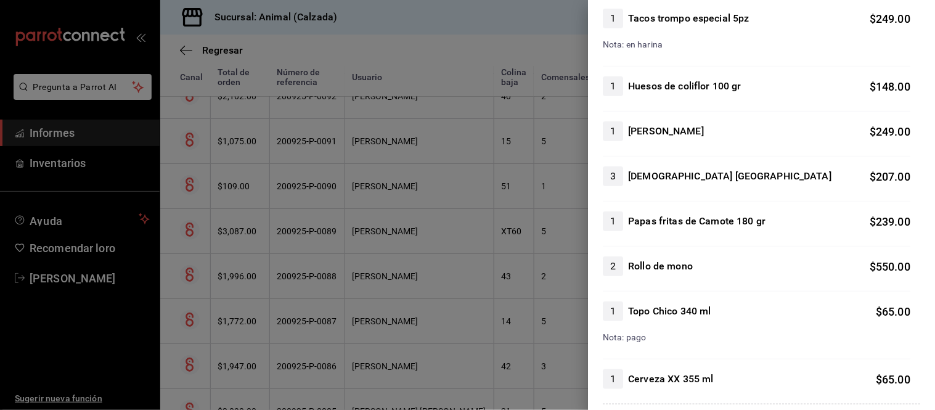
scroll to position [68, 0]
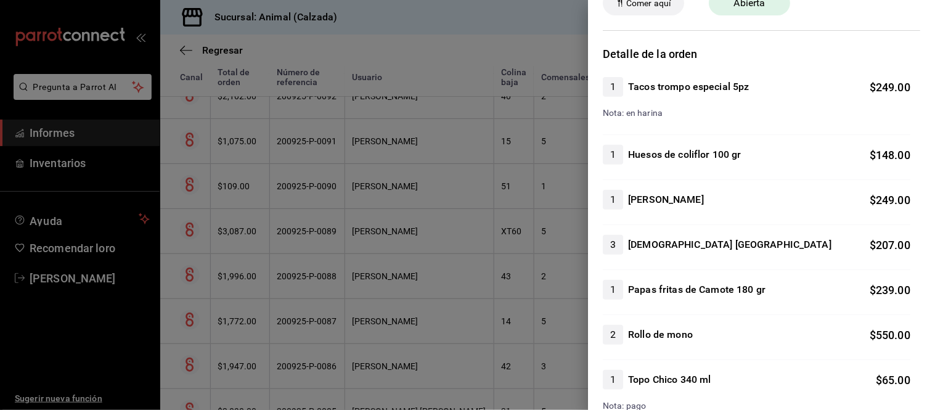
click at [450, 221] on div at bounding box center [467, 205] width 935 height 410
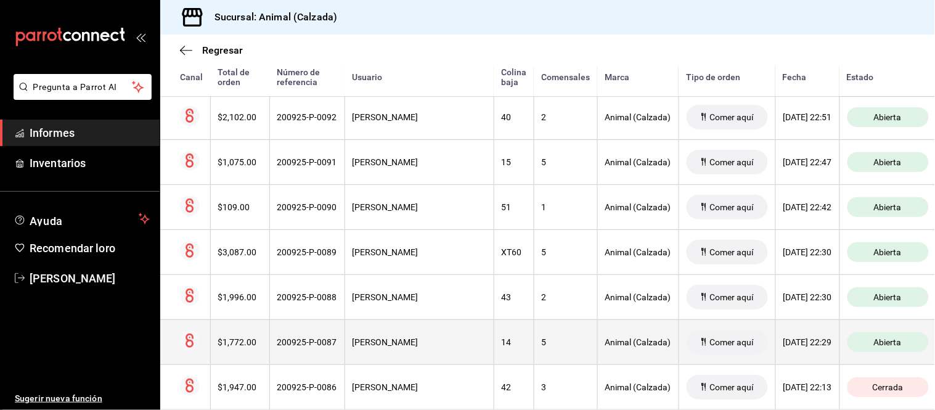
scroll to position [342, 0]
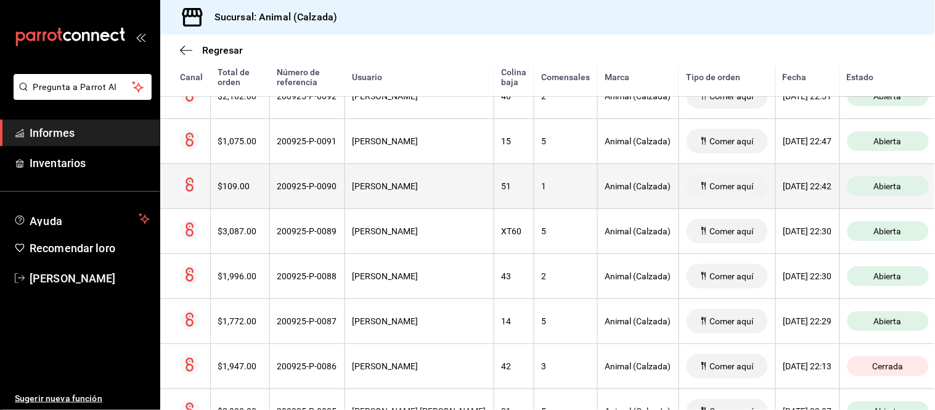
click at [415, 189] on div "Luis Gutiérrez" at bounding box center [419, 186] width 134 height 10
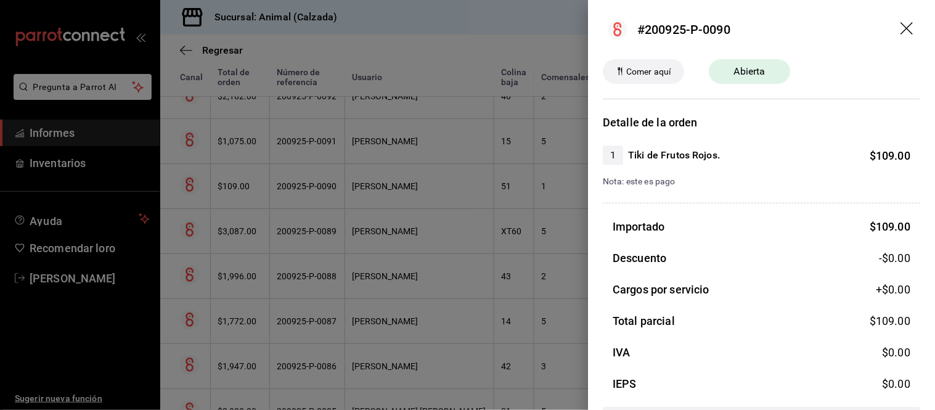
click at [415, 189] on div at bounding box center [467, 205] width 935 height 410
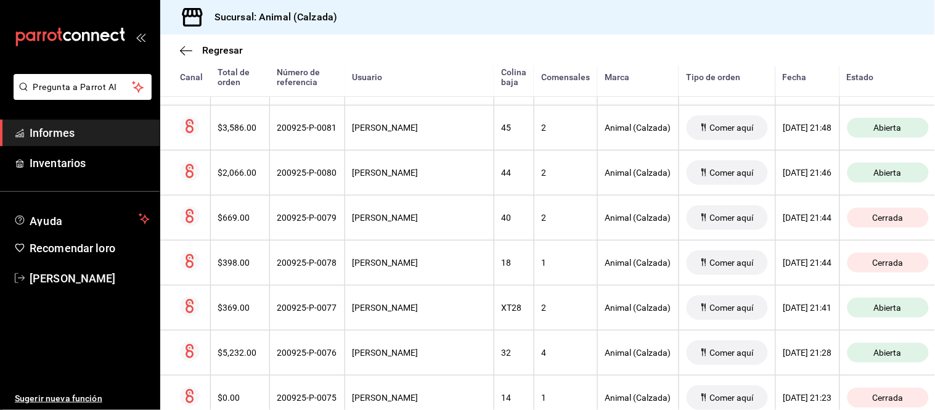
scroll to position [821, 0]
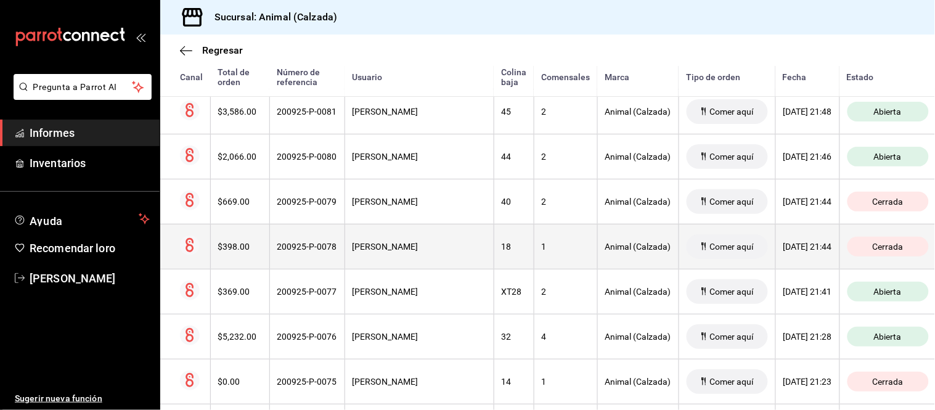
click at [409, 241] on th "Jaime Ochoa" at bounding box center [418, 246] width 149 height 45
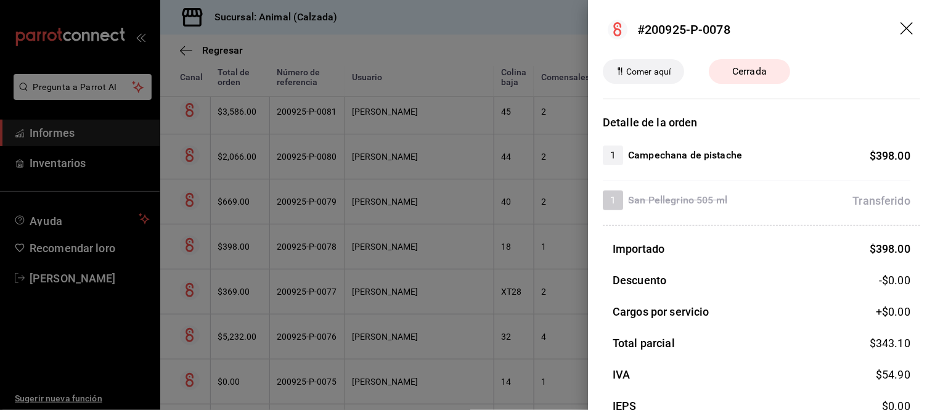
click at [409, 241] on div at bounding box center [467, 205] width 935 height 410
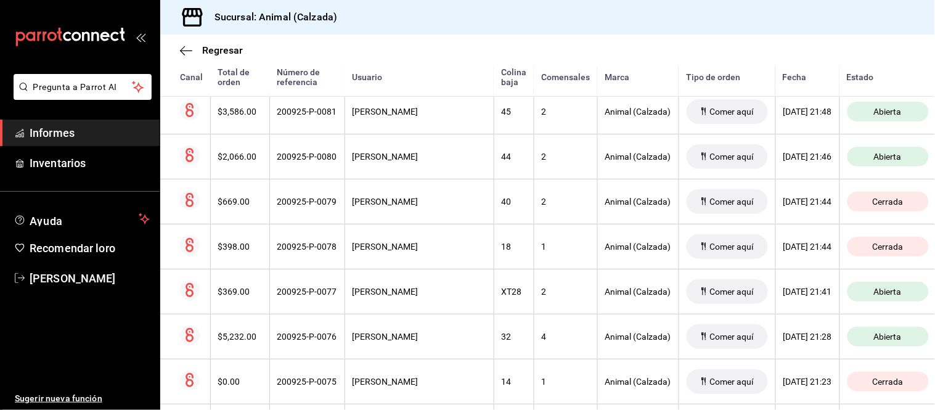
click at [409, 241] on th "Jaime Ochoa" at bounding box center [418, 246] width 149 height 45
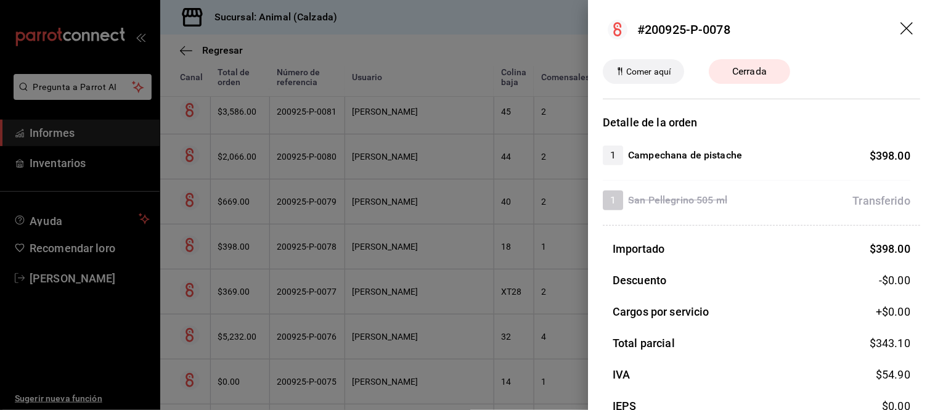
click at [409, 241] on div at bounding box center [467, 205] width 935 height 410
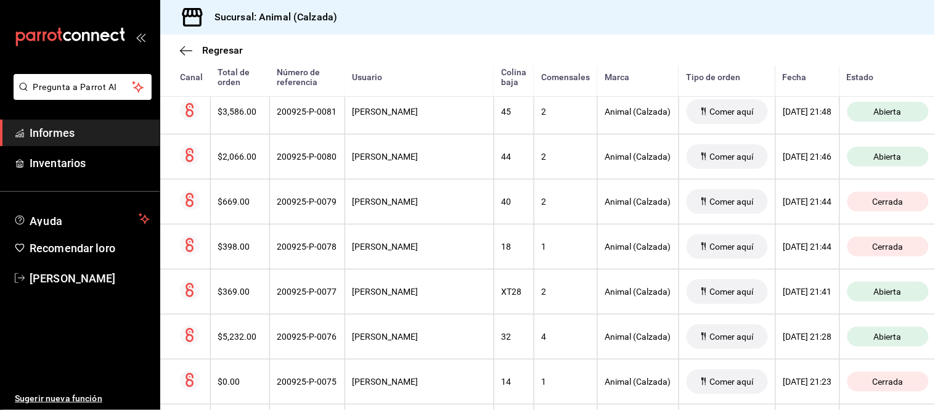
scroll to position [890, 0]
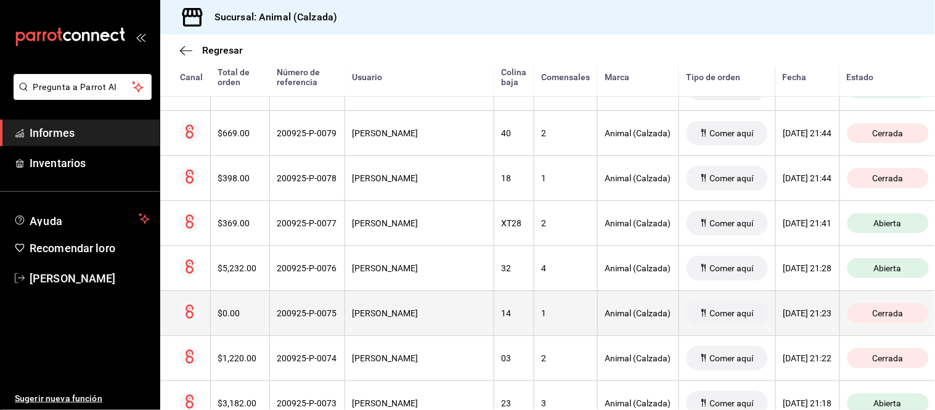
click at [397, 308] on th "Jaime Ochoa" at bounding box center [418, 312] width 149 height 45
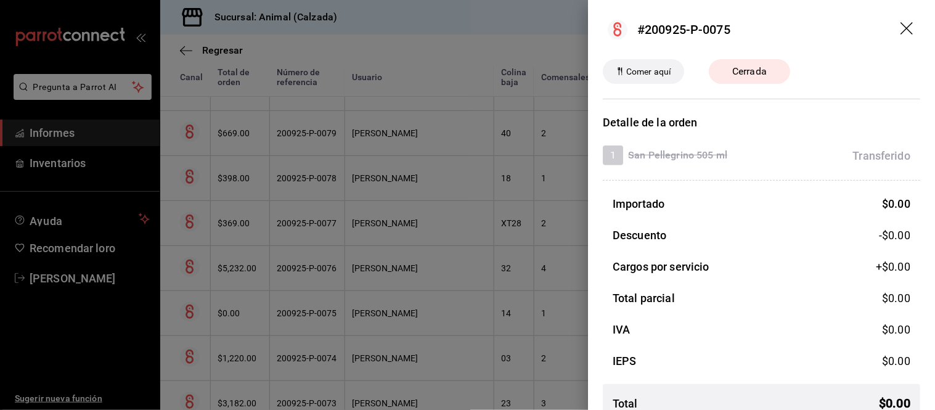
click at [397, 308] on div at bounding box center [467, 205] width 935 height 410
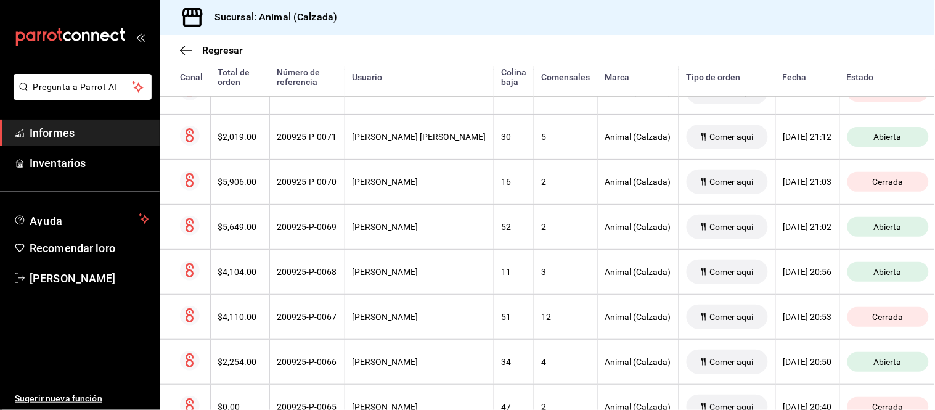
scroll to position [1369, 0]
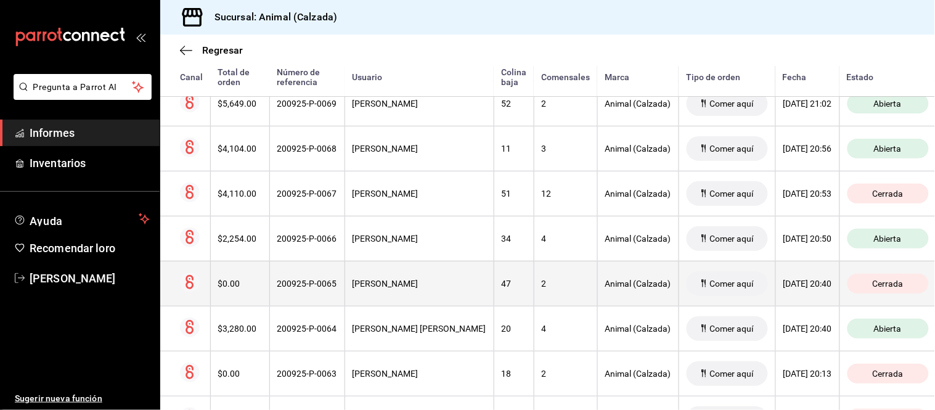
click at [419, 288] on div "Jair Moya" at bounding box center [419, 284] width 134 height 10
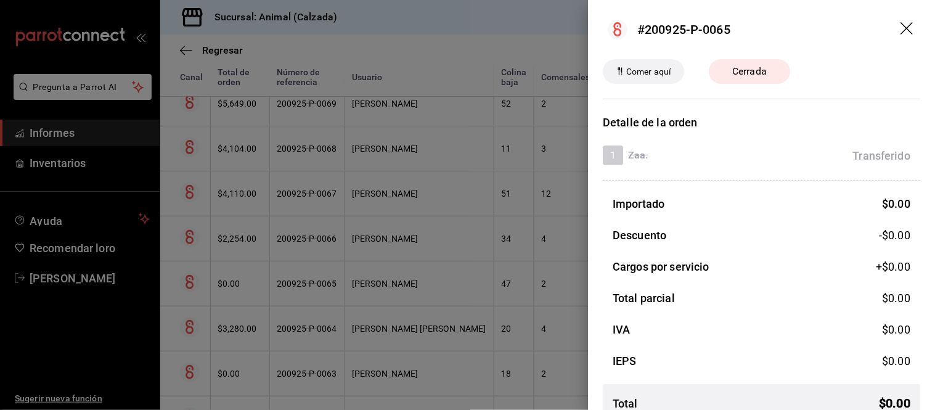
click at [421, 274] on div at bounding box center [467, 205] width 935 height 410
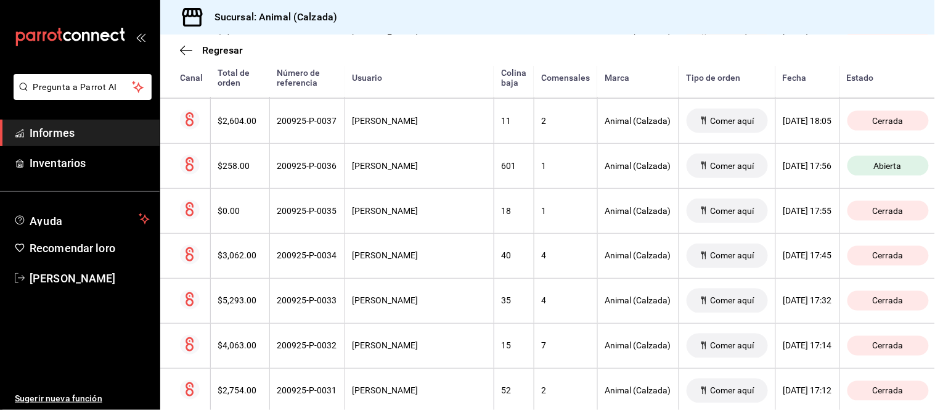
scroll to position [2807, 0]
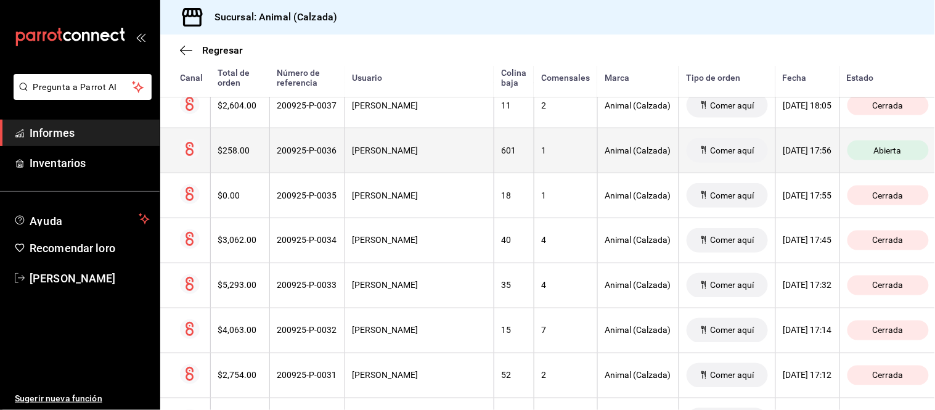
click at [494, 163] on th "601" at bounding box center [514, 150] width 40 height 45
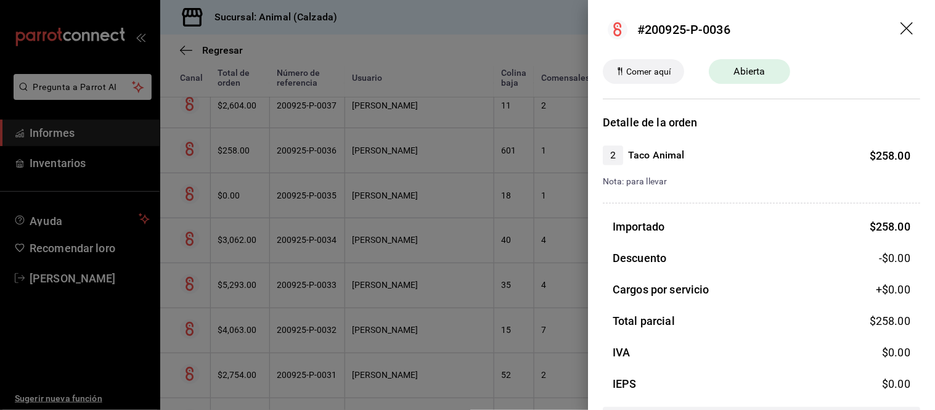
click at [455, 206] on div at bounding box center [467, 205] width 935 height 410
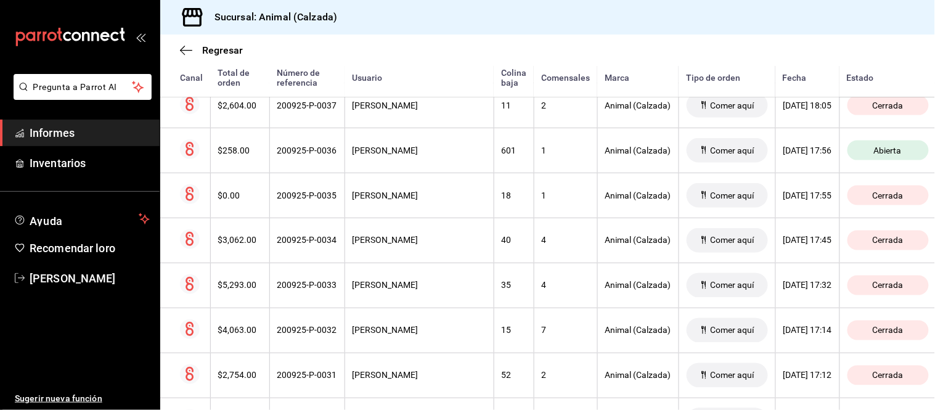
click at [455, 206] on th "Jaime Ochoa" at bounding box center [418, 195] width 149 height 45
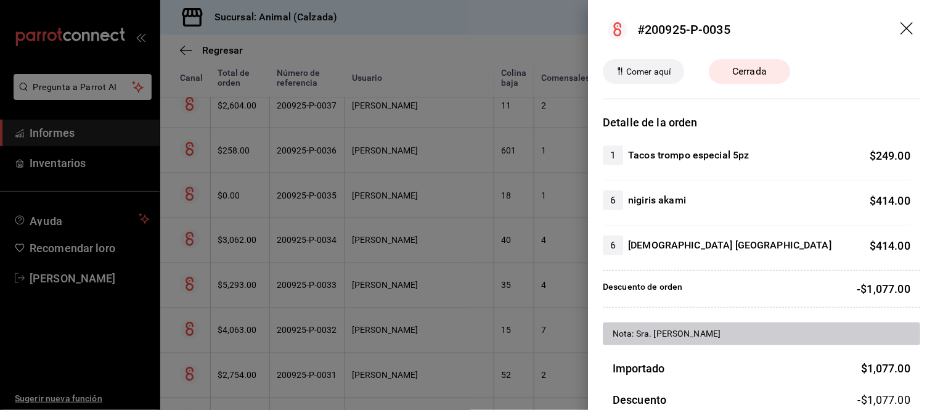
click at [455, 206] on div at bounding box center [467, 205] width 935 height 410
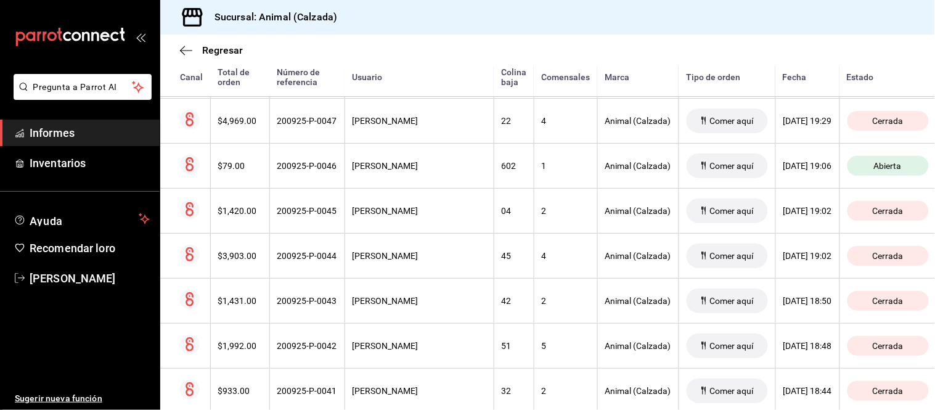
scroll to position [2190, 0]
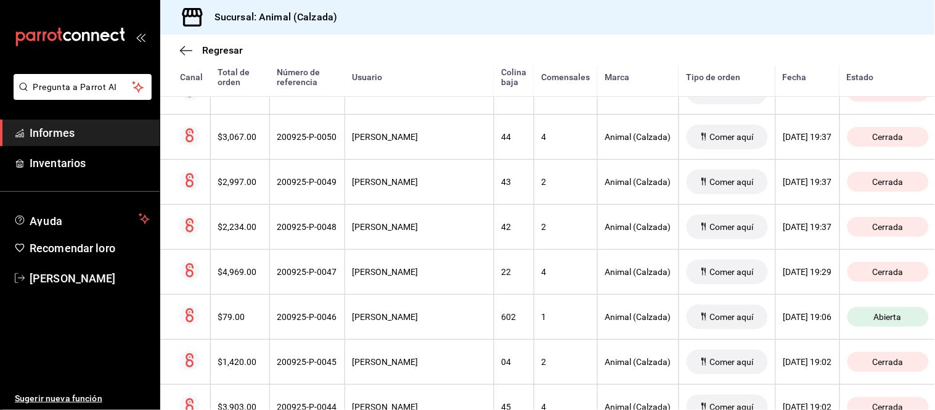
drag, startPoint x: 81, startPoint y: 126, endPoint x: 76, endPoint y: 134, distance: 9.7
click at [81, 126] on span "Informes" at bounding box center [90, 132] width 120 height 17
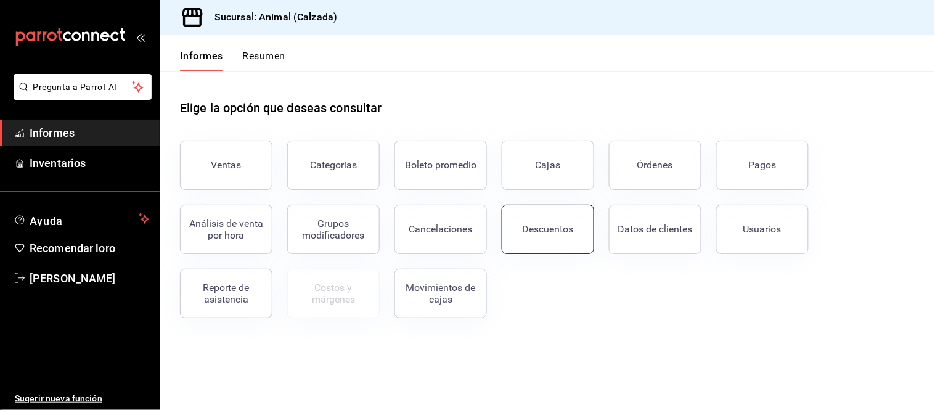
click at [522, 232] on button "Descuentos" at bounding box center [548, 229] width 92 height 49
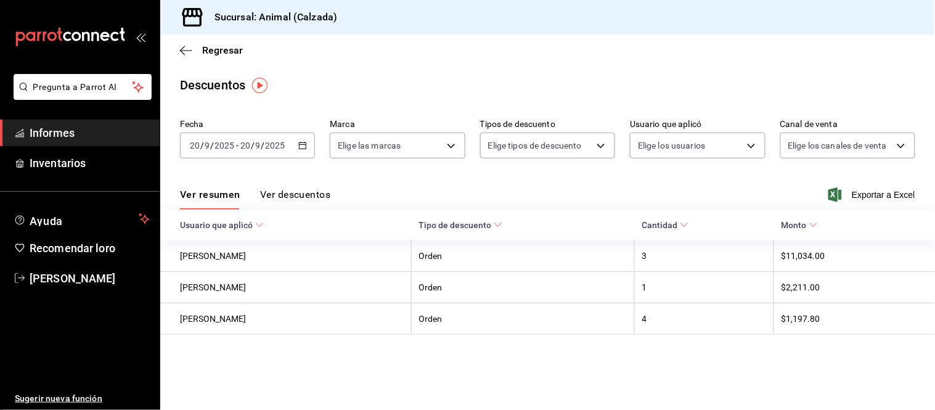
click at [303, 194] on font "Ver descuentos" at bounding box center [295, 195] width 70 height 12
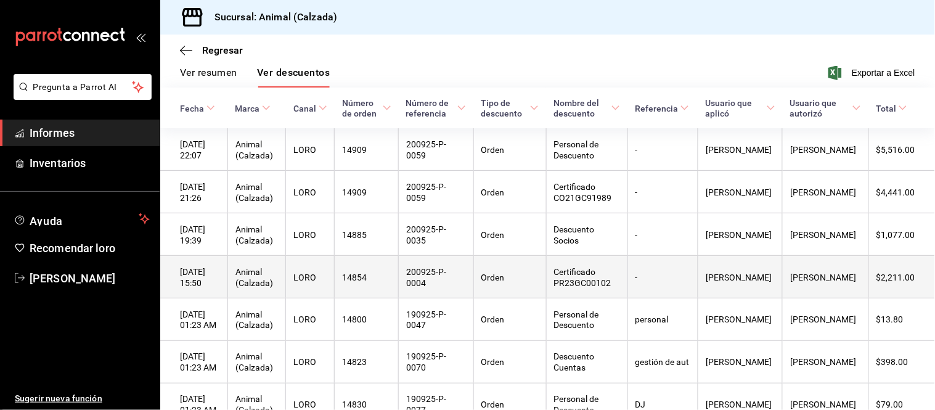
scroll to position [137, 0]
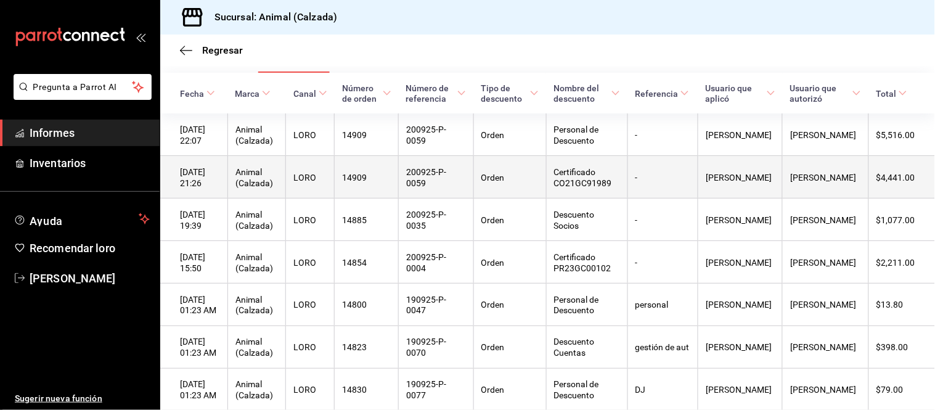
click at [546, 198] on th "Orden" at bounding box center [509, 177] width 73 height 43
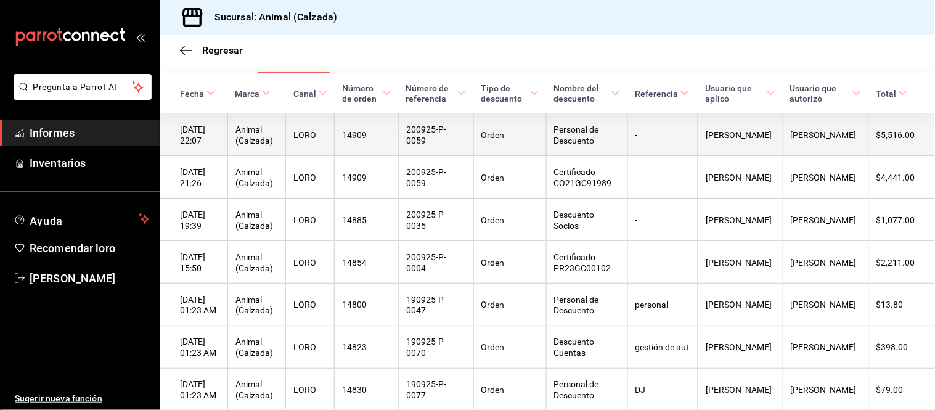
click at [546, 130] on th "Orden" at bounding box center [509, 134] width 73 height 42
click at [582, 139] on font "Personal de Descuento" at bounding box center [576, 134] width 45 height 21
click at [580, 145] on font "Personal de Descuento" at bounding box center [576, 134] width 45 height 21
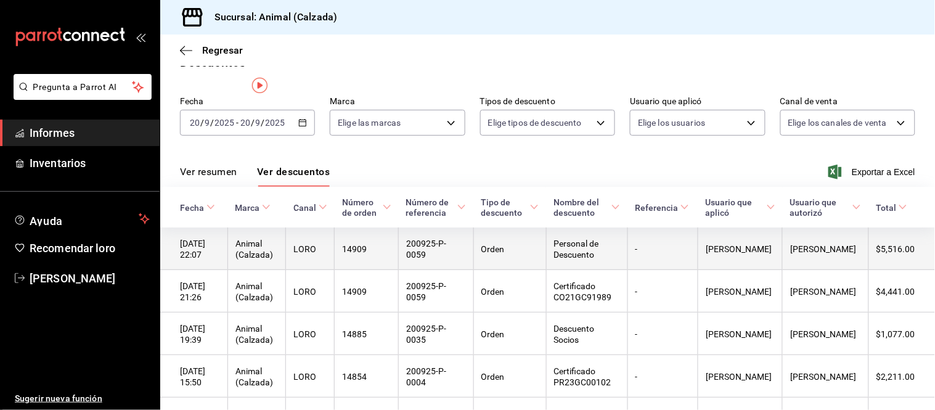
scroll to position [0, 0]
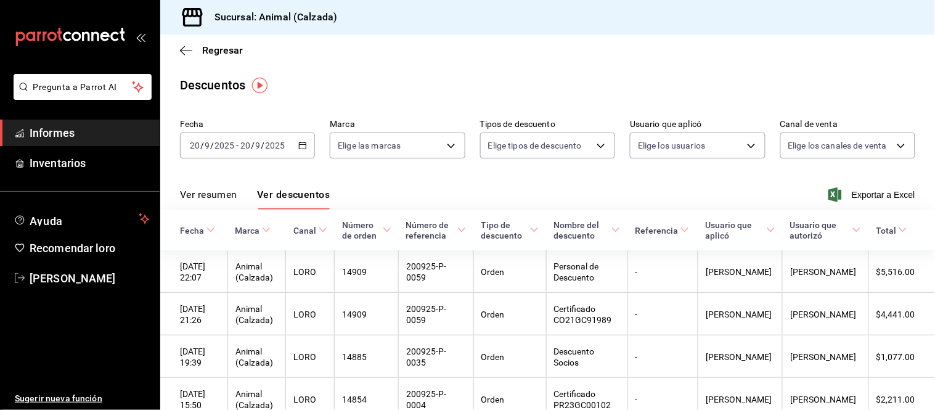
drag, startPoint x: 189, startPoint y: 195, endPoint x: 181, endPoint y: 79, distance: 116.7
click at [189, 195] on font "Ver resumen" at bounding box center [208, 195] width 57 height 12
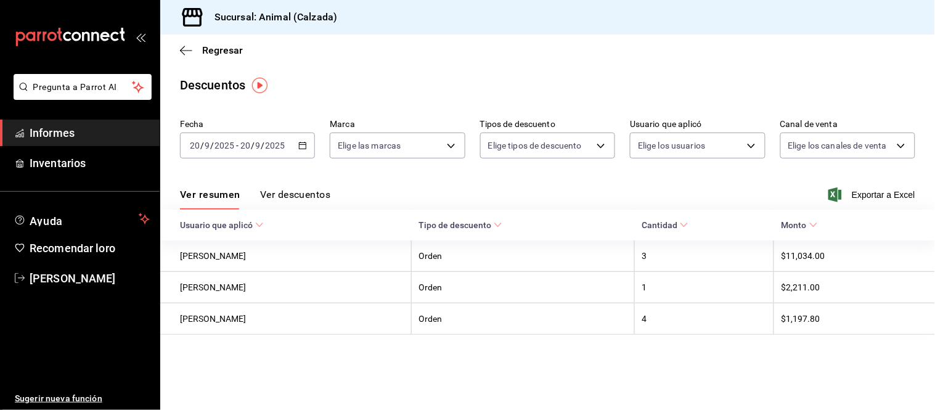
click at [102, 128] on span "Informes" at bounding box center [90, 132] width 120 height 17
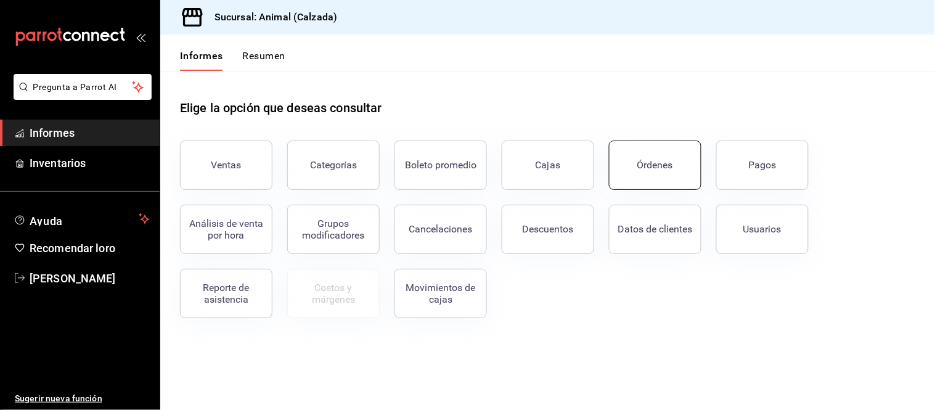
click at [652, 187] on button "Órdenes" at bounding box center [655, 164] width 92 height 49
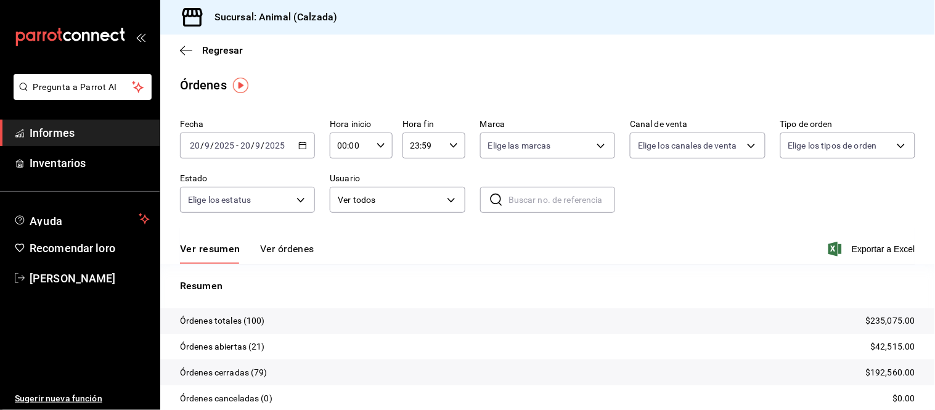
click at [276, 251] on font "Ver órdenes" at bounding box center [287, 249] width 54 height 12
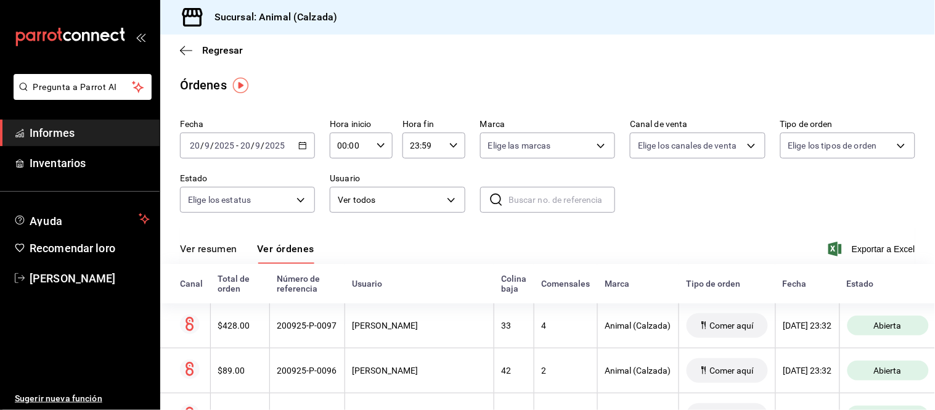
click at [234, 253] on font "Ver resumen" at bounding box center [208, 249] width 57 height 12
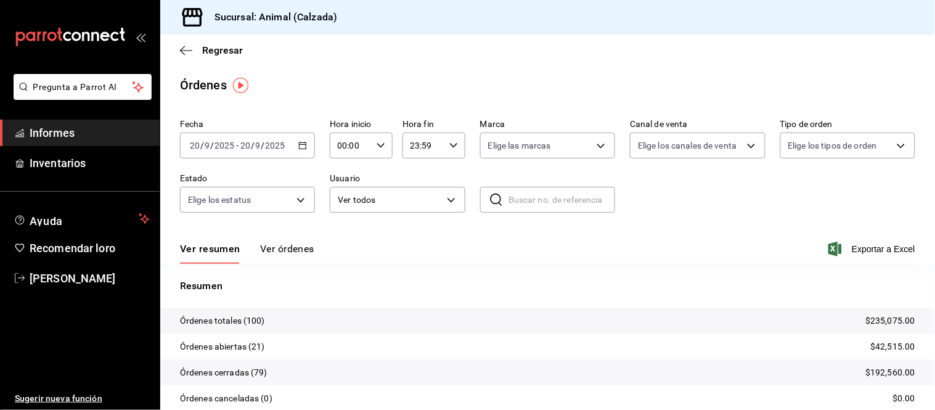
click at [295, 254] on font "Ver órdenes" at bounding box center [287, 249] width 54 height 12
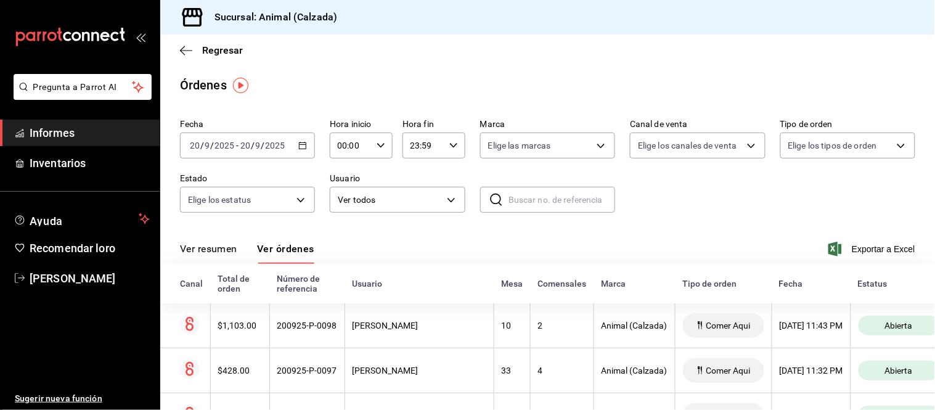
click at [216, 251] on font "Ver resumen" at bounding box center [208, 249] width 57 height 12
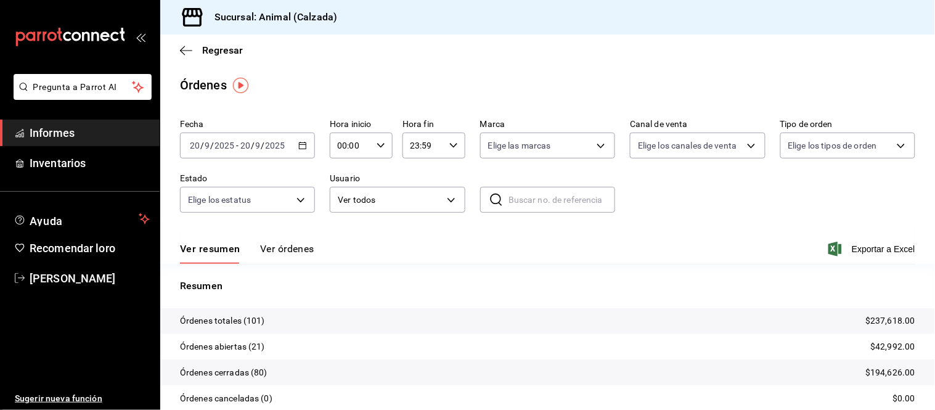
click at [282, 250] on font "Ver órdenes" at bounding box center [287, 249] width 54 height 12
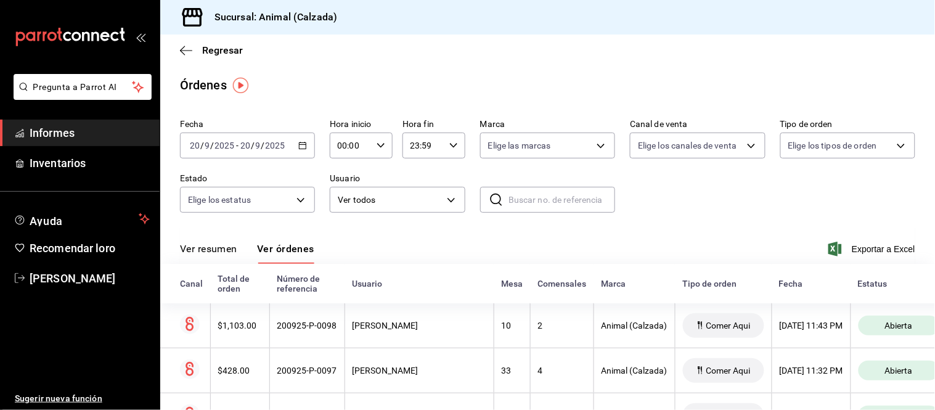
click at [223, 251] on font "Ver resumen" at bounding box center [208, 249] width 57 height 12
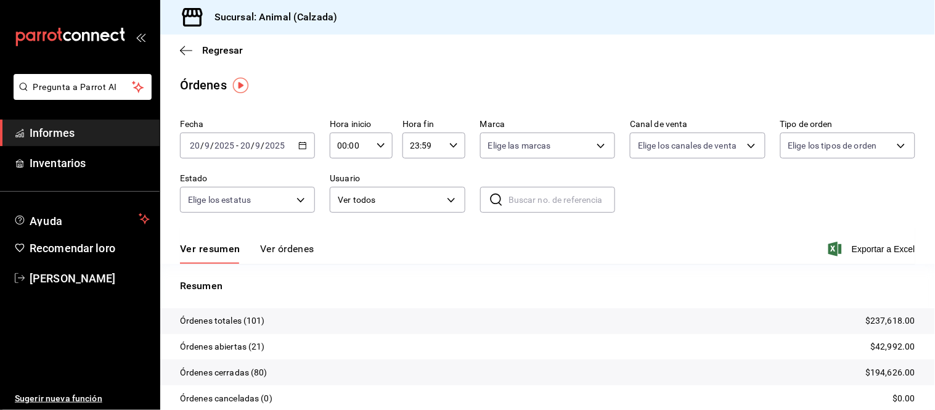
click at [279, 247] on font "Ver órdenes" at bounding box center [287, 249] width 54 height 12
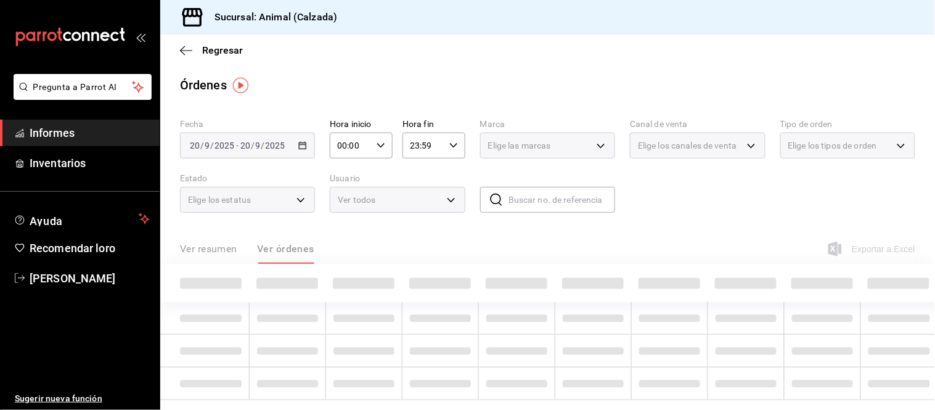
click at [226, 249] on font "Ver resumen" at bounding box center [208, 249] width 57 height 12
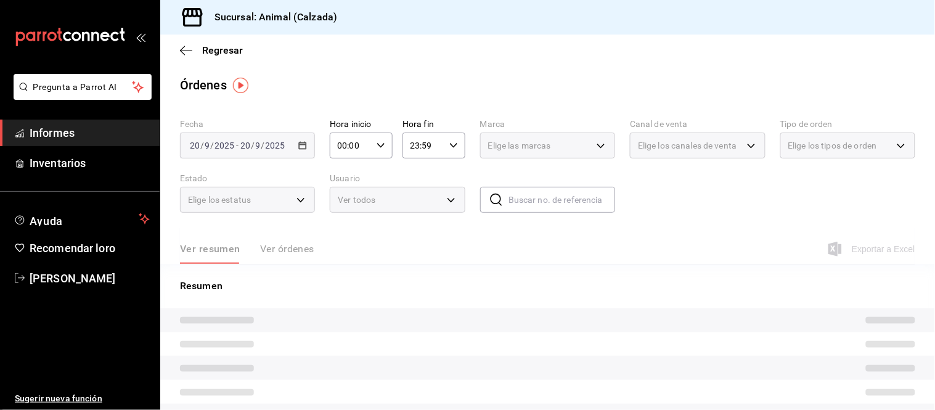
click at [226, 249] on div "Ver resumen Ver órdenes" at bounding box center [247, 253] width 134 height 22
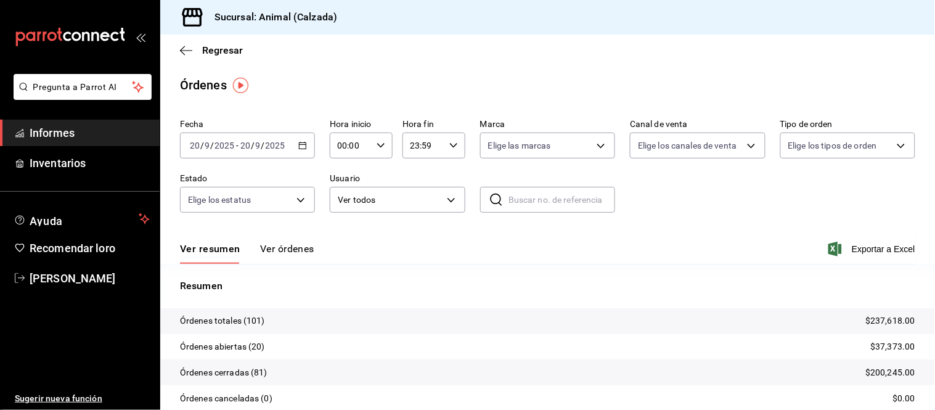
click at [223, 251] on font "Ver resumen" at bounding box center [210, 249] width 60 height 12
click at [301, 253] on font "Ver órdenes" at bounding box center [287, 249] width 54 height 12
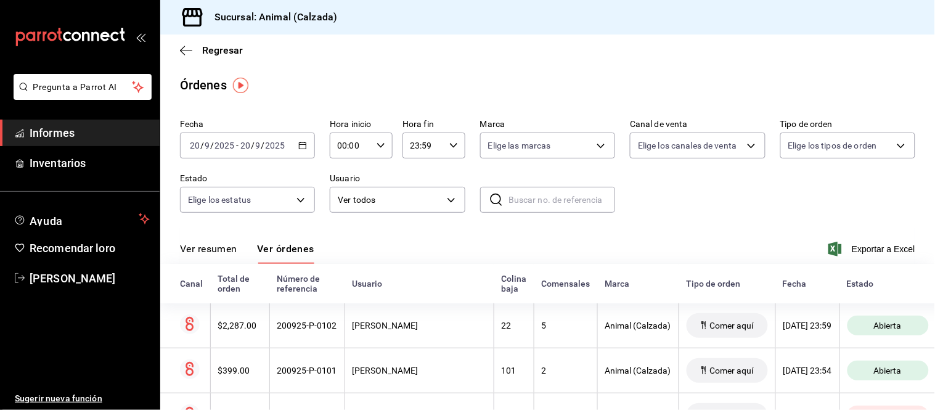
click at [213, 250] on font "Ver resumen" at bounding box center [208, 249] width 57 height 12
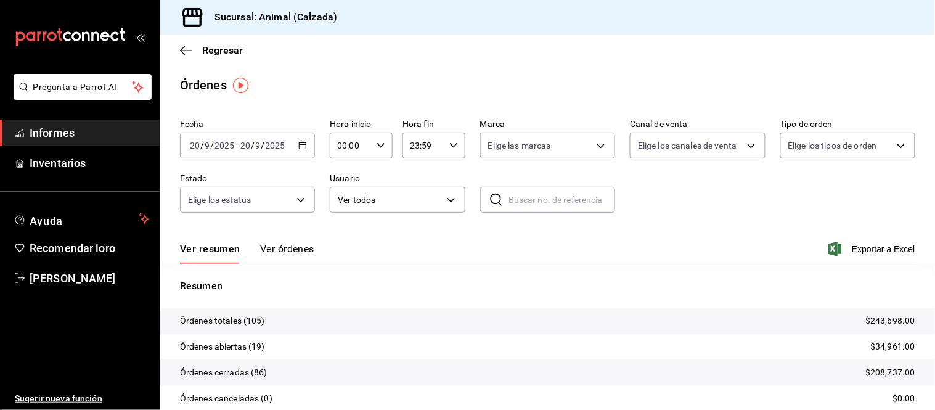
click at [274, 248] on font "Ver órdenes" at bounding box center [287, 249] width 54 height 12
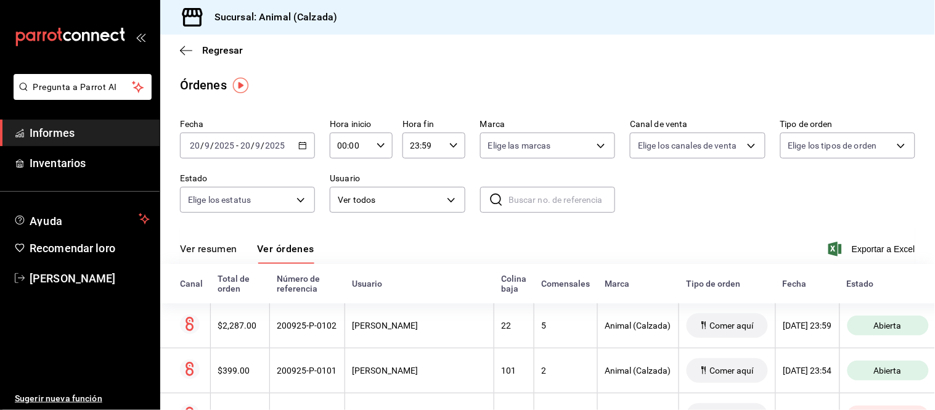
click at [219, 256] on button "Ver resumen" at bounding box center [208, 253] width 57 height 22
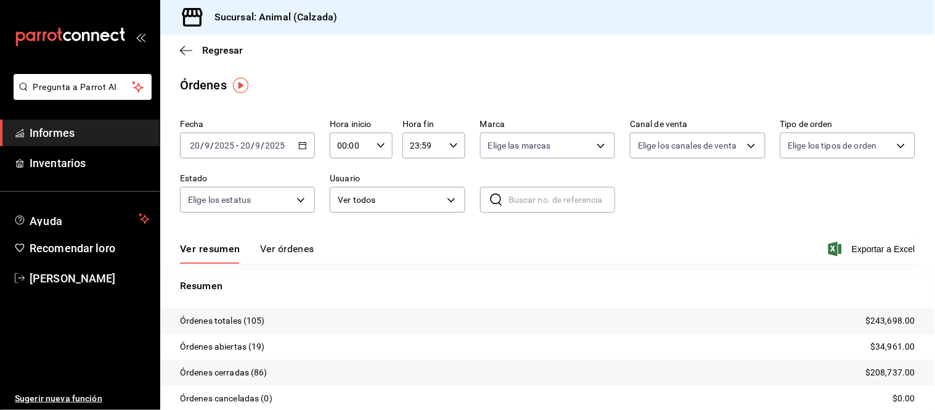
click at [275, 246] on font "Ver órdenes" at bounding box center [287, 249] width 54 height 12
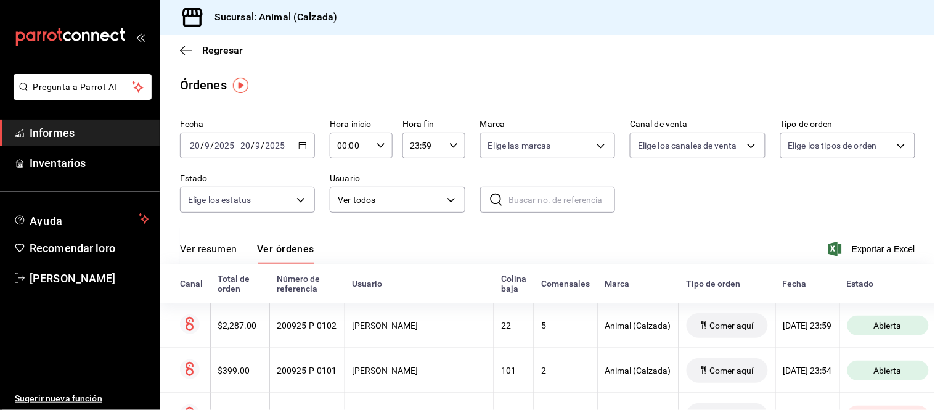
click at [235, 254] on font "Ver resumen" at bounding box center [208, 249] width 57 height 12
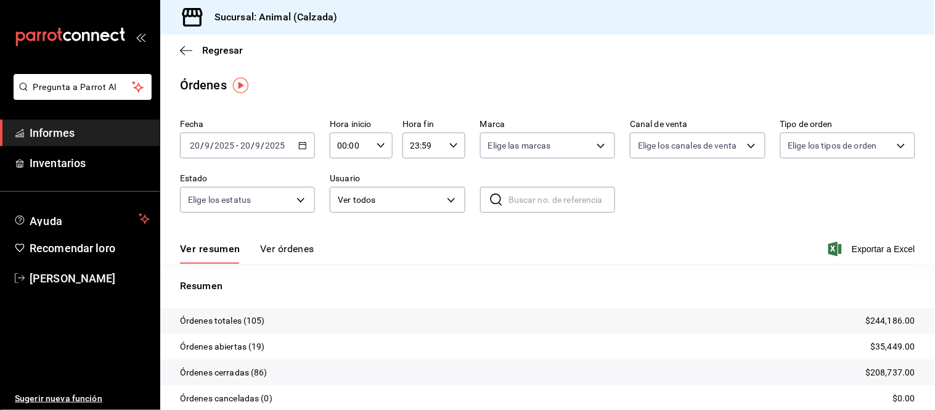
click at [287, 256] on button "Ver órdenes" at bounding box center [287, 253] width 54 height 22
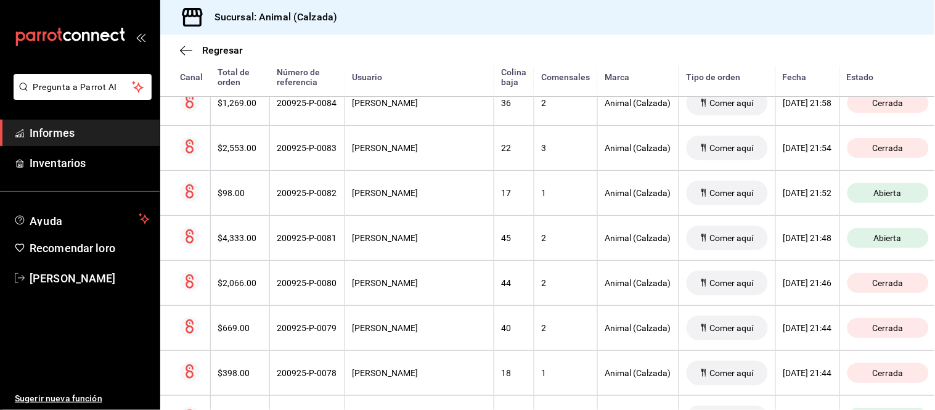
scroll to position [1052, 0]
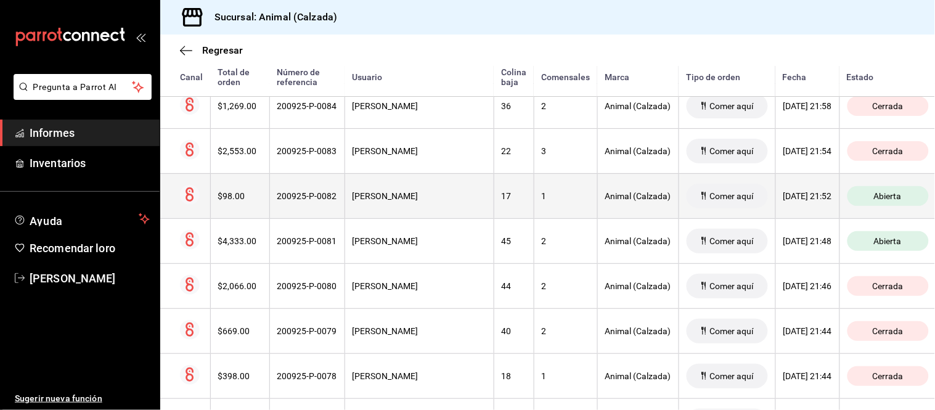
click at [413, 216] on th "LIDIA MORALES" at bounding box center [418, 195] width 149 height 45
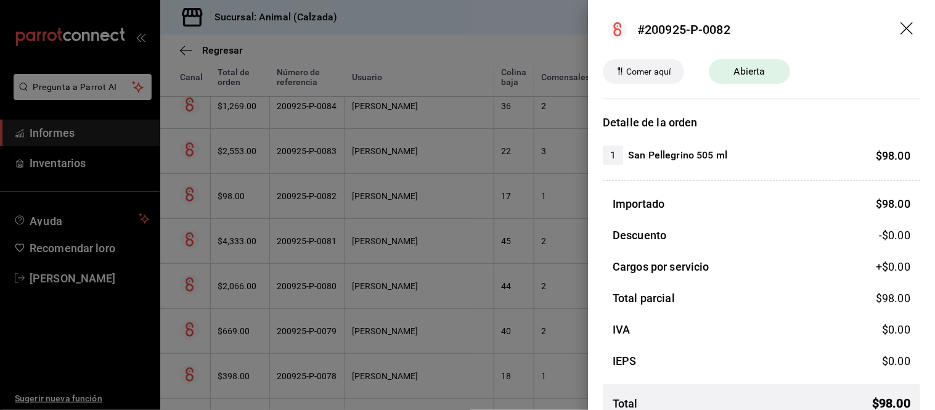
click at [413, 216] on div at bounding box center [467, 205] width 935 height 410
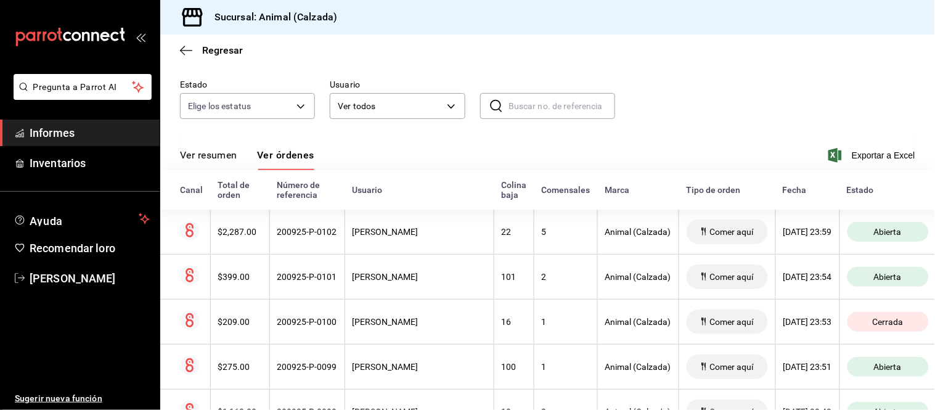
scroll to position [162, 0]
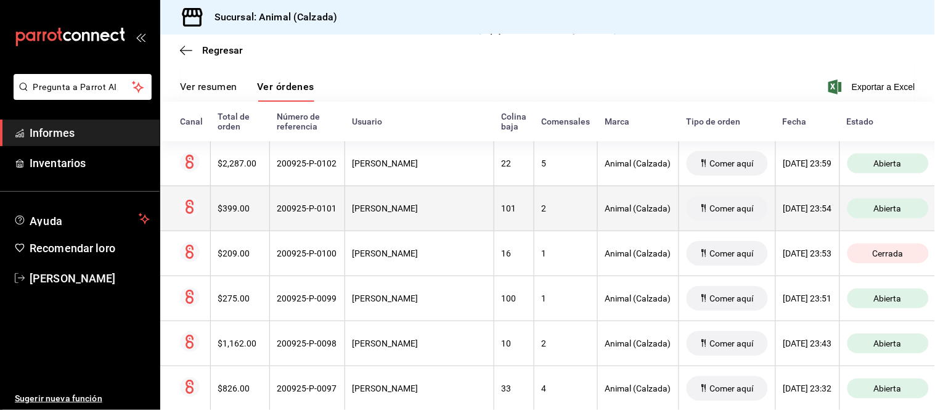
click at [497, 211] on th "101" at bounding box center [514, 207] width 40 height 45
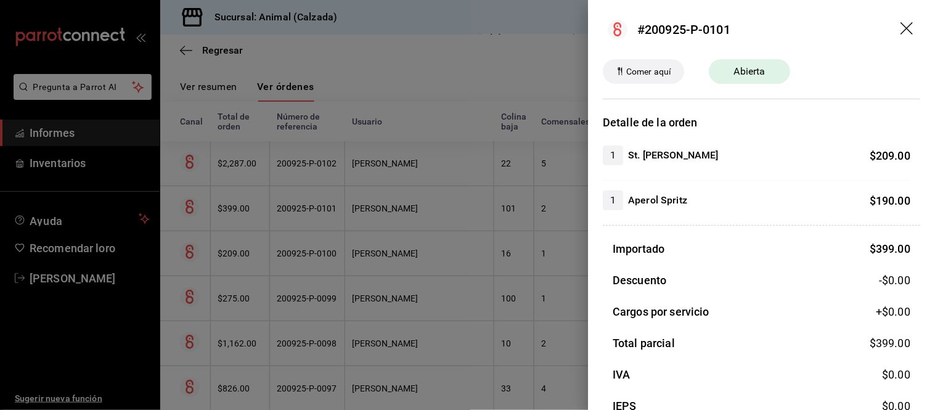
click at [508, 179] on div at bounding box center [467, 205] width 935 height 410
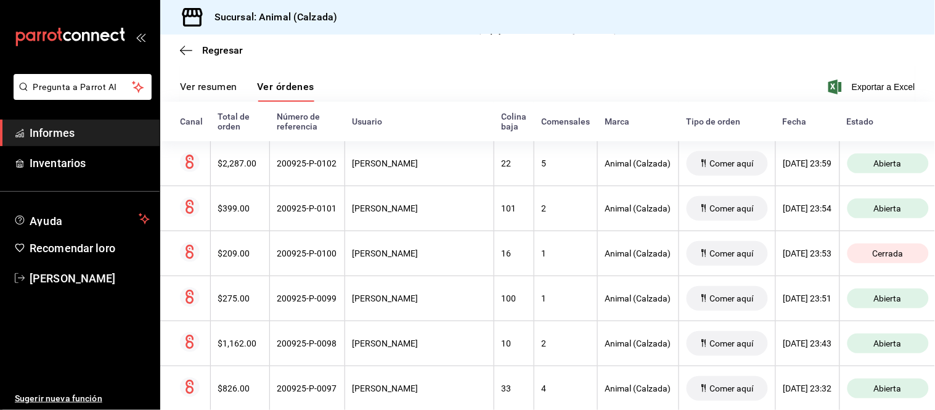
click at [534, 179] on th "5" at bounding box center [565, 163] width 63 height 45
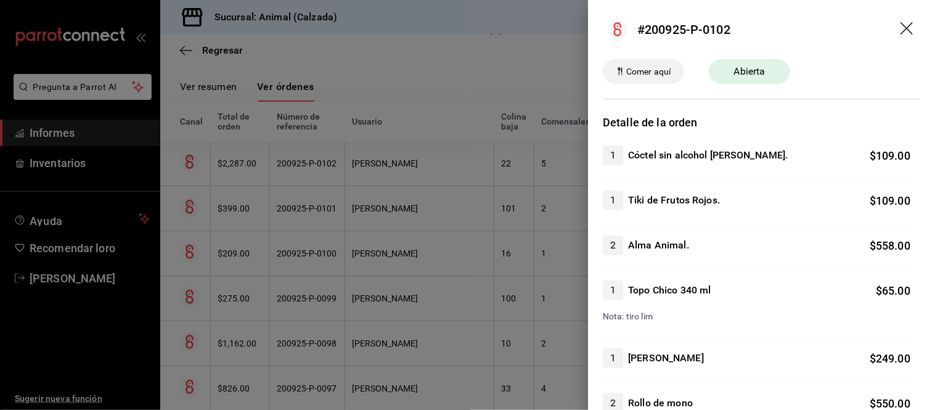
click at [508, 179] on div at bounding box center [467, 205] width 935 height 410
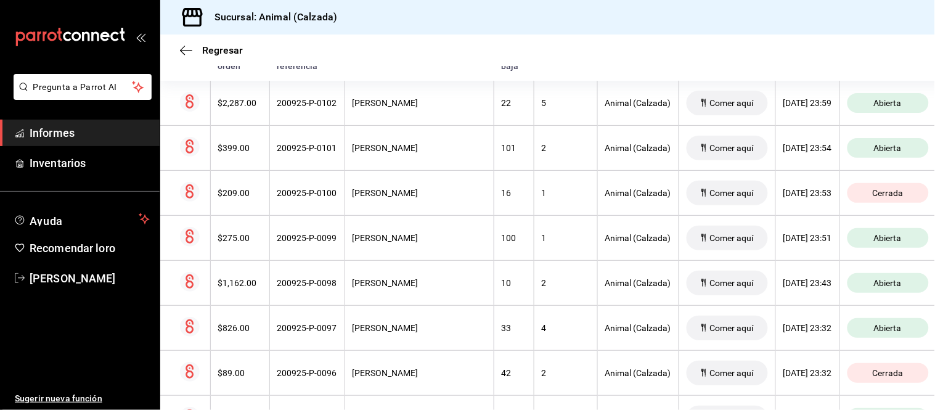
scroll to position [230, 0]
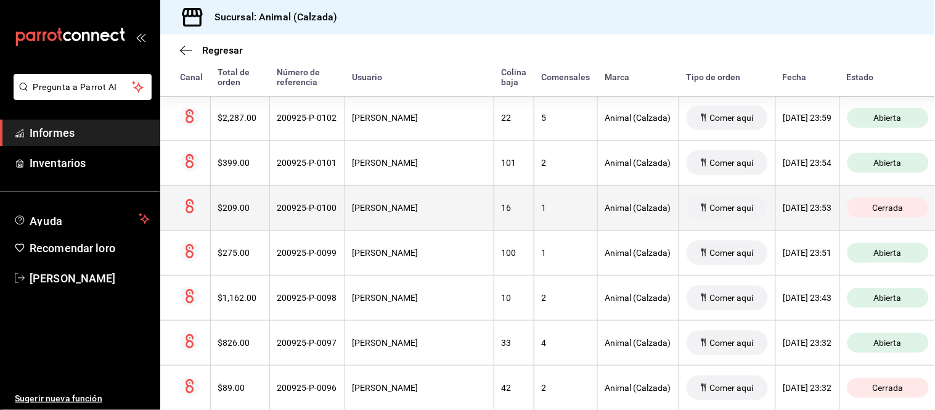
click at [534, 196] on th "1" at bounding box center [565, 207] width 63 height 45
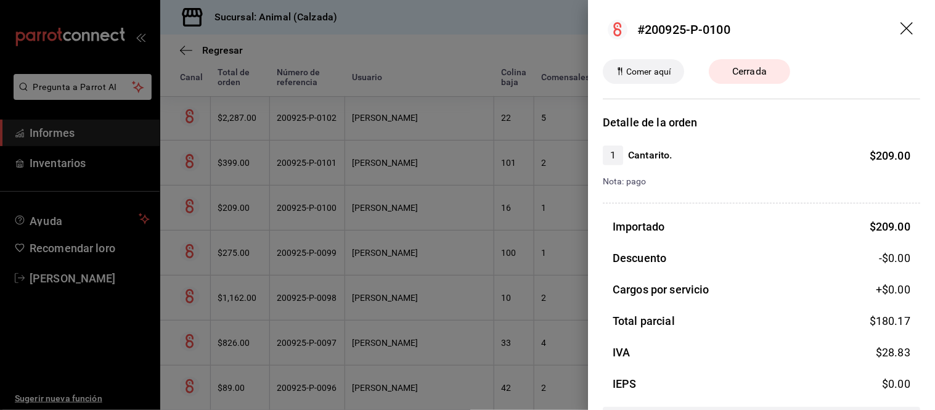
click at [507, 196] on div at bounding box center [467, 205] width 935 height 410
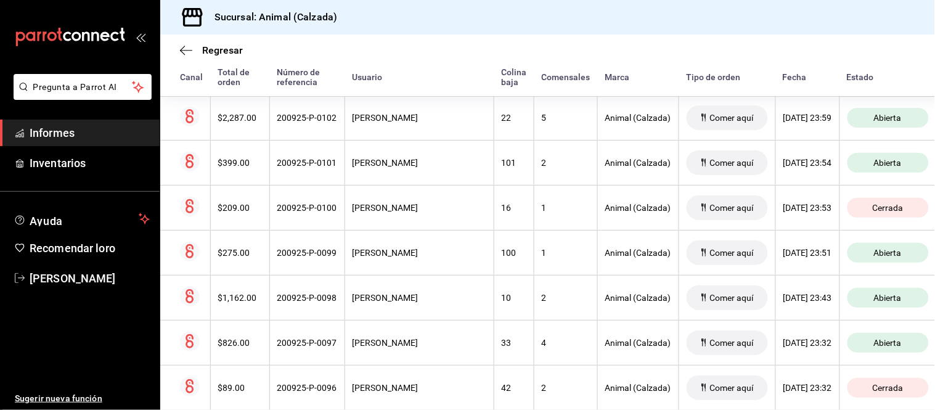
scroll to position [299, 0]
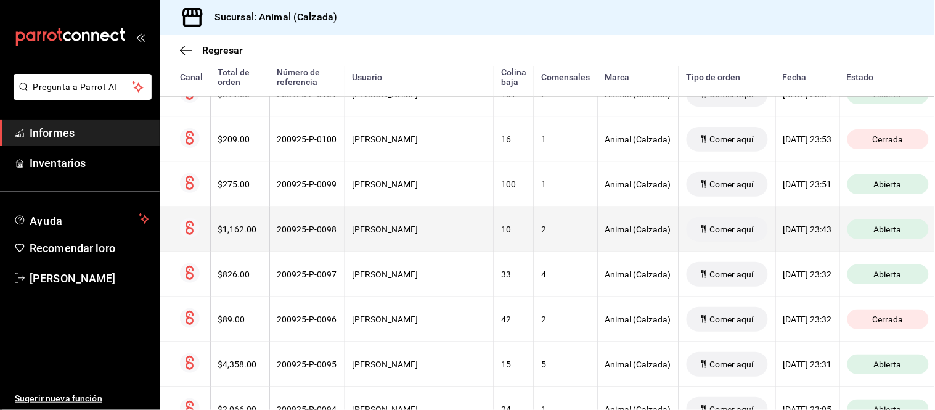
click at [534, 242] on th "2" at bounding box center [565, 228] width 63 height 45
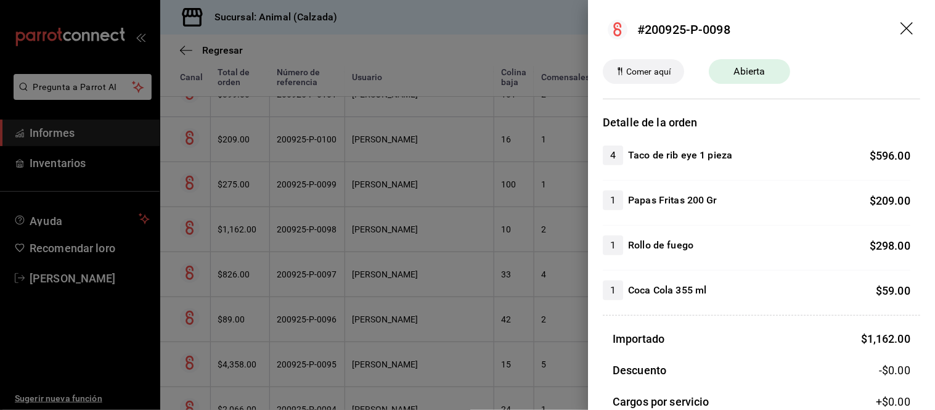
click at [514, 242] on div at bounding box center [467, 205] width 935 height 410
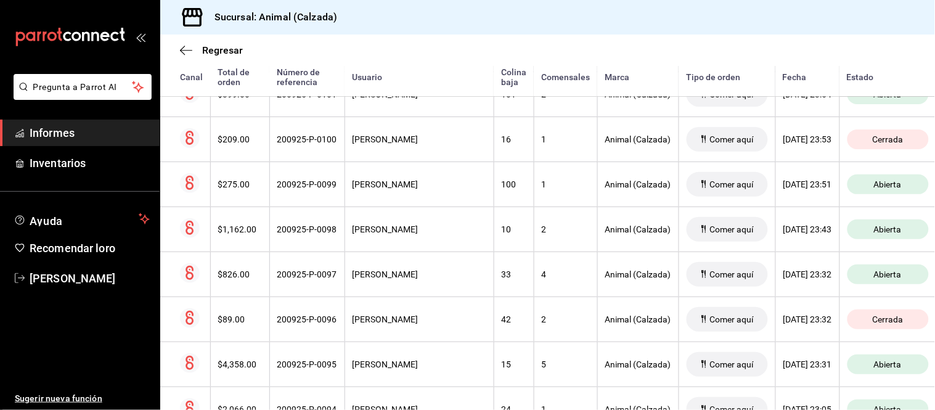
scroll to position [94, 0]
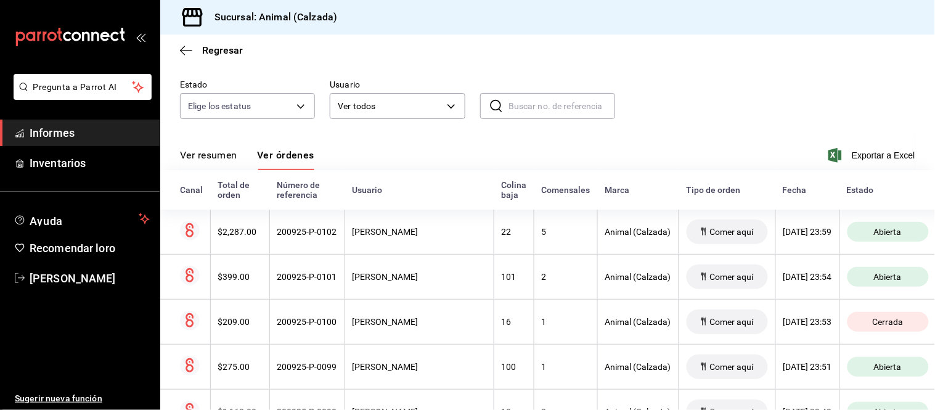
click at [220, 161] on font "Ver resumen" at bounding box center [208, 155] width 57 height 12
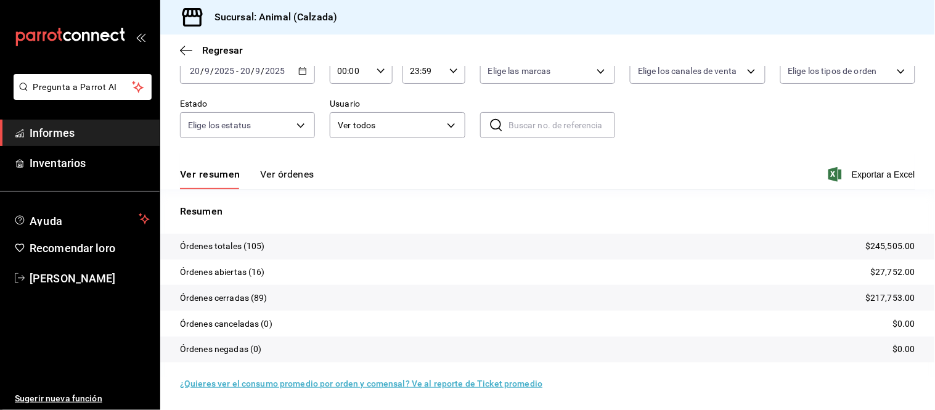
click at [284, 170] on font "Ver órdenes" at bounding box center [287, 174] width 54 height 12
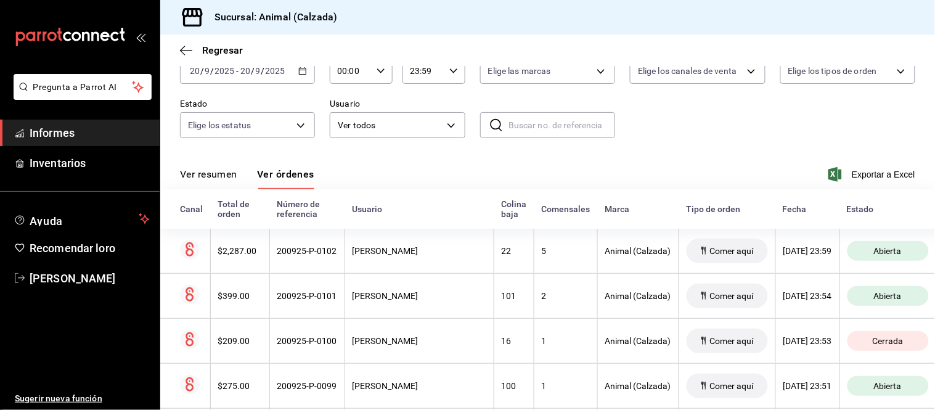
click at [202, 176] on font "Ver resumen" at bounding box center [208, 174] width 57 height 12
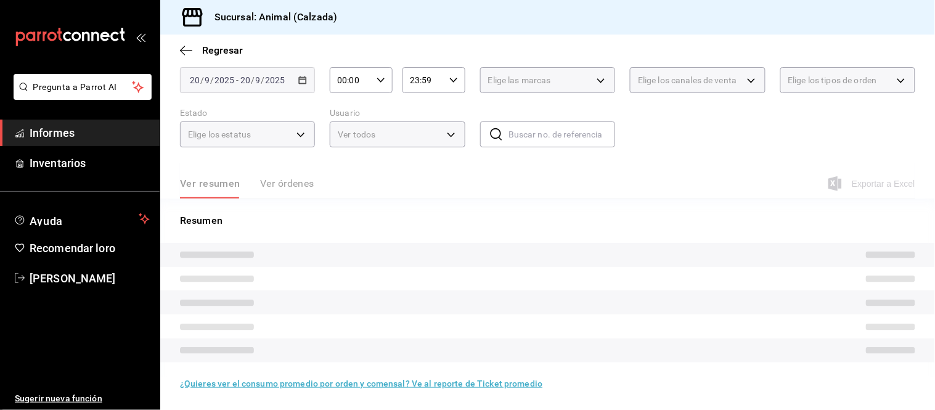
scroll to position [75, 0]
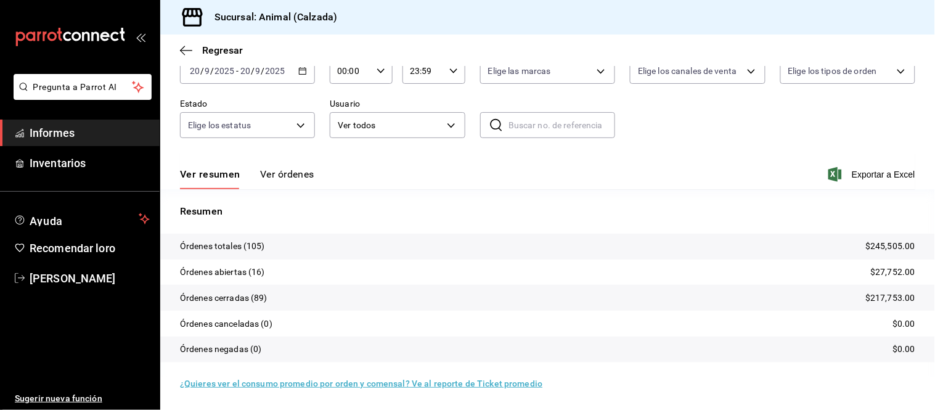
click at [298, 75] on icon "button" at bounding box center [302, 71] width 9 height 9
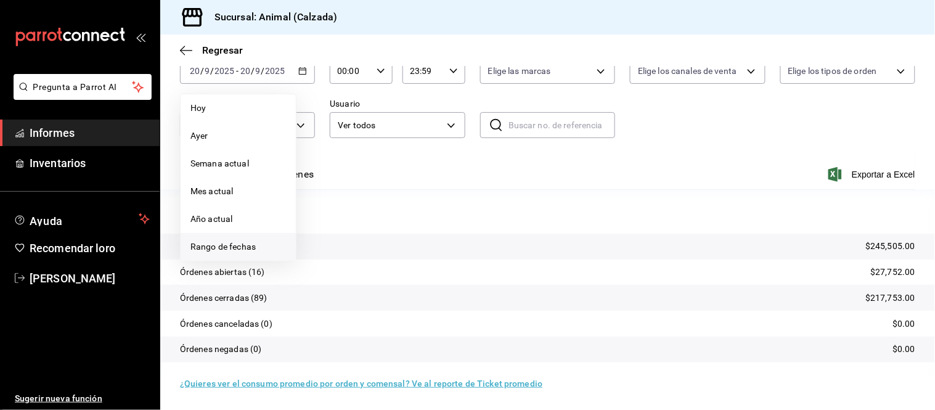
click at [254, 242] on font "Rango de fechas" at bounding box center [222, 247] width 65 height 10
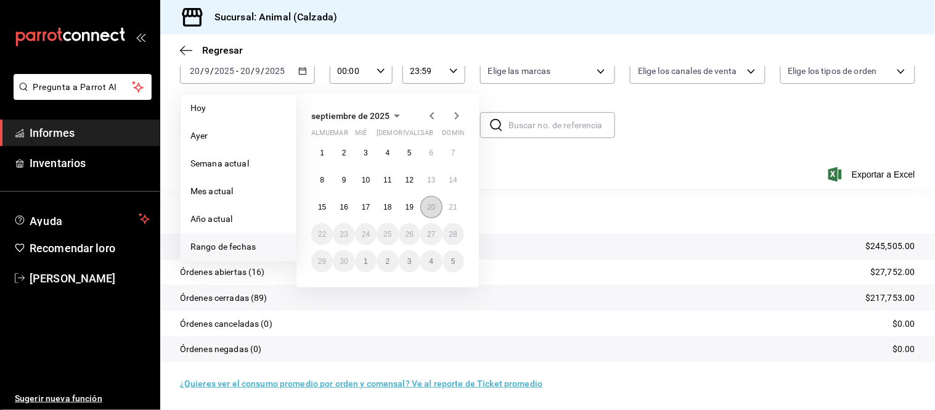
click at [429, 209] on font "20" at bounding box center [431, 207] width 8 height 9
click at [449, 206] on font "21" at bounding box center [453, 207] width 8 height 9
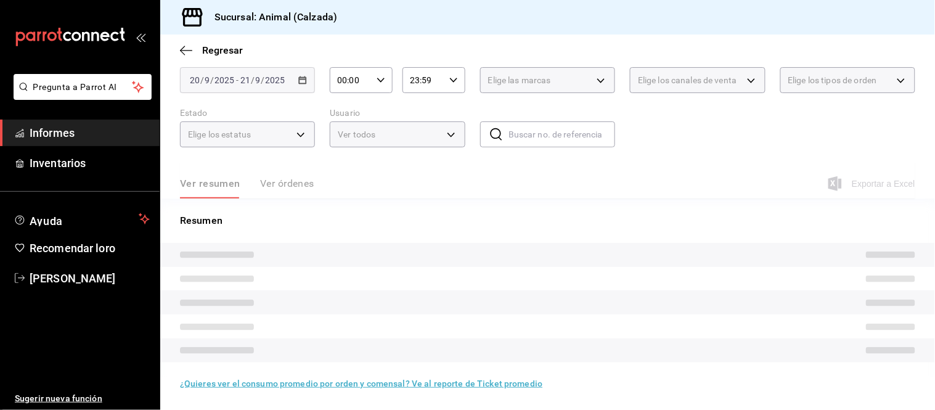
scroll to position [75, 0]
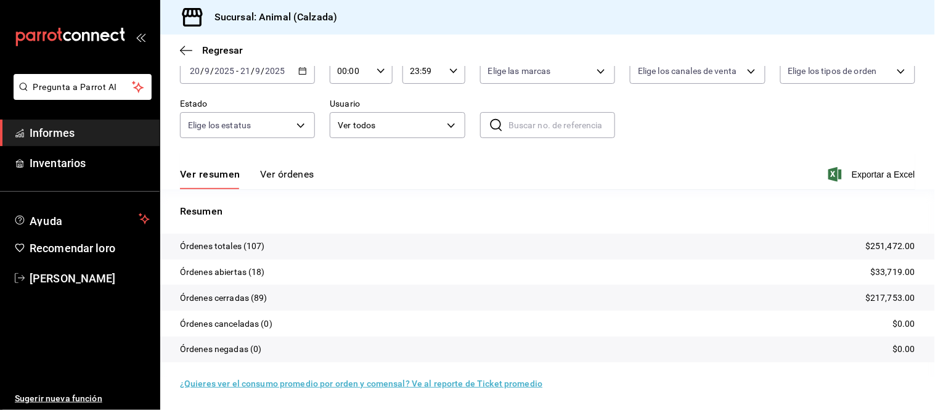
click at [372, 71] on div "00:00 Hora inicio" at bounding box center [361, 71] width 63 height 26
click at [343, 102] on button "05" at bounding box center [343, 114] width 26 height 25
type input "05:00"
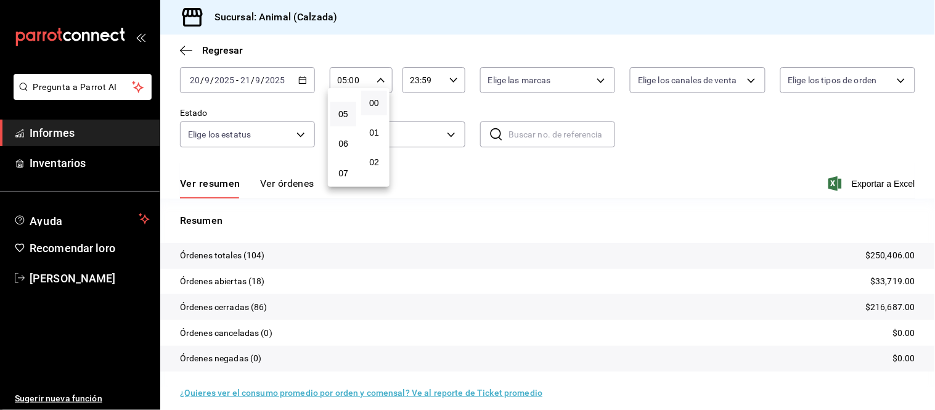
scroll to position [75, 0]
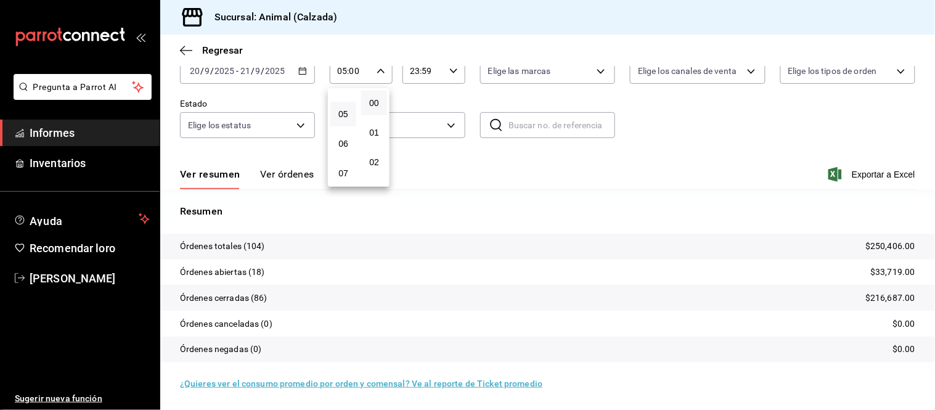
click at [280, 169] on div at bounding box center [467, 205] width 935 height 410
click at [287, 175] on font "Ver órdenes" at bounding box center [287, 174] width 54 height 12
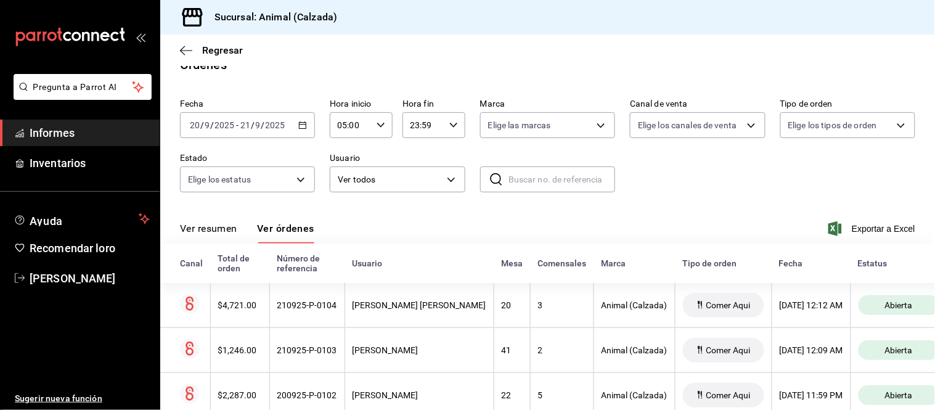
scroll to position [75, 0]
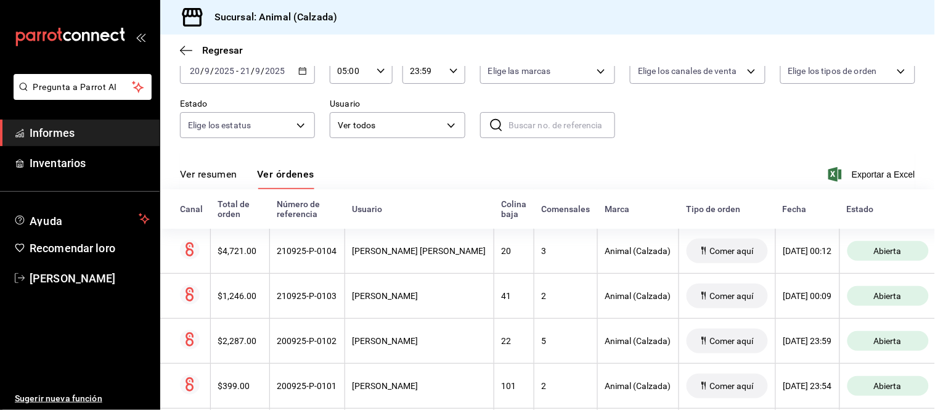
click at [222, 177] on font "Ver resumen" at bounding box center [208, 174] width 57 height 12
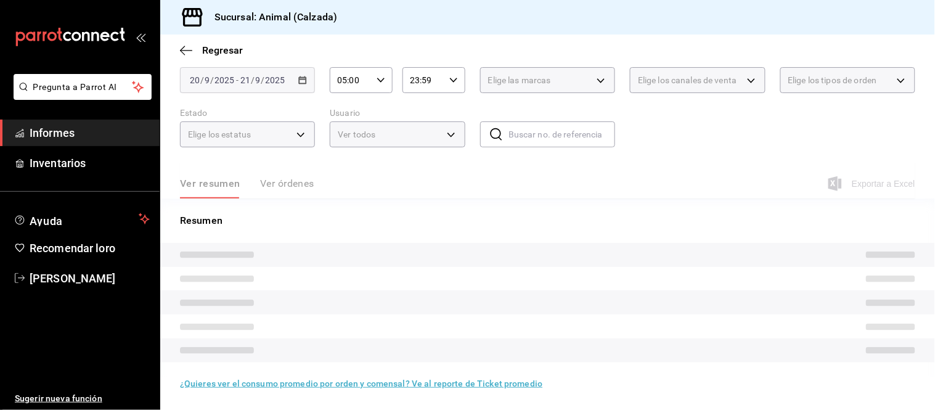
scroll to position [75, 0]
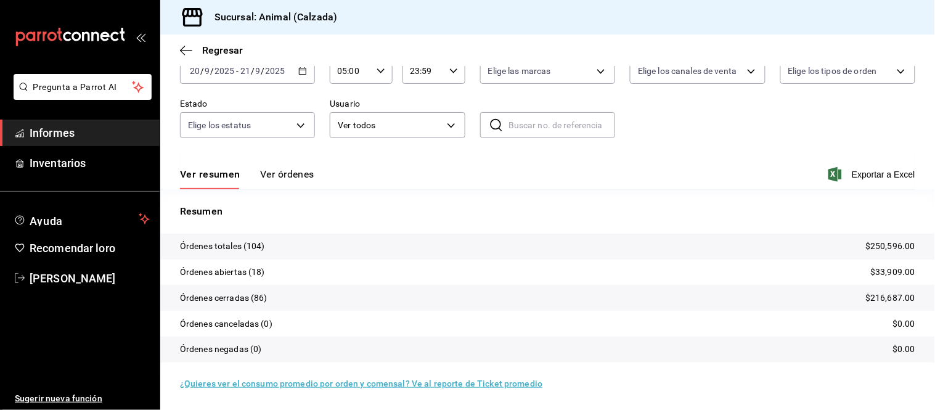
click at [279, 174] on font "Ver órdenes" at bounding box center [287, 174] width 54 height 12
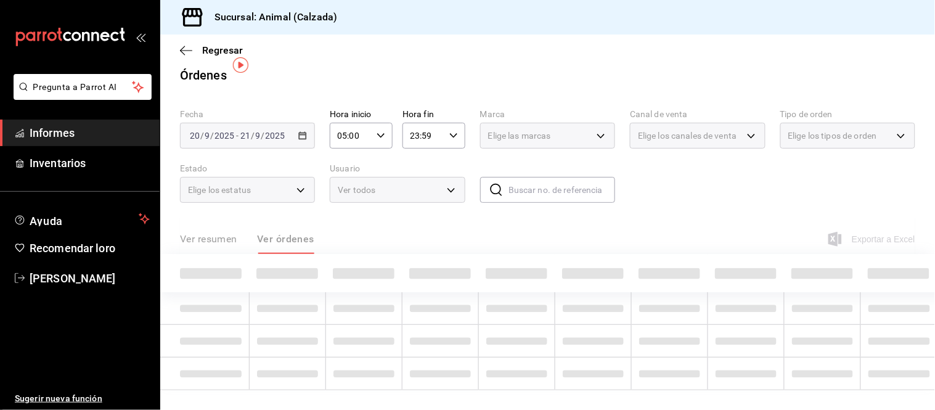
scroll to position [20, 0]
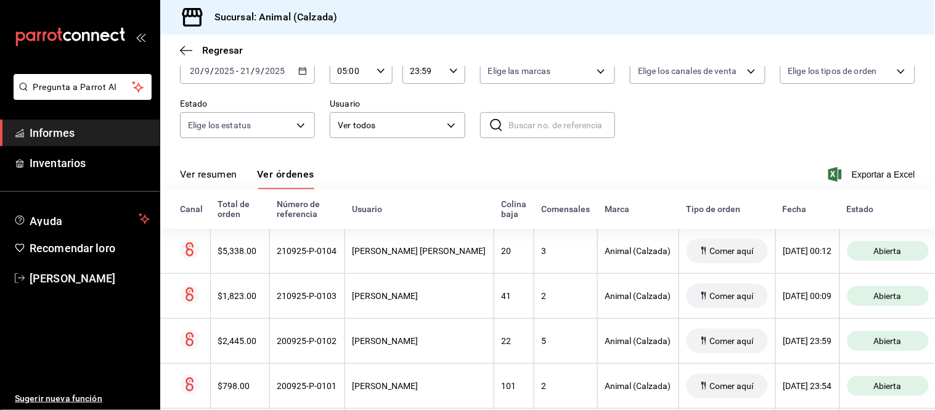
click at [225, 176] on font "Ver resumen" at bounding box center [208, 174] width 57 height 12
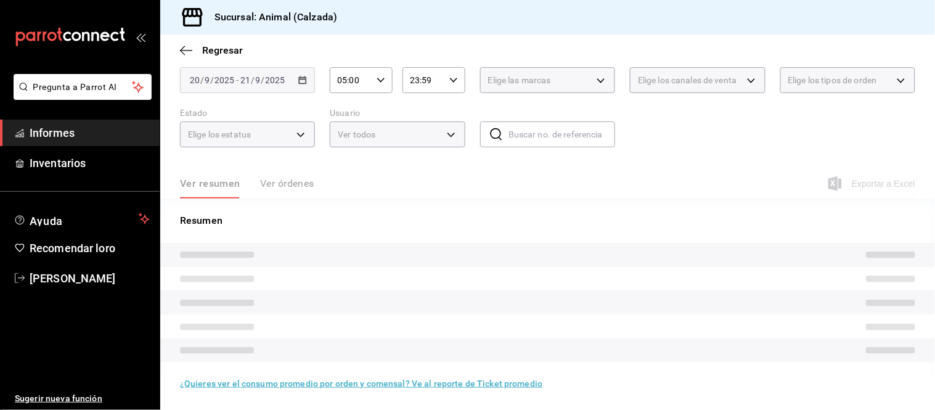
scroll to position [75, 0]
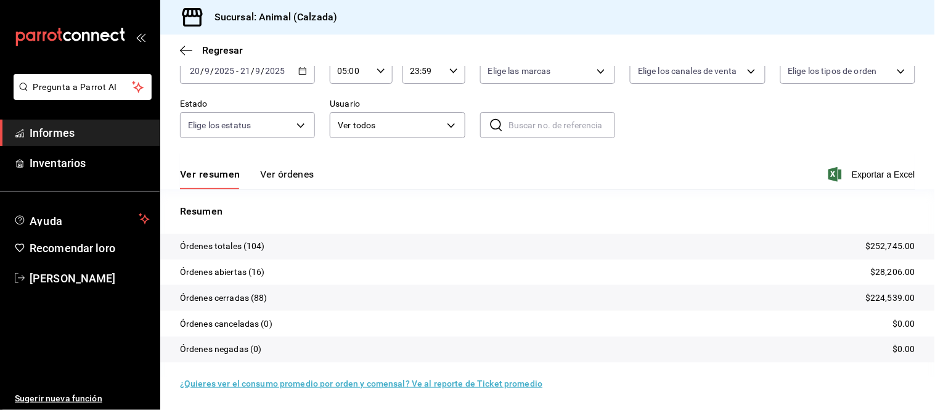
click at [274, 170] on font "Ver órdenes" at bounding box center [287, 174] width 54 height 12
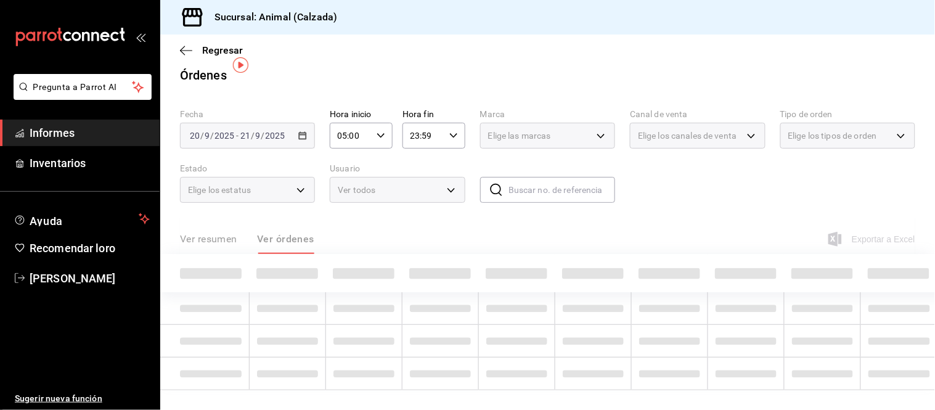
scroll to position [20, 0]
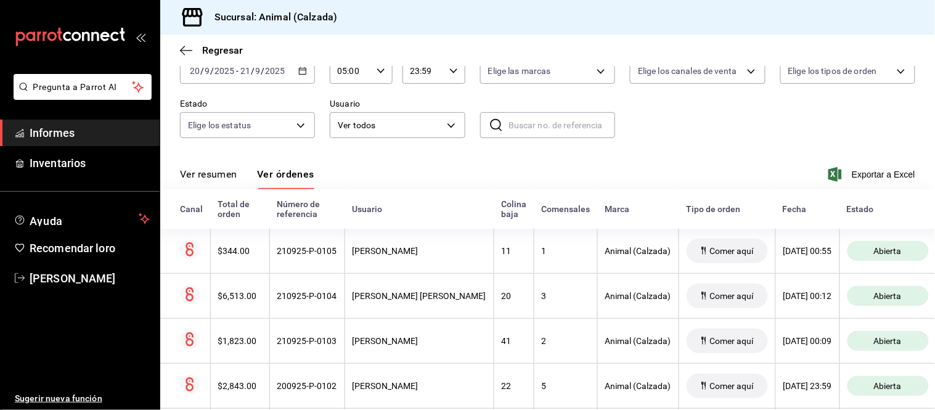
click at [232, 174] on font "Ver resumen" at bounding box center [208, 174] width 57 height 12
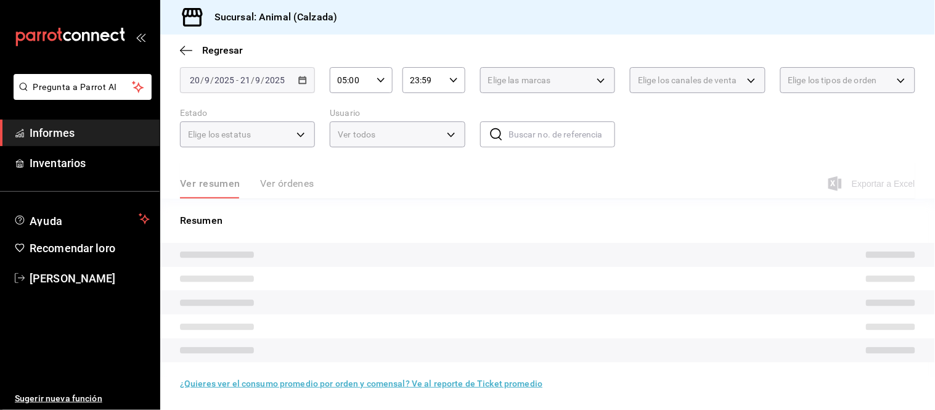
scroll to position [75, 0]
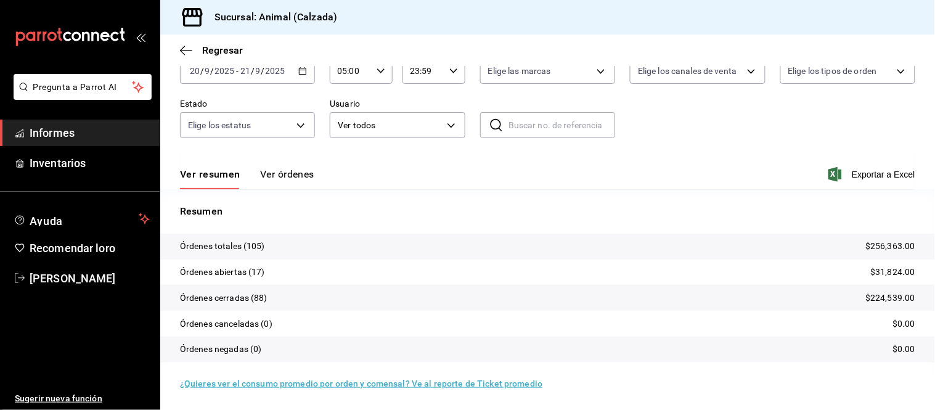
click at [270, 170] on font "Ver órdenes" at bounding box center [287, 174] width 54 height 12
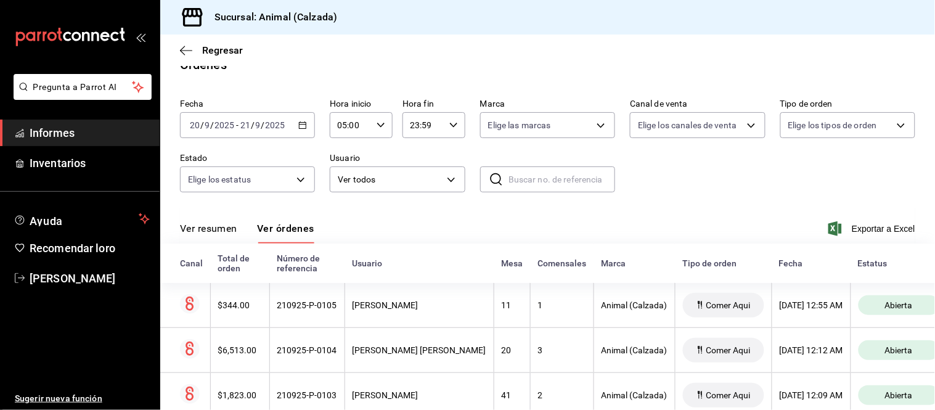
scroll to position [75, 0]
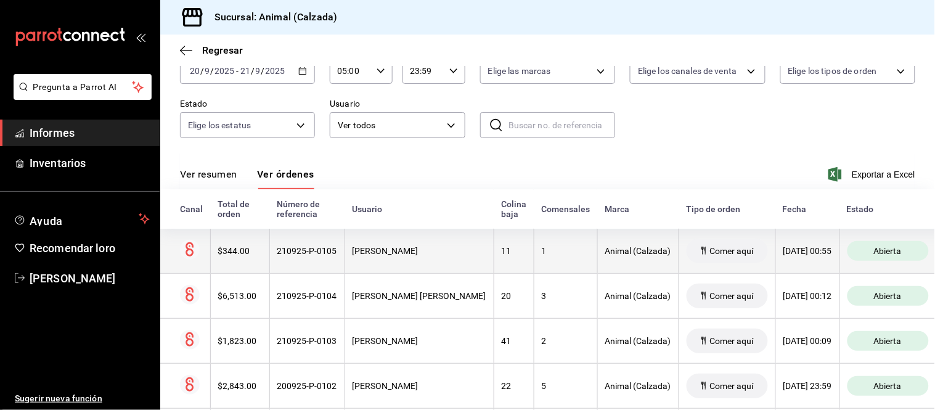
click at [494, 259] on th "11" at bounding box center [514, 251] width 40 height 45
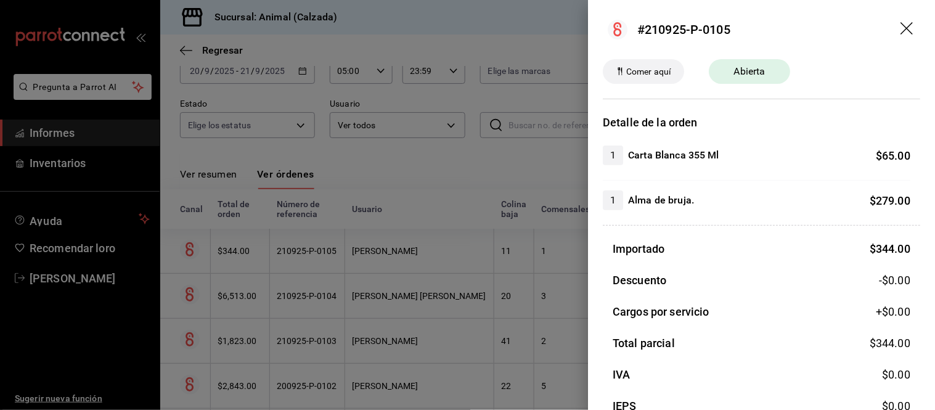
click at [488, 259] on div at bounding box center [467, 205] width 935 height 410
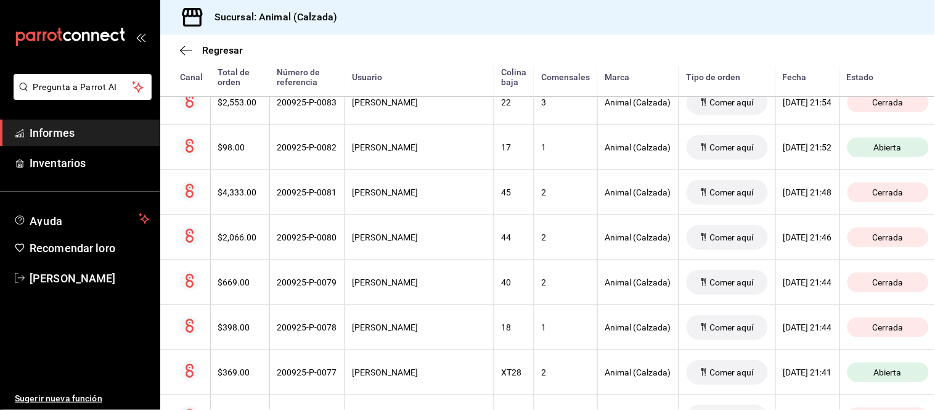
scroll to position [1238, 0]
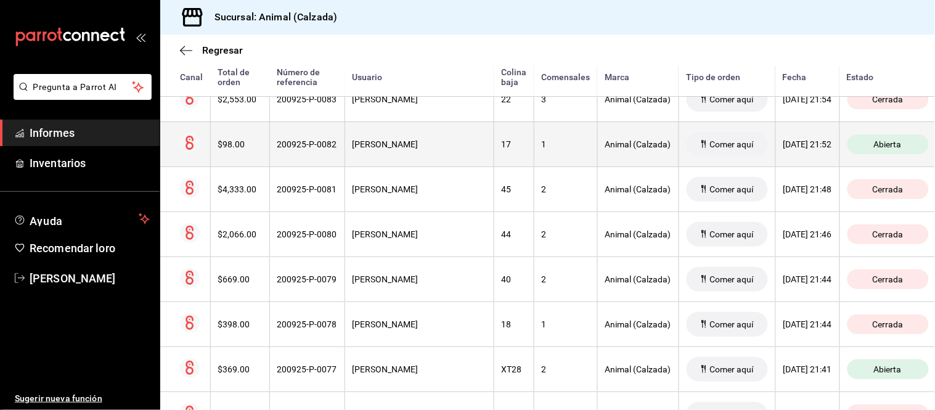
click at [435, 148] on div "LIDIA MORALES" at bounding box center [419, 144] width 134 height 10
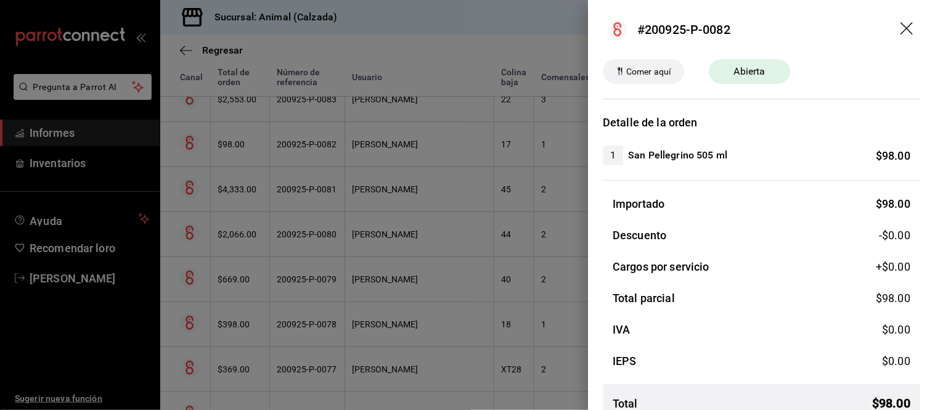
click at [435, 148] on div at bounding box center [467, 205] width 935 height 410
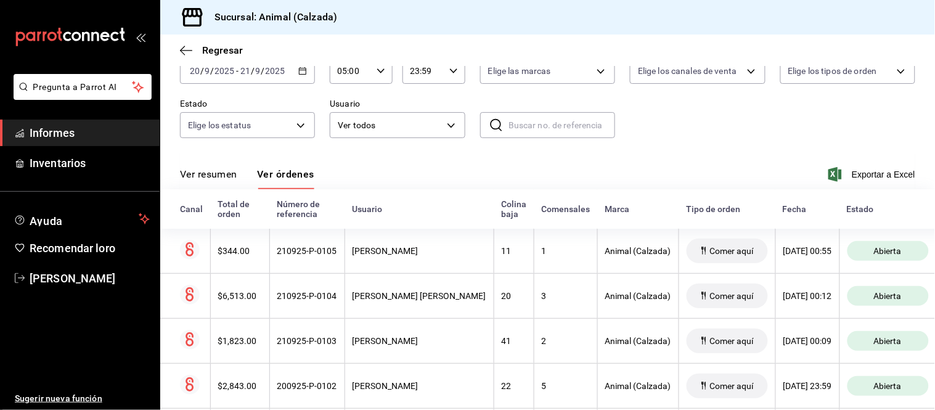
scroll to position [0, 0]
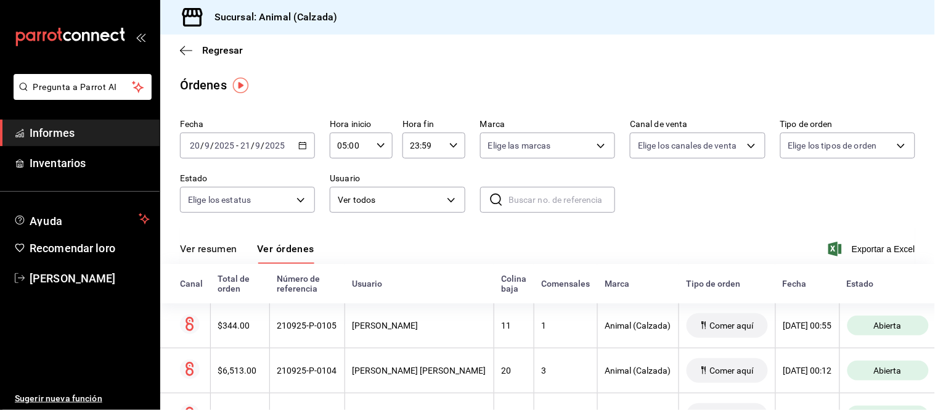
drag, startPoint x: 227, startPoint y: 250, endPoint x: 228, endPoint y: 238, distance: 12.4
click at [226, 250] on font "Ver resumen" at bounding box center [208, 249] width 57 height 12
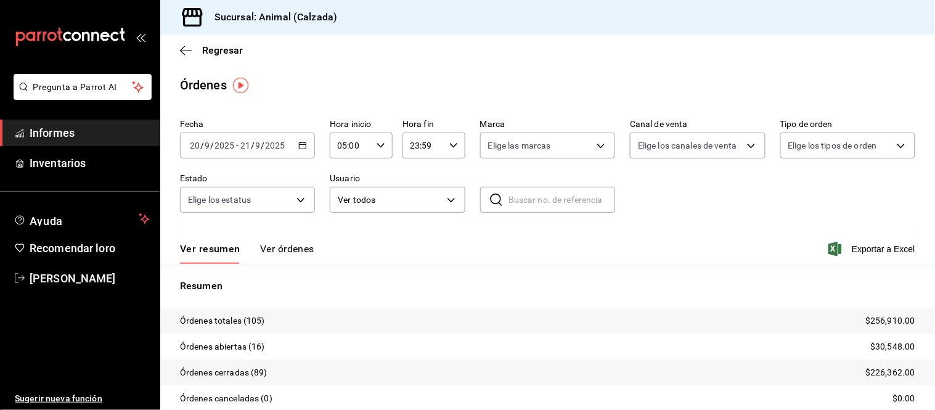
click at [291, 257] on button "Ver órdenes" at bounding box center [287, 253] width 54 height 22
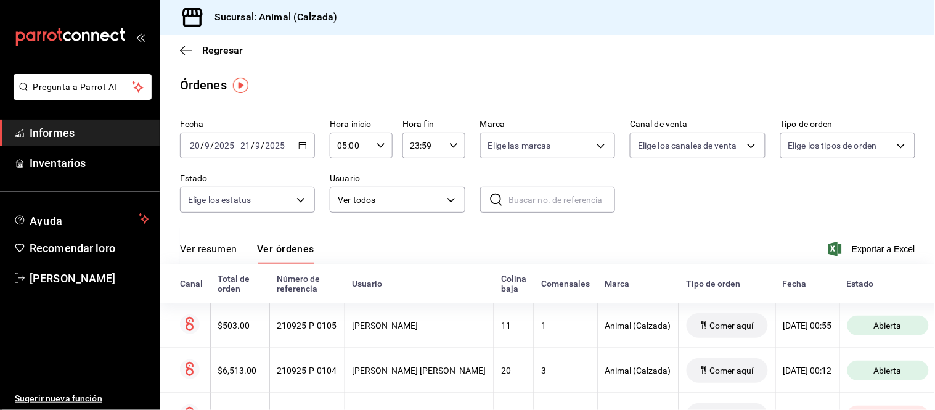
click at [192, 256] on button "Ver resumen" at bounding box center [208, 253] width 57 height 22
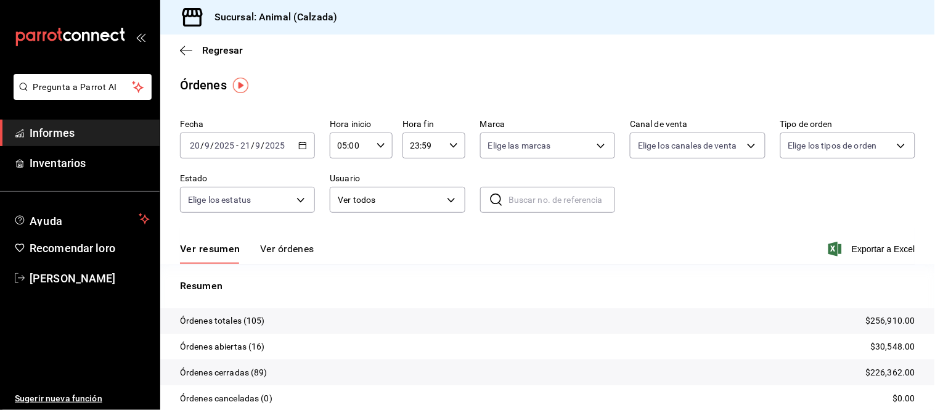
click at [293, 242] on div "Ver resumen Ver órdenes Exportar a Excel" at bounding box center [547, 245] width 735 height 36
click at [295, 251] on font "Ver órdenes" at bounding box center [287, 249] width 54 height 12
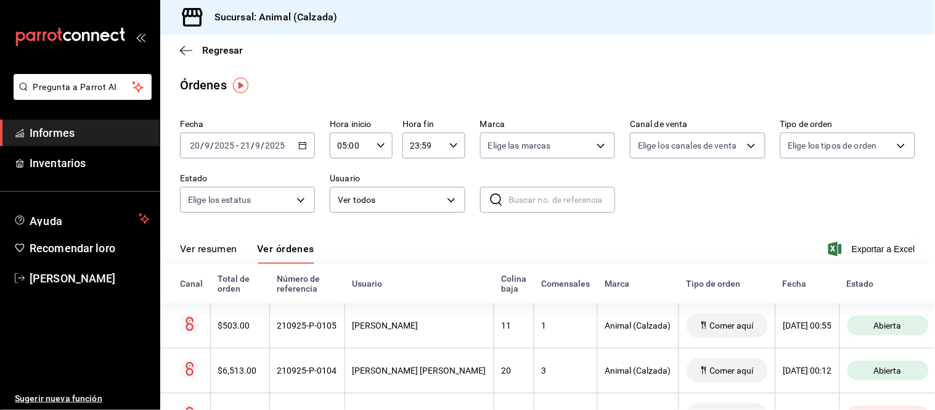
click at [198, 250] on font "Ver resumen" at bounding box center [208, 249] width 57 height 12
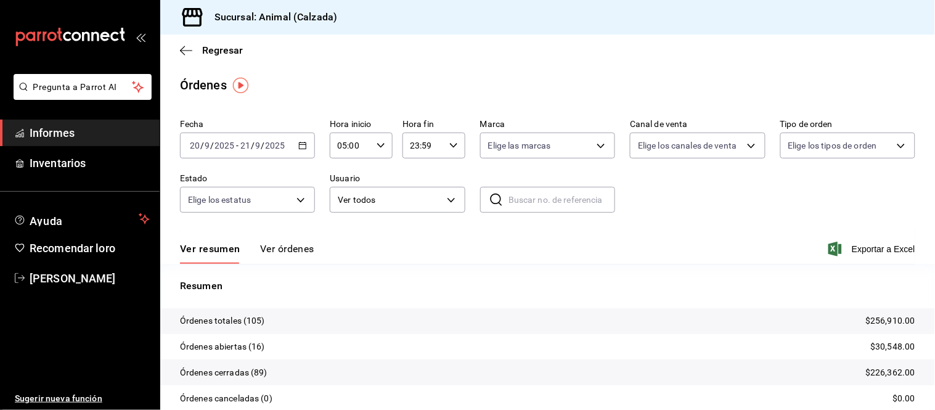
click at [282, 249] on font "Ver órdenes" at bounding box center [287, 249] width 54 height 12
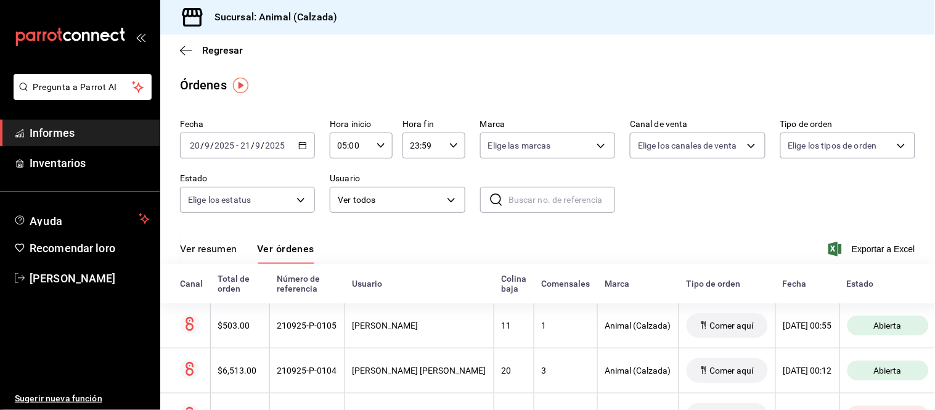
click at [220, 251] on font "Ver resumen" at bounding box center [208, 249] width 57 height 12
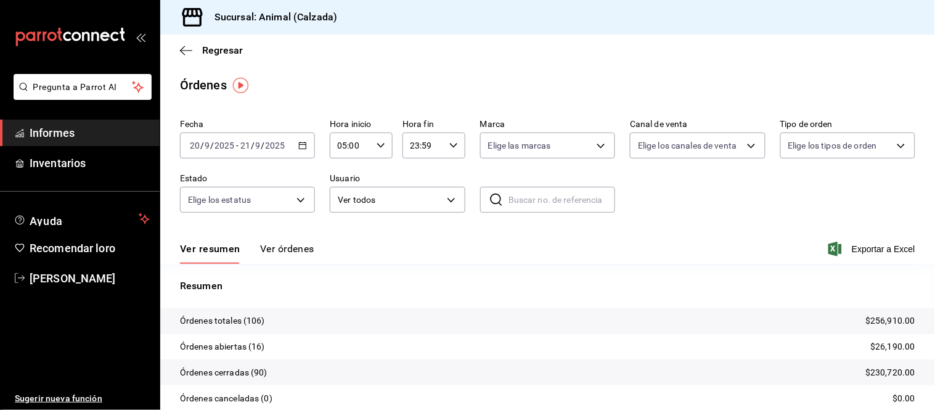
click at [286, 247] on font "Ver órdenes" at bounding box center [287, 249] width 54 height 12
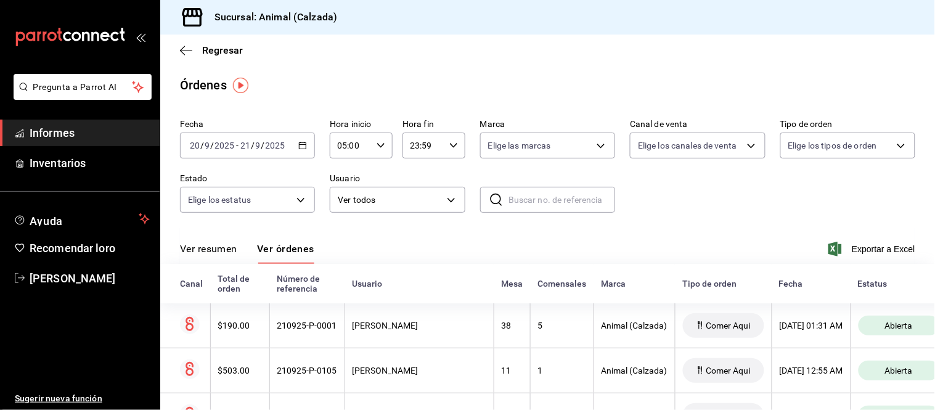
click at [218, 254] on font "Ver resumen" at bounding box center [208, 249] width 57 height 12
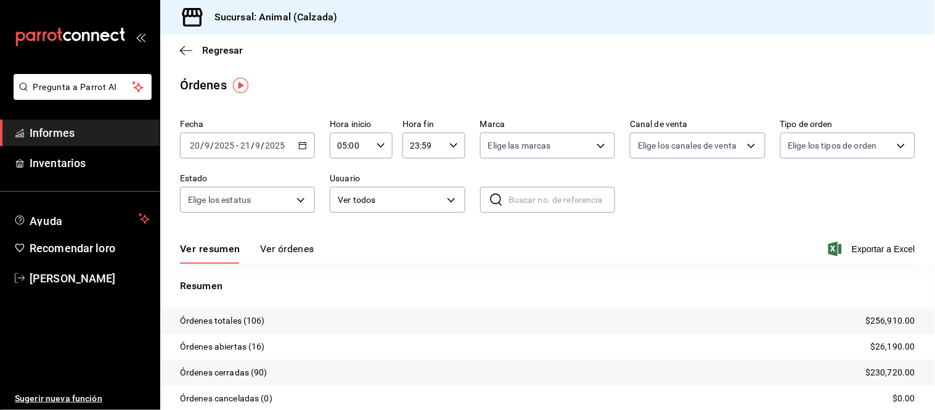
click at [277, 256] on button "Ver órdenes" at bounding box center [287, 253] width 54 height 22
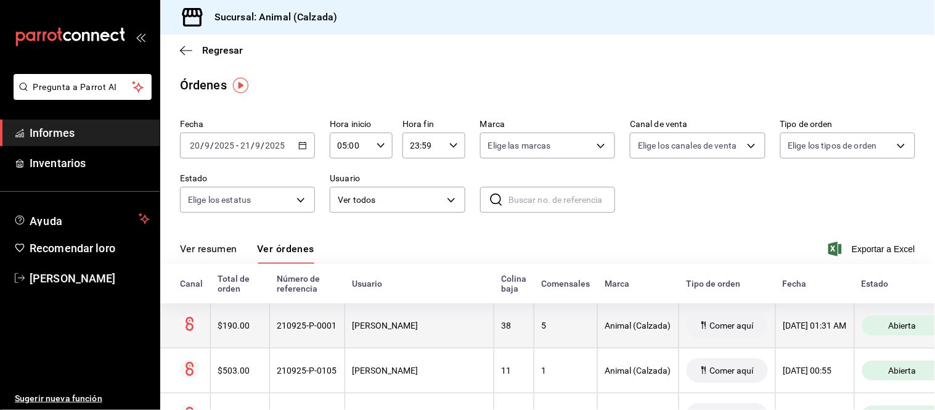
click at [316, 330] on font "210925-P-0001" at bounding box center [307, 325] width 60 height 10
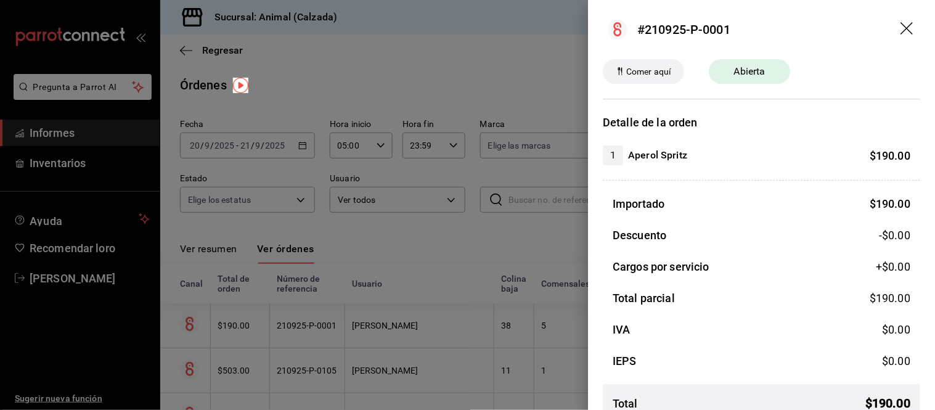
click at [319, 348] on div at bounding box center [467, 205] width 935 height 410
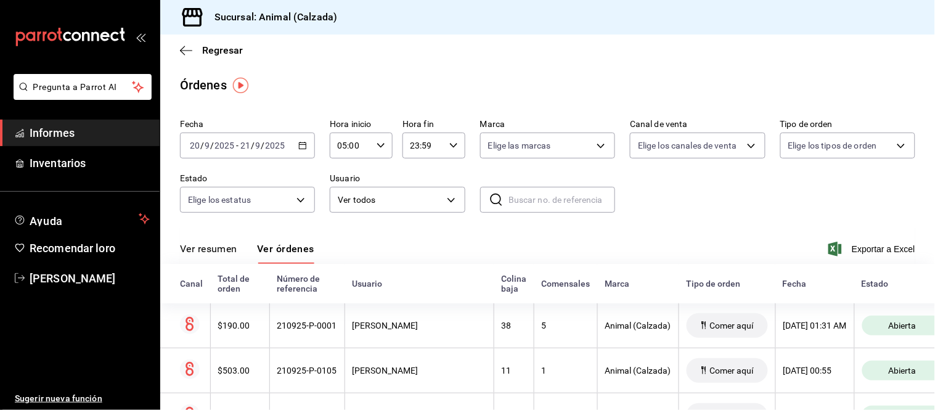
click at [207, 242] on font "Ver resumen" at bounding box center [208, 248] width 57 height 13
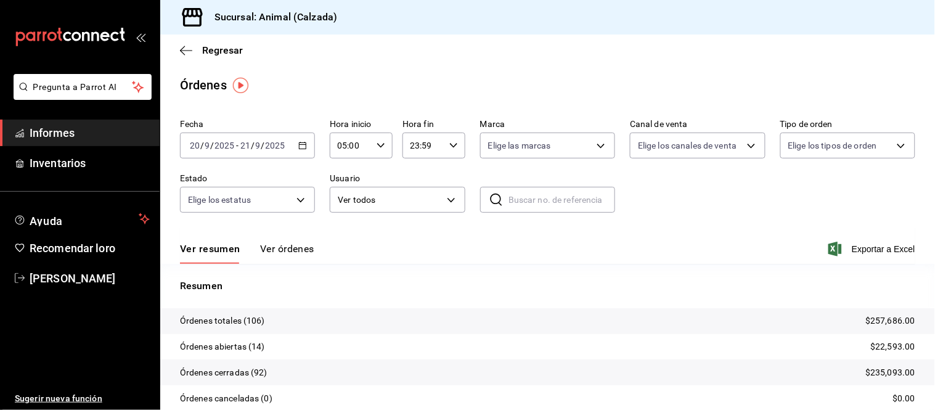
click at [300, 240] on div "Ver resumen Ver órdenes Exportar a Excel" at bounding box center [547, 245] width 735 height 36
click at [301, 245] on font "Ver órdenes" at bounding box center [287, 249] width 54 height 12
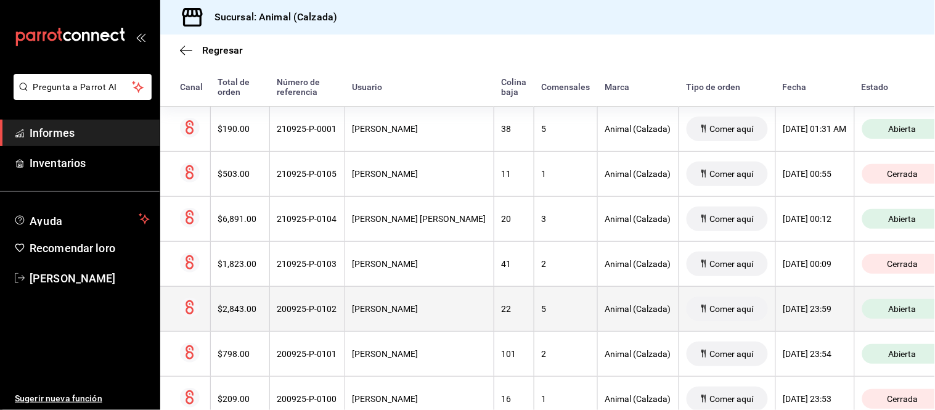
scroll to position [137, 0]
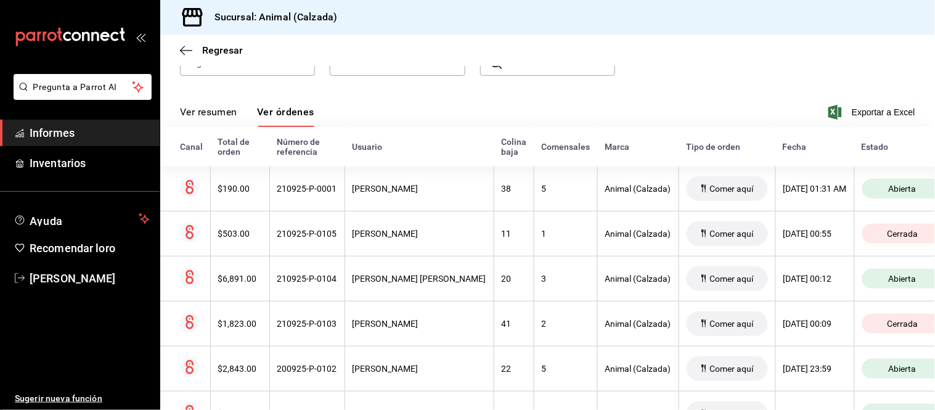
click at [225, 112] on font "Ver resumen" at bounding box center [208, 112] width 57 height 12
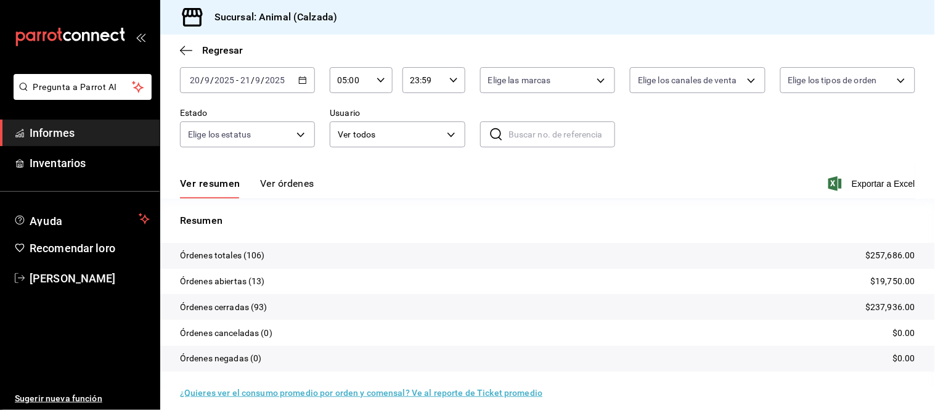
scroll to position [75, 0]
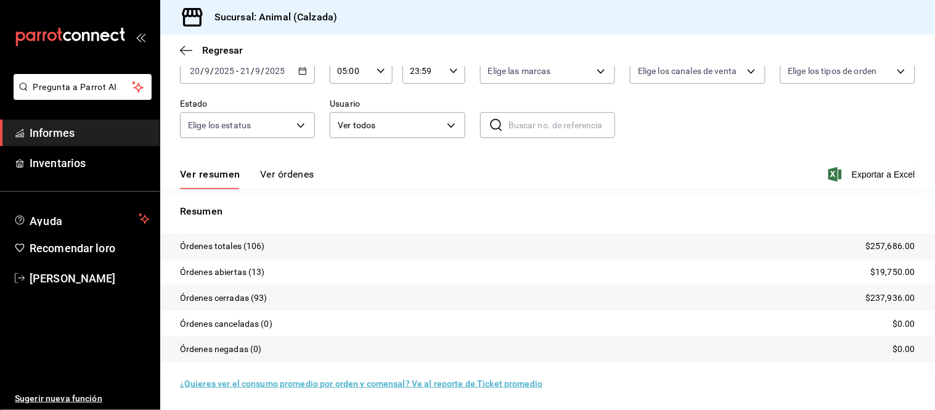
click at [296, 169] on font "Ver órdenes" at bounding box center [287, 174] width 54 height 12
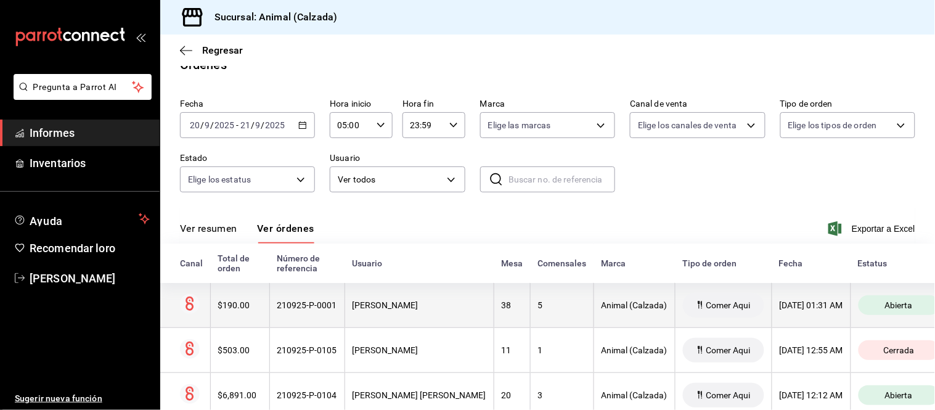
scroll to position [75, 0]
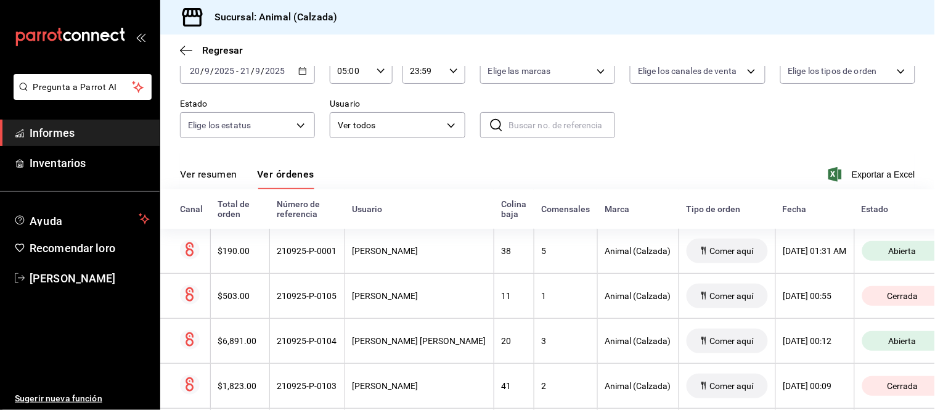
click at [212, 170] on font "Ver resumen" at bounding box center [208, 174] width 57 height 12
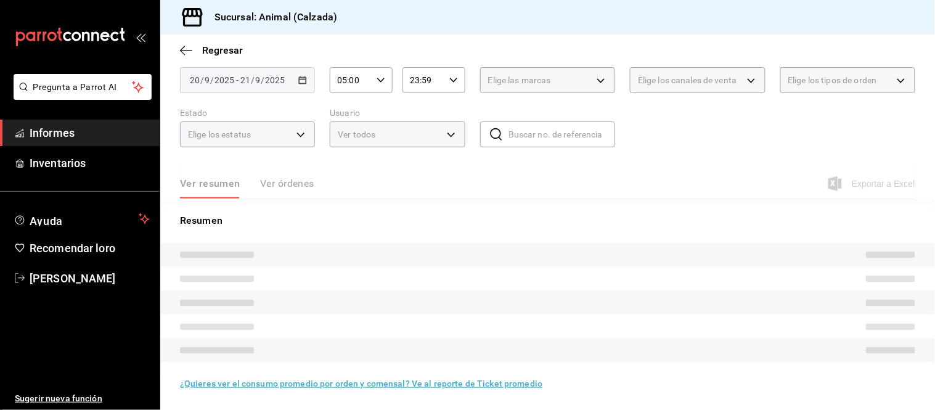
scroll to position [75, 0]
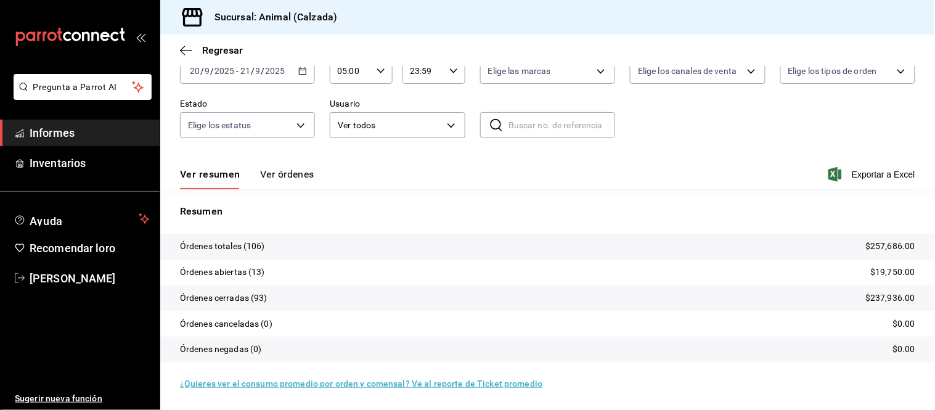
click at [286, 180] on font "Ver órdenes" at bounding box center [287, 174] width 54 height 12
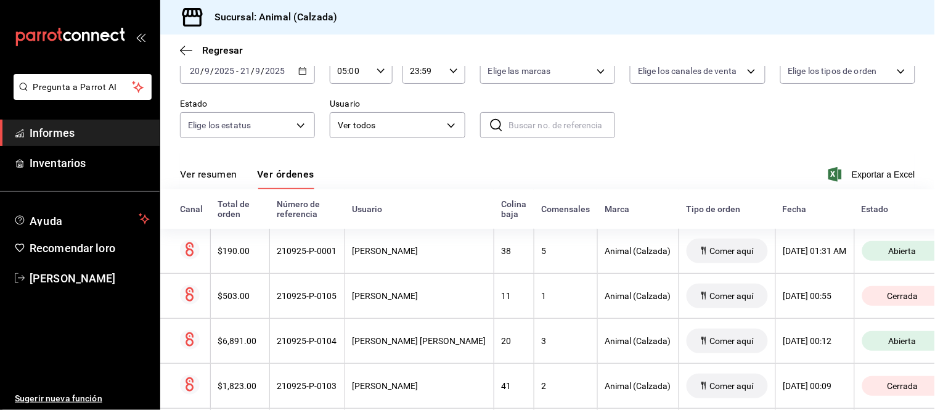
click at [214, 177] on font "Ver resumen" at bounding box center [208, 174] width 57 height 12
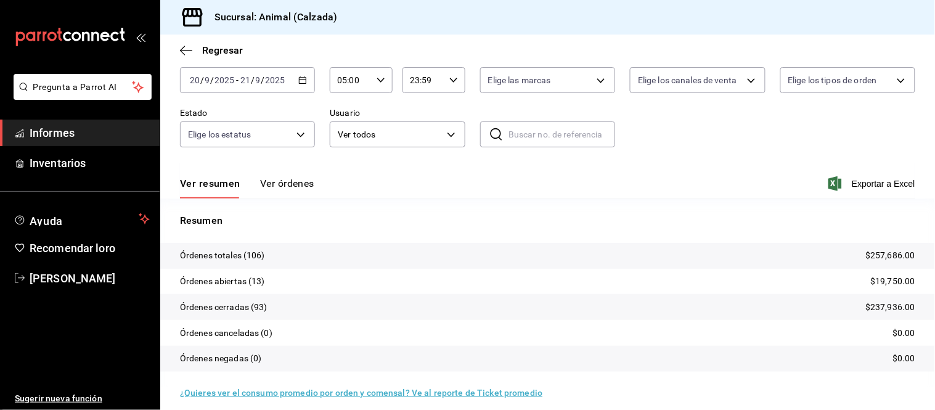
scroll to position [75, 0]
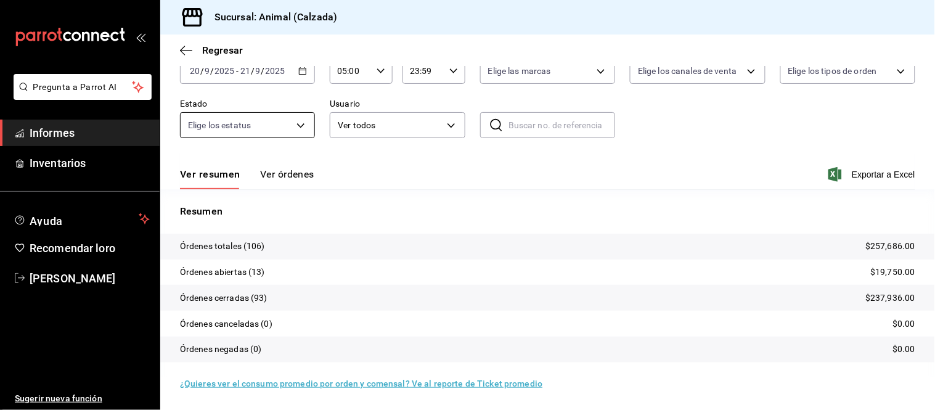
drag, startPoint x: 287, startPoint y: 181, endPoint x: 279, endPoint y: 170, distance: 13.7
click at [288, 179] on button "Ver órdenes" at bounding box center [287, 179] width 54 height 22
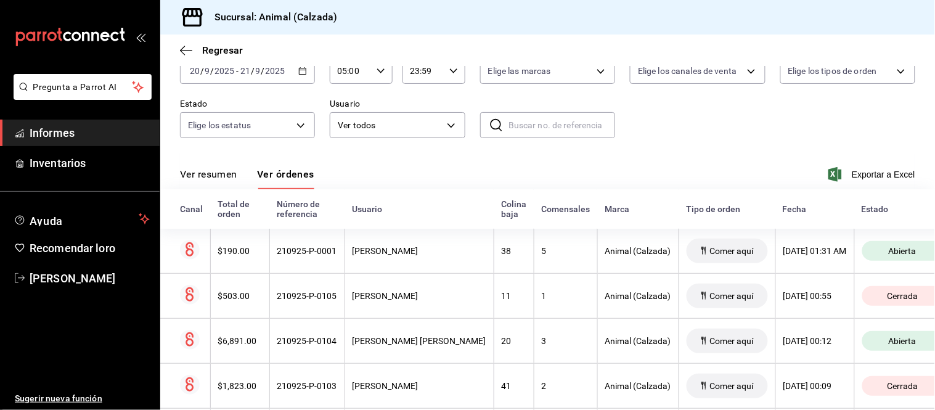
click at [205, 176] on font "Ver resumen" at bounding box center [208, 174] width 57 height 12
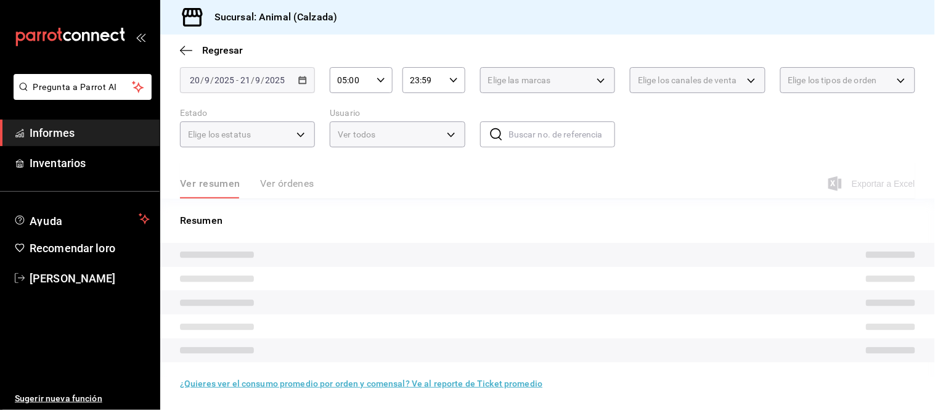
scroll to position [75, 0]
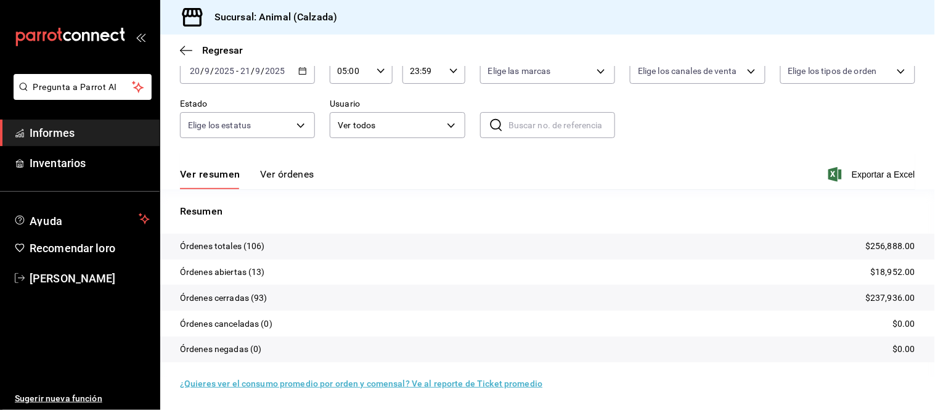
click at [279, 183] on button "Ver órdenes" at bounding box center [287, 179] width 54 height 22
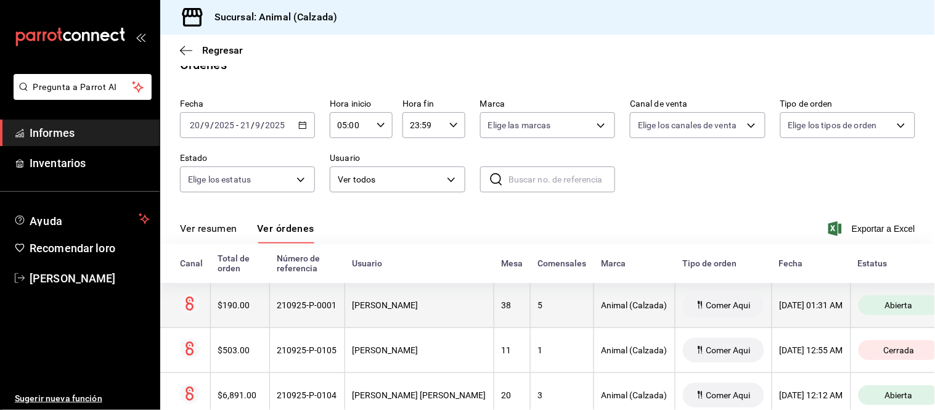
scroll to position [75, 0]
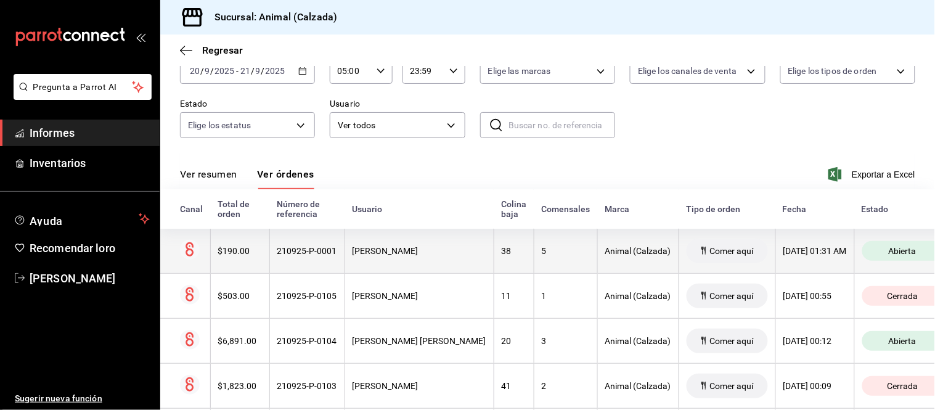
click at [421, 262] on th "[PERSON_NAME]" at bounding box center [418, 251] width 149 height 45
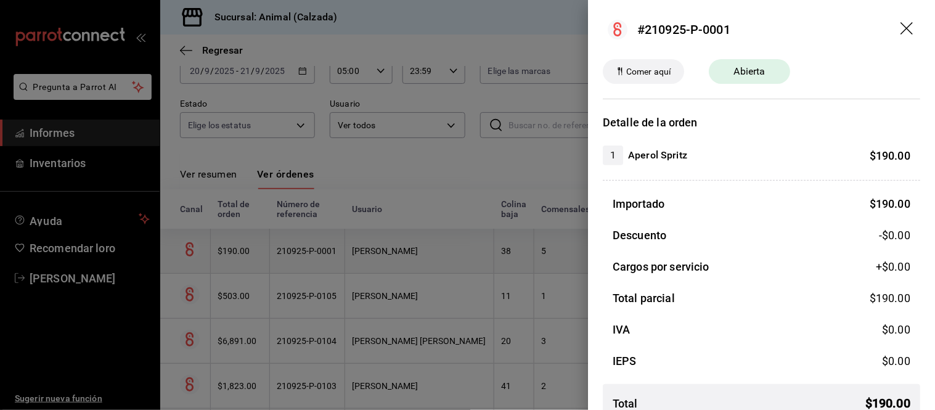
click at [421, 262] on div at bounding box center [467, 205] width 935 height 410
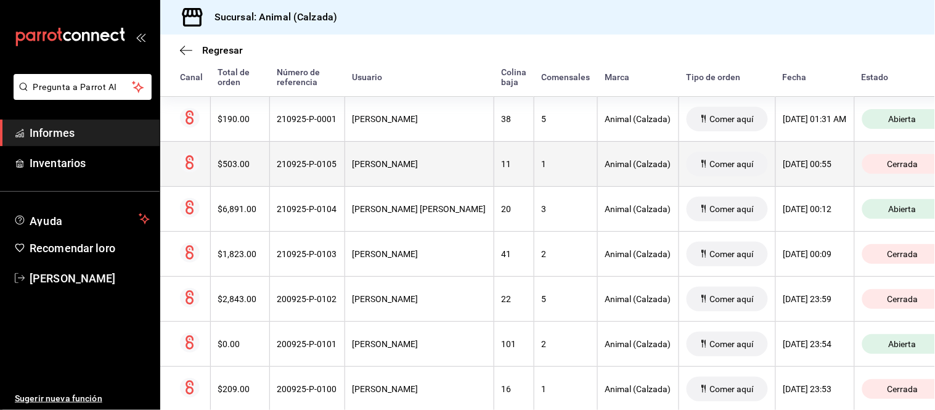
scroll to position [303, 0]
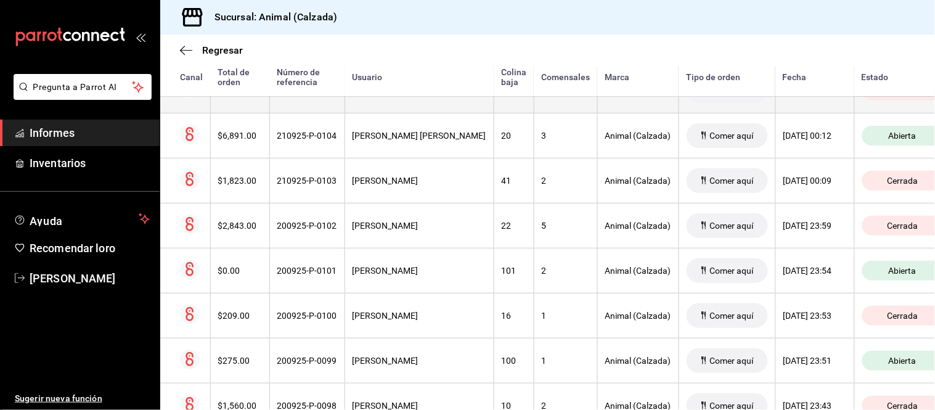
click at [438, 284] on th "Francisco Zapata" at bounding box center [418, 270] width 149 height 45
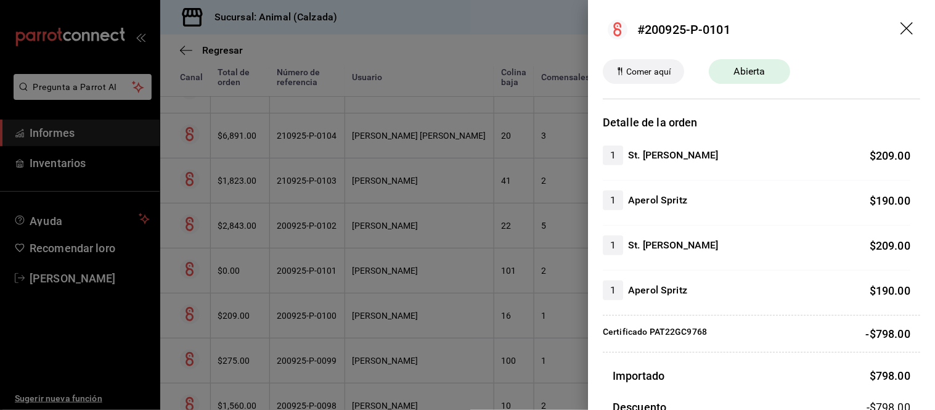
click at [415, 284] on div at bounding box center [467, 205] width 935 height 410
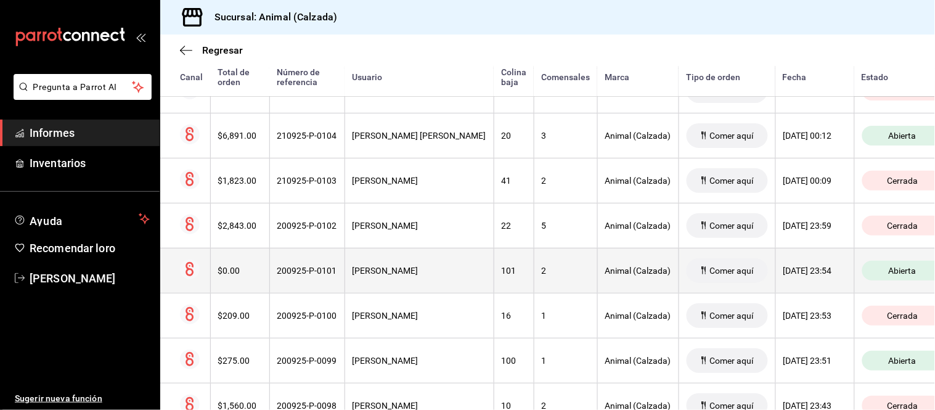
scroll to position [371, 0]
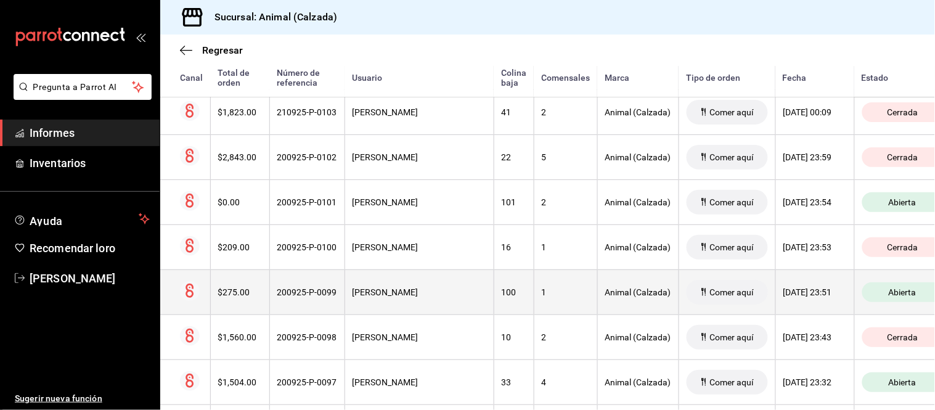
click at [418, 296] on font "José Miguel De Ambrosio" at bounding box center [385, 292] width 66 height 10
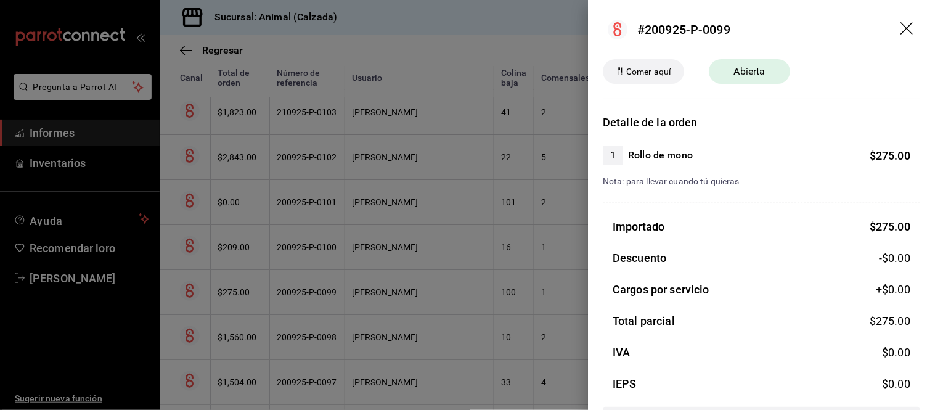
click at [423, 304] on div at bounding box center [467, 205] width 935 height 410
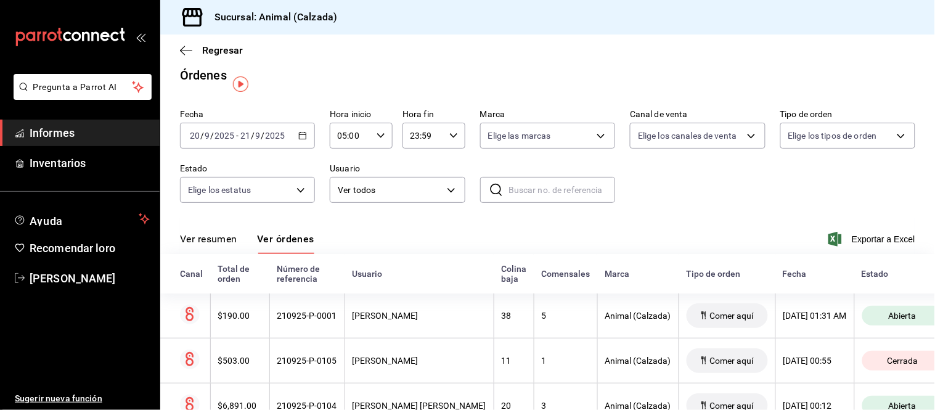
scroll to position [0, 0]
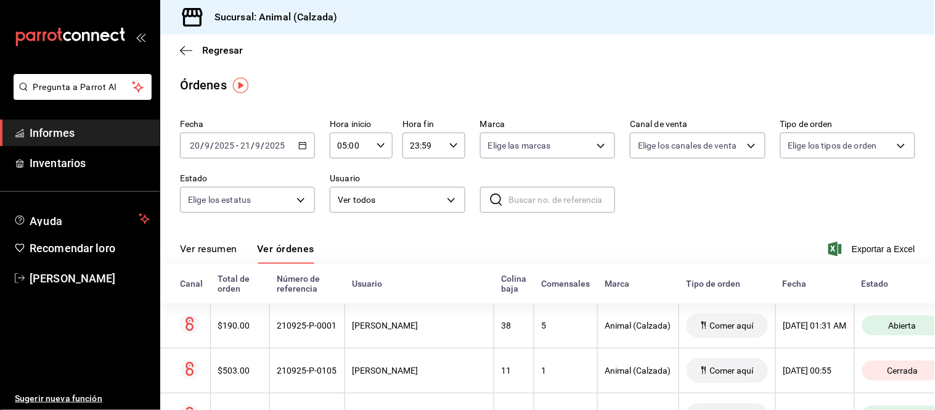
click at [214, 248] on font "Ver resumen" at bounding box center [208, 249] width 57 height 12
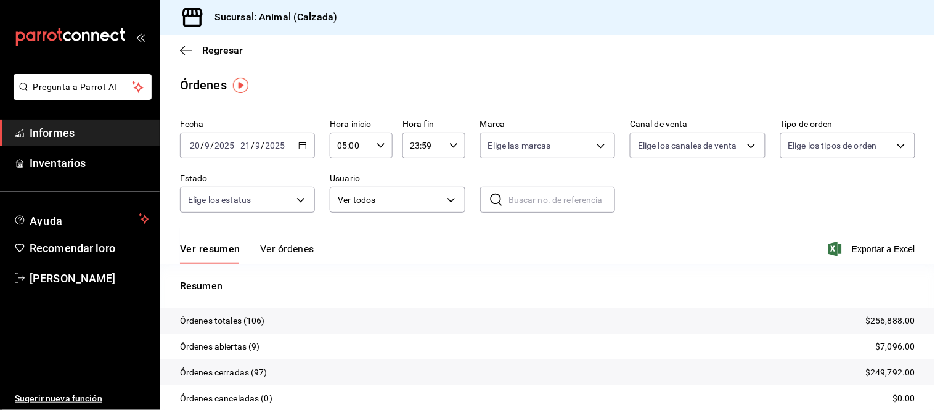
click at [283, 253] on font "Ver órdenes" at bounding box center [287, 249] width 54 height 12
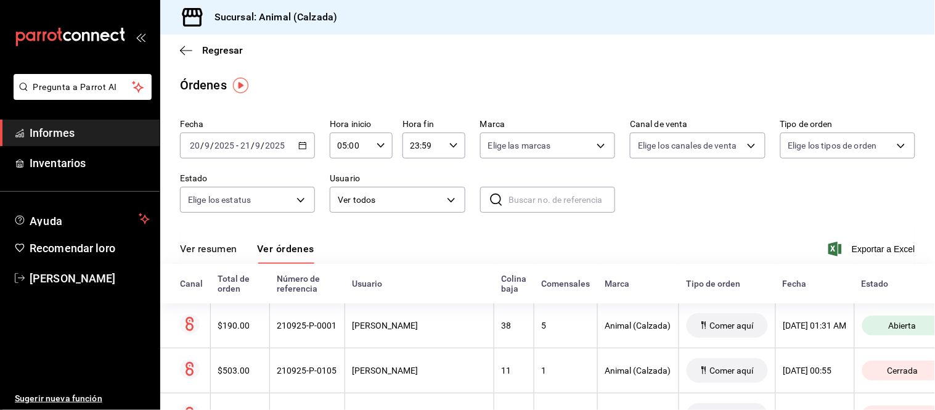
click at [238, 243] on div "Ver resumen Ver órdenes" at bounding box center [247, 253] width 134 height 22
click at [232, 250] on font "Ver resumen" at bounding box center [208, 249] width 57 height 12
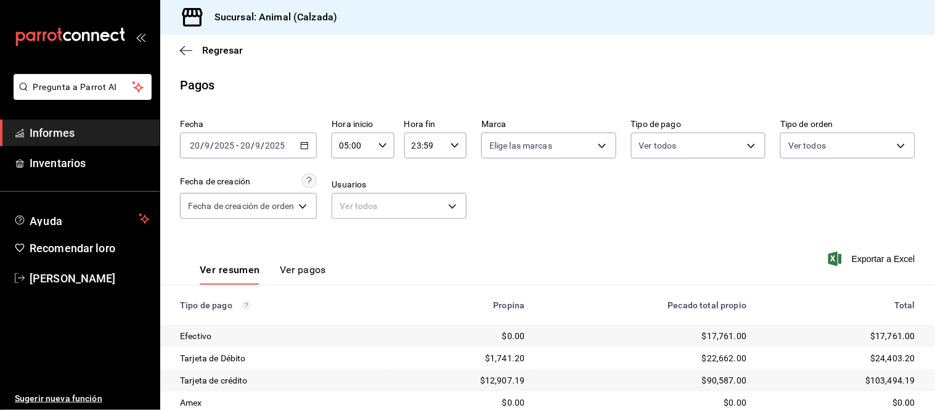
scroll to position [134, 0]
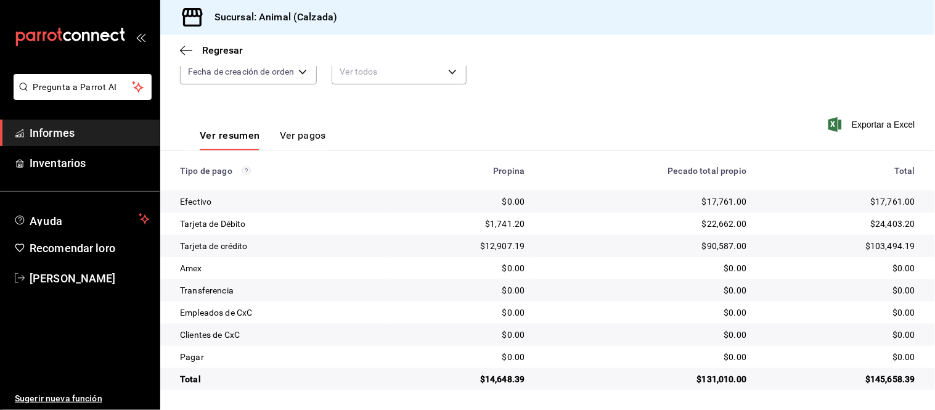
click at [288, 136] on font "Ver pagos" at bounding box center [303, 135] width 46 height 12
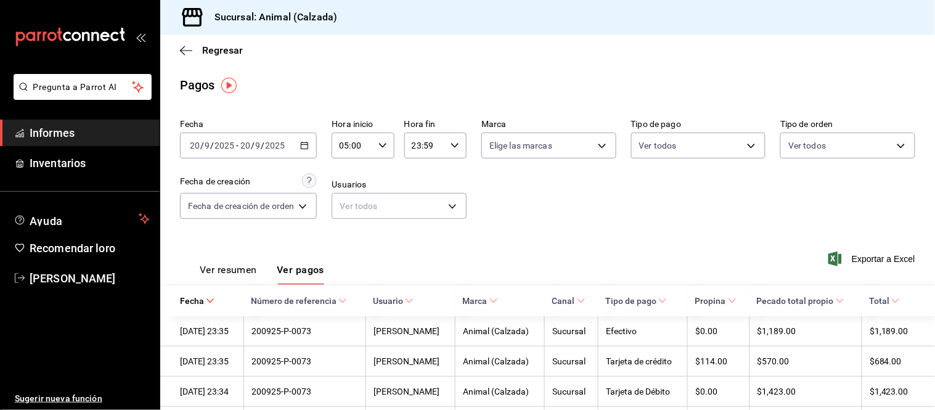
click at [241, 281] on button "Ver resumen" at bounding box center [228, 274] width 57 height 22
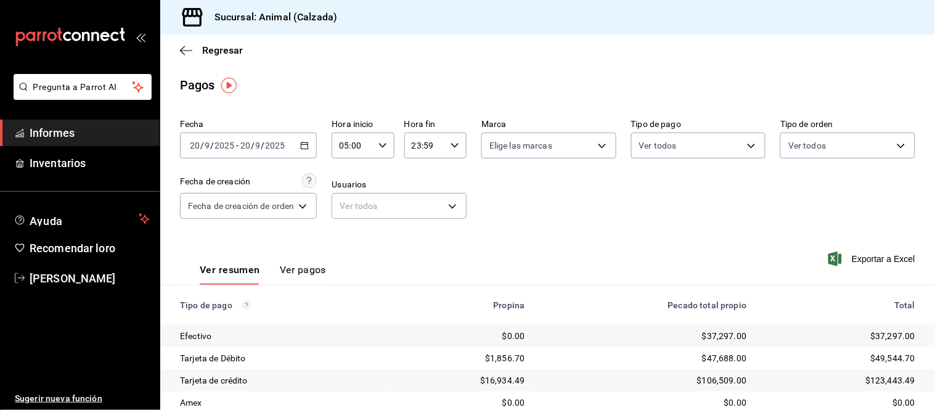
click at [293, 268] on font "Ver pagos" at bounding box center [303, 270] width 46 height 12
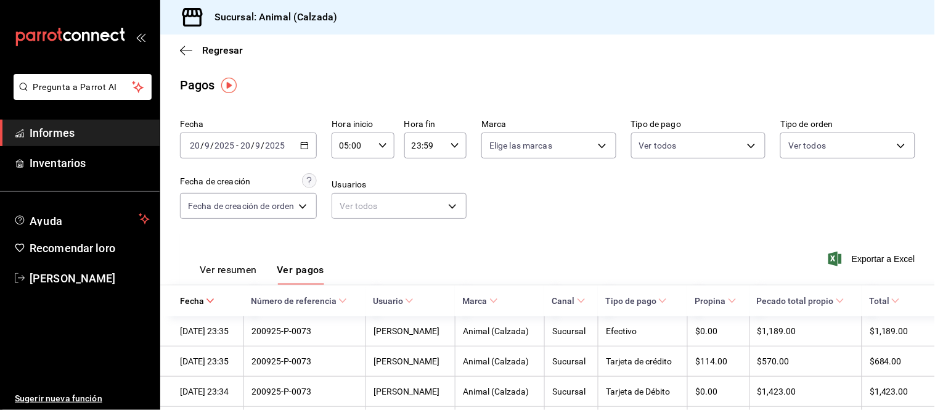
click at [249, 274] on font "Ver resumen" at bounding box center [228, 270] width 57 height 12
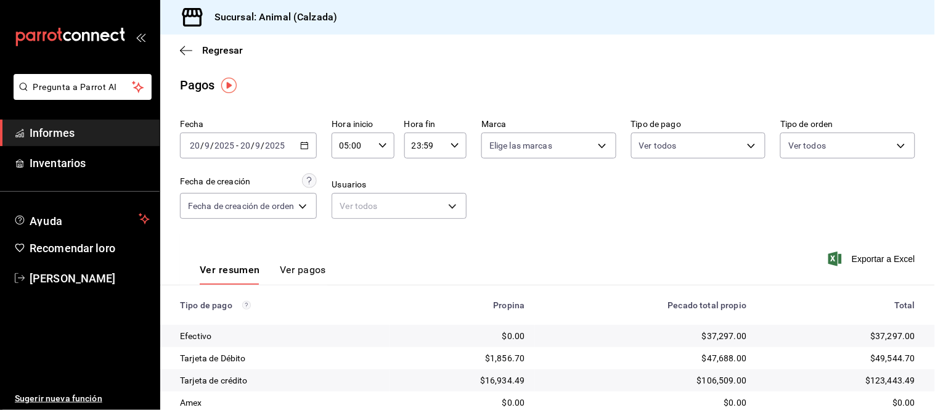
click at [298, 273] on font "Ver pagos" at bounding box center [303, 270] width 46 height 12
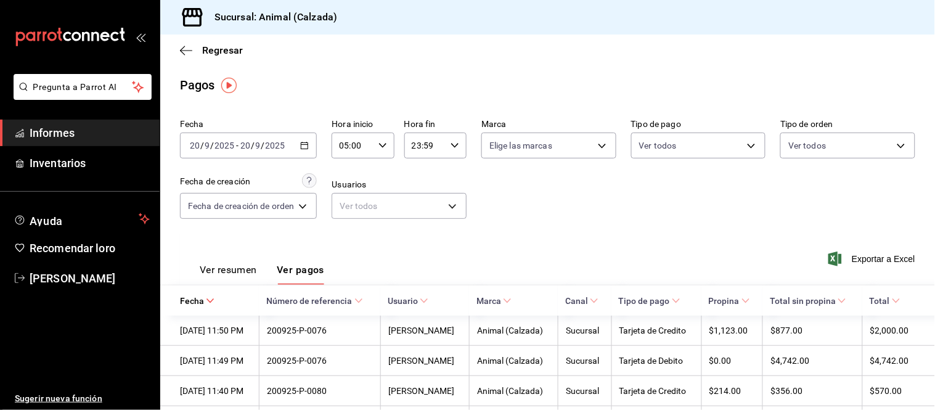
click at [250, 275] on font "Ver resumen" at bounding box center [228, 270] width 57 height 12
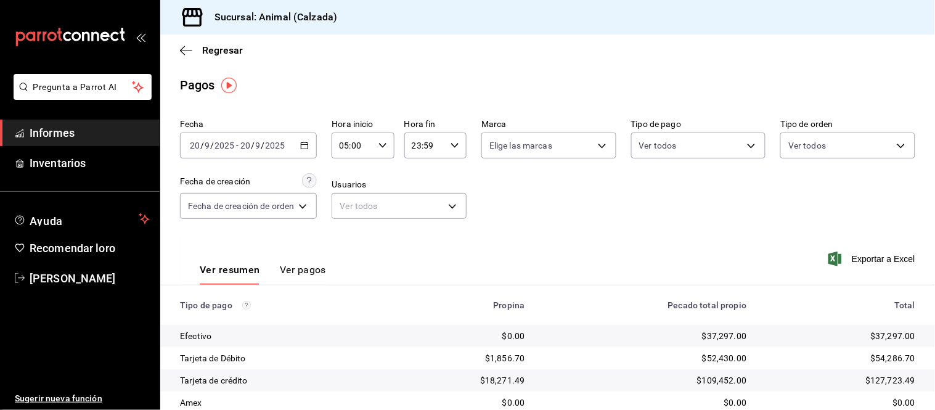
click at [262, 275] on div "Ver resumen Ver pagos" at bounding box center [263, 274] width 126 height 22
click at [291, 272] on font "Ver pagos" at bounding box center [303, 270] width 46 height 12
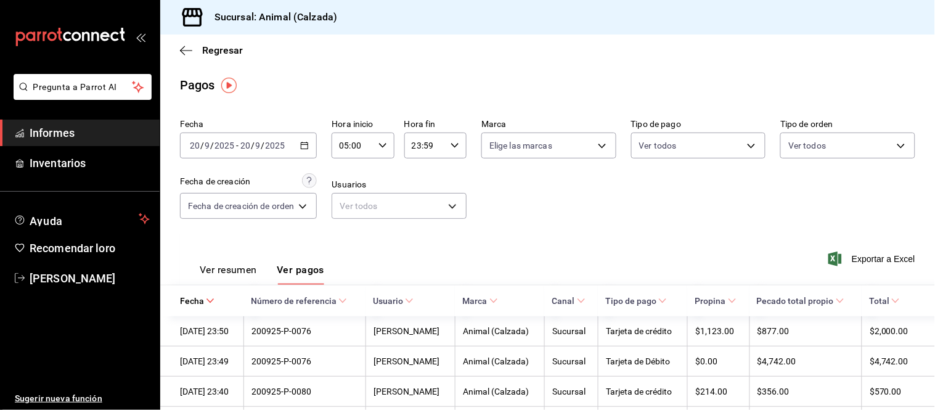
click at [249, 270] on font "Ver resumen" at bounding box center [228, 270] width 57 height 12
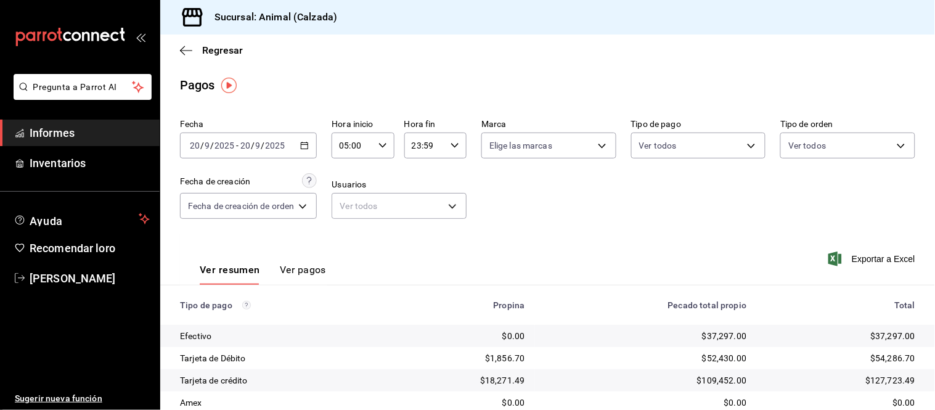
click at [306, 143] on \(Stroke\) "button" at bounding box center [304, 145] width 7 height 7
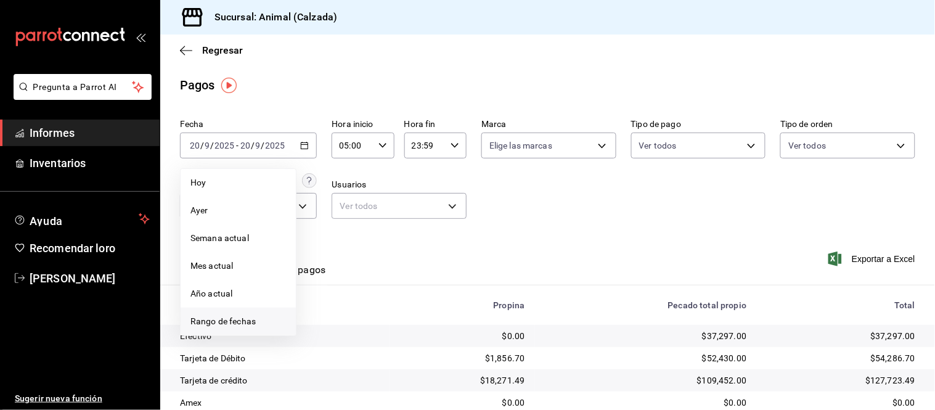
click at [251, 322] on font "Rango de fechas" at bounding box center [222, 321] width 65 height 10
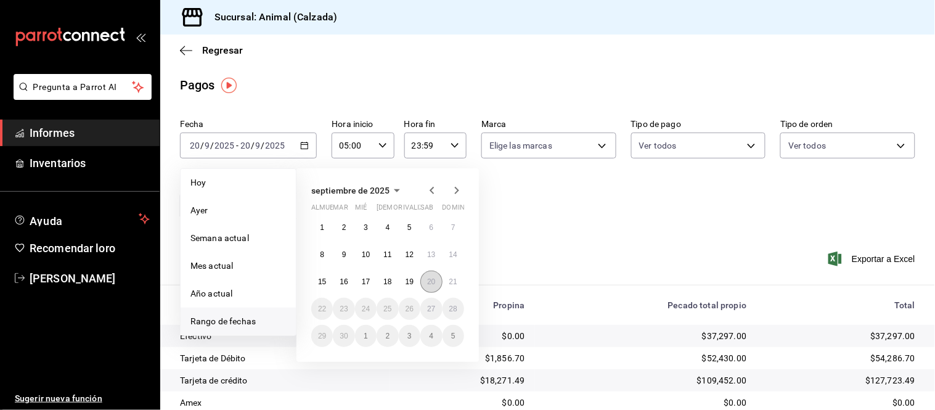
click at [432, 282] on font "20" at bounding box center [431, 281] width 8 height 9
click at [463, 288] on div "1 2 3 4 5 6 7 8 9 10 11 12 13 14 15 16 17 18 19 20 21 22 23 24 25 26 27 28 29 3…" at bounding box center [387, 281] width 153 height 131
click at [451, 282] on font "21" at bounding box center [453, 281] width 8 height 9
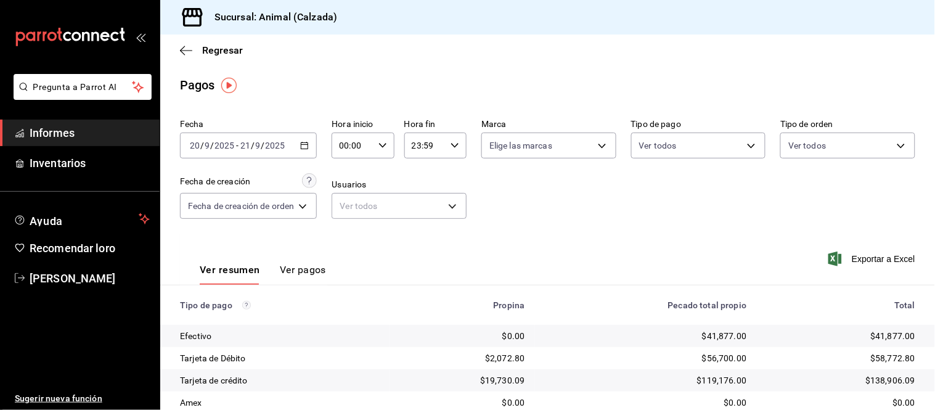
click at [380, 143] on icon "button" at bounding box center [382, 145] width 9 height 9
click at [353, 189] on font "05" at bounding box center [349, 189] width 10 height 10
type input "05:00"
click at [452, 233] on div at bounding box center [467, 205] width 935 height 410
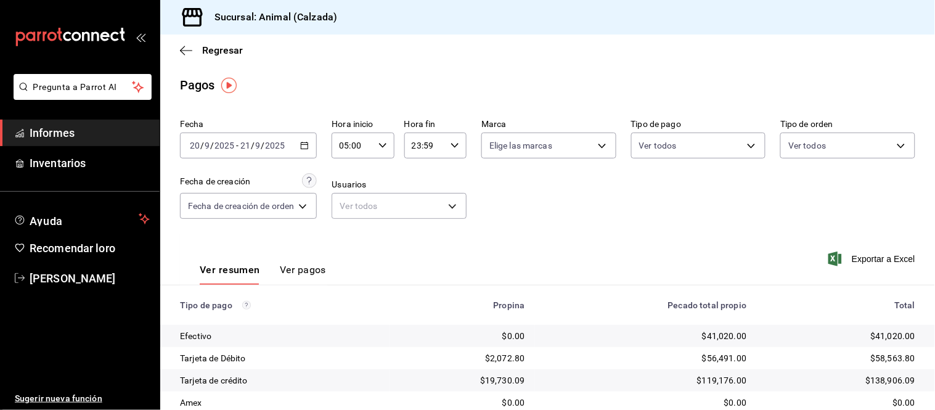
click at [315, 274] on font "Ver pagos" at bounding box center [303, 270] width 46 height 12
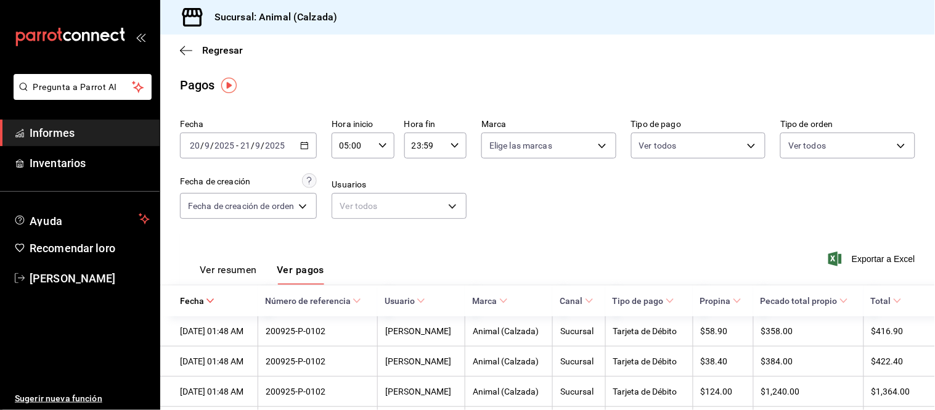
click at [248, 275] on font "Ver resumen" at bounding box center [228, 270] width 57 height 12
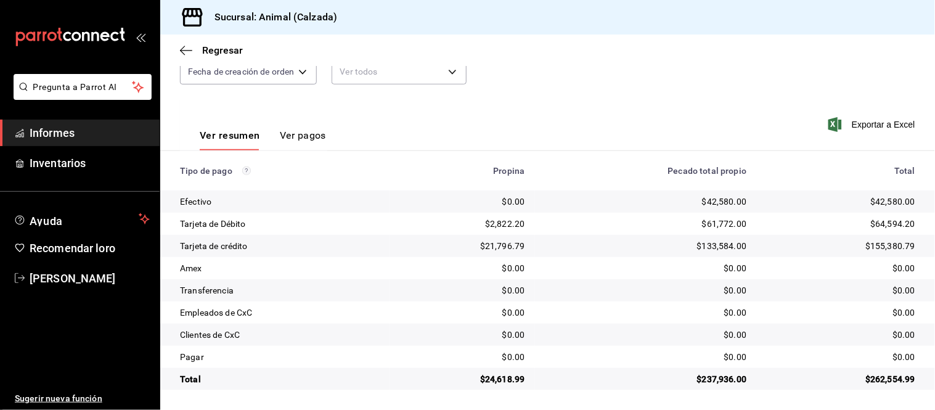
scroll to position [66, 0]
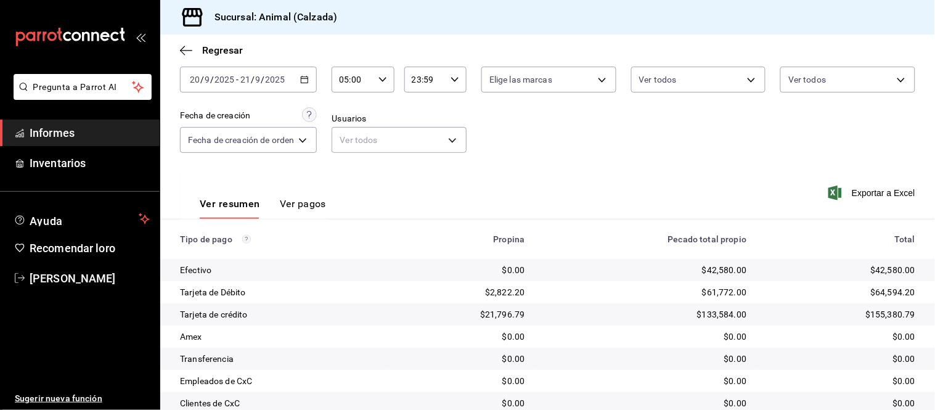
click at [296, 195] on div "Ver resumen Ver pagos" at bounding box center [253, 200] width 146 height 36
click at [291, 208] on font "Ver pagos" at bounding box center [303, 204] width 46 height 12
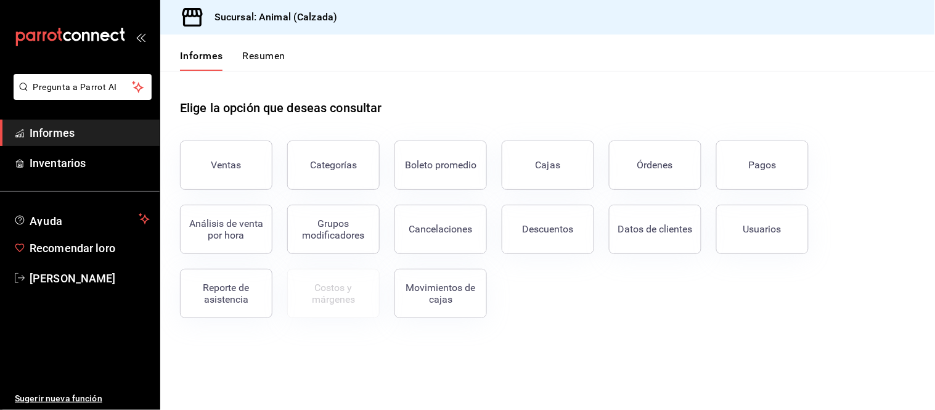
click at [84, 272] on font "[PERSON_NAME]" at bounding box center [73, 278] width 86 height 13
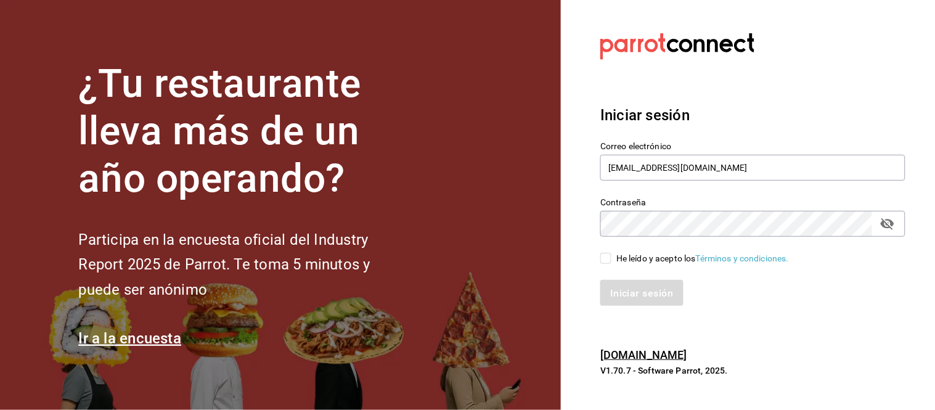
click at [645, 183] on div "Contraseña Contraseña" at bounding box center [745, 209] width 320 height 54
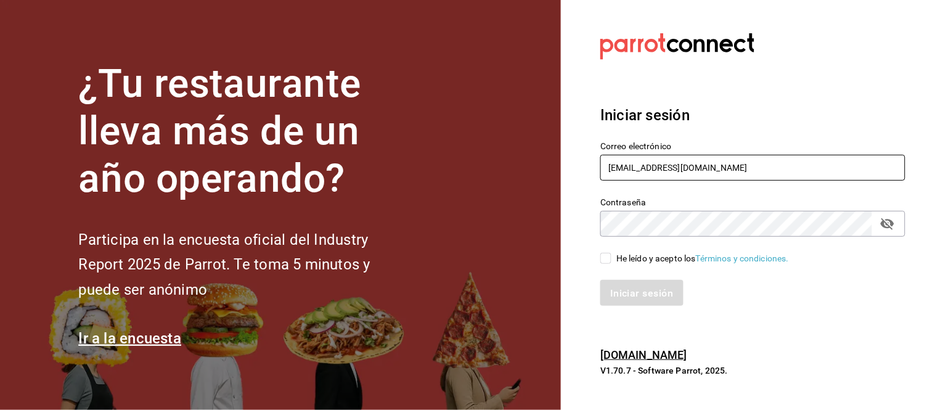
click at [649, 169] on input "[EMAIL_ADDRESS][DOMAIN_NAME]" at bounding box center [752, 168] width 305 height 26
type input "[PERSON_NAME][EMAIL_ADDRESS][DOMAIN_NAME]"
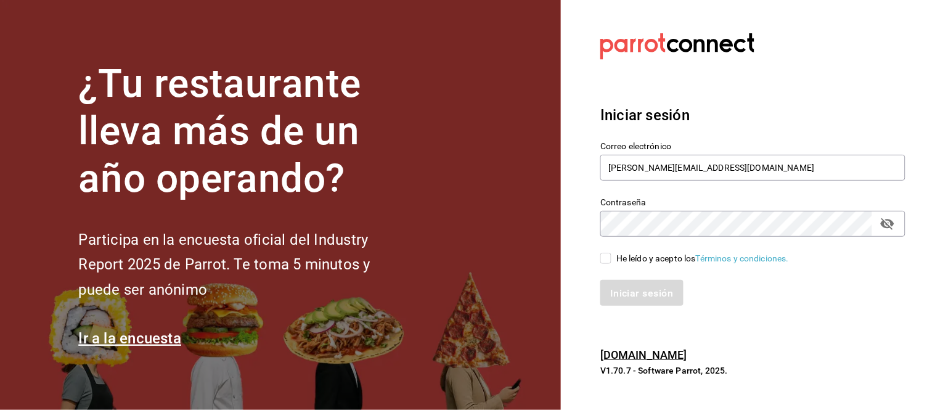
click at [614, 261] on span "He leído y acepto los Términos y condiciones." at bounding box center [699, 258] width 177 height 13
click at [611, 261] on input "He leído y acepto los Términos y condiciones." at bounding box center [605, 258] width 11 height 11
checkbox input "true"
click at [612, 272] on div "Iniciar sesión" at bounding box center [745, 285] width 320 height 41
click at [613, 285] on button "Iniciar sesión" at bounding box center [642, 293] width 84 height 26
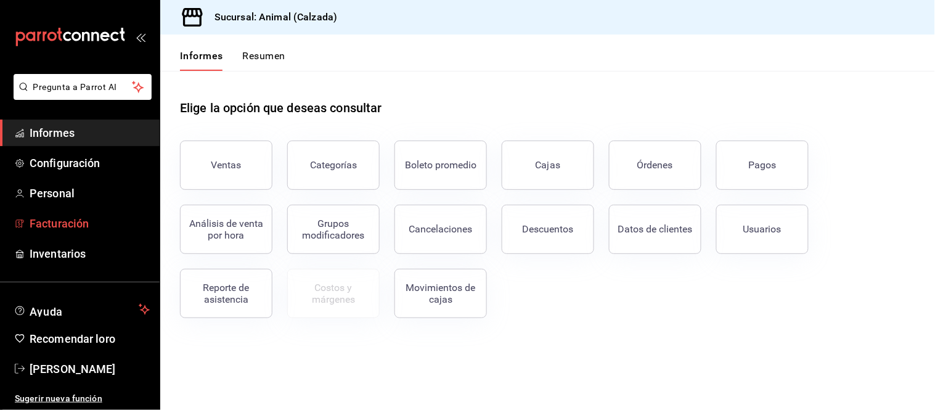
click at [76, 218] on font "Facturación" at bounding box center [59, 223] width 59 height 13
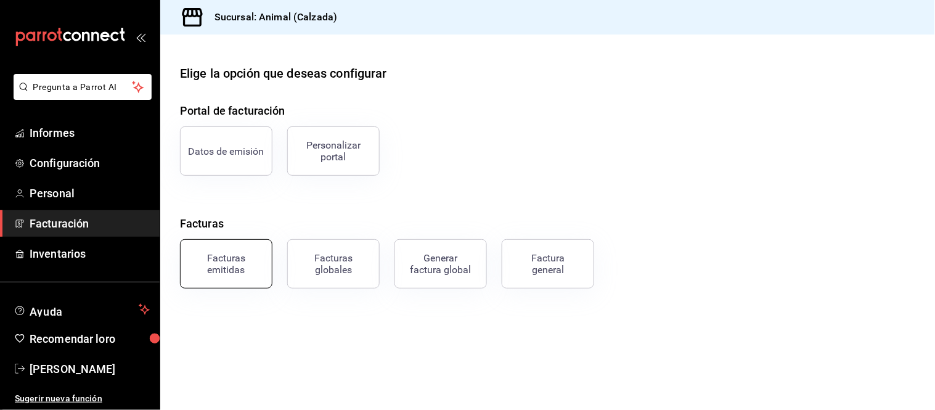
click at [237, 274] on font "Facturas emitidas" at bounding box center [226, 263] width 38 height 23
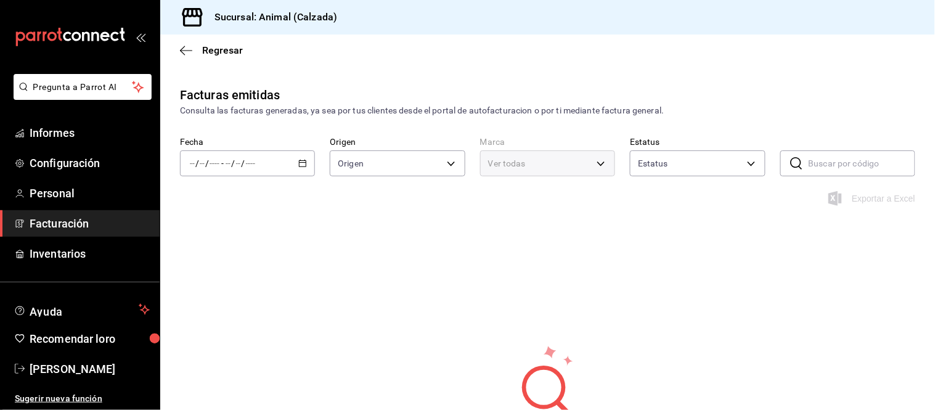
type input "ORDER_INVOICE,GENERAL_INVOICE"
type input "ACTIVE,PENDING_CANCELLATION,CANCELLED,PRE_CANCELLED"
type input "e26472f3-9262-489d-bcba-4c6b034529c7"
click at [305, 161] on div "/ / - / /" at bounding box center [247, 163] width 135 height 26
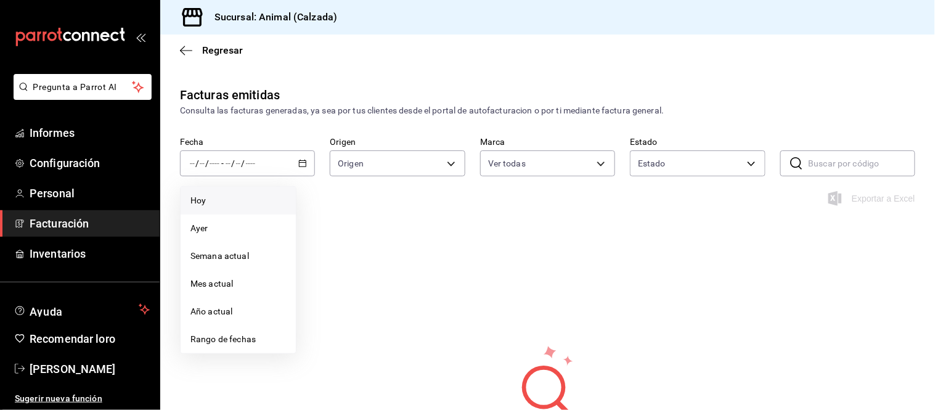
click at [261, 199] on span "Hoy" at bounding box center [238, 200] width 96 height 13
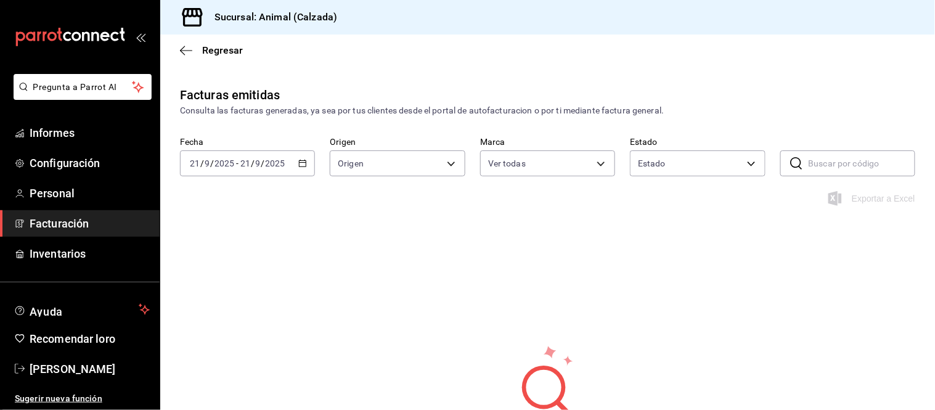
click at [299, 166] on icon "button" at bounding box center [302, 163] width 9 height 9
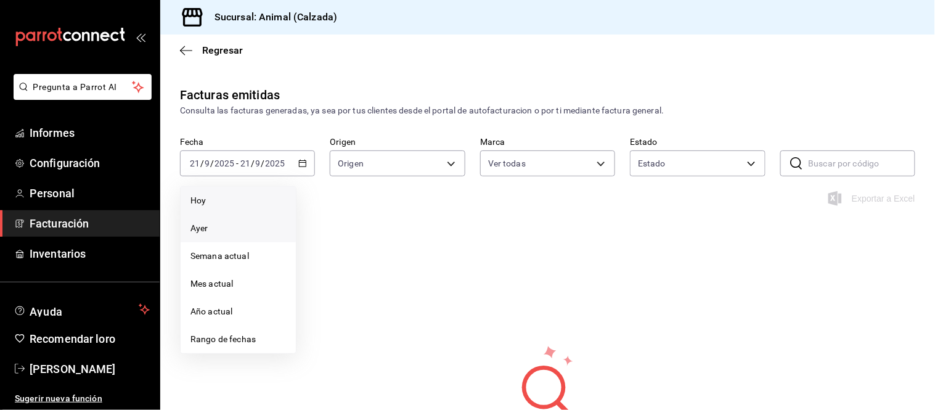
click at [283, 224] on span "Ayer" at bounding box center [238, 228] width 96 height 13
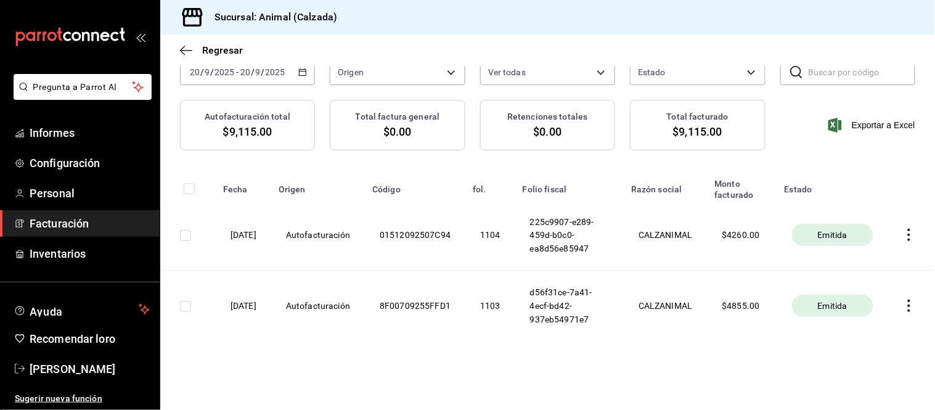
scroll to position [46, 0]
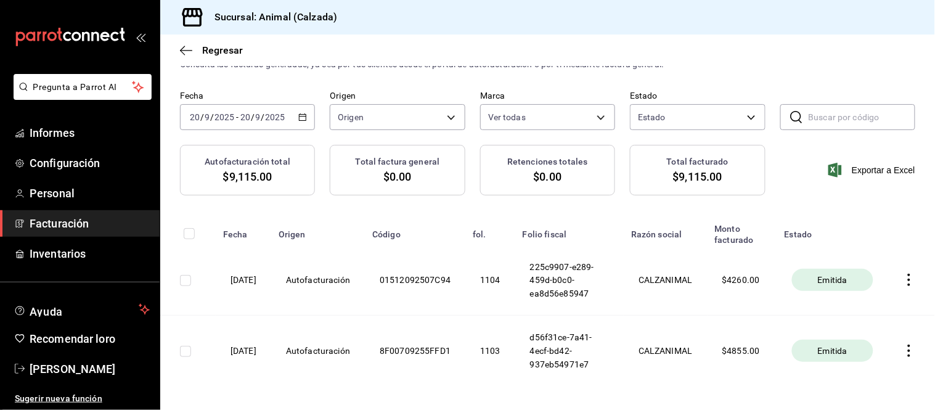
click at [299, 120] on \(Stroke\) "button" at bounding box center [302, 117] width 7 height 7
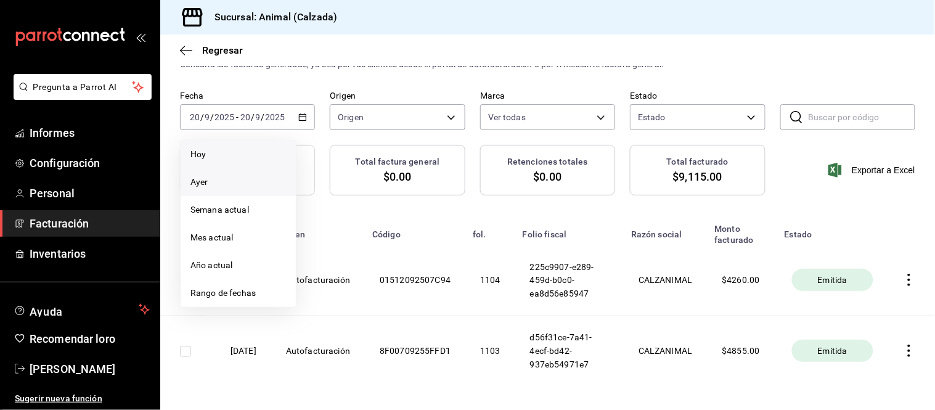
click at [222, 146] on li "Hoy" at bounding box center [238, 154] width 115 height 28
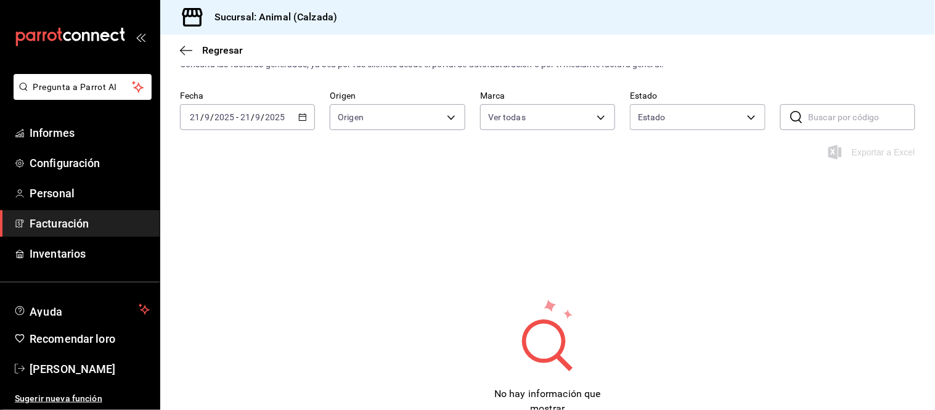
drag, startPoint x: 354, startPoint y: 254, endPoint x: 361, endPoint y: 246, distance: 10.0
click at [355, 254] on div "Facturas emitidas Consulta las facturas generadas, ya sea por tus clientes desd…" at bounding box center [547, 252] width 775 height 426
click at [296, 111] on div "[DATE] [DATE] - [DATE] [DATE]" at bounding box center [247, 117] width 135 height 26
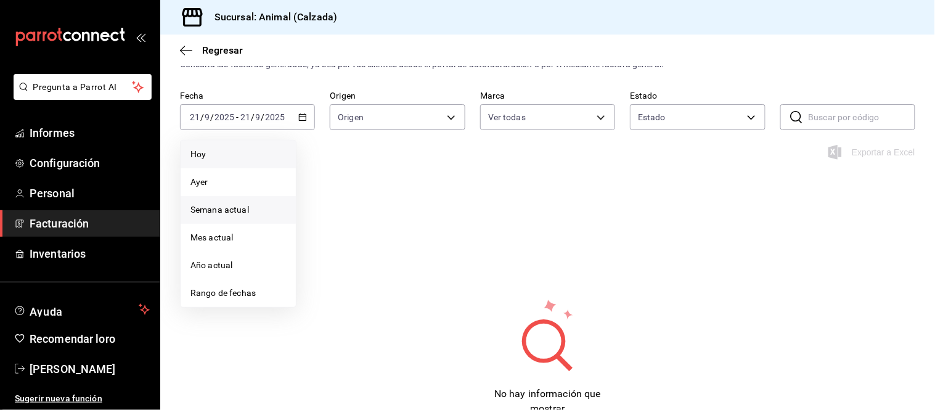
click at [222, 214] on span "Semana actual" at bounding box center [238, 209] width 96 height 13
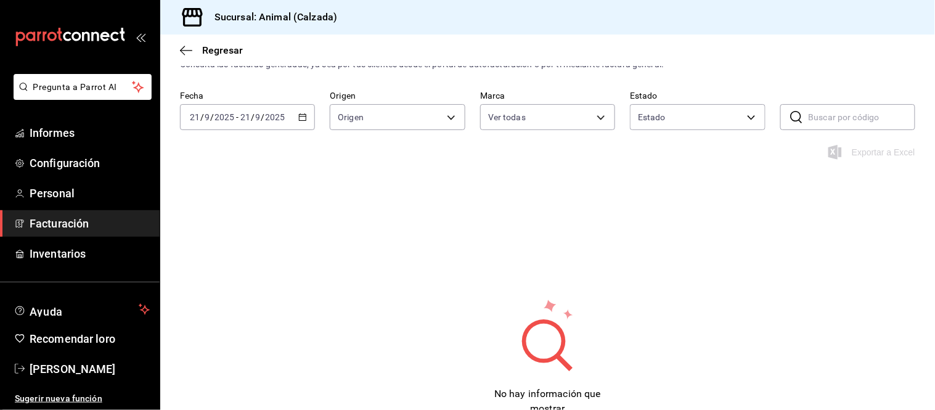
click at [277, 117] on input "2025" at bounding box center [275, 117] width 21 height 10
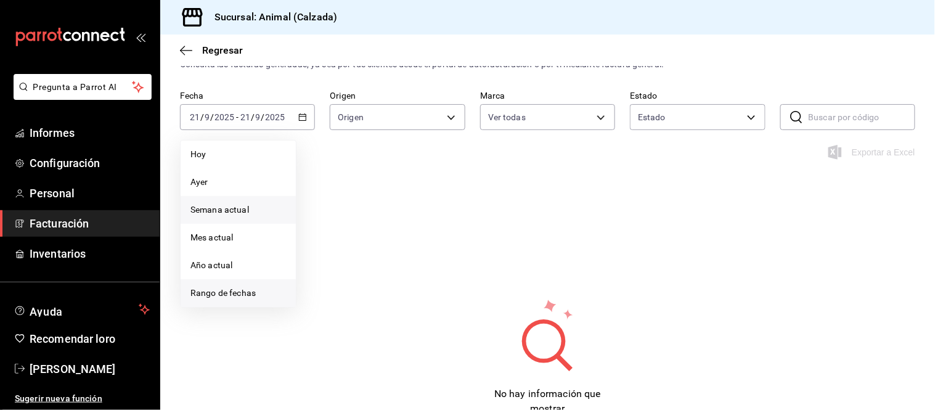
click at [222, 283] on li "Rango de fechas" at bounding box center [238, 293] width 115 height 28
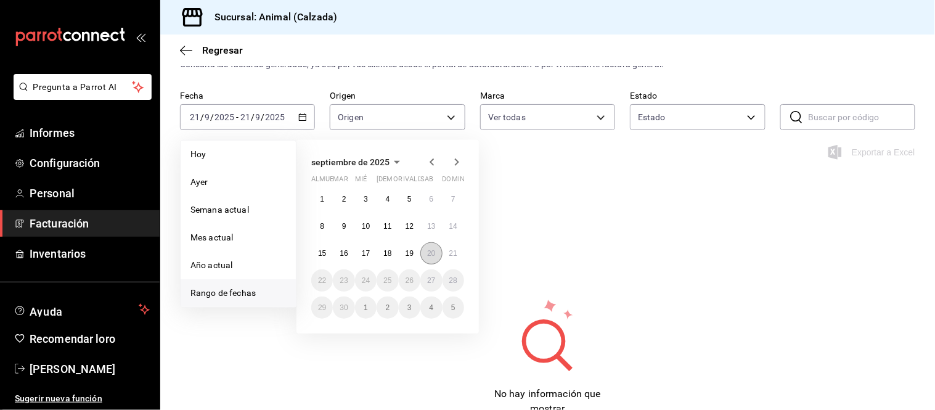
click at [423, 254] on button "20" at bounding box center [431, 253] width 22 height 22
click at [457, 254] on font "21" at bounding box center [453, 253] width 8 height 9
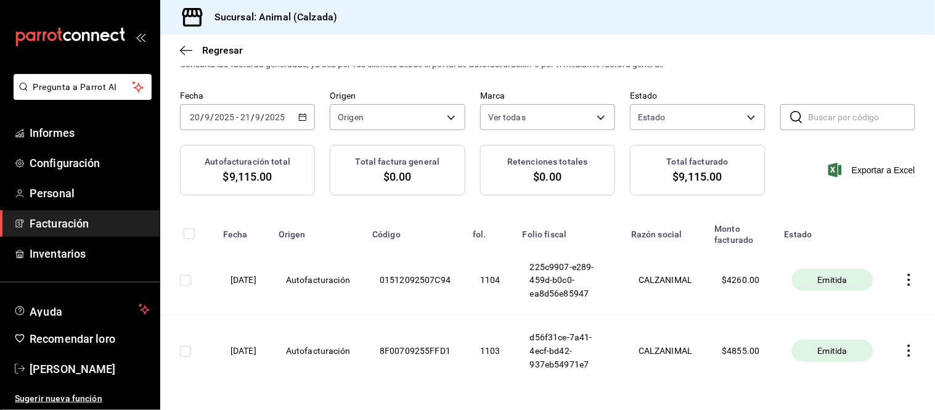
click at [495, 285] on th "1104" at bounding box center [490, 280] width 50 height 70
click at [572, 296] on th "225c9907-e289-459d-b0c0-ea8d56e85947" at bounding box center [569, 280] width 108 height 70
click at [298, 124] on div "[DATE] [DATE] - [DATE] [DATE]" at bounding box center [247, 117] width 135 height 26
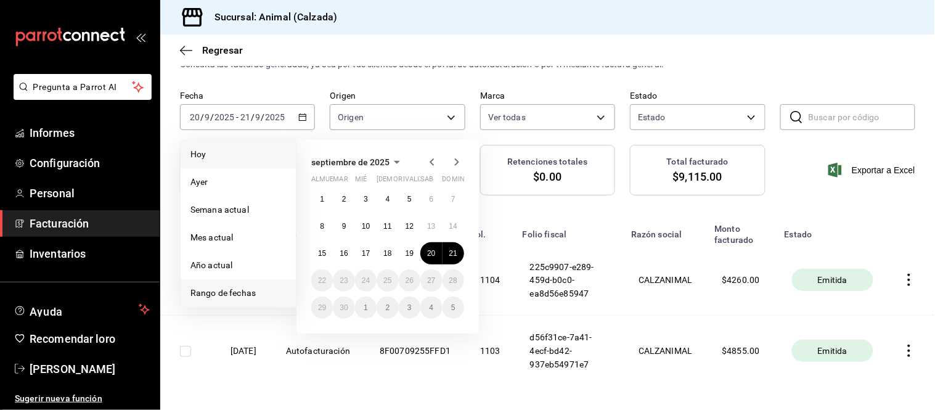
click at [231, 150] on span "Hoy" at bounding box center [238, 154] width 96 height 13
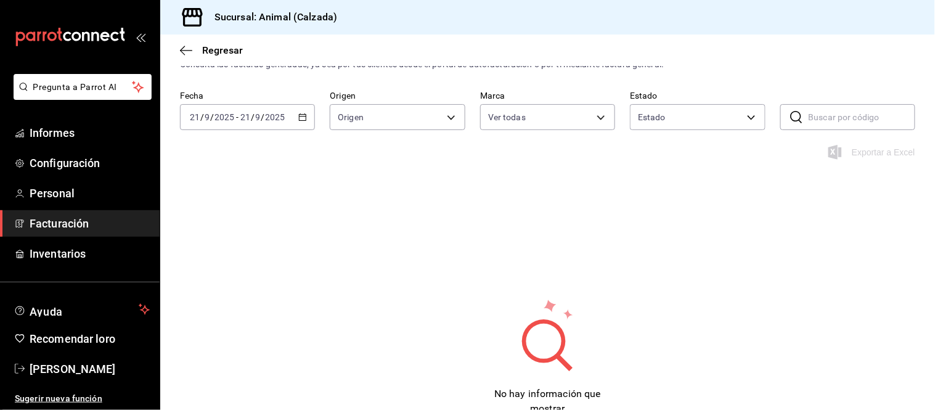
click at [89, 215] on span "Facturación" at bounding box center [90, 223] width 120 height 17
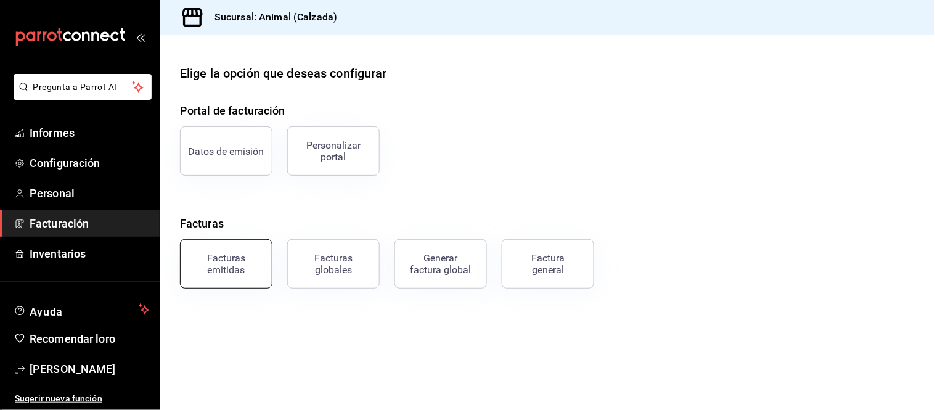
click at [224, 270] on font "Facturas emitidas" at bounding box center [226, 263] width 38 height 23
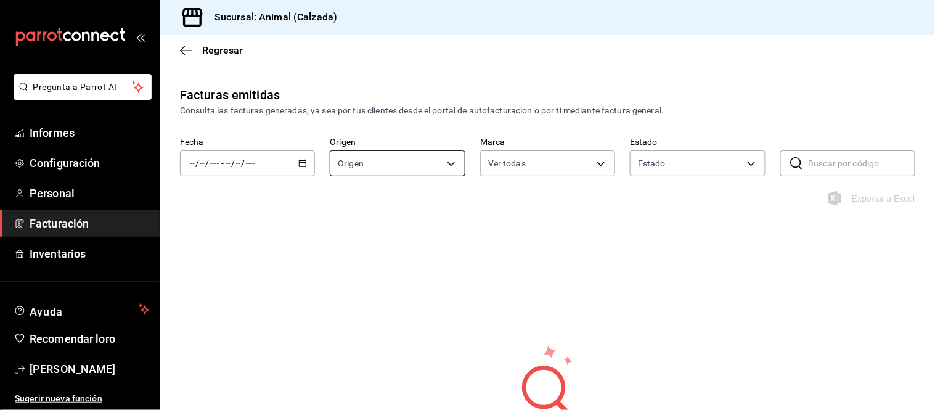
type input "e26472f3-9262-489d-bcba-4c6b034529c7"
click at [302, 173] on div "/ / - / /" at bounding box center [247, 163] width 135 height 26
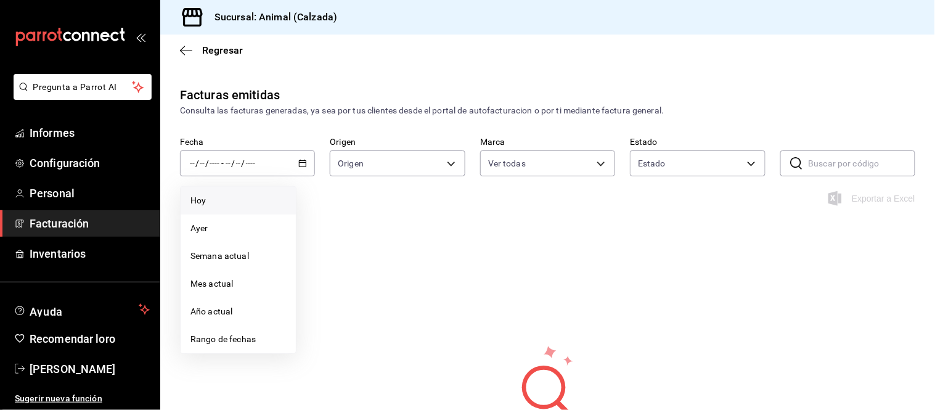
click at [244, 204] on span "Hoy" at bounding box center [238, 200] width 96 height 13
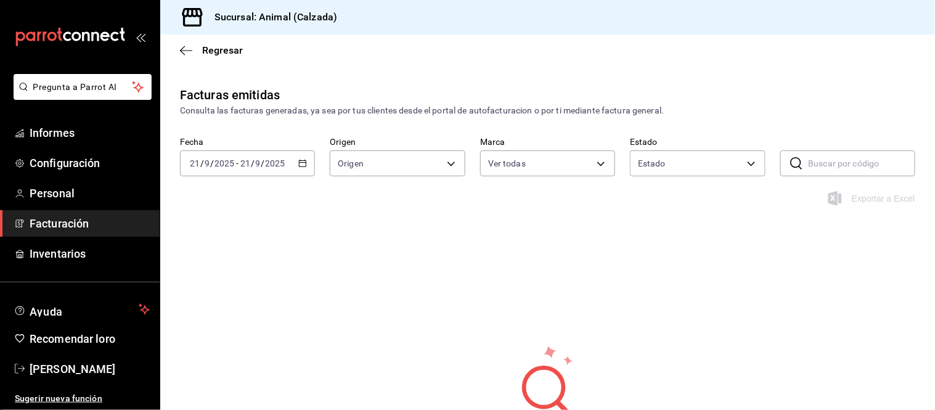
click at [313, 275] on div "Facturas emitidas Consulta las facturas generadas, ya sea por tus clientes desd…" at bounding box center [547, 299] width 775 height 426
click at [385, 319] on div "Facturas emitidas Consulta las facturas generadas, ya sea por tus clientes desd…" at bounding box center [547, 299] width 775 height 426
click at [482, 254] on div "Facturas emitidas Consulta las facturas generadas, ya sea por tus clientes desd…" at bounding box center [547, 299] width 775 height 426
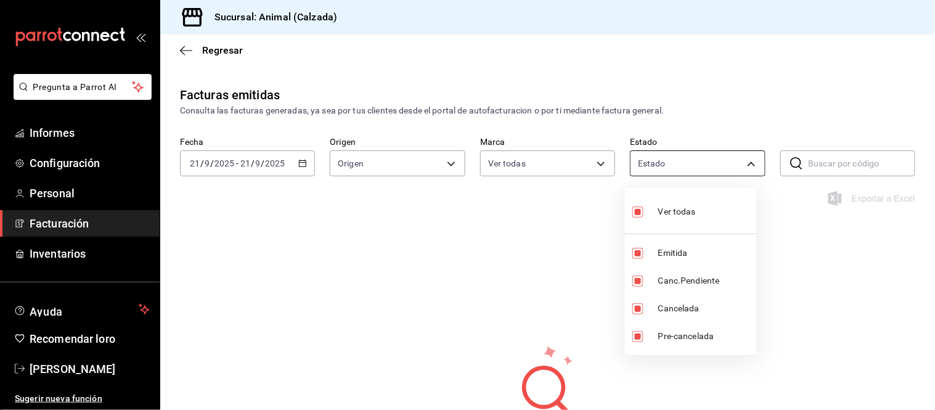
click at [677, 165] on body "Pregunta a Parrot AI Informes Configuración Personal Facturación Inventarios Ay…" at bounding box center [467, 205] width 935 height 410
click at [561, 247] on div at bounding box center [467, 205] width 935 height 410
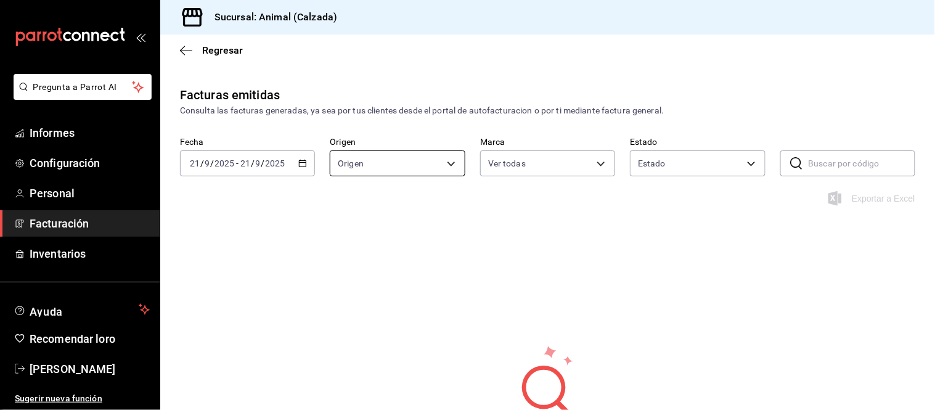
click at [439, 167] on body "Pregunta a Parrot AI Informes Configuración Personal Facturación Inventarios Ay…" at bounding box center [467, 205] width 935 height 410
click at [437, 166] on div at bounding box center [467, 205] width 935 height 410
click at [284, 161] on input "2025" at bounding box center [275, 163] width 21 height 10
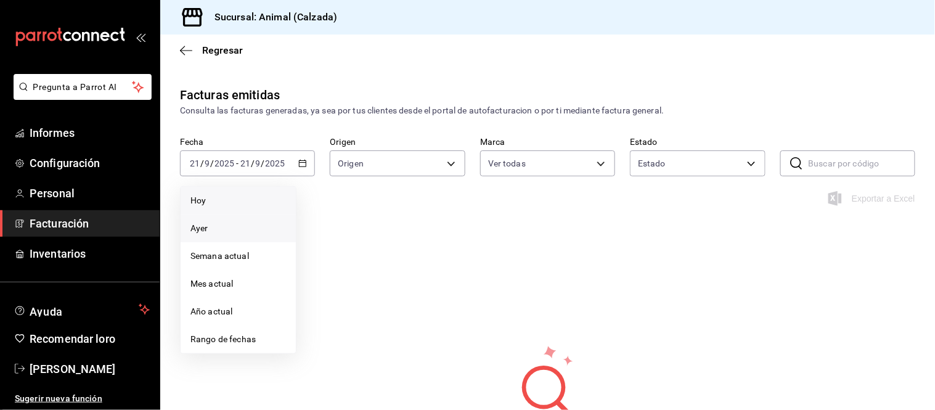
click at [203, 234] on span "Ayer" at bounding box center [238, 228] width 96 height 13
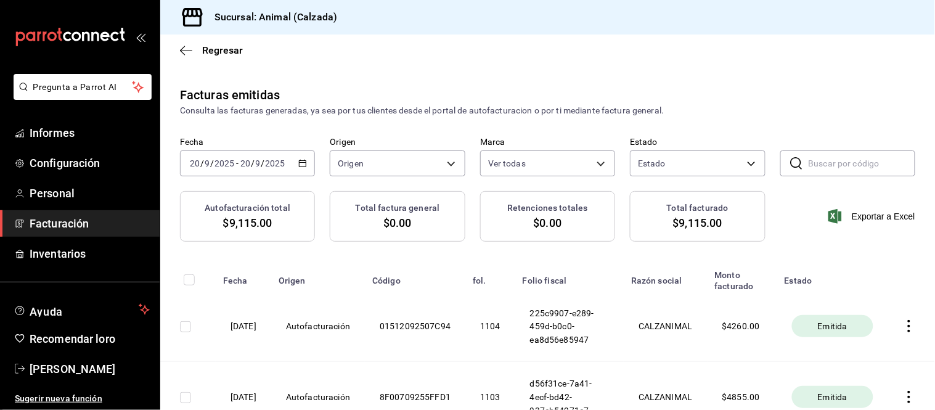
click at [99, 218] on span "Facturación" at bounding box center [90, 223] width 120 height 17
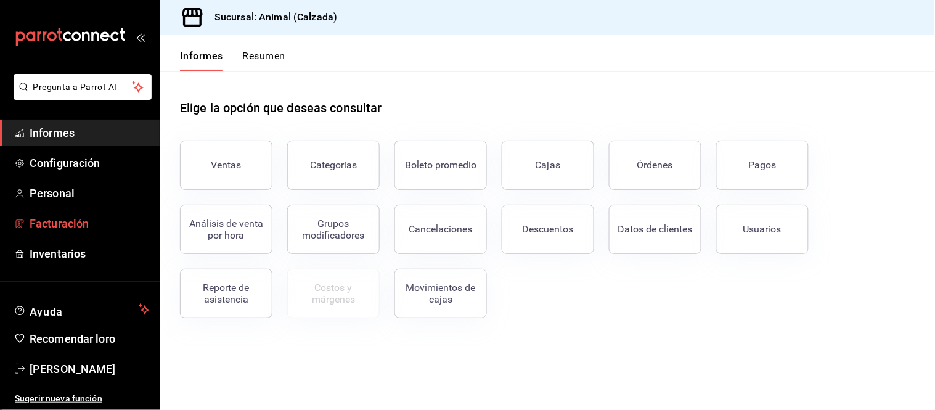
click at [118, 222] on span "Facturación" at bounding box center [90, 223] width 120 height 17
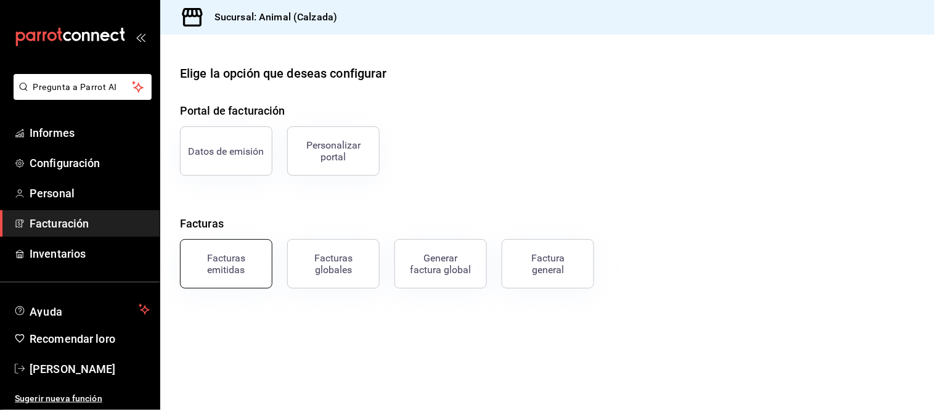
click at [235, 287] on div "Facturas emitidas" at bounding box center [218, 256] width 107 height 64
click at [231, 265] on font "Facturas emitidas" at bounding box center [226, 263] width 38 height 23
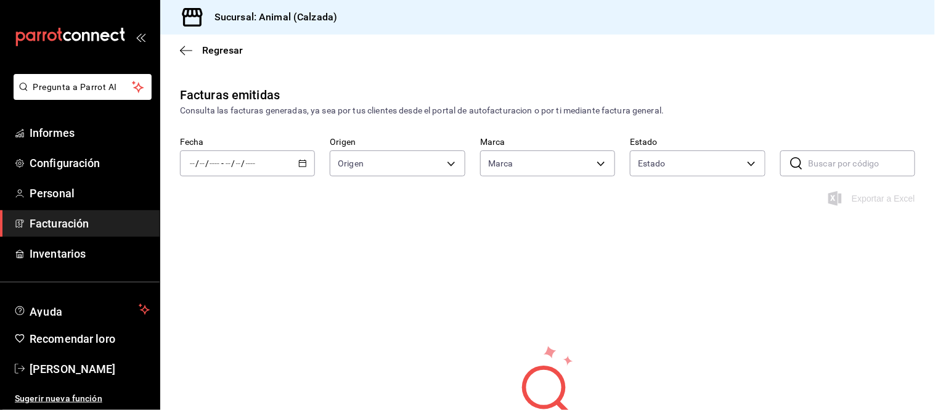
type input "e26472f3-9262-489d-bcba-4c6b034529c7"
click at [263, 163] on div "/ / - / /" at bounding box center [247, 163] width 135 height 26
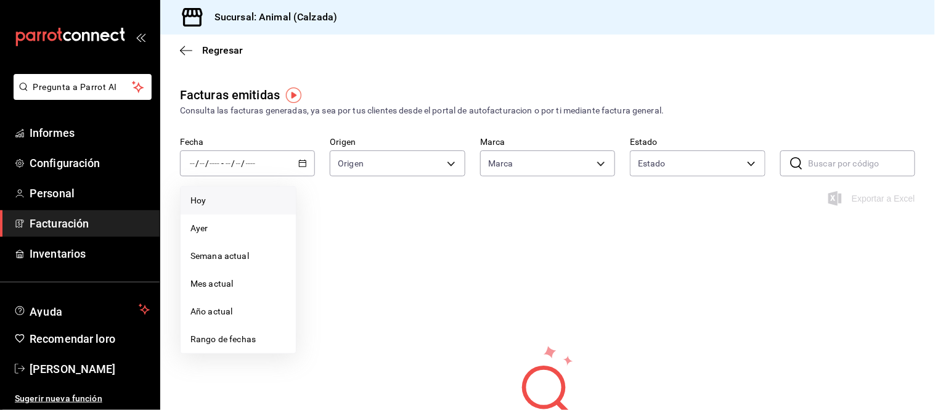
click at [250, 193] on li "Hoy" at bounding box center [238, 201] width 115 height 28
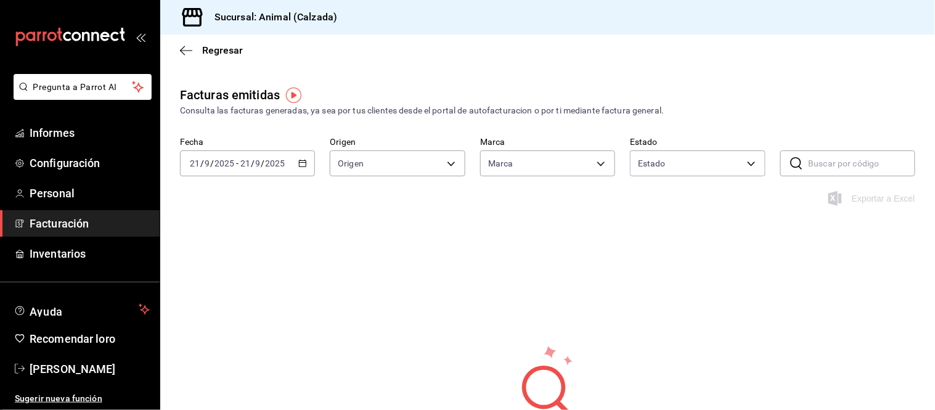
click at [260, 163] on input "9" at bounding box center [258, 163] width 6 height 10
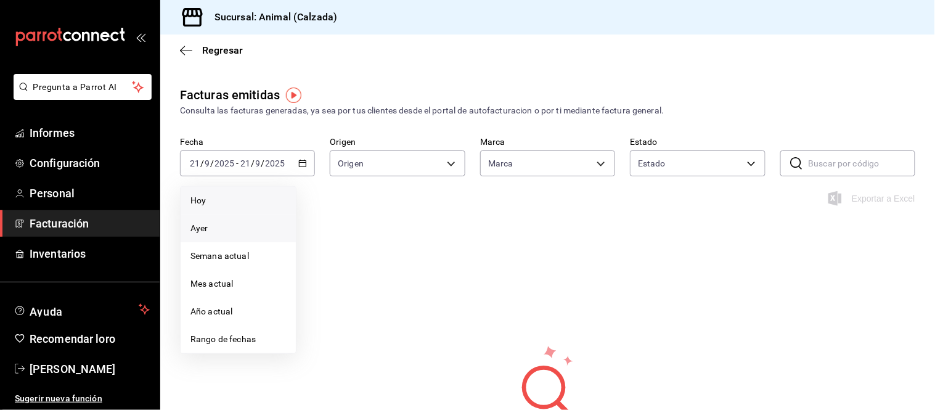
click at [242, 232] on span "Ayer" at bounding box center [238, 228] width 96 height 13
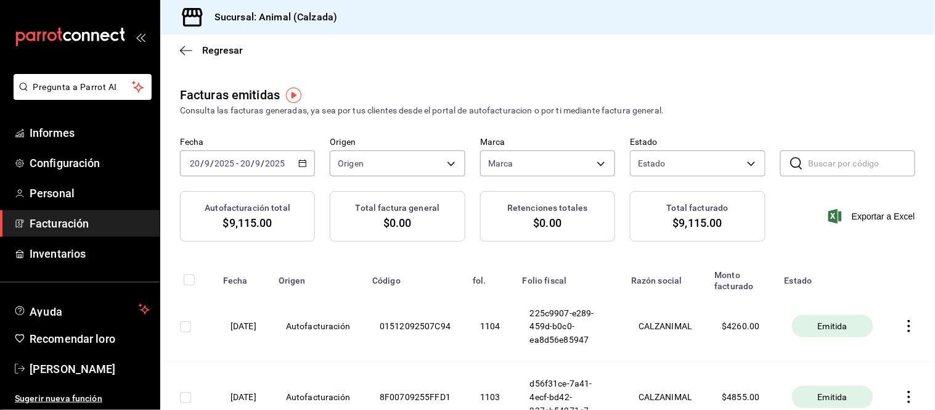
click at [282, 163] on input "2025" at bounding box center [275, 163] width 21 height 10
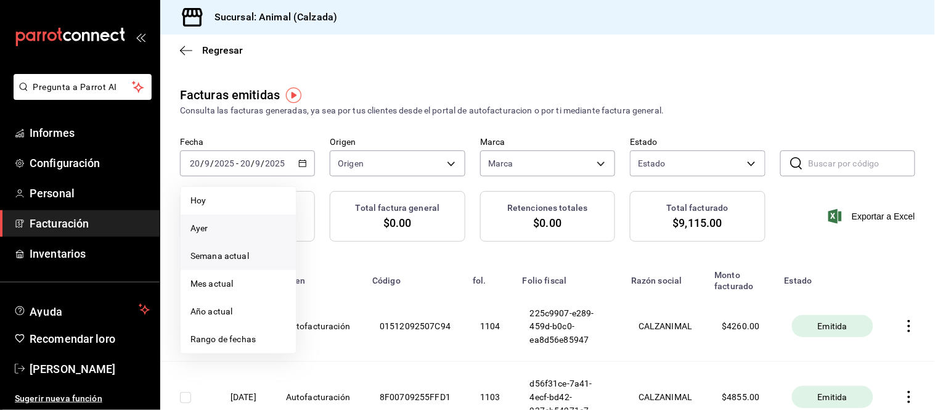
click at [250, 259] on span "Semana actual" at bounding box center [238, 256] width 96 height 13
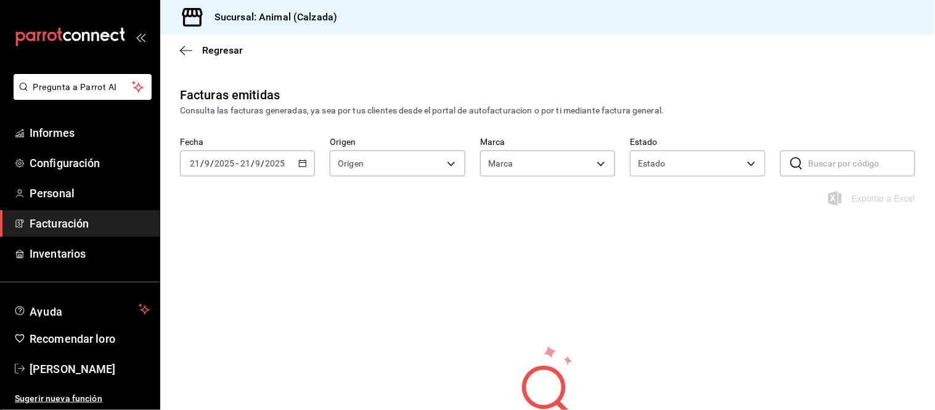
click at [267, 152] on div "[DATE] [DATE] - [DATE] [DATE]" at bounding box center [247, 163] width 135 height 26
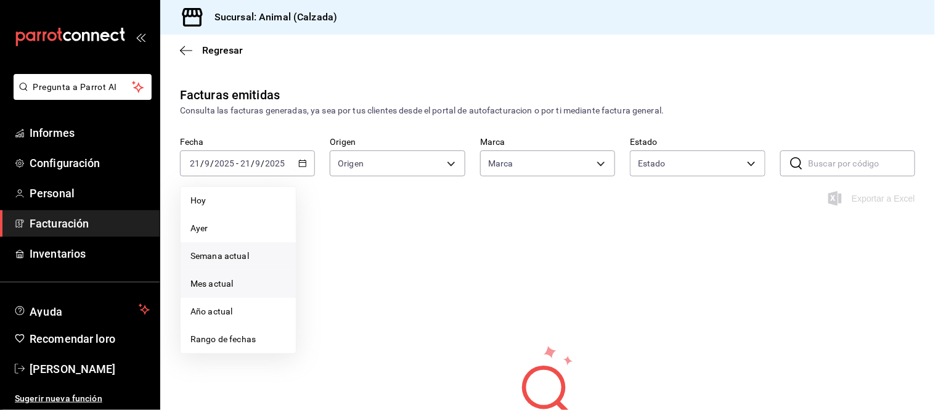
click at [267, 284] on span "Mes actual" at bounding box center [238, 283] width 96 height 13
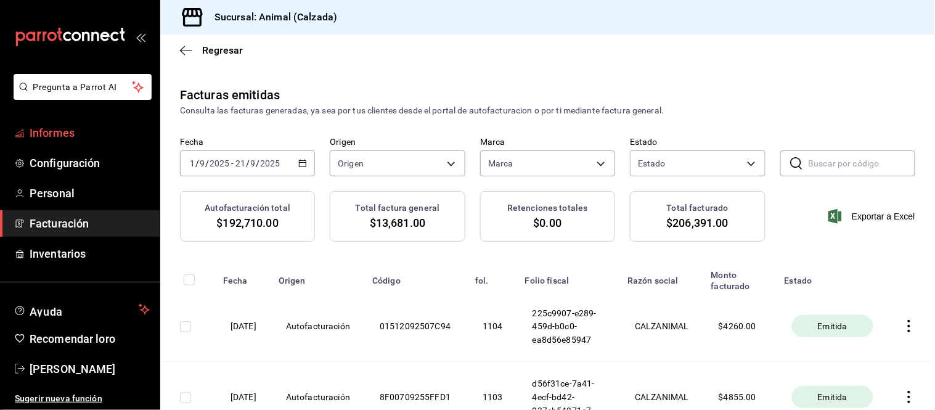
click at [72, 133] on font "Informes" at bounding box center [52, 132] width 45 height 13
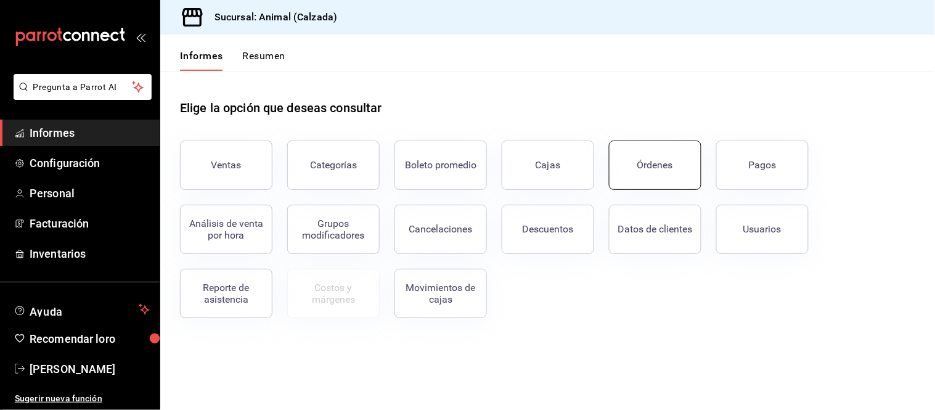
click at [638, 163] on font "Órdenes" at bounding box center [655, 165] width 36 height 12
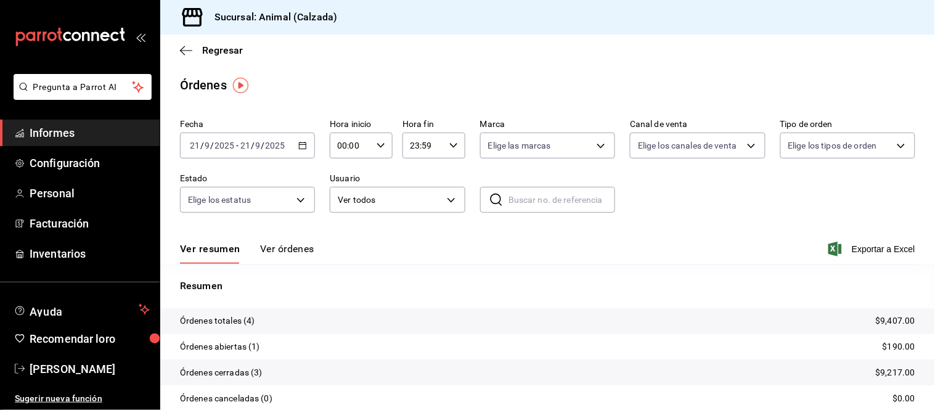
click at [288, 148] on div "[DATE] [DATE] - [DATE] [DATE]" at bounding box center [247, 145] width 135 height 26
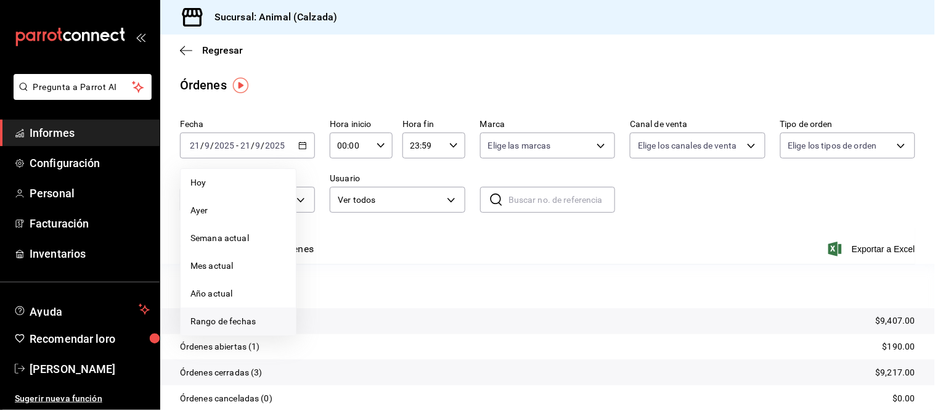
click at [239, 321] on font "Rango de fechas" at bounding box center [222, 321] width 65 height 10
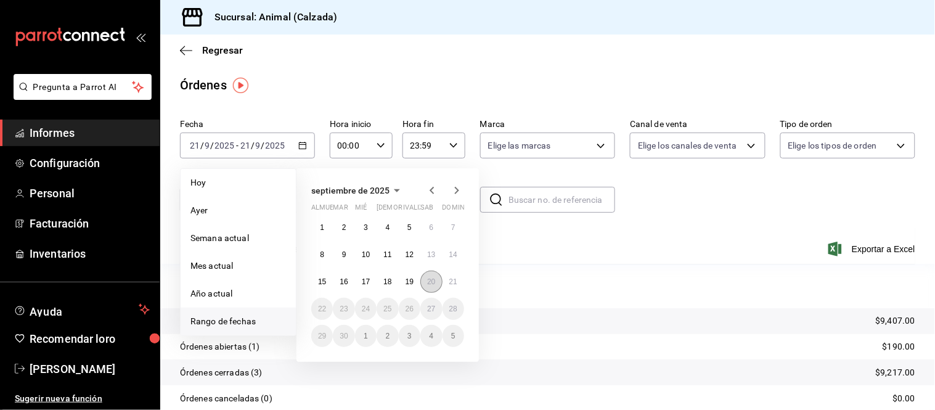
click at [427, 280] on font "20" at bounding box center [431, 281] width 8 height 9
click at [450, 278] on font "21" at bounding box center [453, 281] width 8 height 9
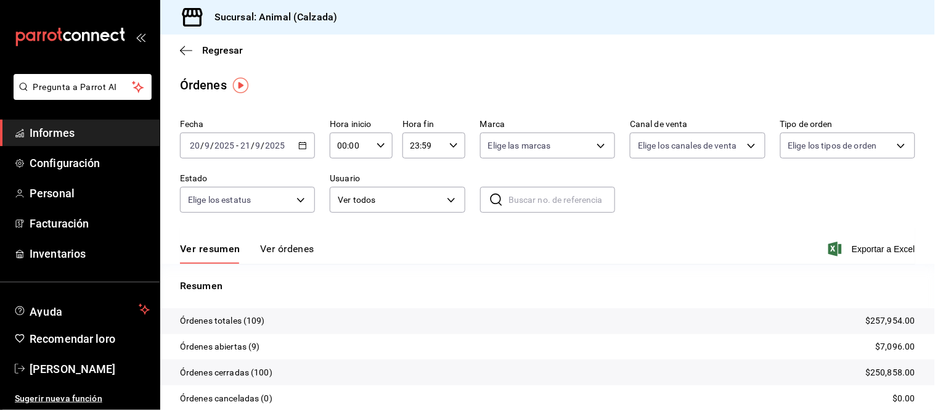
click at [362, 142] on input "00:00" at bounding box center [351, 145] width 42 height 25
click at [339, 184] on font "05" at bounding box center [343, 189] width 10 height 10
type input "05:00"
click at [366, 96] on div at bounding box center [467, 205] width 935 height 410
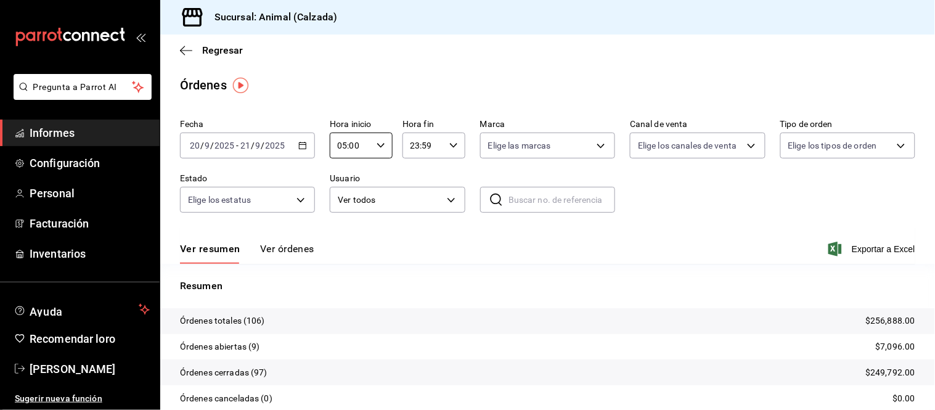
click at [281, 249] on font "Ver órdenes" at bounding box center [287, 249] width 54 height 12
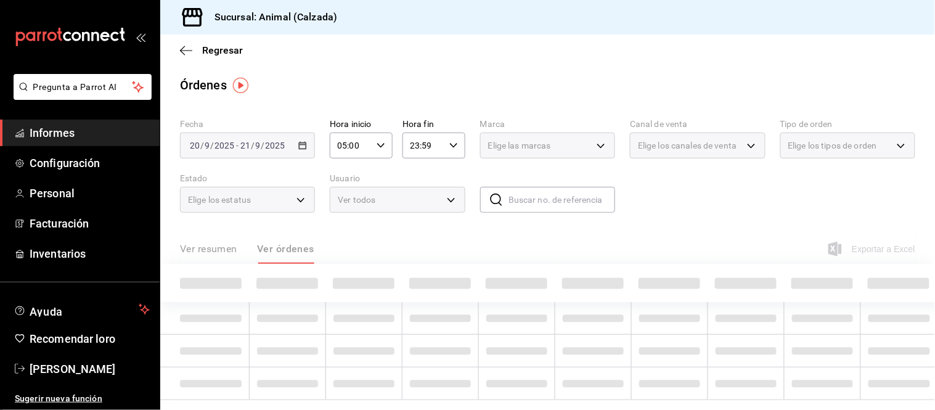
click at [208, 254] on div "Ver resumen Ver órdenes" at bounding box center [247, 253] width 134 height 22
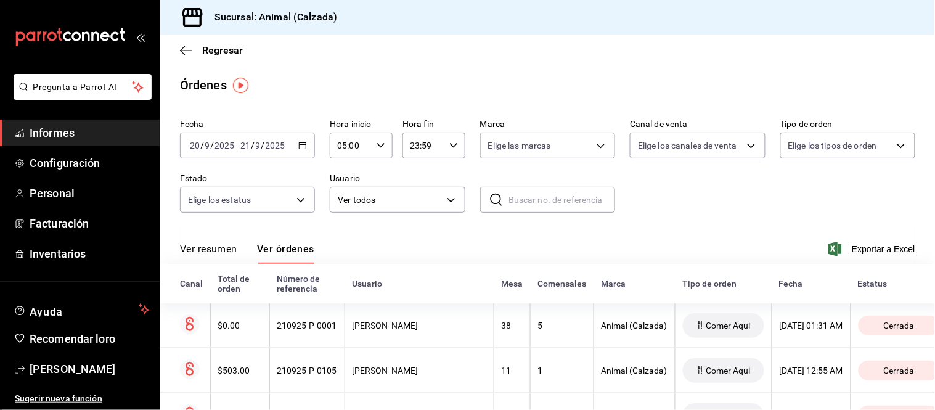
click at [208, 250] on font "Ver resumen" at bounding box center [208, 249] width 57 height 12
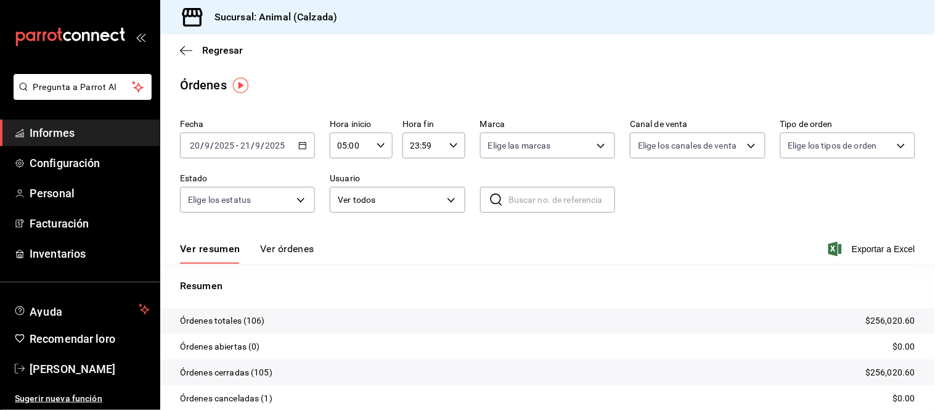
click at [365, 143] on input "05:00" at bounding box center [351, 145] width 42 height 25
click at [343, 177] on font "05" at bounding box center [343, 179] width 10 height 10
click at [286, 248] on div at bounding box center [467, 205] width 935 height 410
click at [224, 254] on font "Ver resumen" at bounding box center [210, 249] width 60 height 12
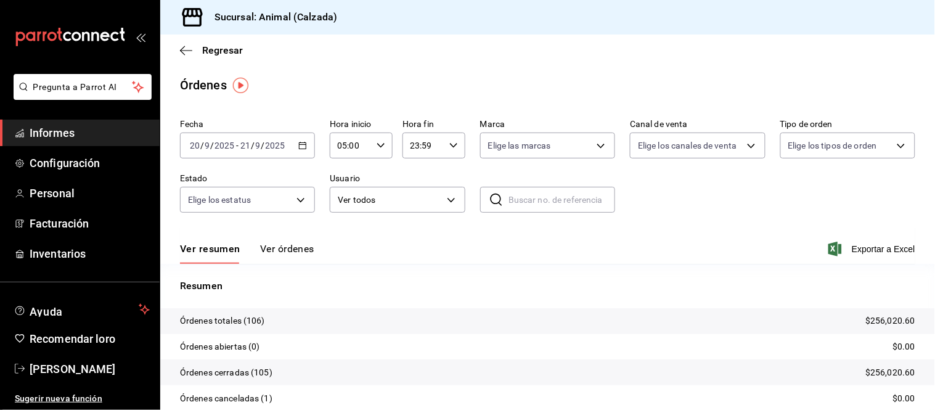
click at [270, 254] on font "Ver órdenes" at bounding box center [287, 249] width 54 height 12
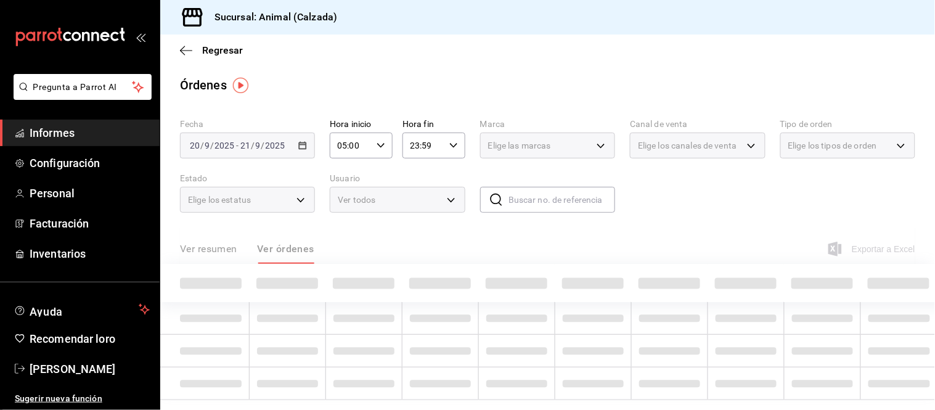
click at [212, 250] on div "Ver resumen Ver órdenes" at bounding box center [247, 253] width 134 height 22
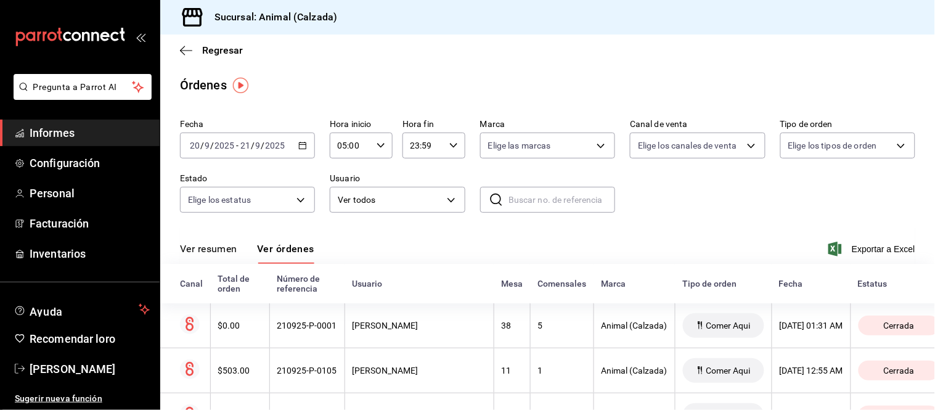
click at [221, 251] on font "Ver resumen" at bounding box center [208, 249] width 57 height 12
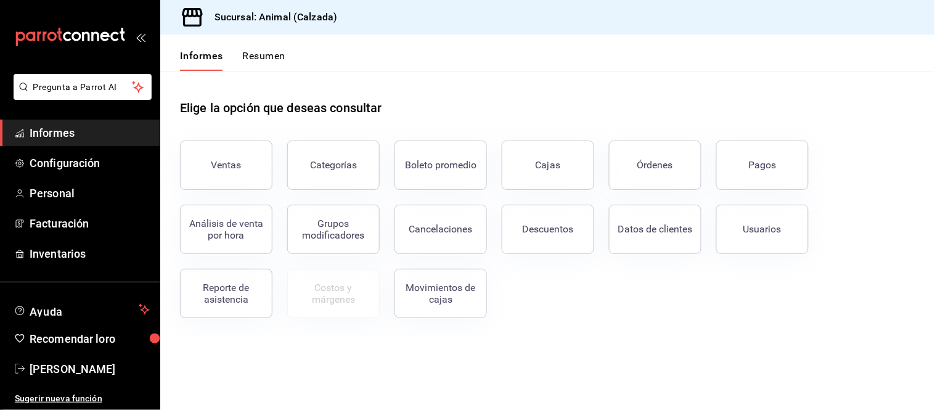
click at [767, 161] on font "Pagos" at bounding box center [763, 165] width 28 height 12
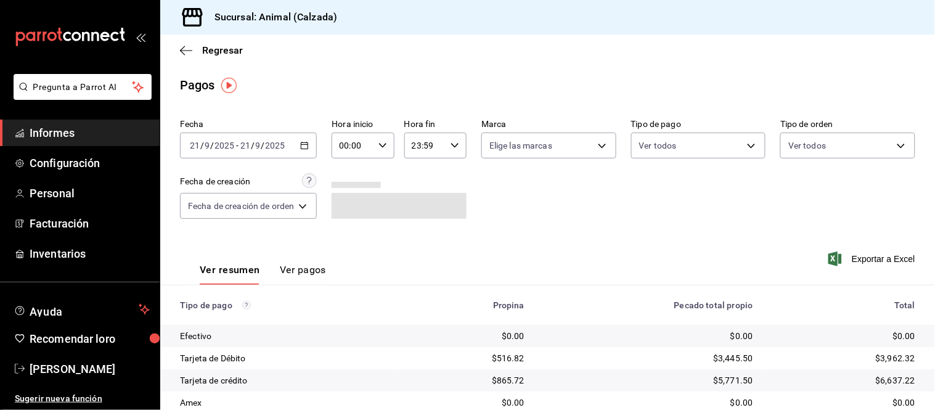
click at [312, 150] on div "[DATE] [DATE] - [DATE] [DATE]" at bounding box center [248, 145] width 137 height 26
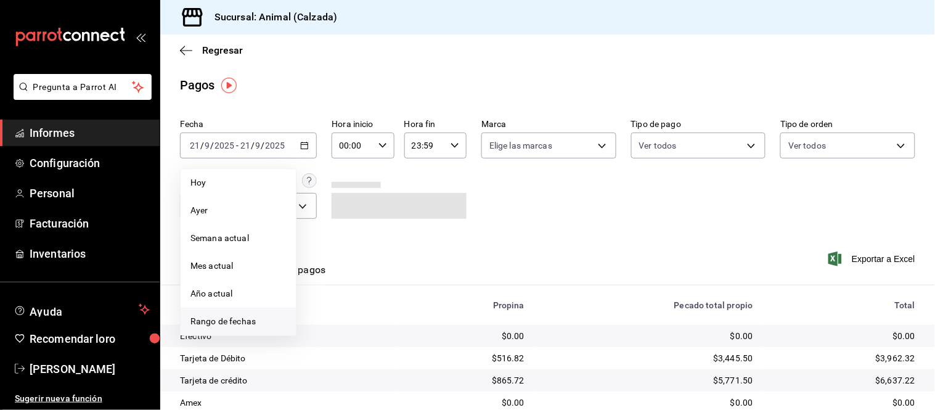
click at [242, 319] on font "Rango de fechas" at bounding box center [222, 321] width 65 height 10
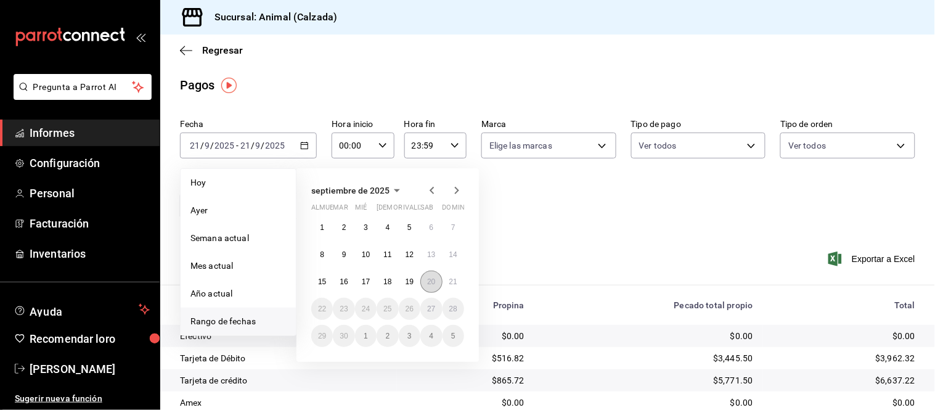
click at [429, 285] on font "20" at bounding box center [431, 281] width 8 height 9
click at [447, 279] on button "21" at bounding box center [453, 281] width 22 height 22
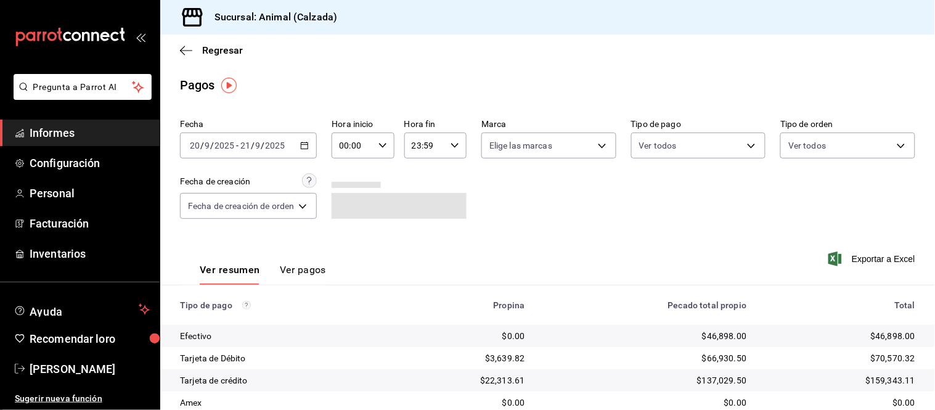
click at [378, 154] on div "00:00 Hora inicio" at bounding box center [362, 145] width 62 height 26
click at [348, 187] on font "05" at bounding box center [349, 189] width 10 height 10
type input "05:00"
click at [507, 206] on div at bounding box center [467, 205] width 935 height 410
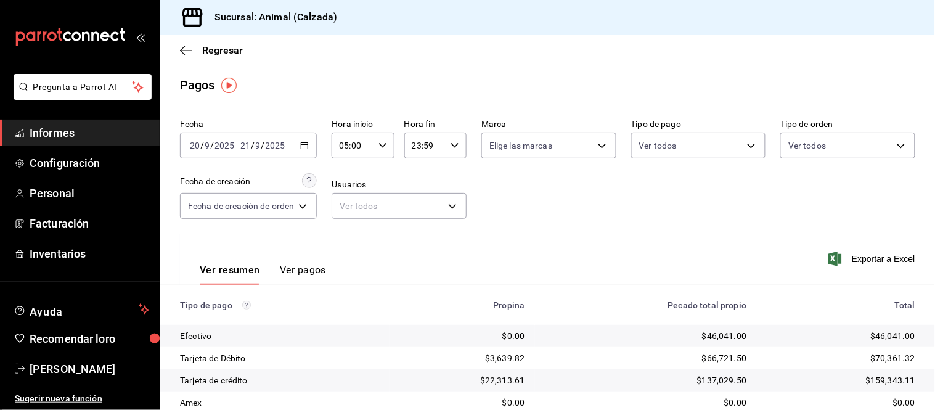
click at [310, 271] on font "Ver pagos" at bounding box center [303, 270] width 46 height 12
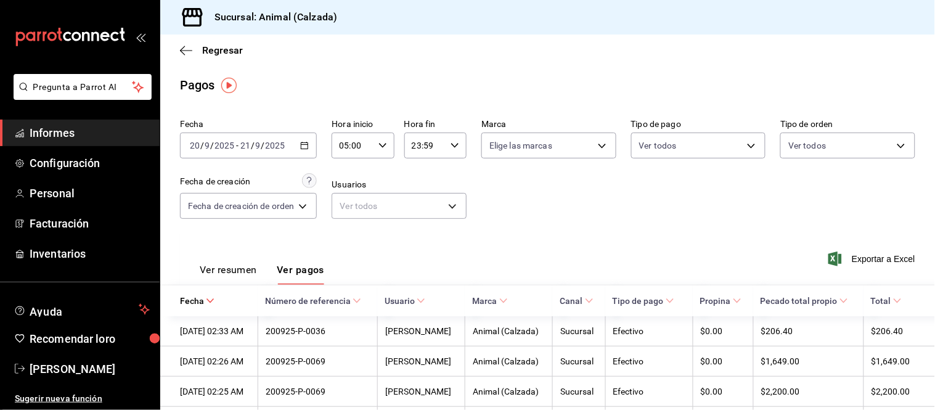
click at [231, 274] on font "Ver resumen" at bounding box center [228, 270] width 57 height 12
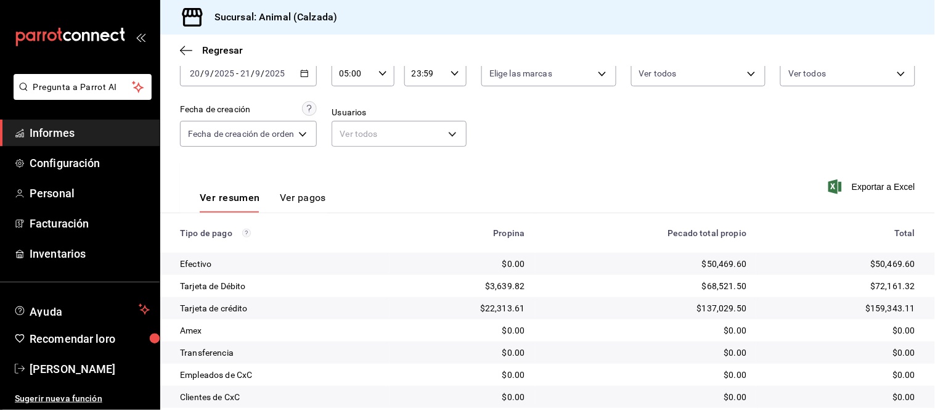
scroll to position [134, 0]
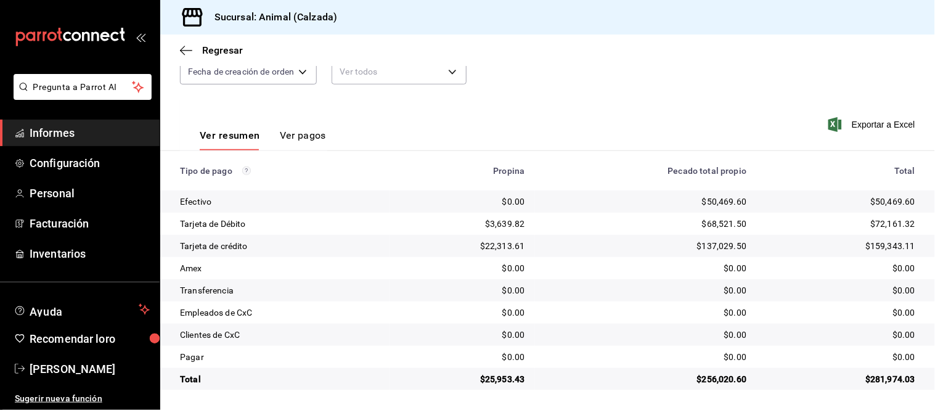
click at [300, 134] on font "Ver pagos" at bounding box center [303, 135] width 46 height 12
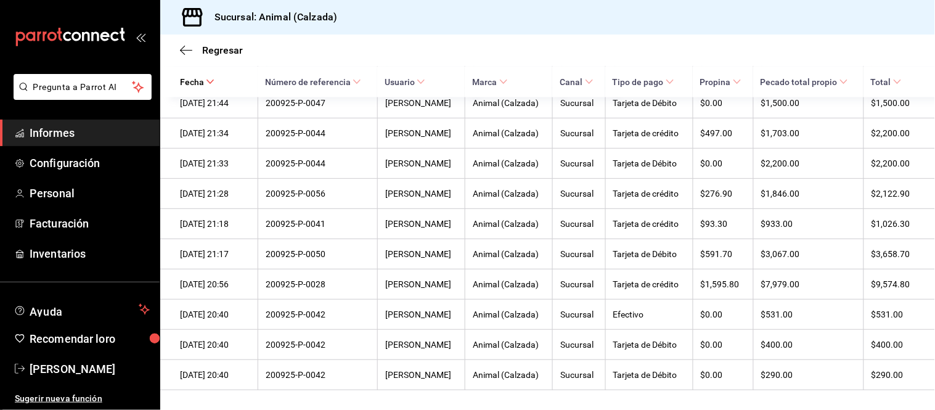
scroll to position [3828, 0]
click at [664, 87] on font "Tipo de pago" at bounding box center [637, 82] width 51 height 10
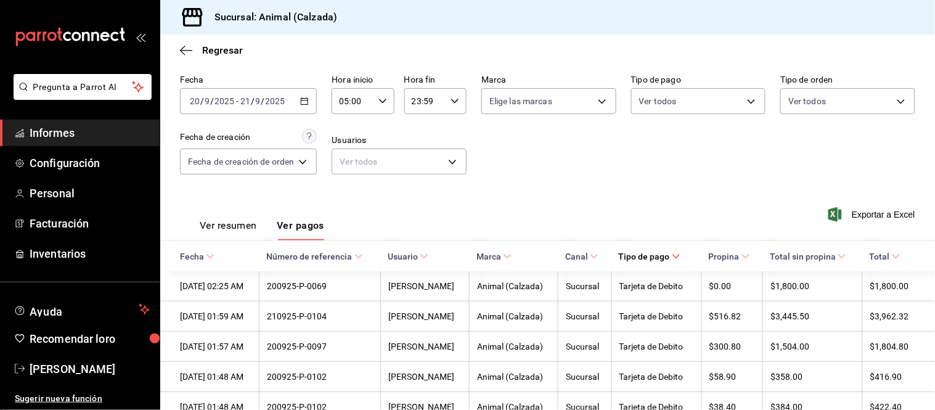
scroll to position [68, 0]
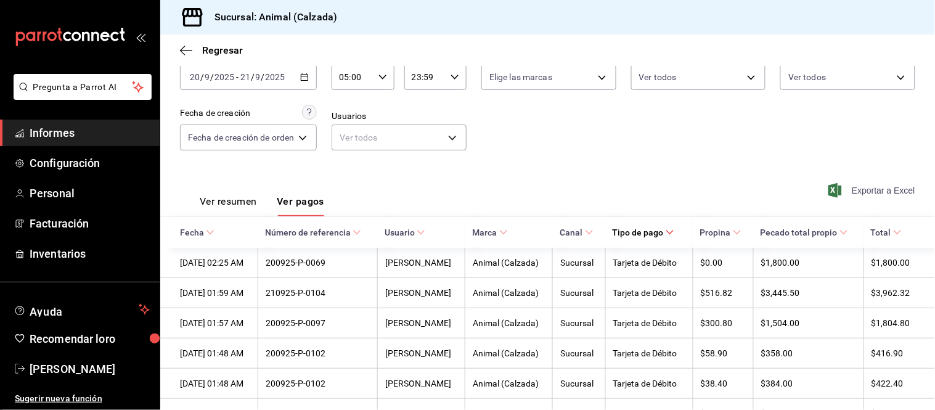
click at [836, 185] on span "Exportar a Excel" at bounding box center [873, 190] width 84 height 15
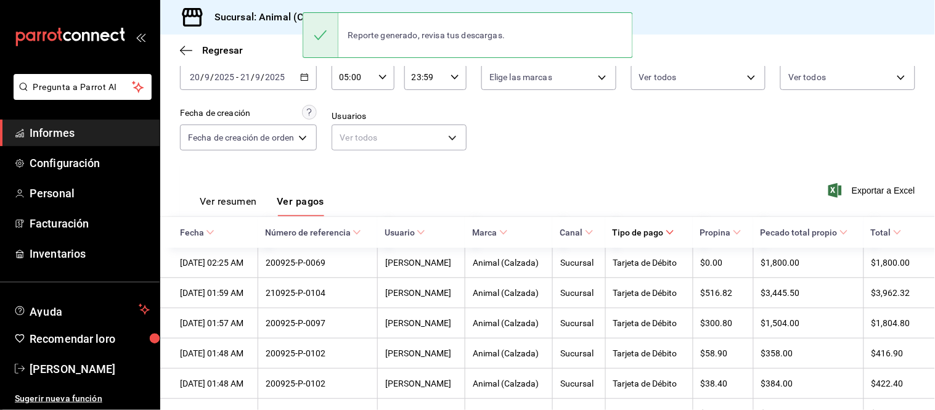
click at [387, 79] on div "05:00 Hora inicio" at bounding box center [362, 77] width 62 height 26
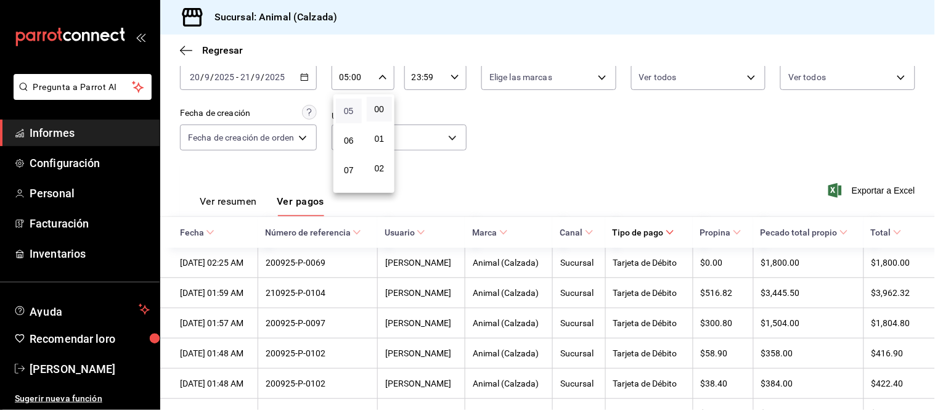
click at [349, 113] on font "05" at bounding box center [349, 111] width 10 height 10
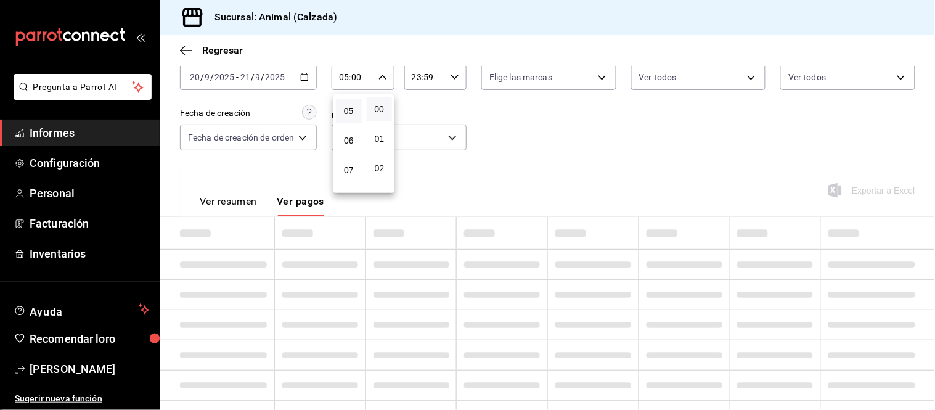
click at [479, 161] on div at bounding box center [467, 205] width 935 height 410
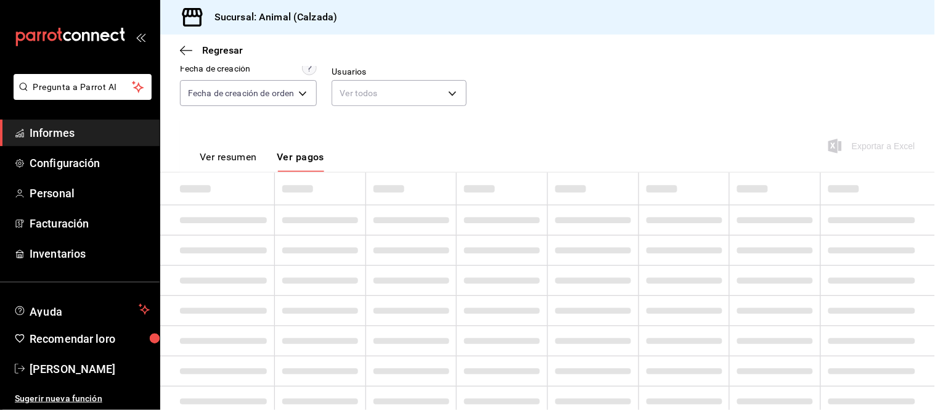
scroll to position [137, 0]
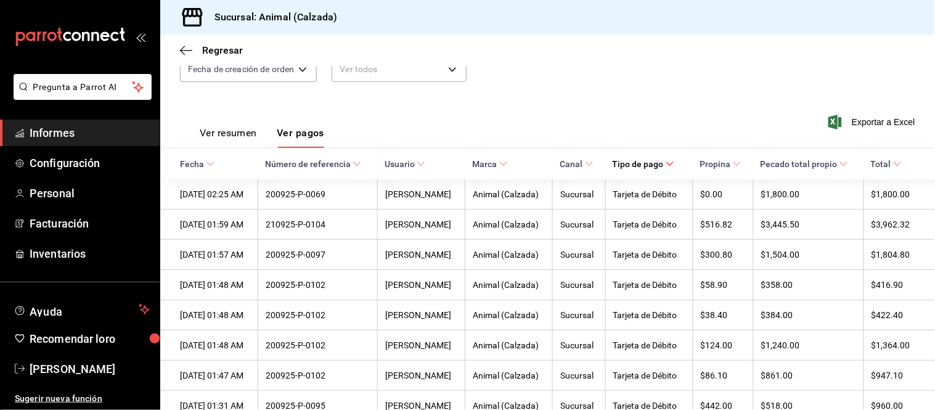
click at [216, 130] on font "Ver resumen" at bounding box center [228, 133] width 57 height 12
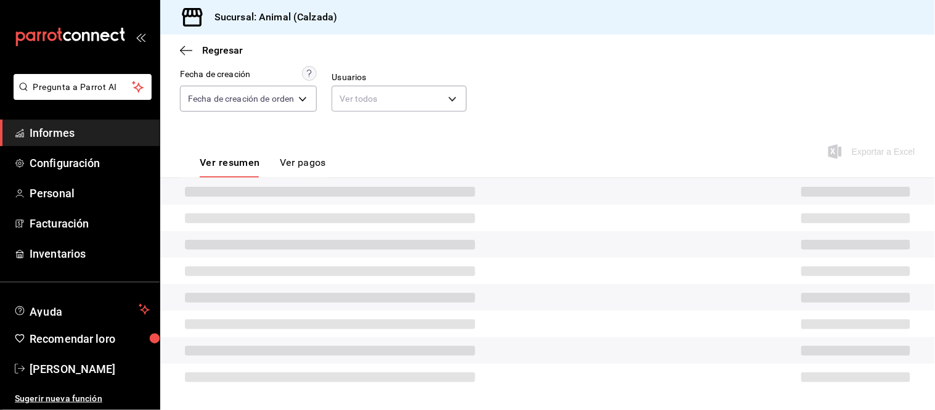
scroll to position [134, 0]
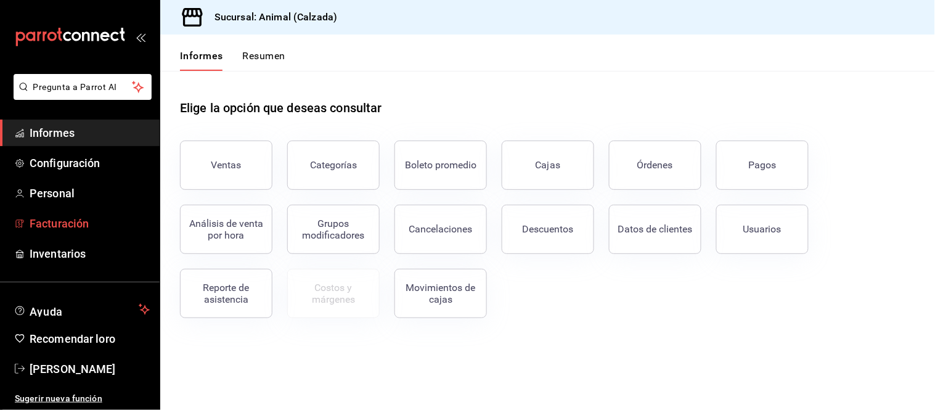
click at [71, 231] on span "Facturación" at bounding box center [90, 223] width 120 height 17
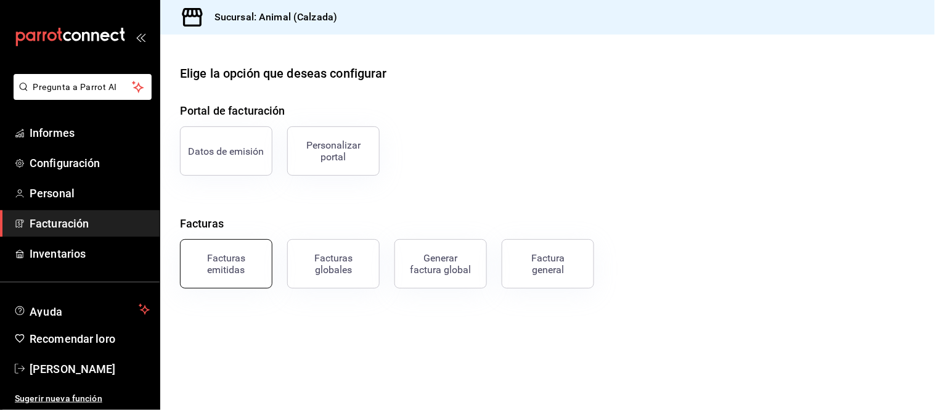
click at [222, 255] on font "Facturas emitidas" at bounding box center [226, 263] width 38 height 23
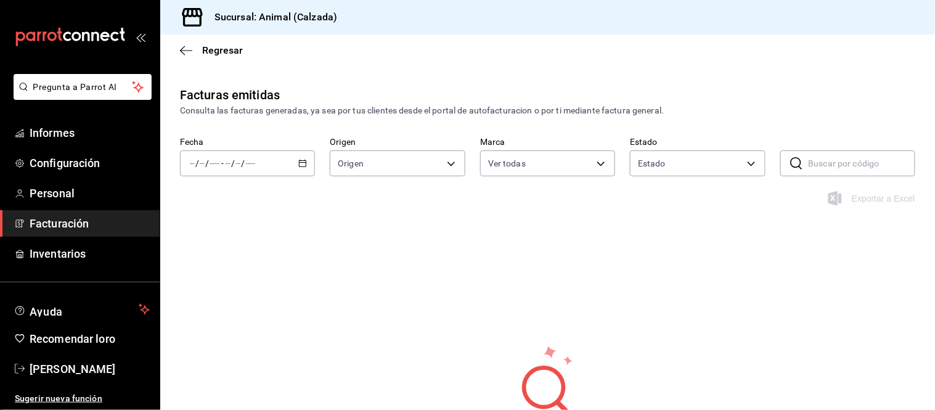
type input "e26472f3-9262-489d-bcba-4c6b034529c7"
click at [304, 157] on div "/ / - / /" at bounding box center [247, 163] width 135 height 26
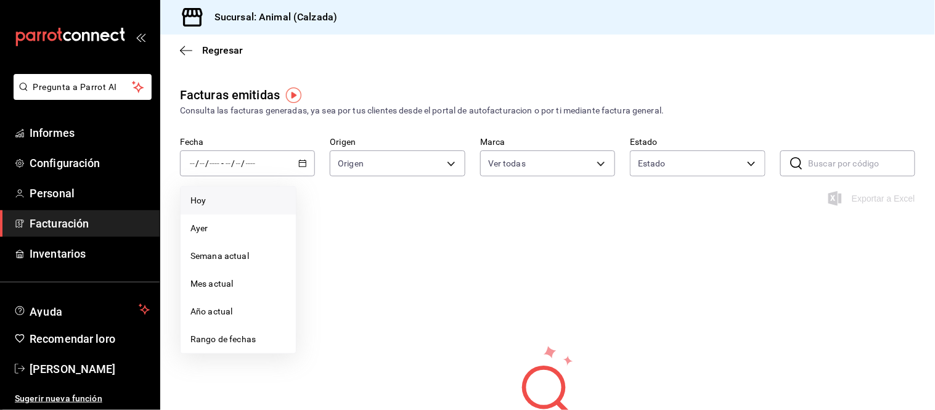
click at [258, 200] on span "Hoy" at bounding box center [238, 200] width 96 height 13
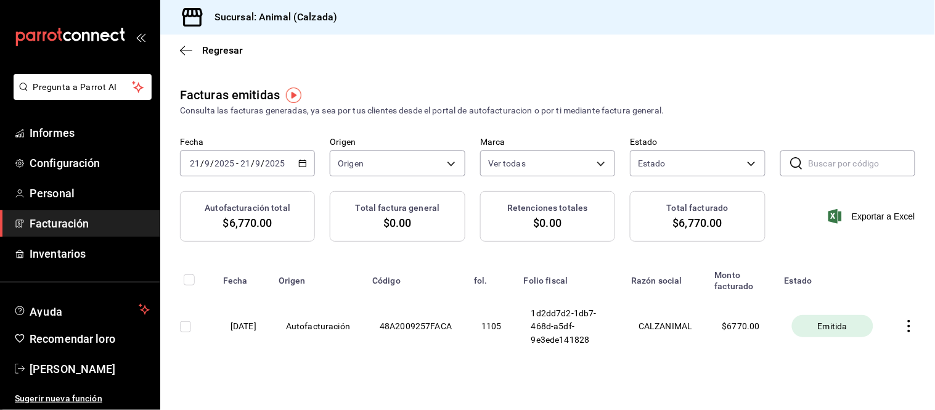
click at [903, 329] on icon "button" at bounding box center [909, 326] width 12 height 12
click at [824, 300] on span "Descargar PDF" at bounding box center [851, 303] width 78 height 12
click at [903, 332] on icon "button" at bounding box center [909, 326] width 12 height 12
click at [789, 256] on div at bounding box center [467, 205] width 935 height 410
drag, startPoint x: 802, startPoint y: 333, endPoint x: 746, endPoint y: 316, distance: 58.1
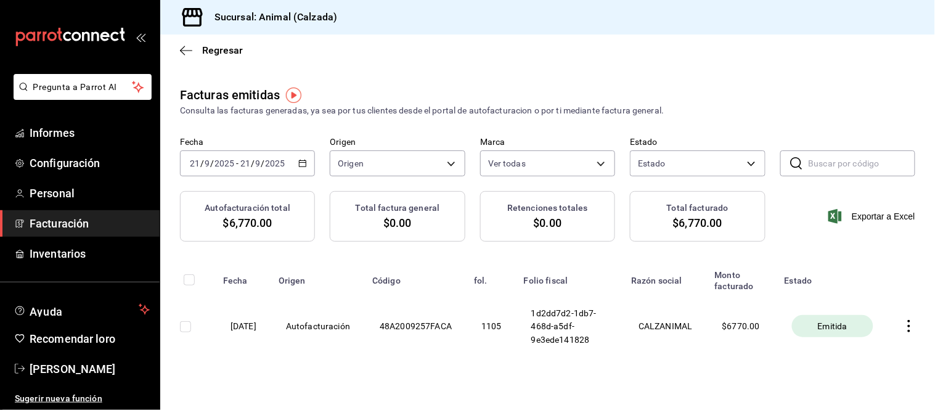
click at [802, 333] on div "Emitida" at bounding box center [832, 326] width 81 height 22
click at [182, 331] on input "checkbox" at bounding box center [185, 326] width 11 height 11
checkbox input "true"
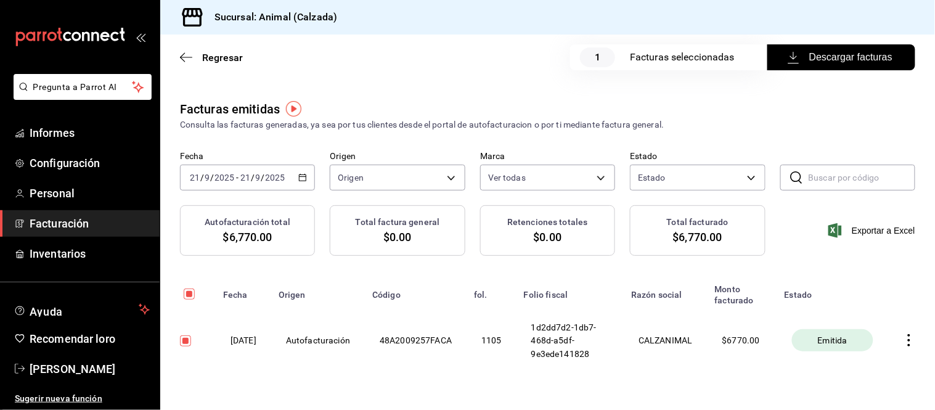
click at [854, 55] on font "Descargar facturas" at bounding box center [850, 57] width 83 height 10
